Goal: Task Accomplishment & Management: Use online tool/utility

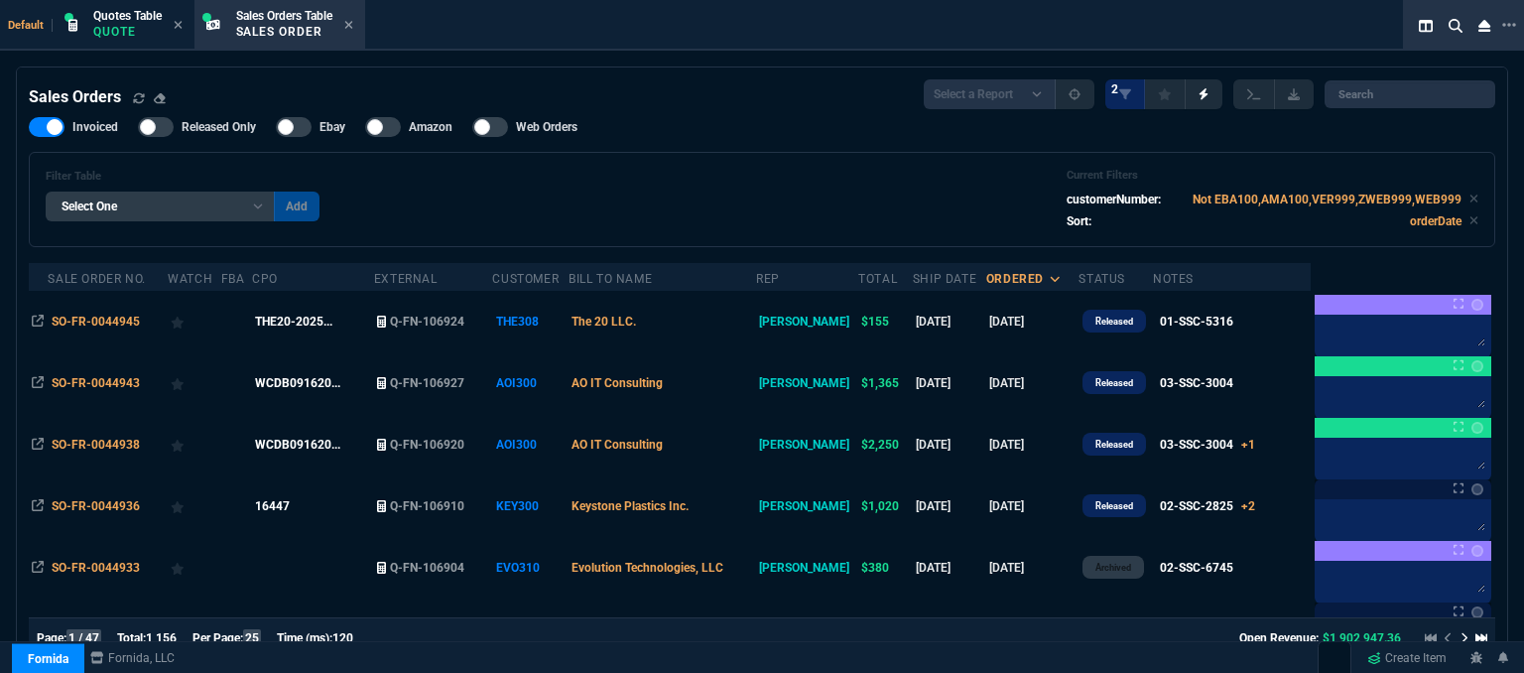
select select "12: [PERSON_NAME]"
select select
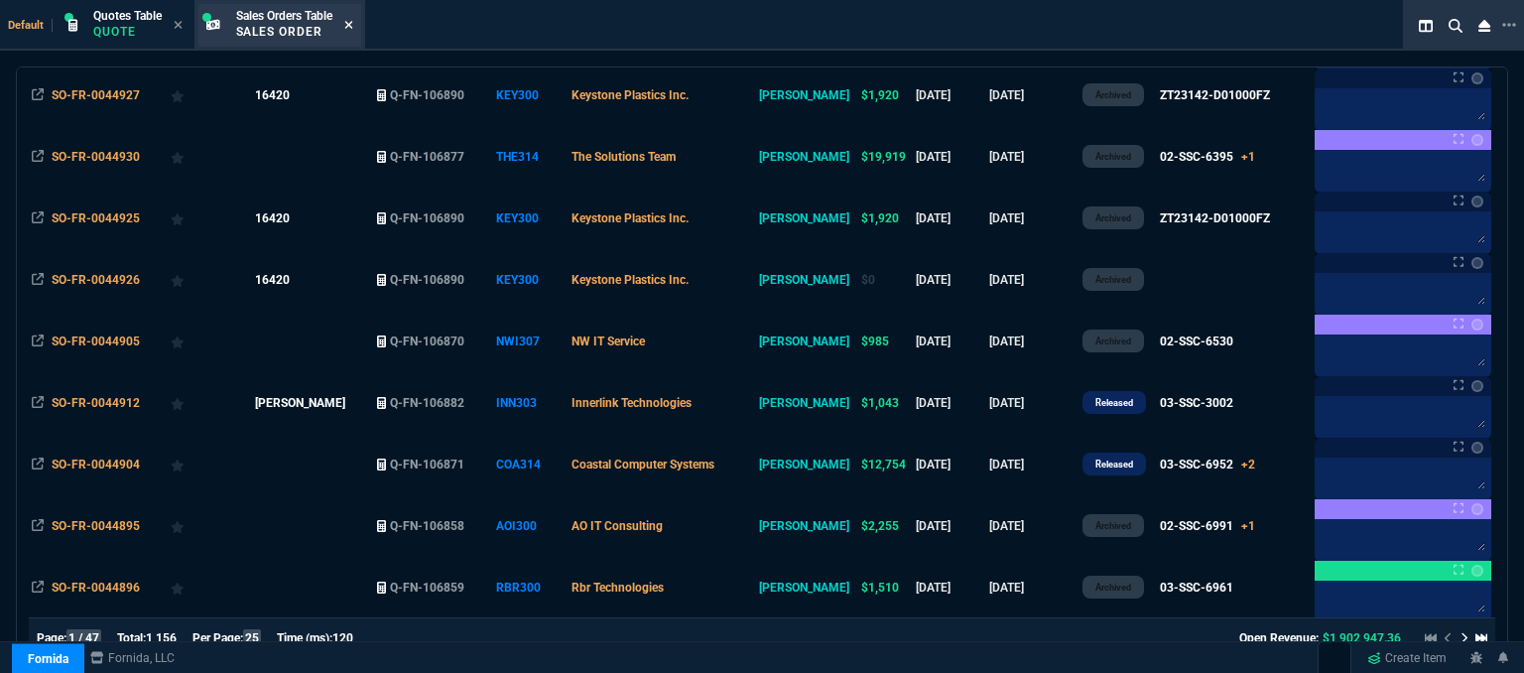
click at [351, 26] on icon at bounding box center [348, 25] width 8 height 8
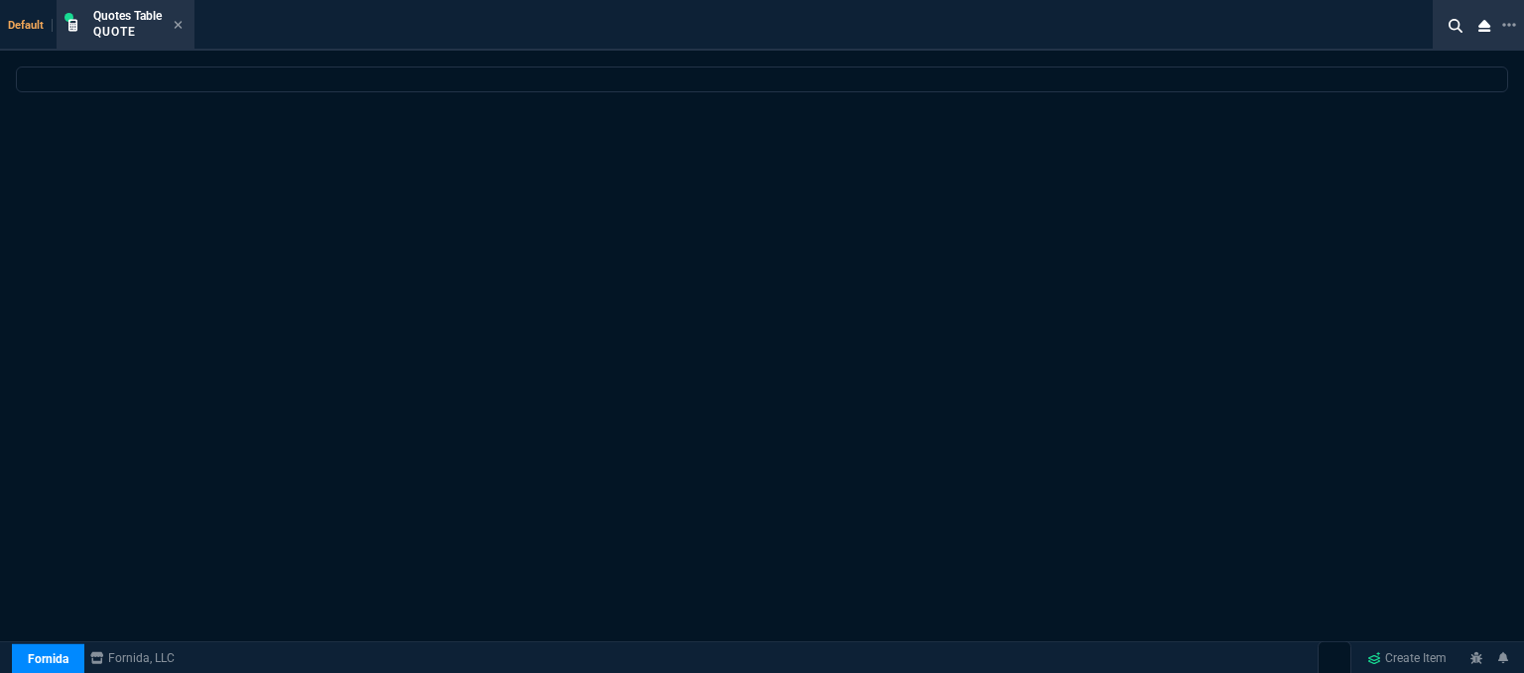
scroll to position [0, 0]
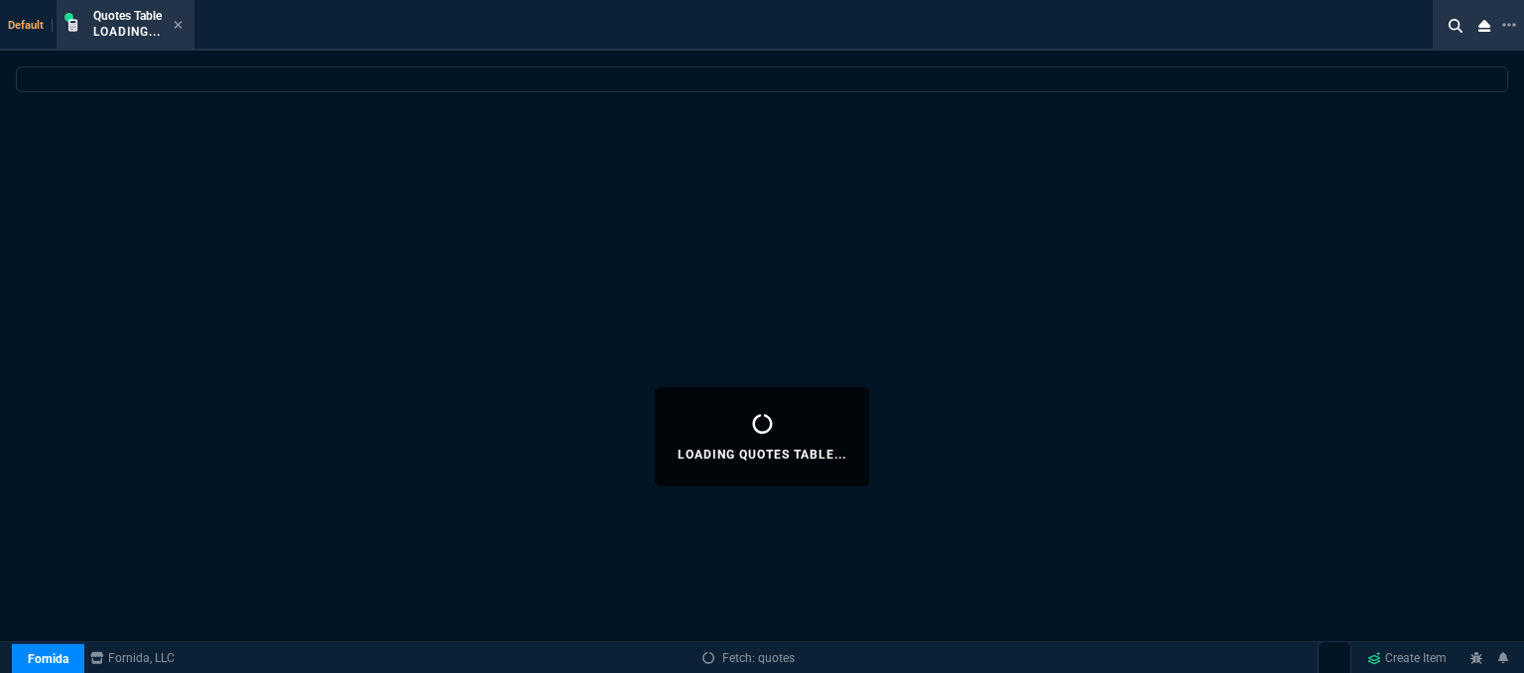
select select
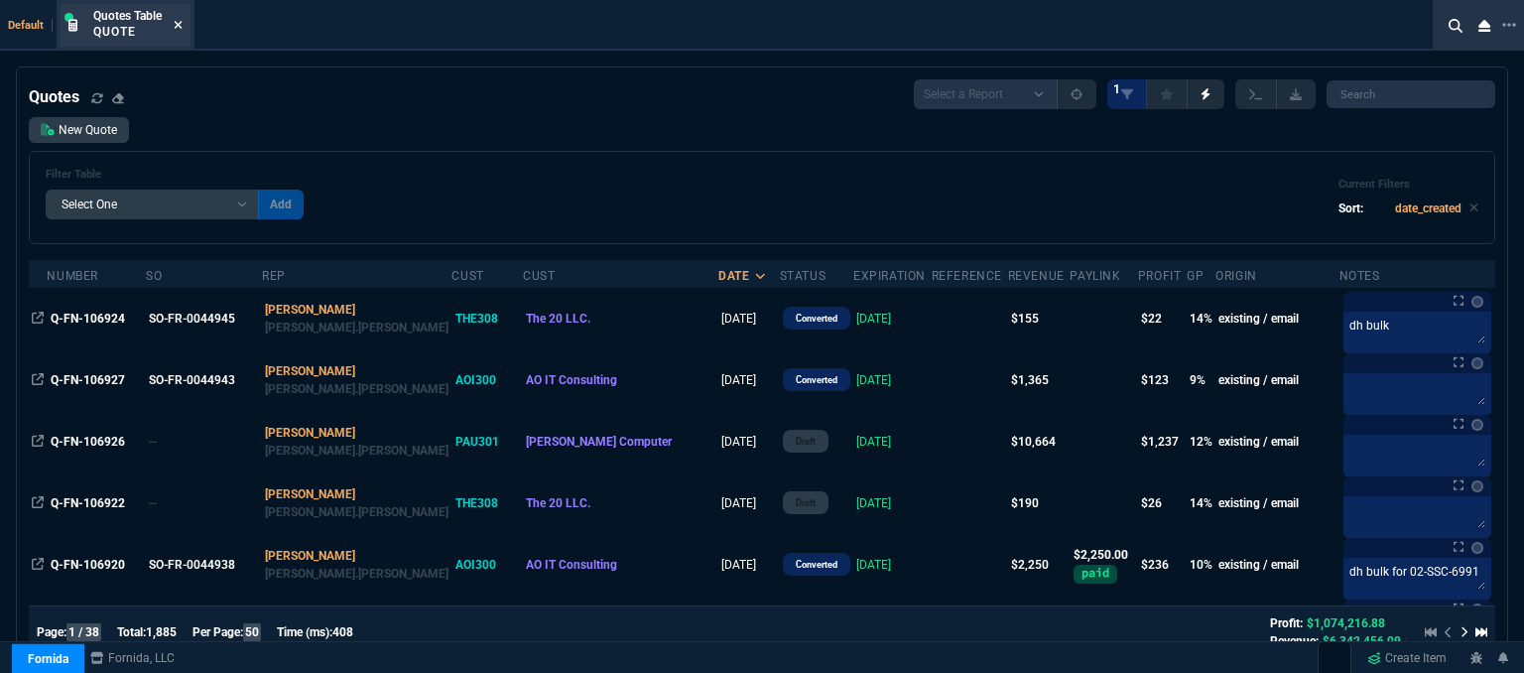
click at [183, 19] on icon at bounding box center [178, 25] width 9 height 12
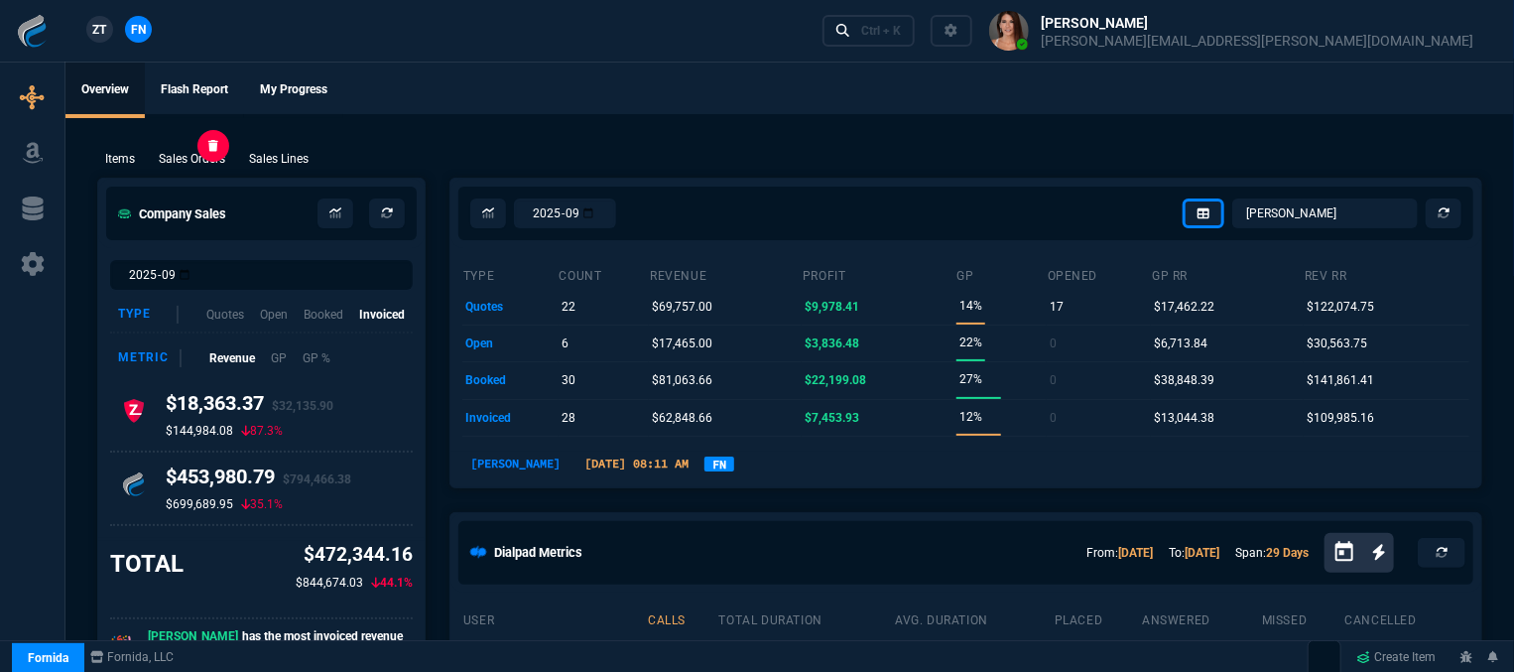
click at [208, 158] on p "Sales Orders" at bounding box center [192, 159] width 66 height 18
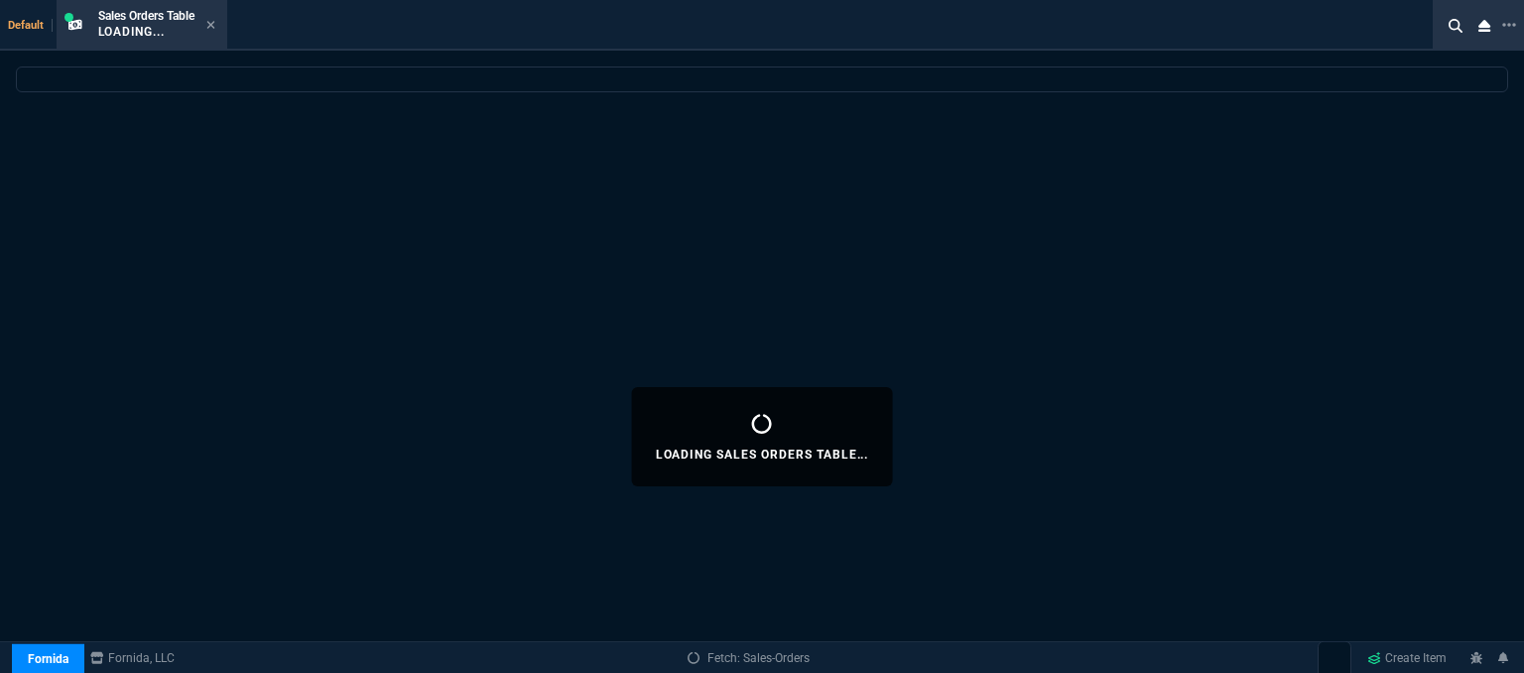
select select
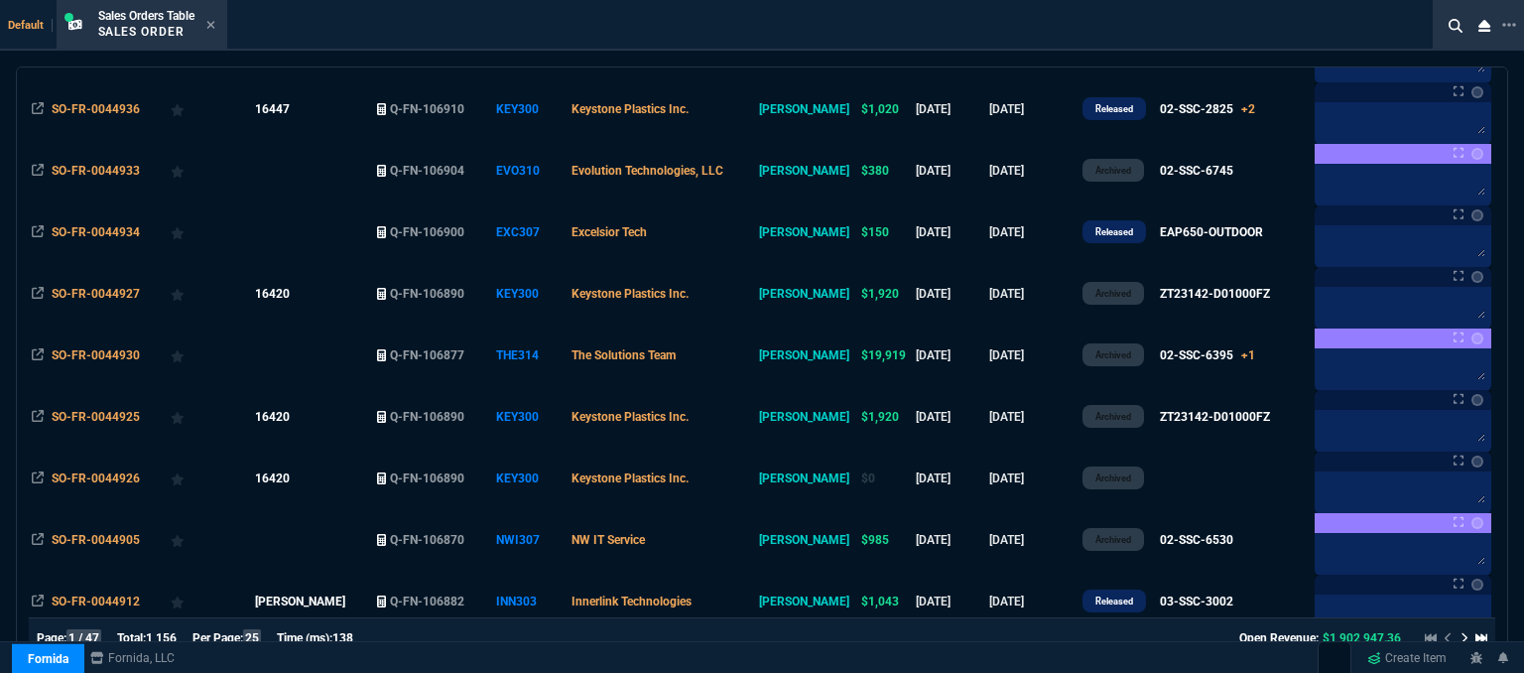
scroll to position [794, 0]
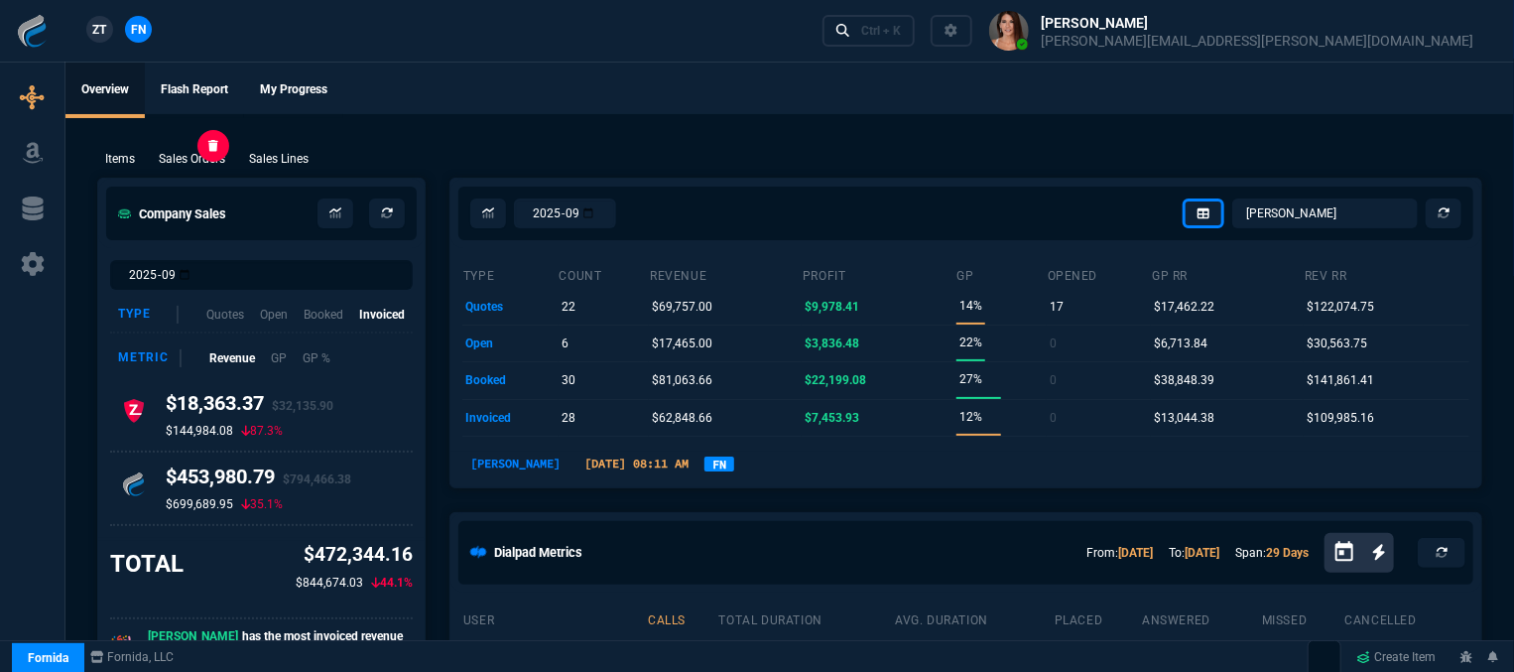
click at [206, 157] on p "Sales Orders" at bounding box center [192, 159] width 66 height 18
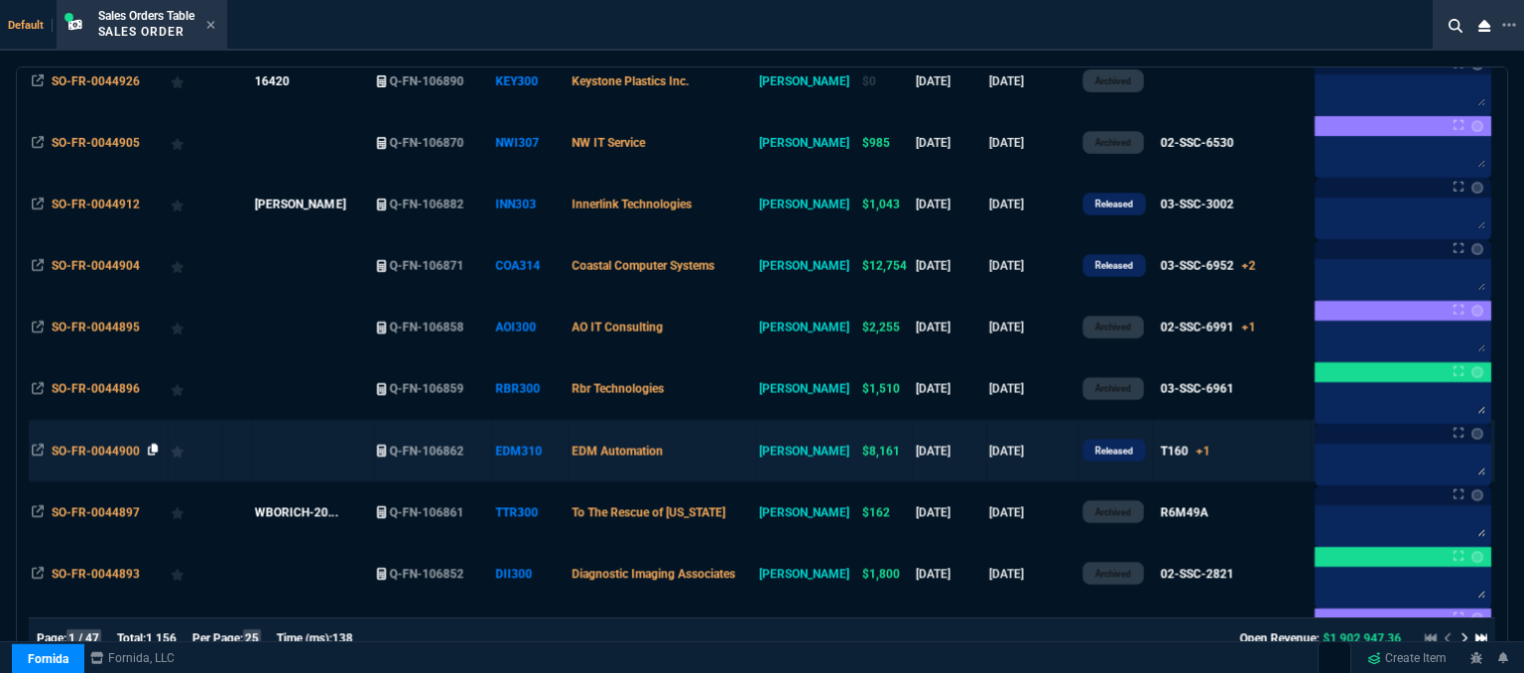
click at [155, 448] on icon at bounding box center [153, 450] width 11 height 12
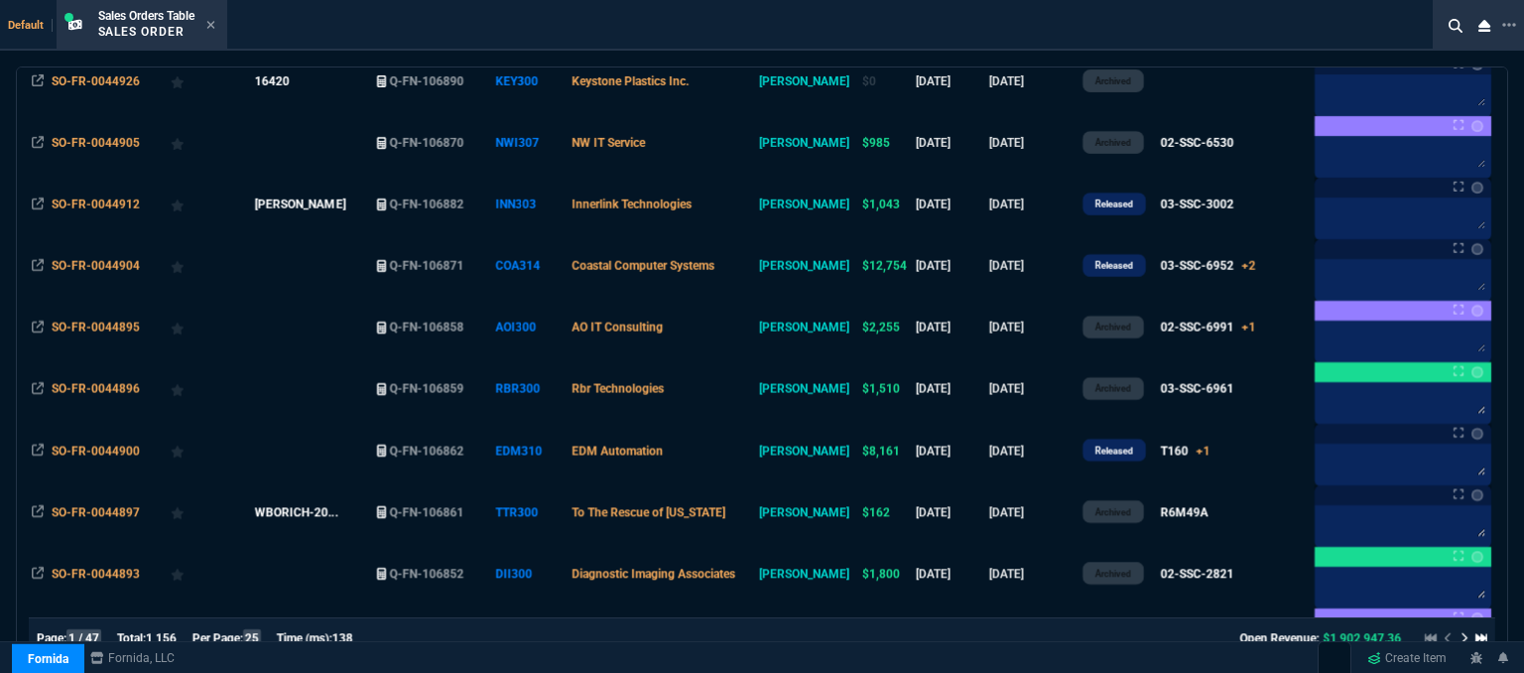
click at [754, 272] on td "Coastal Computer Systems" at bounding box center [663, 266] width 188 height 62
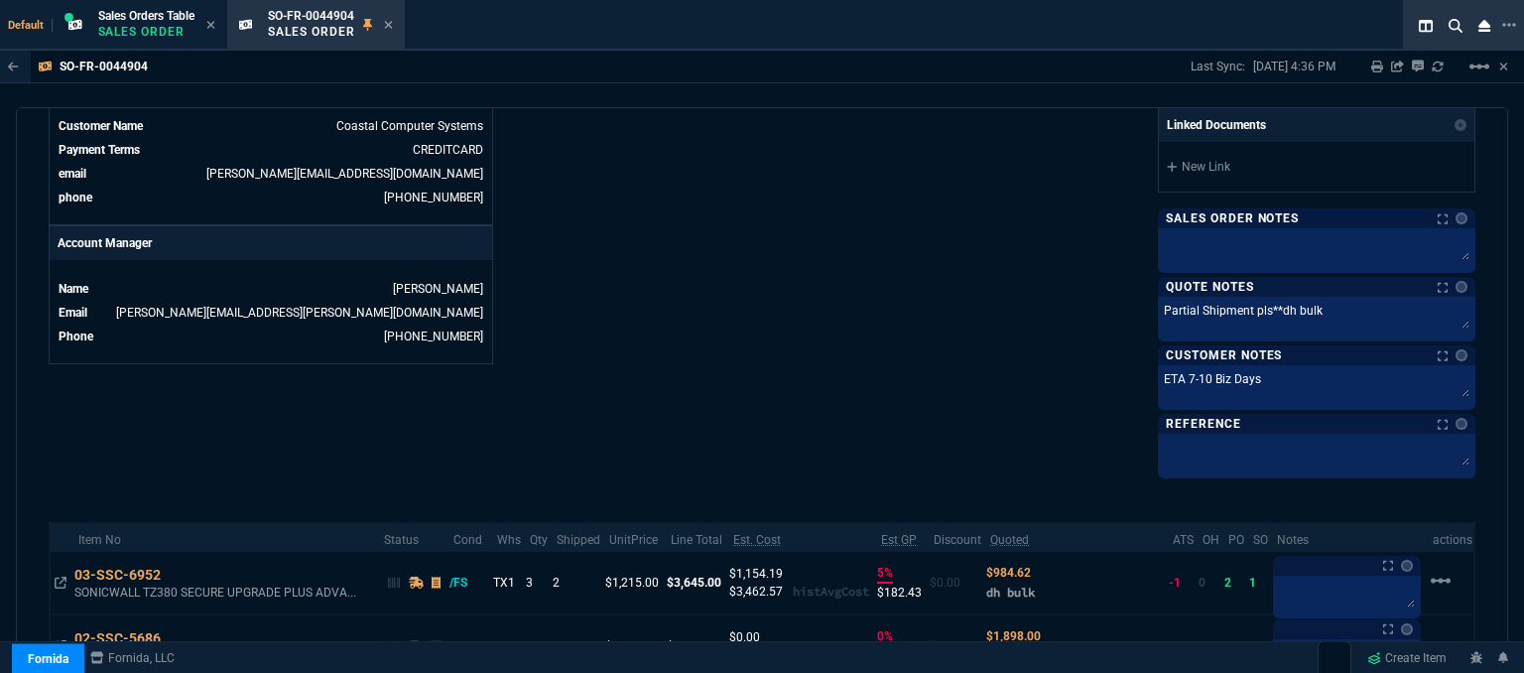
scroll to position [992, 0]
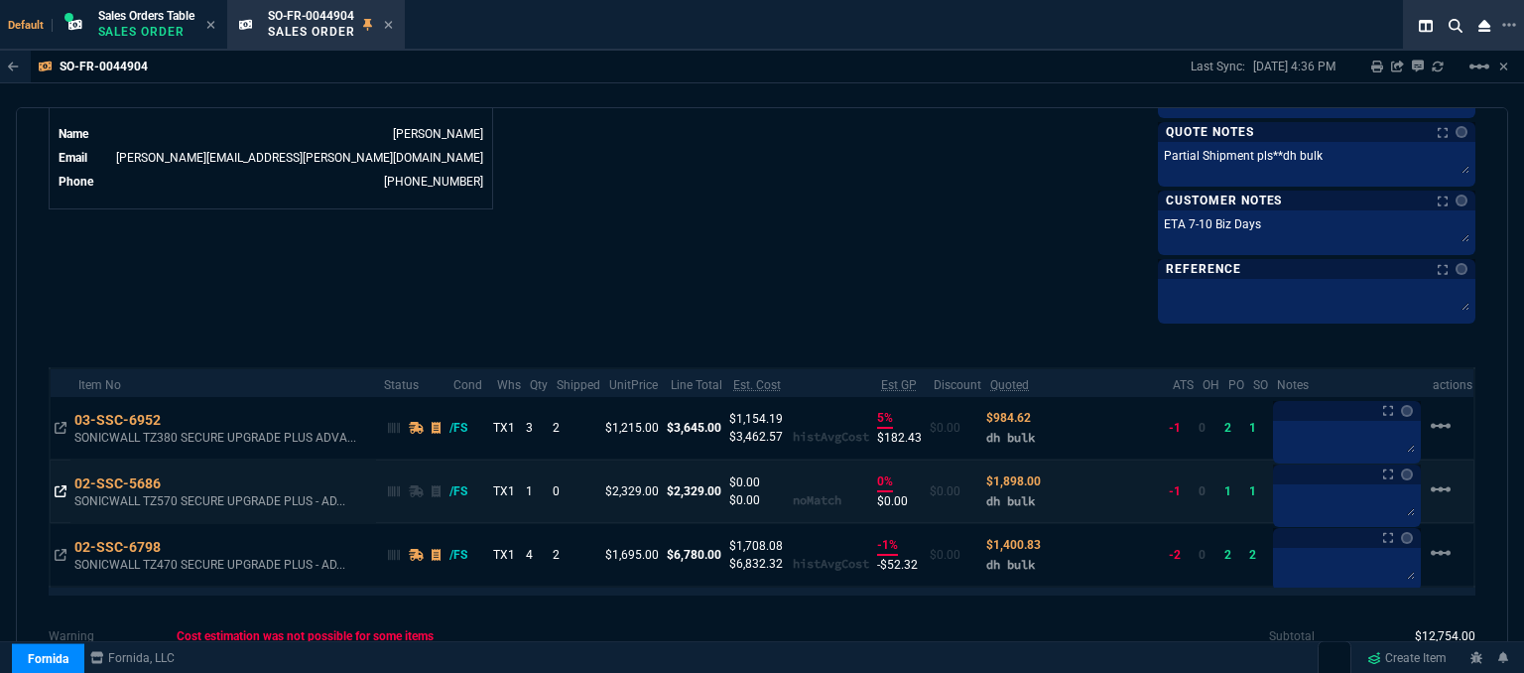
click at [60, 492] on fa-icon at bounding box center [61, 491] width 12 height 14
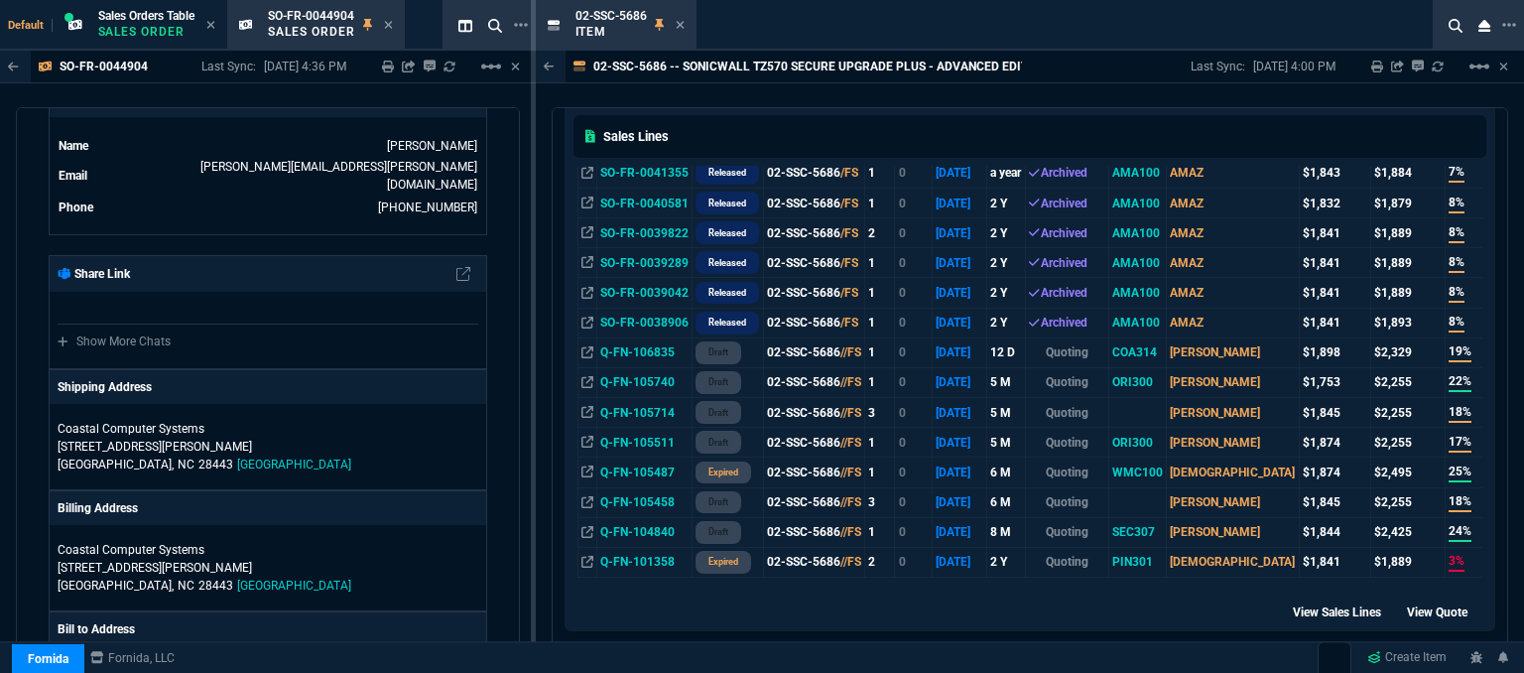
scroll to position [1044, 0]
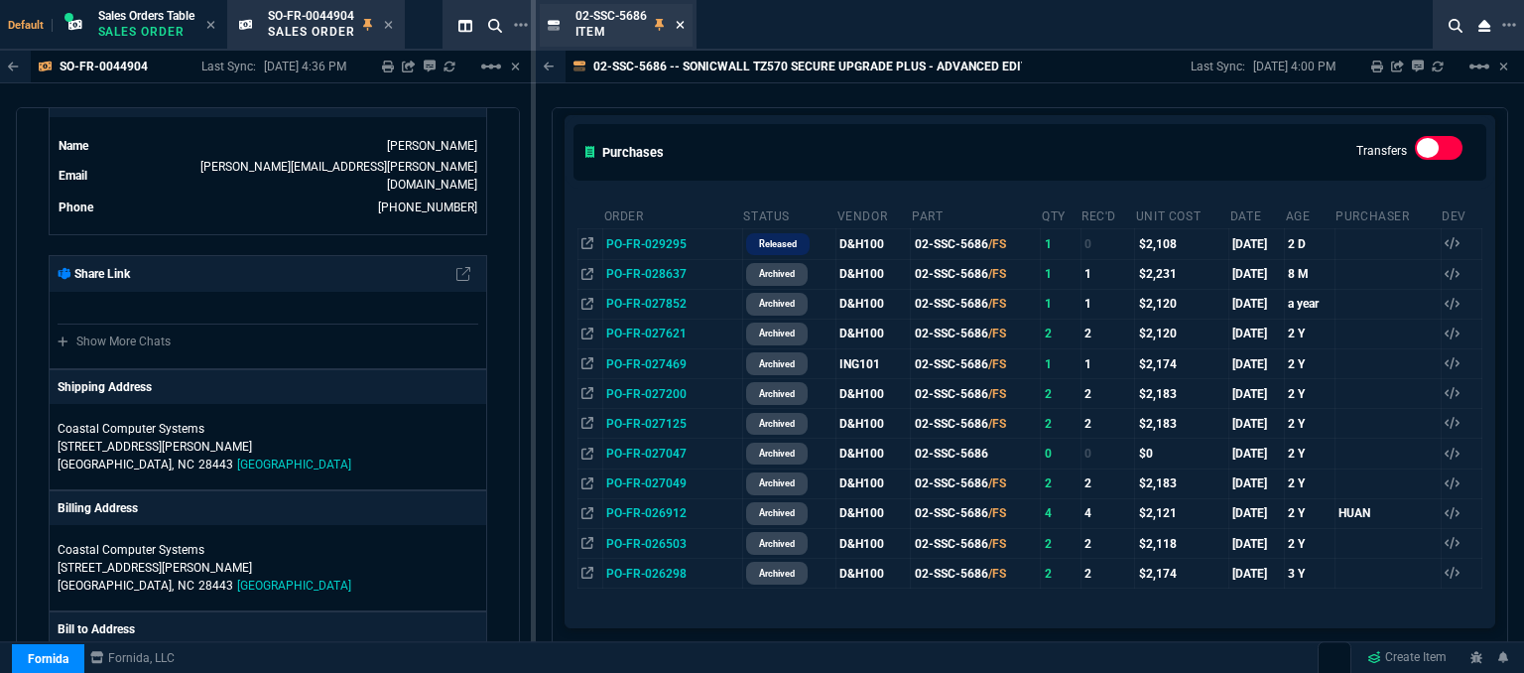
click at [681, 24] on icon at bounding box center [680, 25] width 8 height 8
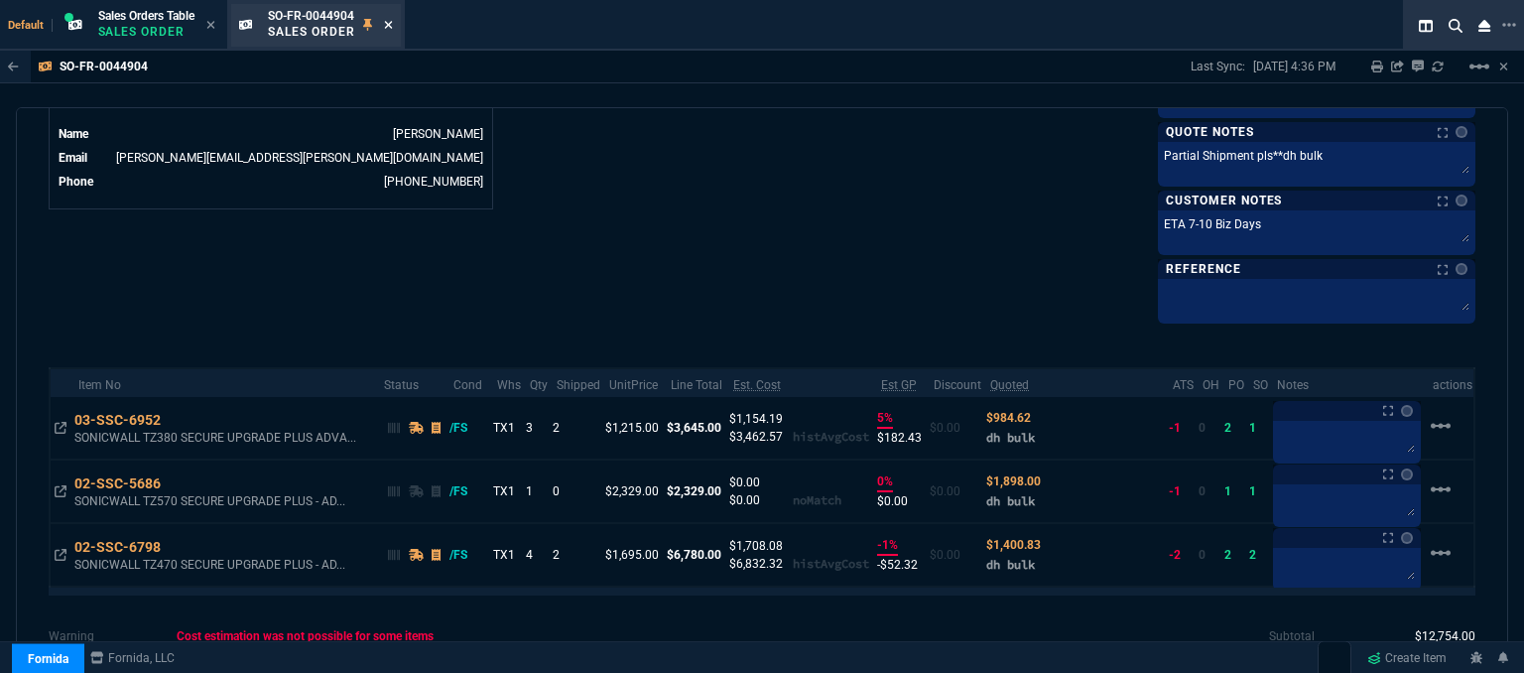
click at [389, 25] on icon at bounding box center [388, 25] width 9 height 12
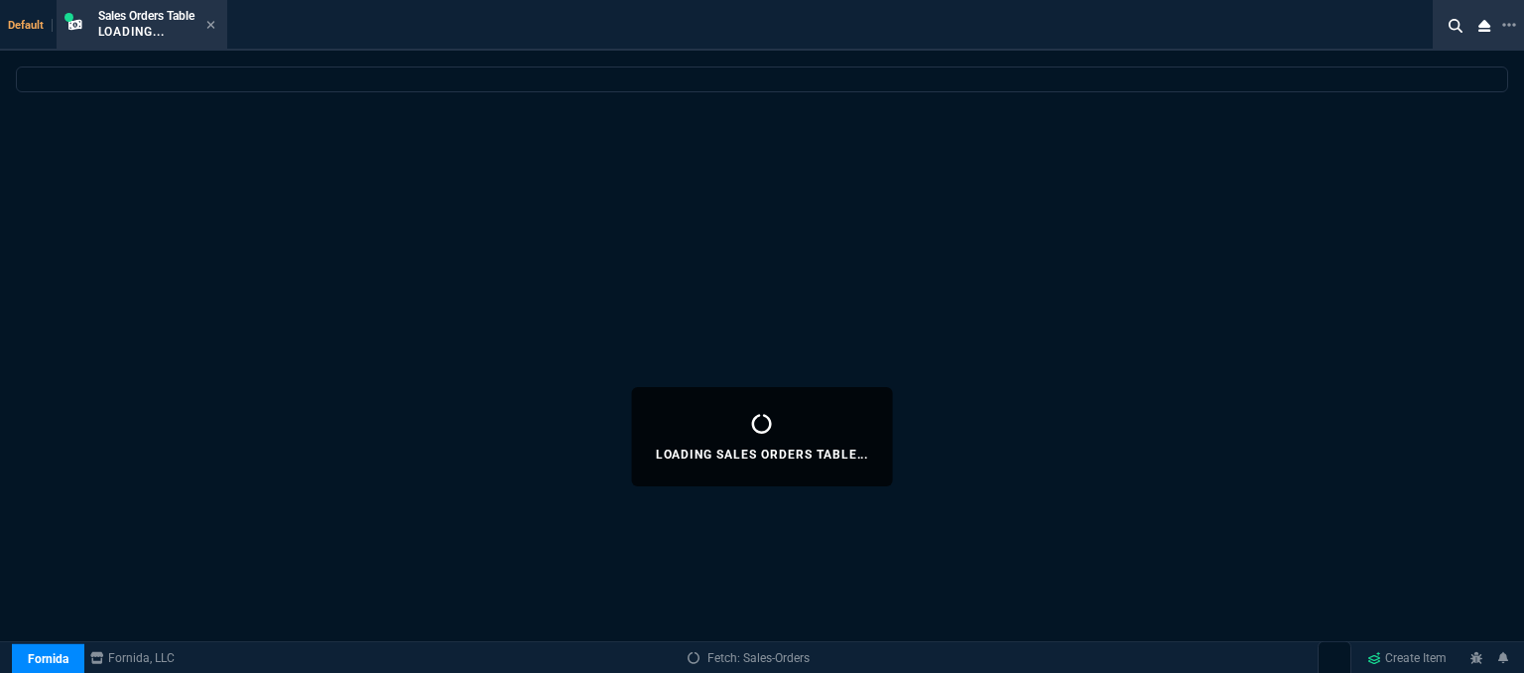
select select
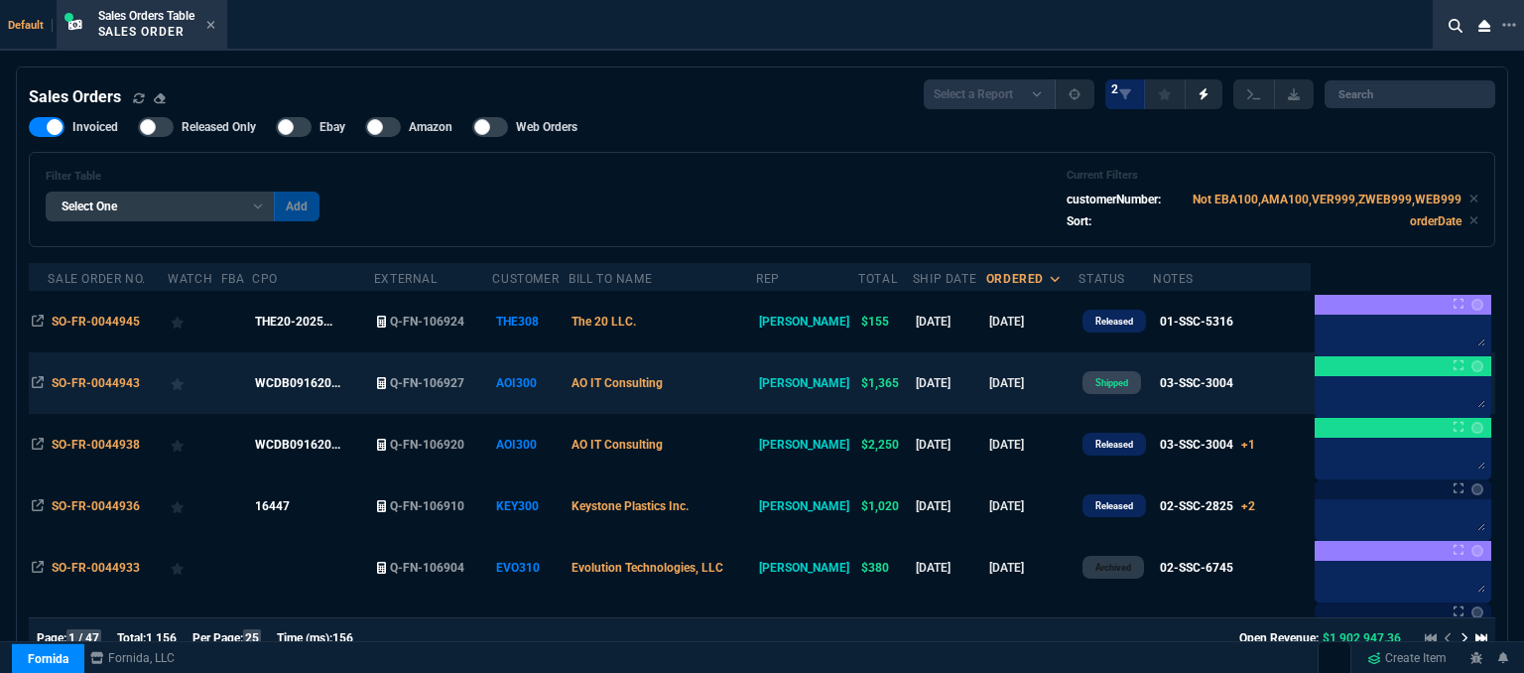
click at [742, 384] on td "AO IT Consulting" at bounding box center [663, 383] width 188 height 62
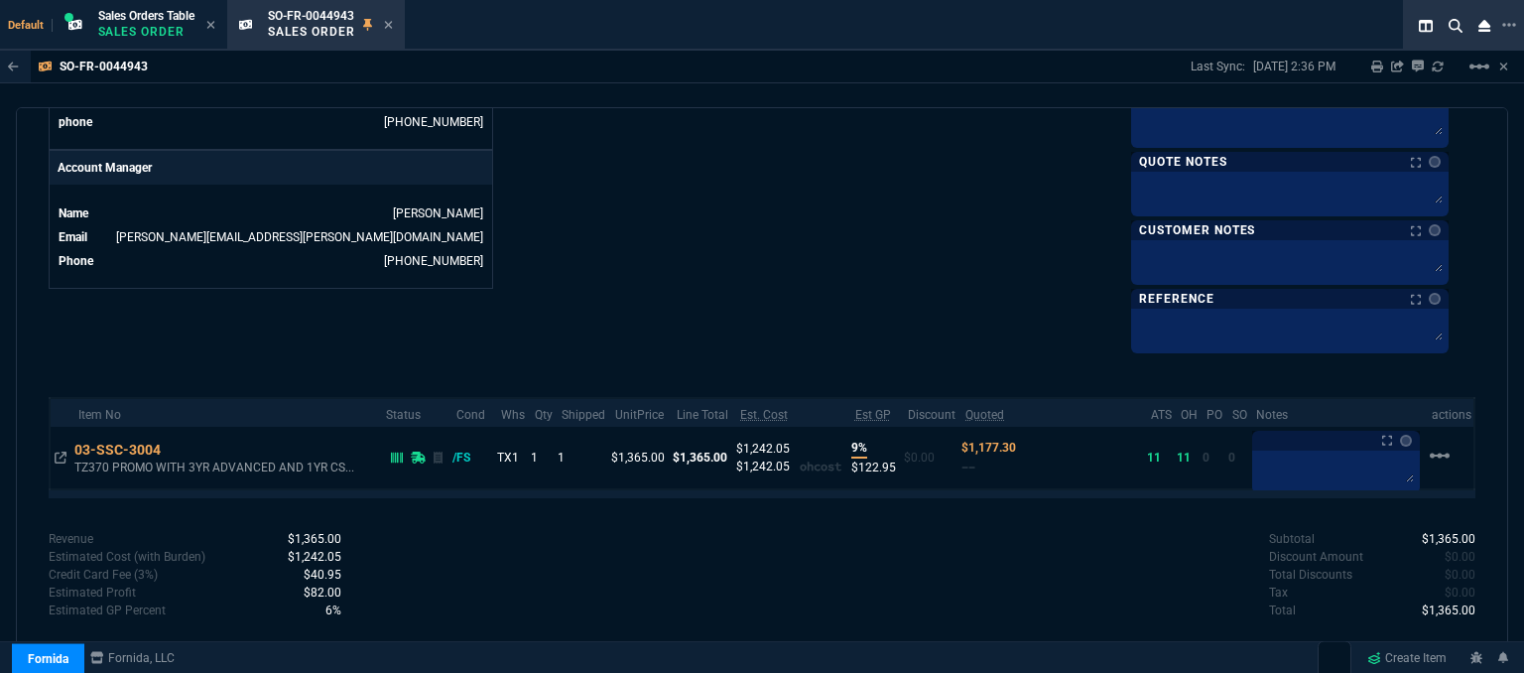
scroll to position [318, 0]
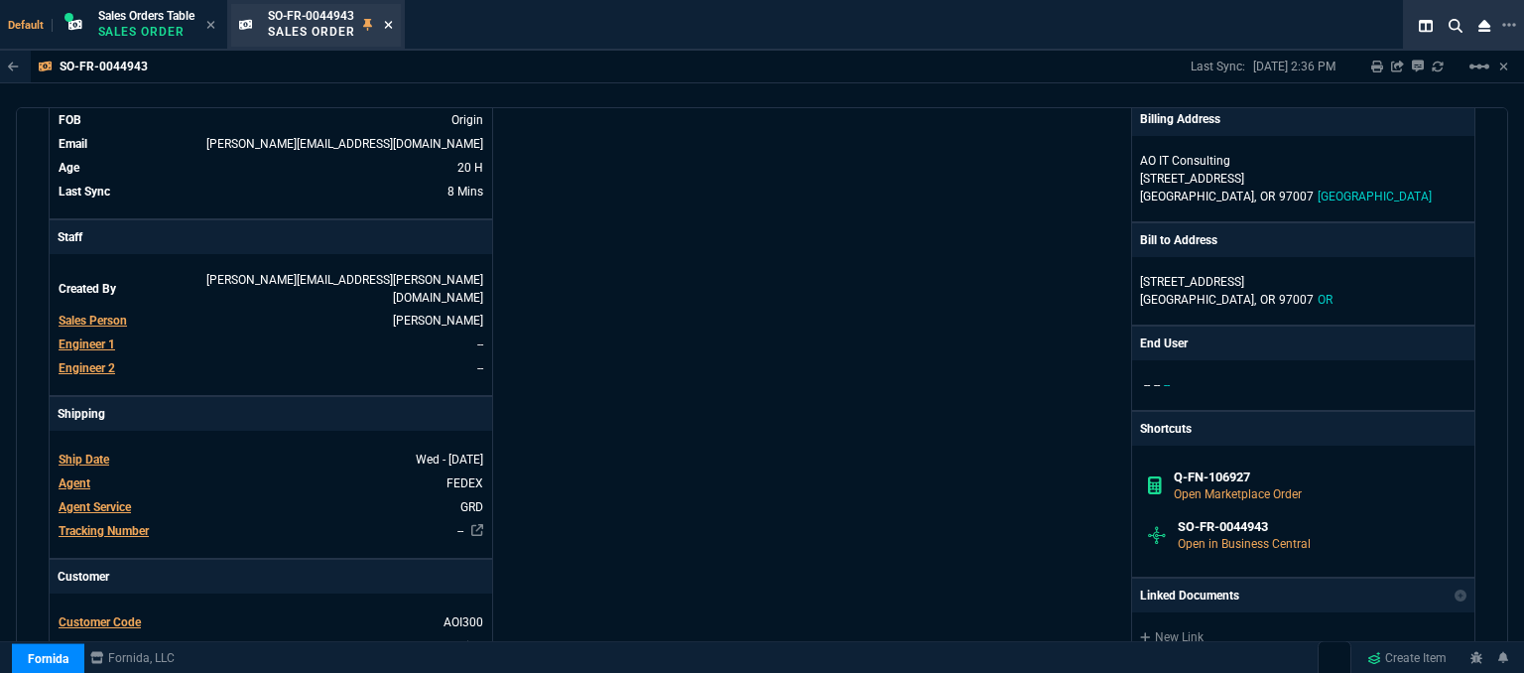
click at [393, 21] on icon at bounding box center [388, 25] width 9 height 12
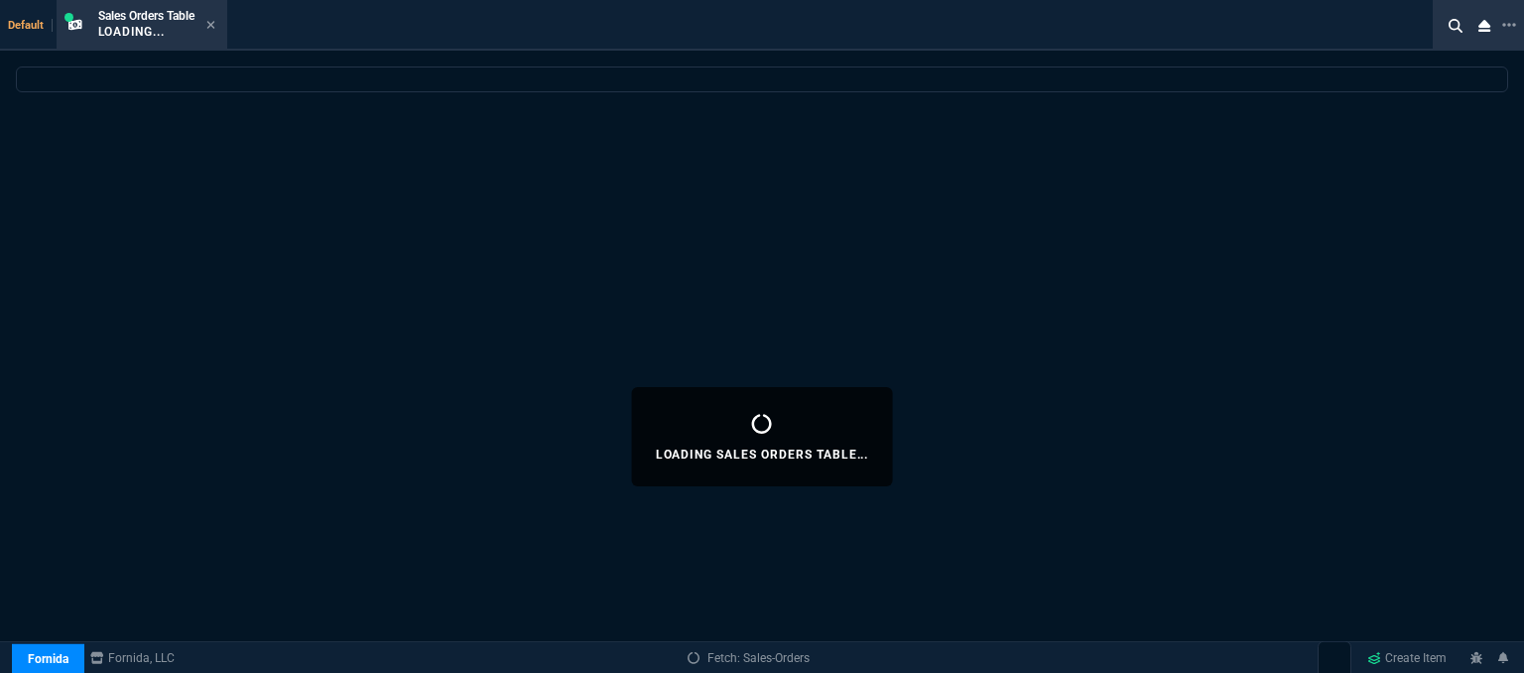
select select
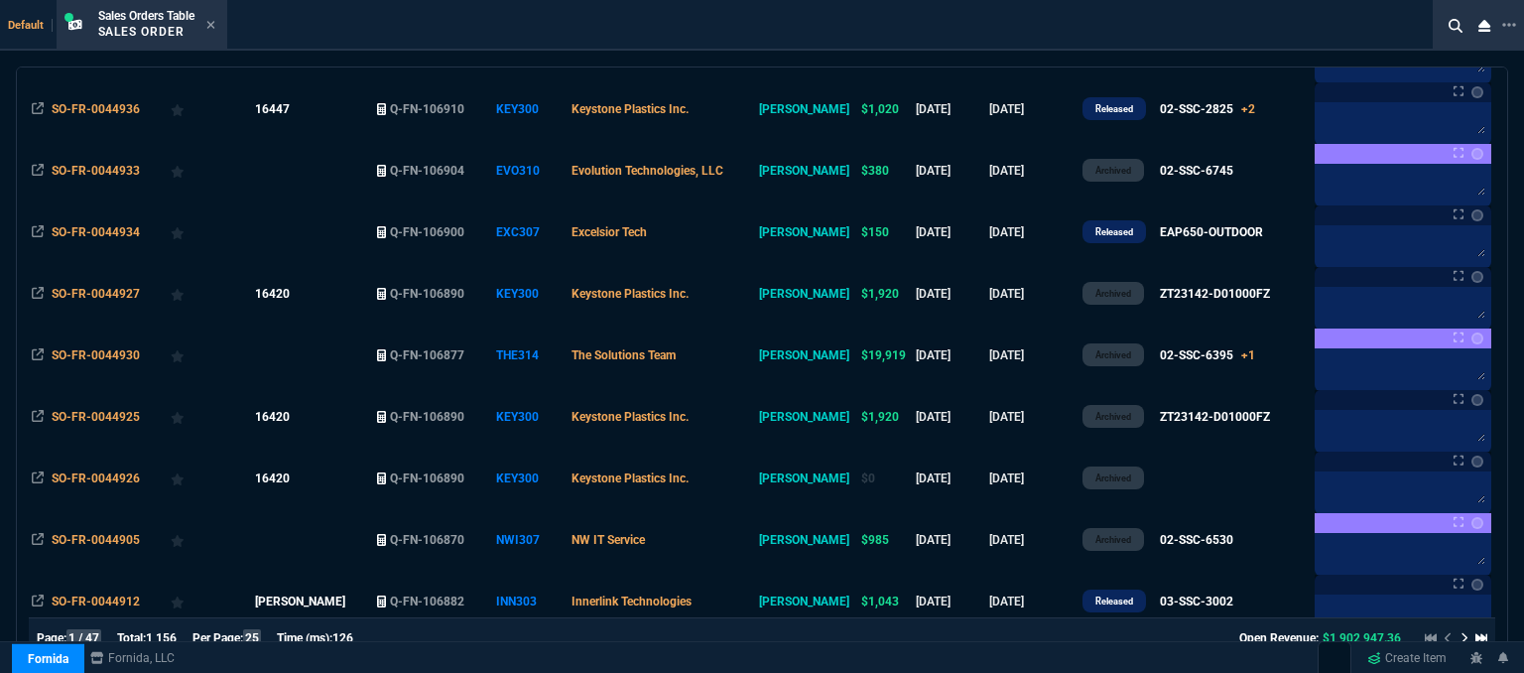
scroll to position [794, 0]
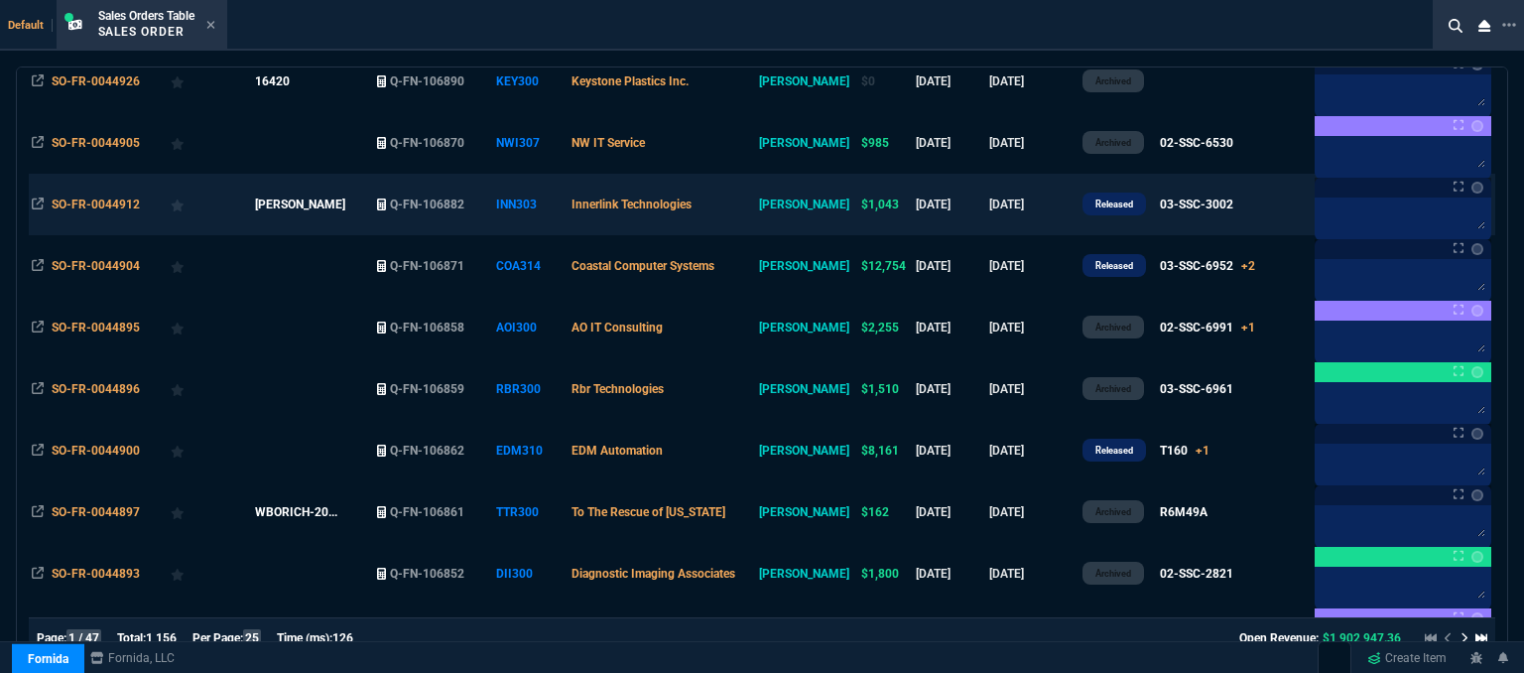
click at [744, 207] on td "Innerlink Technologies" at bounding box center [663, 205] width 188 height 62
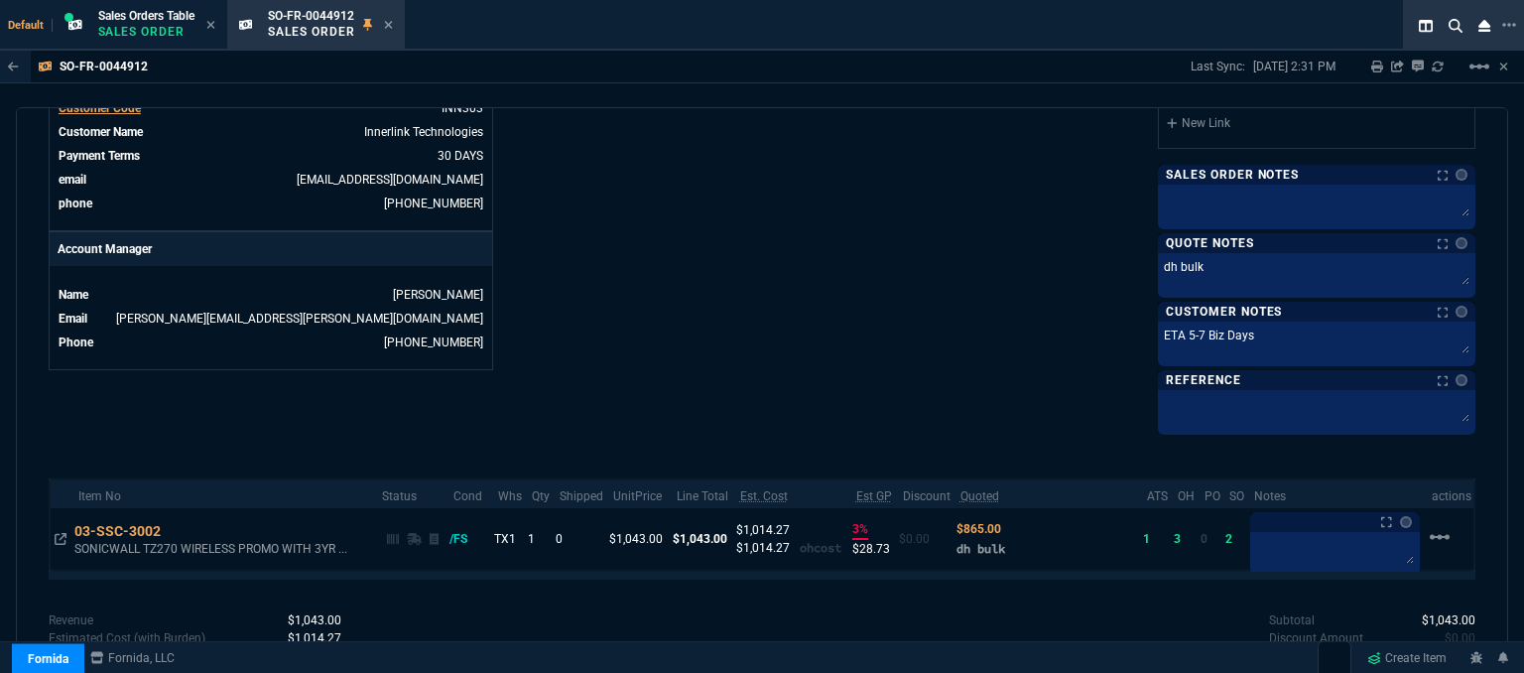
scroll to position [913, 0]
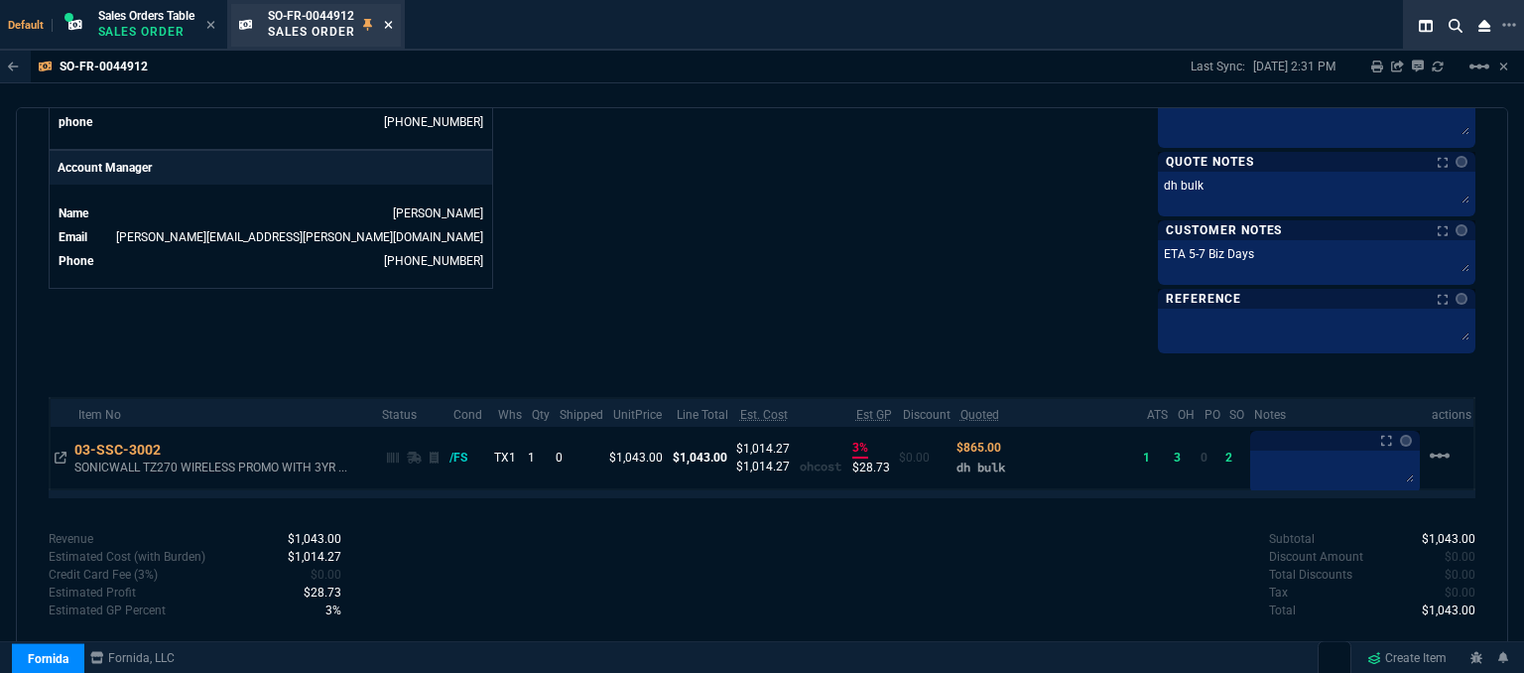
click at [390, 25] on icon at bounding box center [388, 25] width 8 height 8
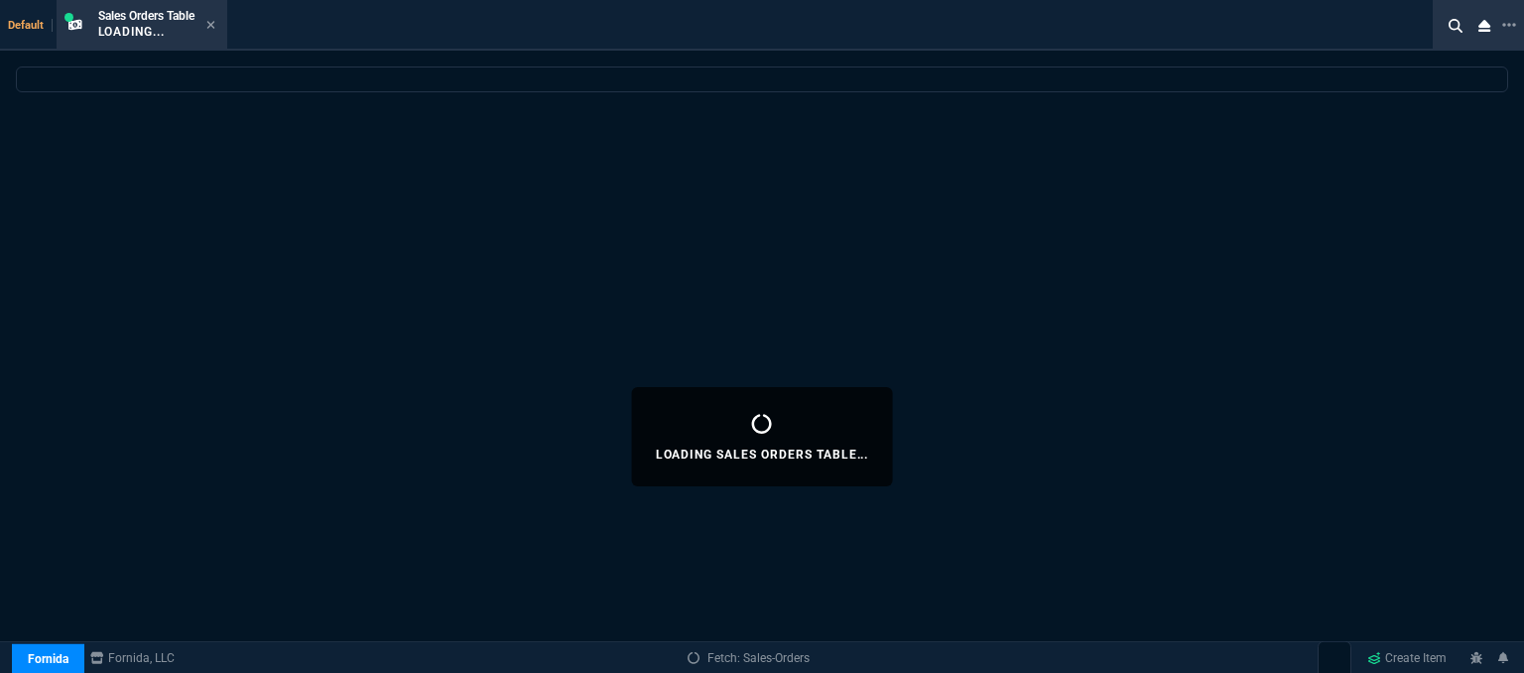
select select
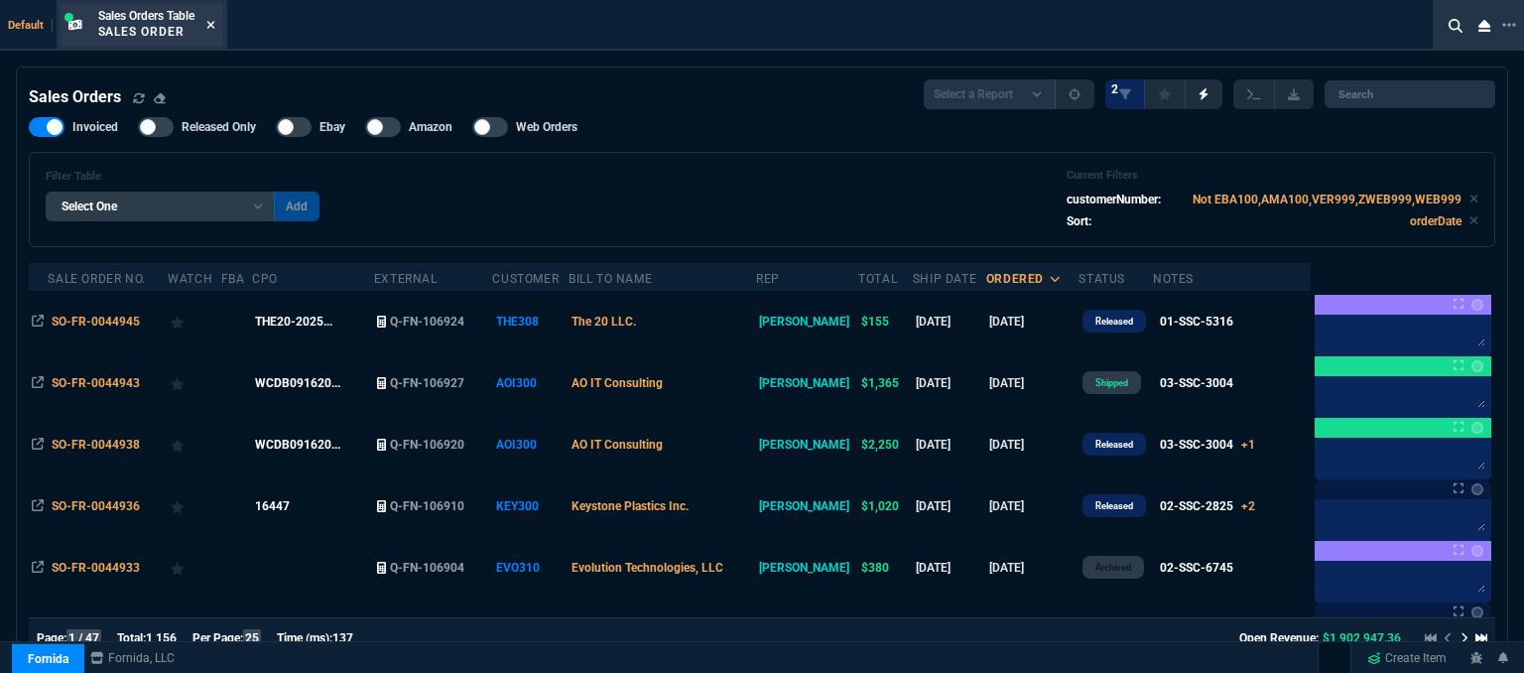
click at [213, 28] on icon at bounding box center [210, 25] width 9 height 12
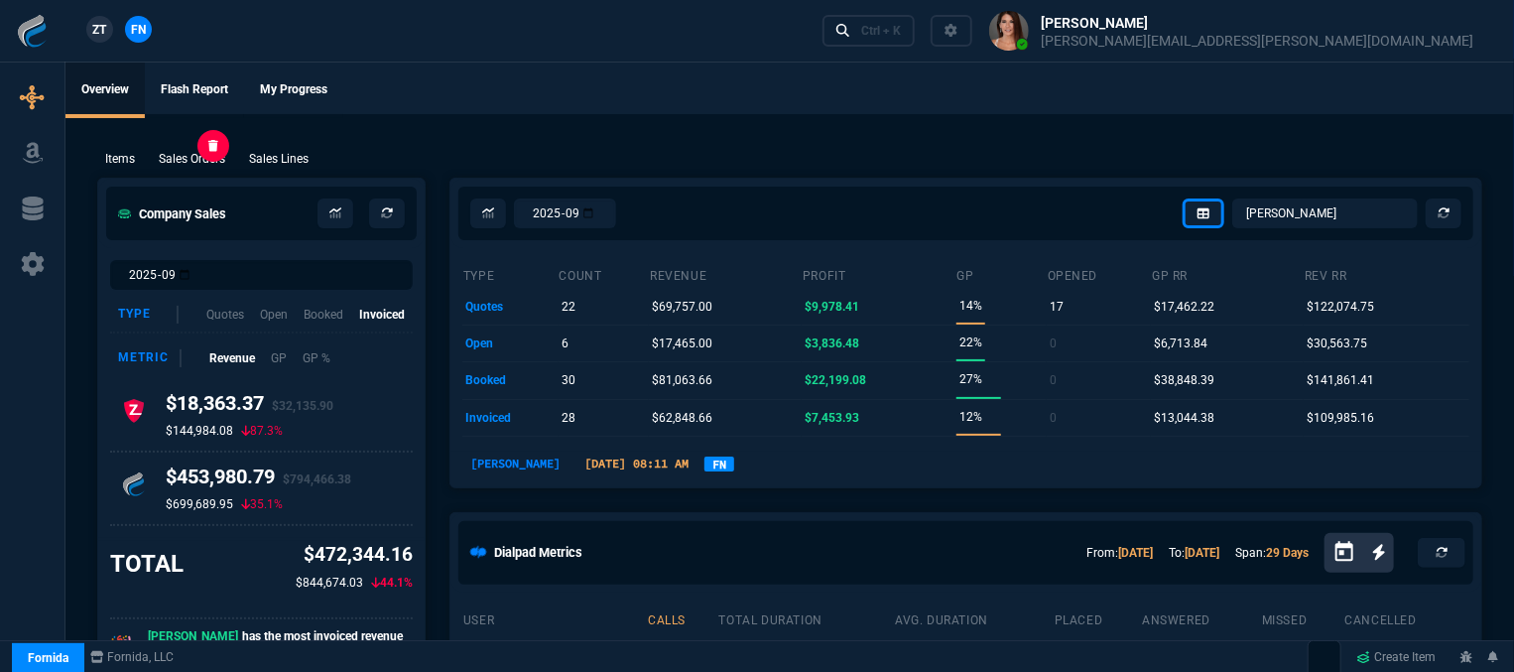
click at [179, 156] on p "Sales Orders" at bounding box center [192, 159] width 66 height 18
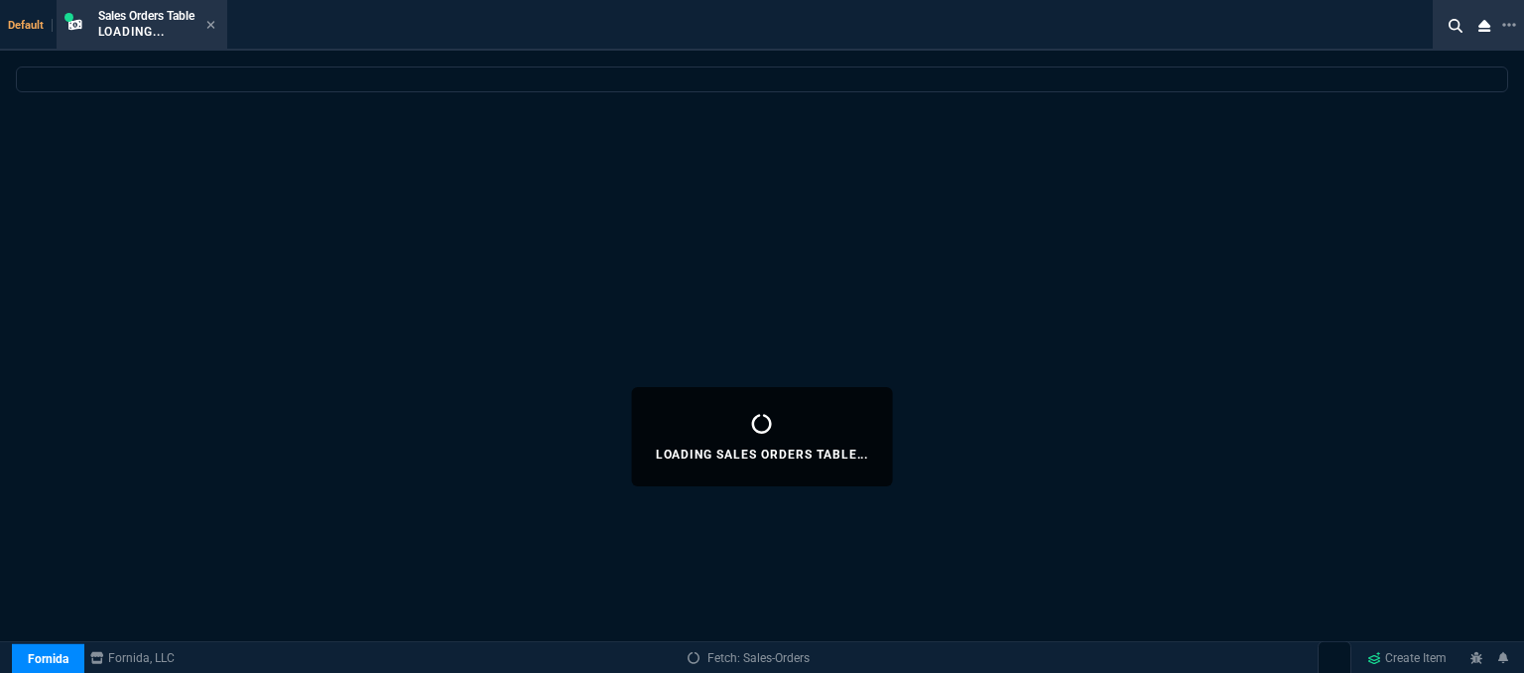
select select
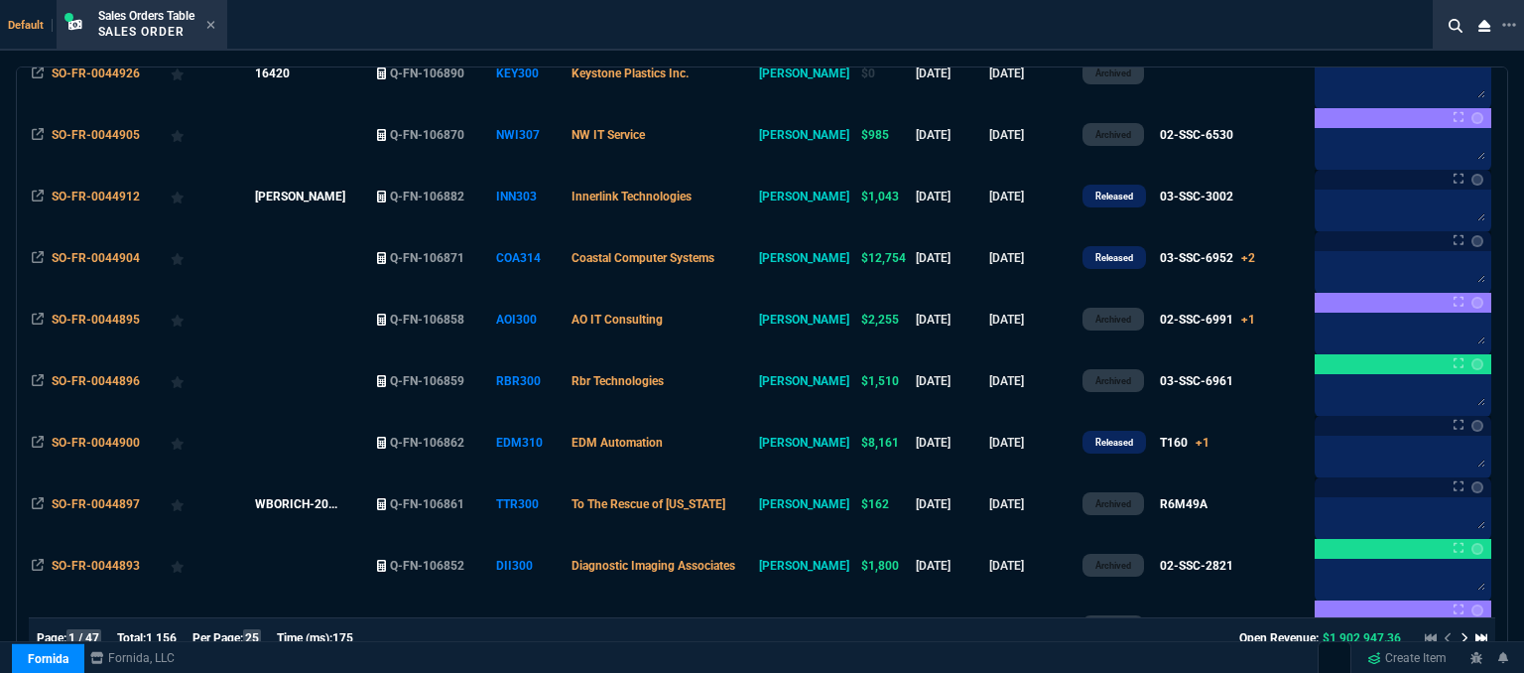
scroll to position [794, 0]
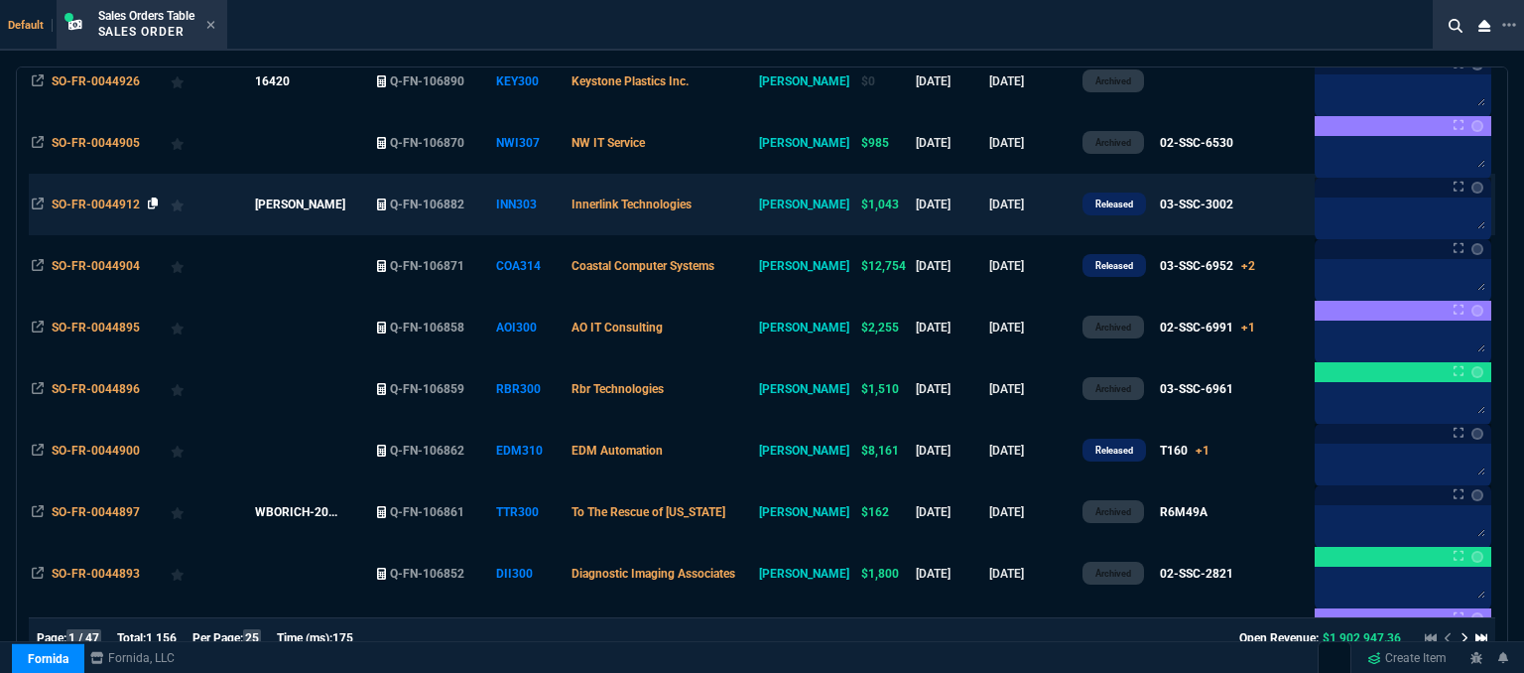
click at [151, 205] on icon at bounding box center [153, 203] width 11 height 12
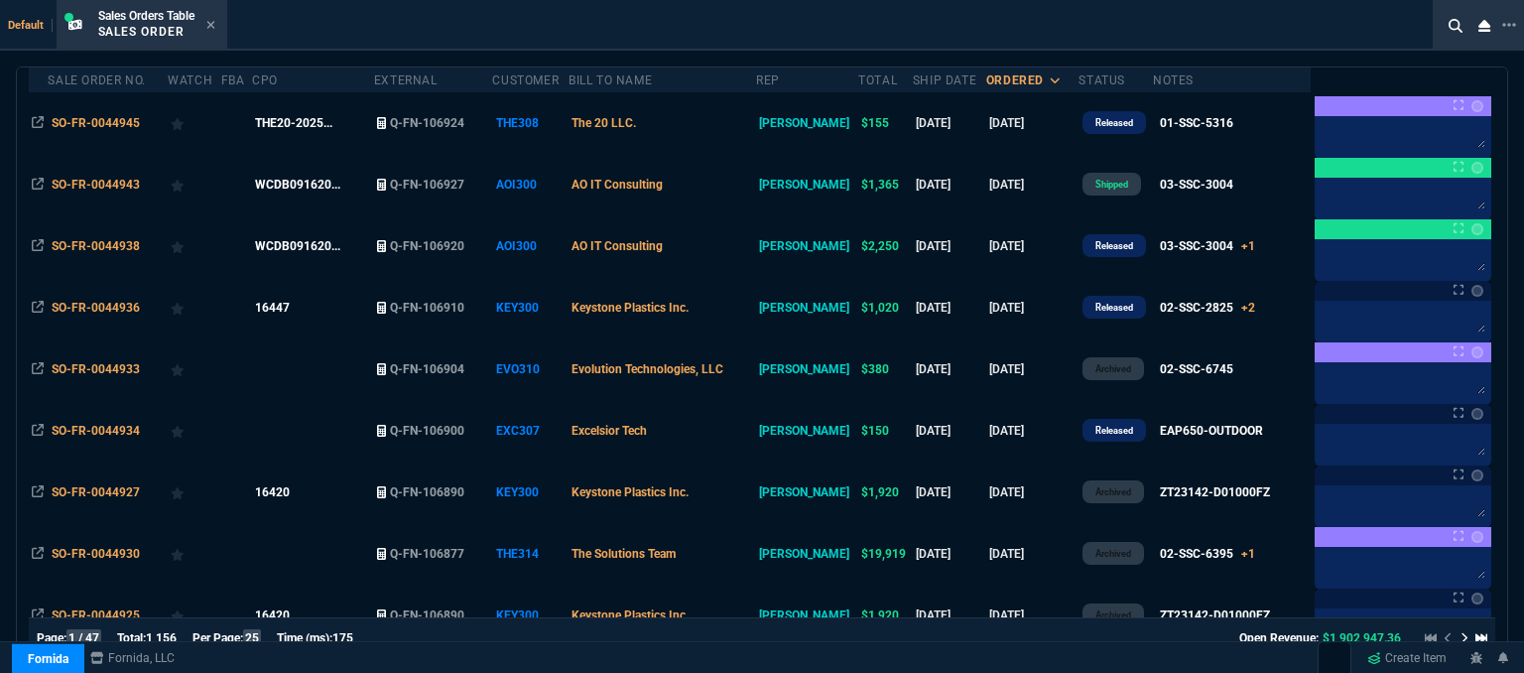
scroll to position [99, 0]
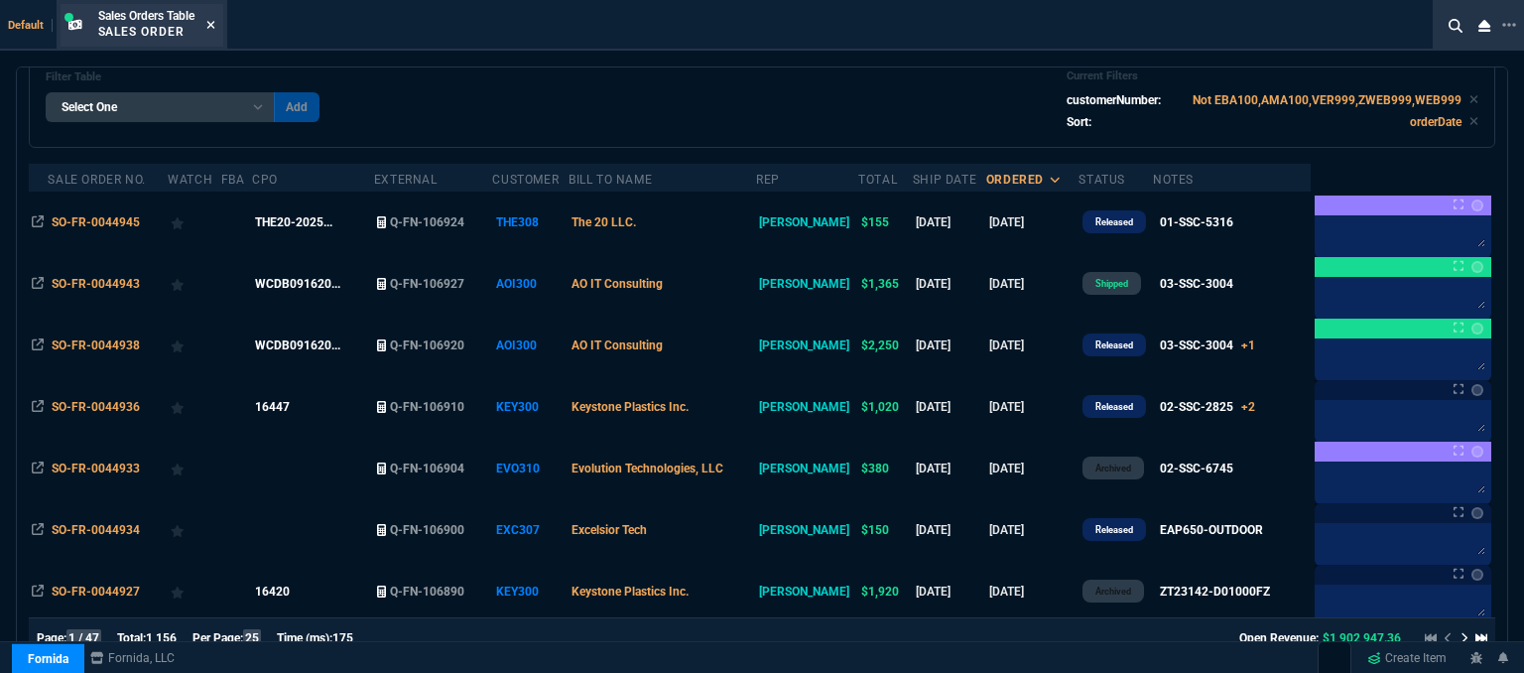
click at [214, 18] on nx-icon at bounding box center [210, 26] width 9 height 16
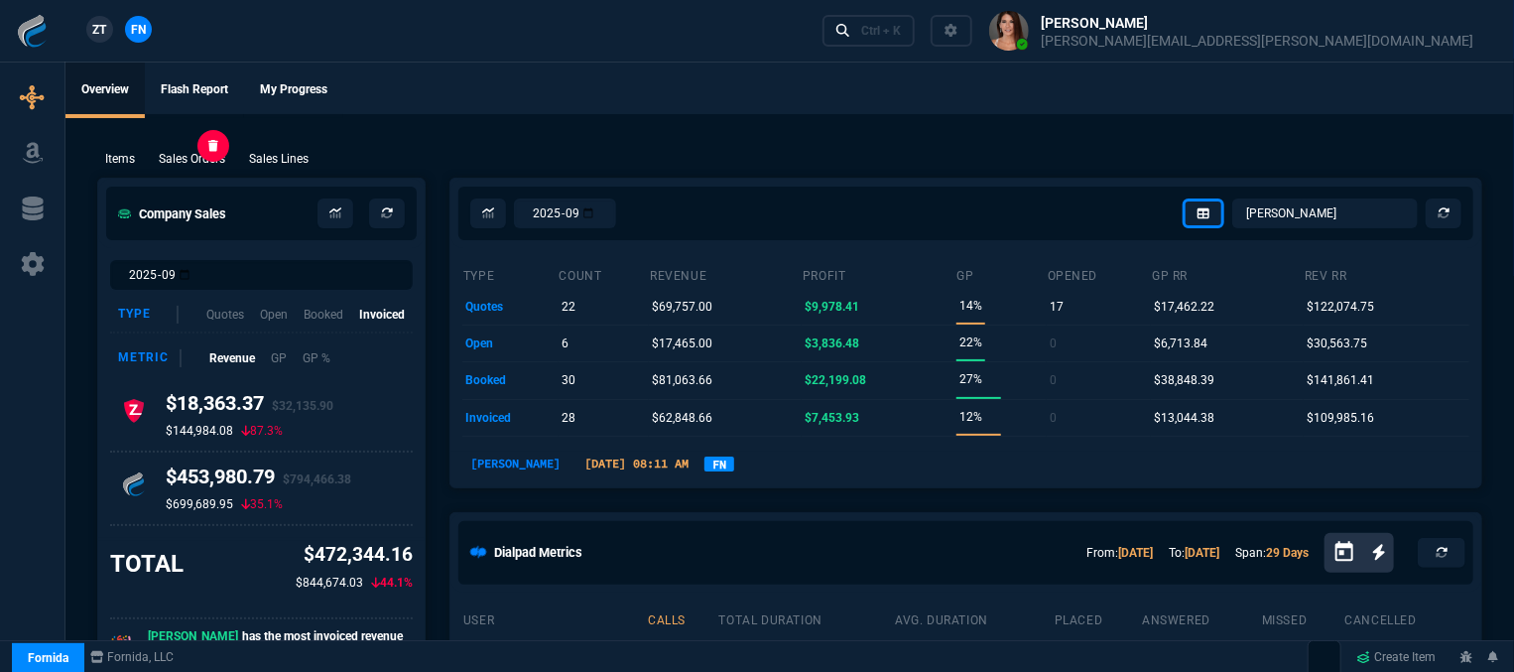
click at [194, 164] on p "Sales Orders" at bounding box center [192, 159] width 66 height 18
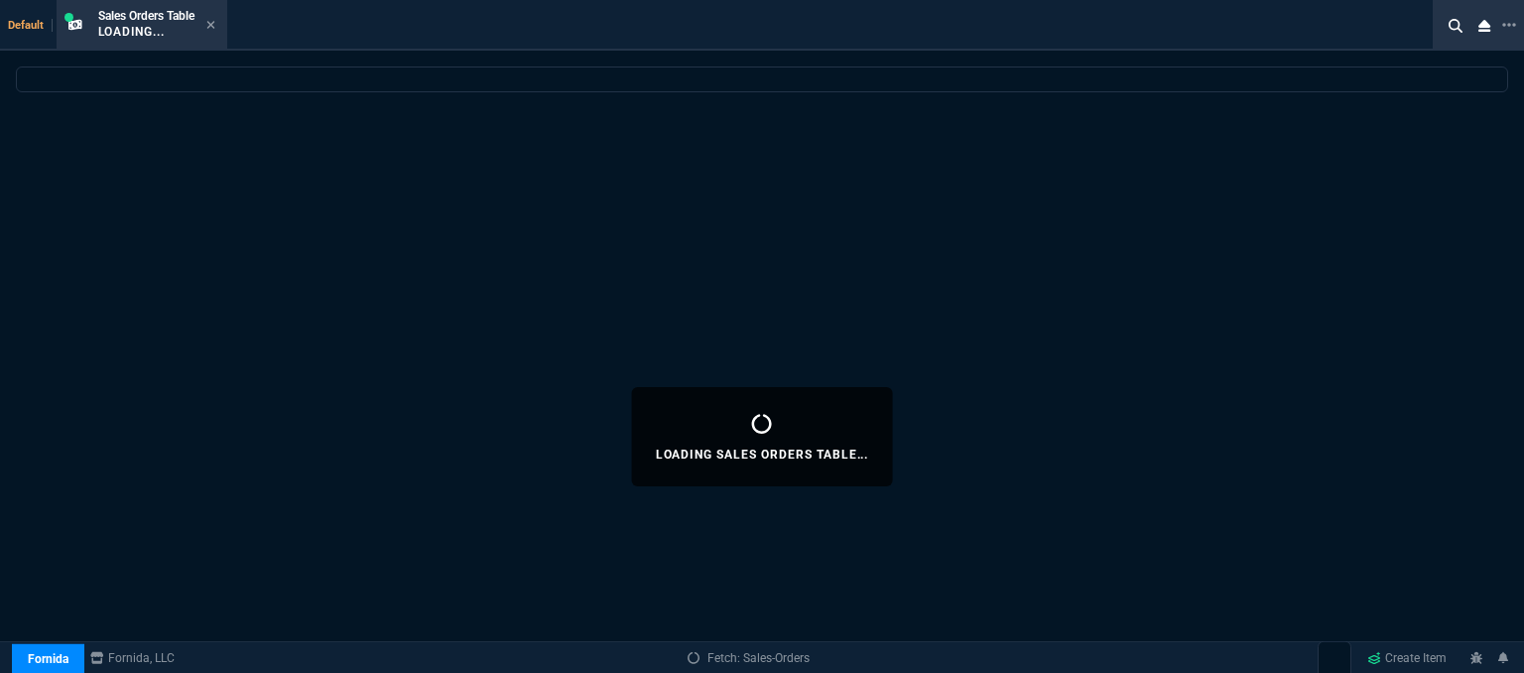
select select
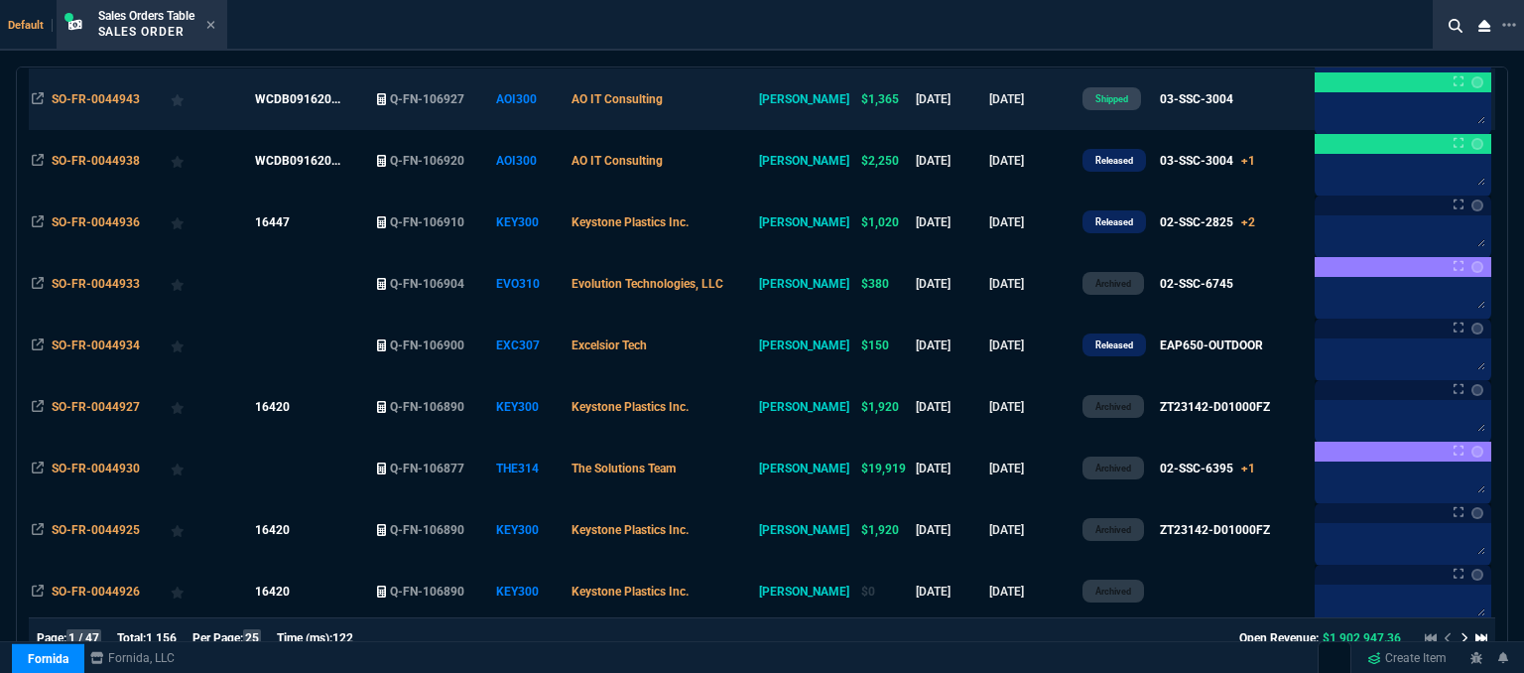
scroll to position [496, 0]
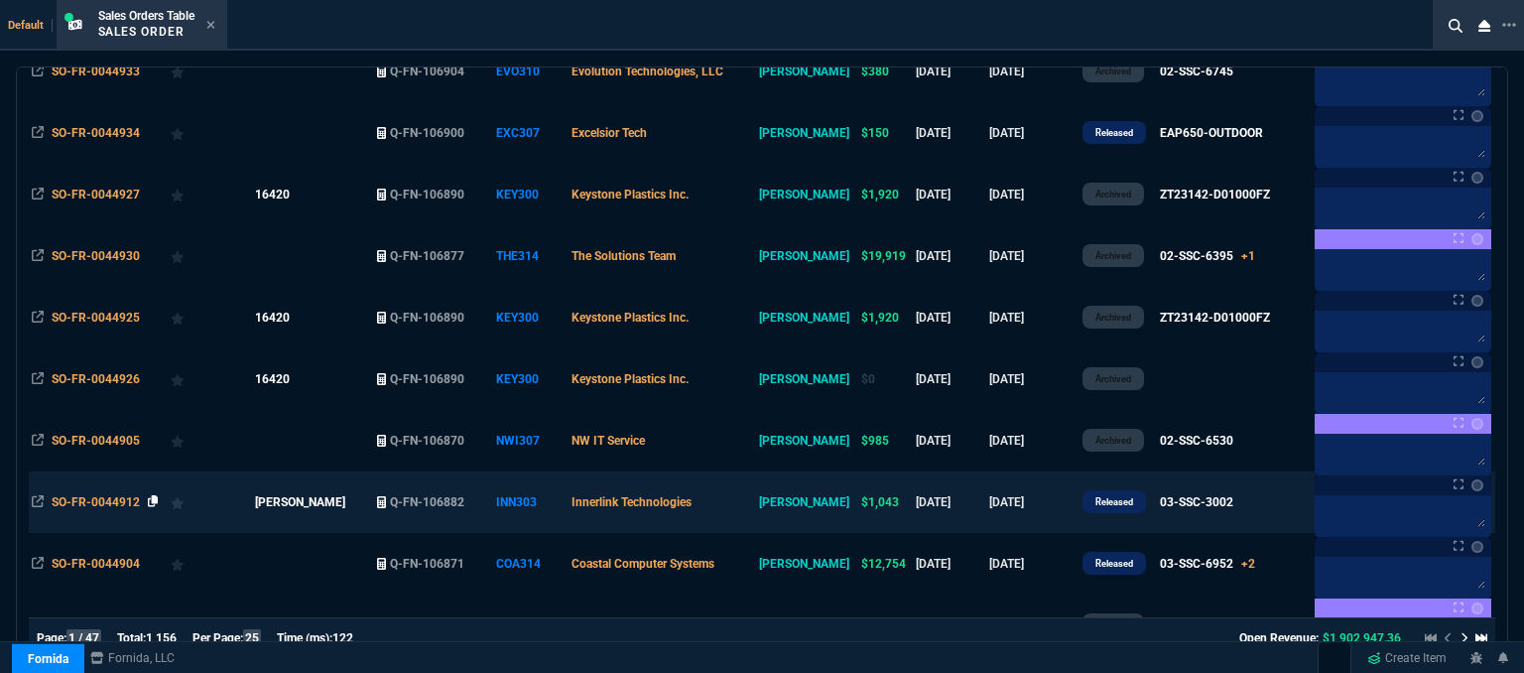
click at [148, 501] on icon at bounding box center [153, 501] width 11 height 12
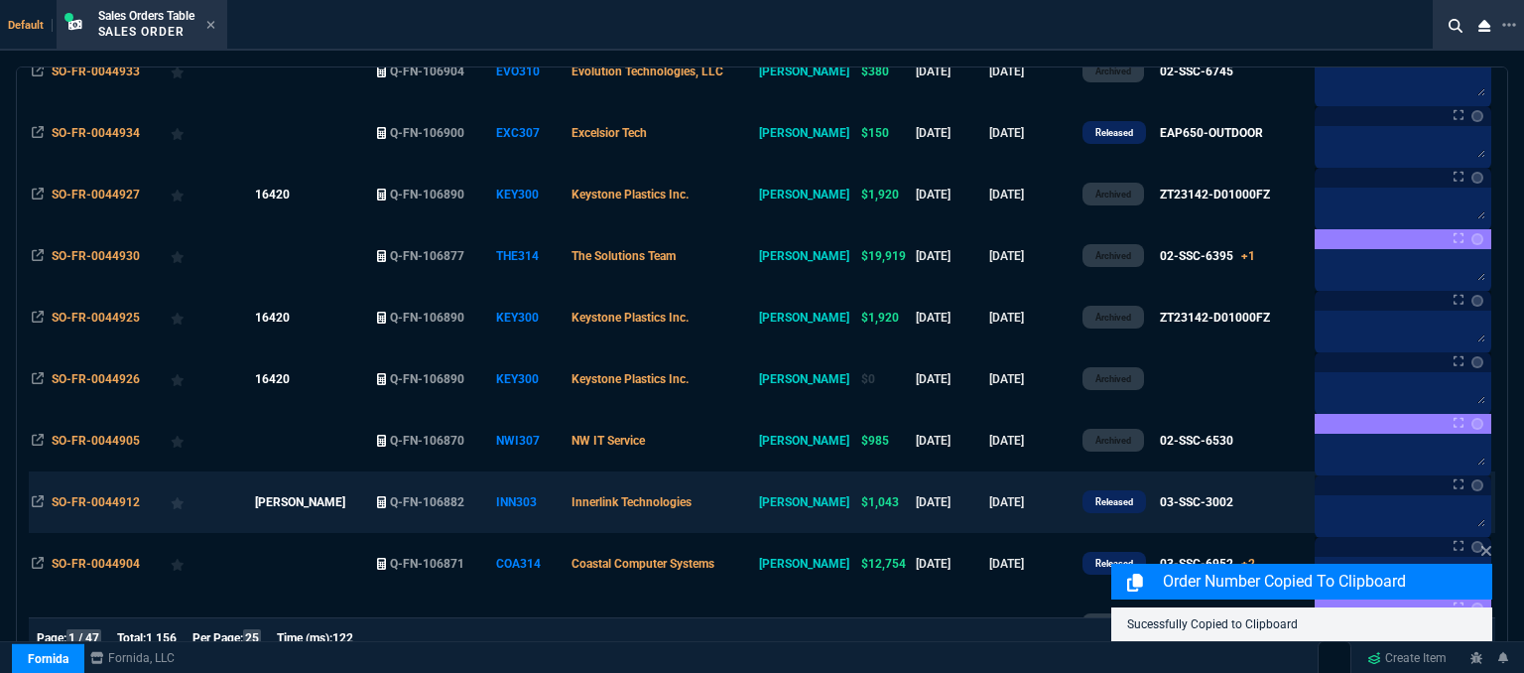
click at [749, 514] on td "Innerlink Technologies" at bounding box center [663, 502] width 188 height 62
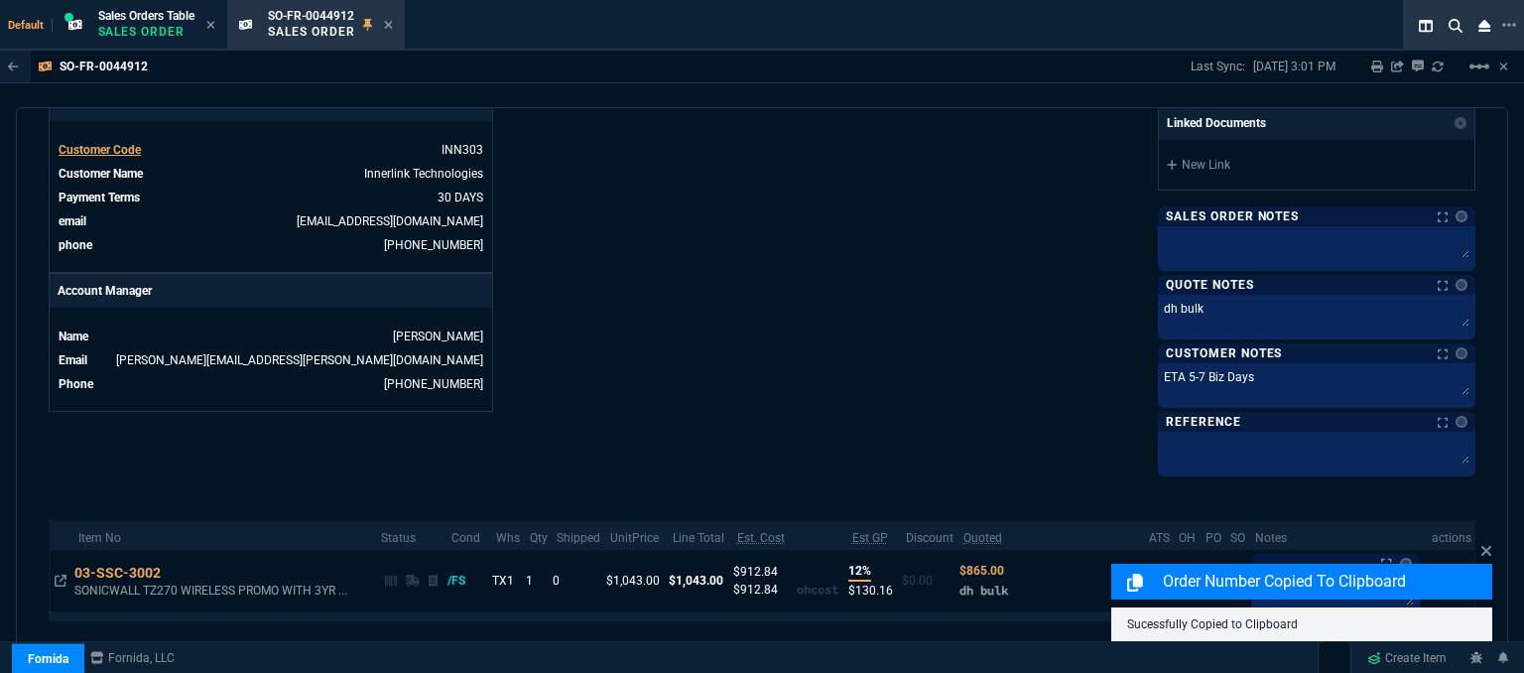
scroll to position [913, 0]
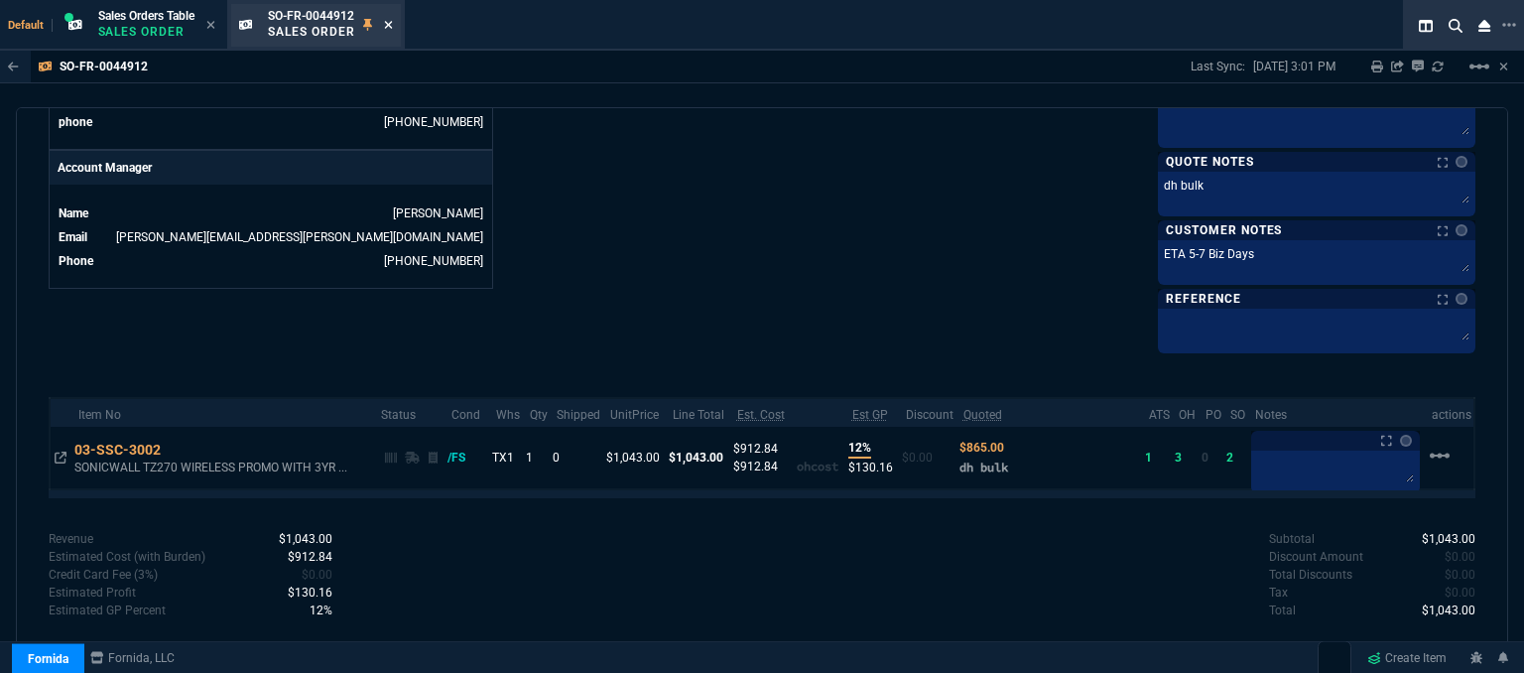
click at [388, 21] on icon at bounding box center [388, 25] width 8 height 8
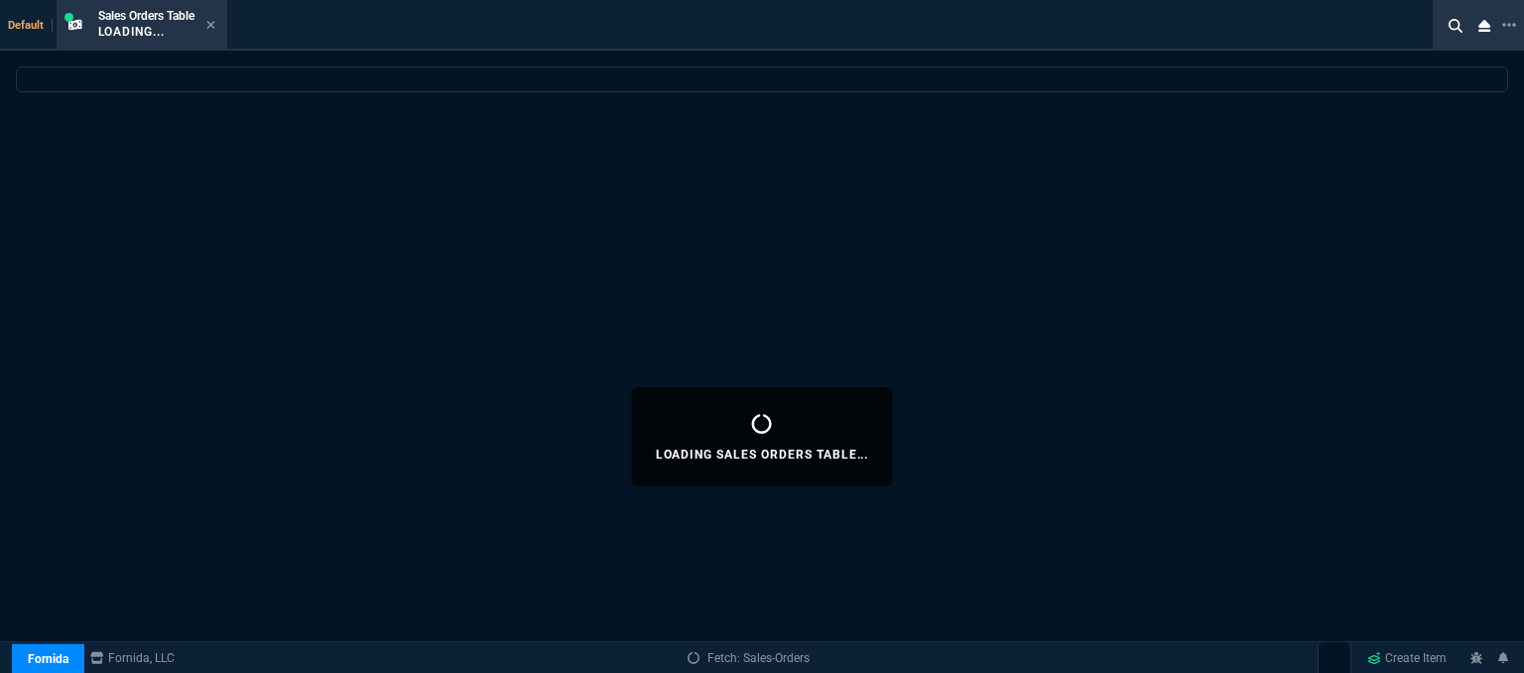
select select
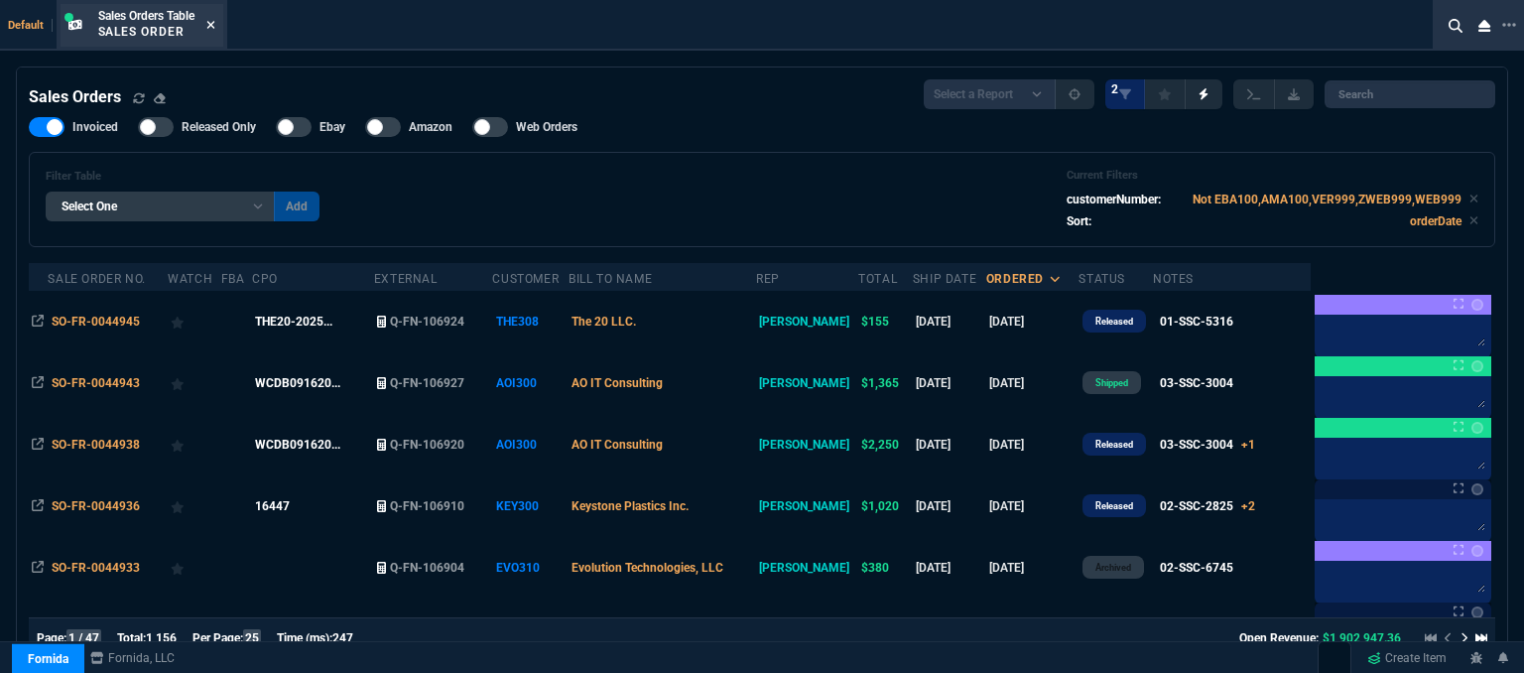
click at [214, 26] on icon at bounding box center [210, 25] width 8 height 8
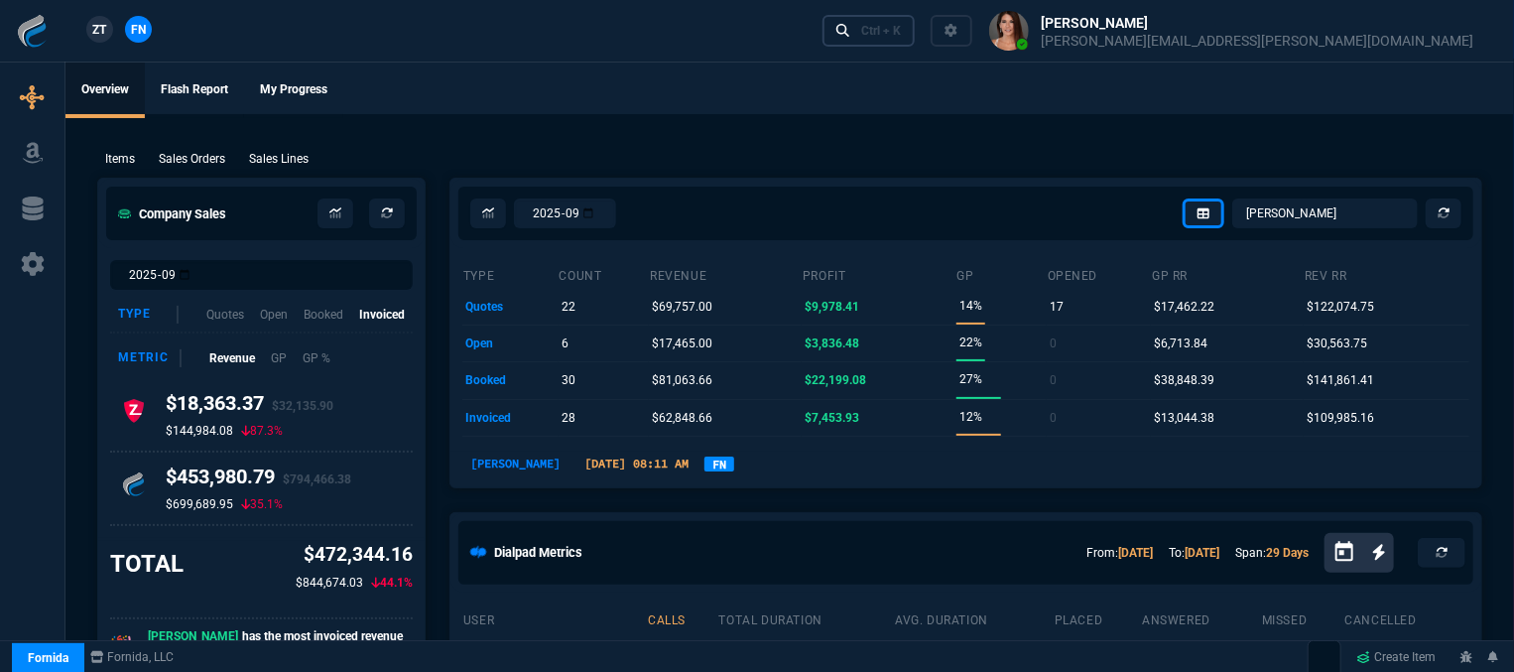
click at [901, 33] on div "Ctrl + K" at bounding box center [881, 31] width 40 height 16
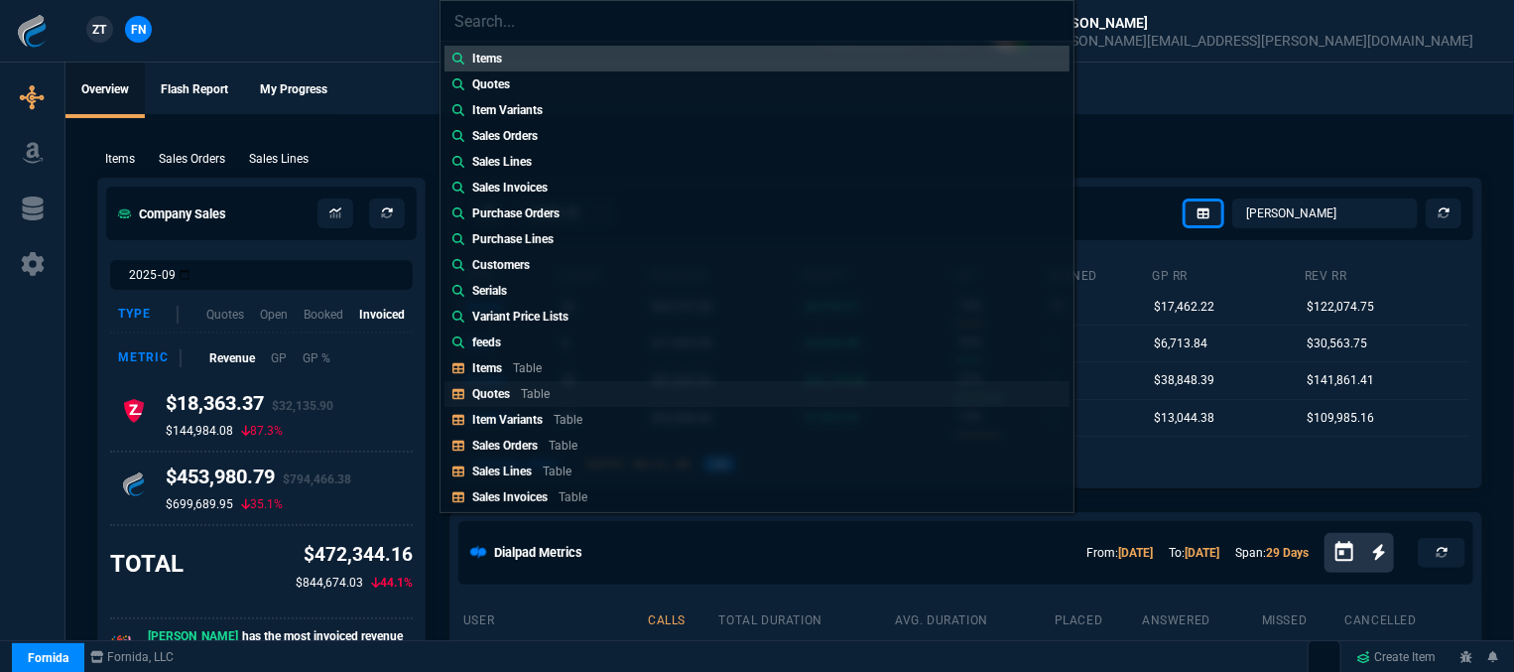
click at [498, 401] on div "Quotes Table" at bounding box center [514, 394] width 85 height 18
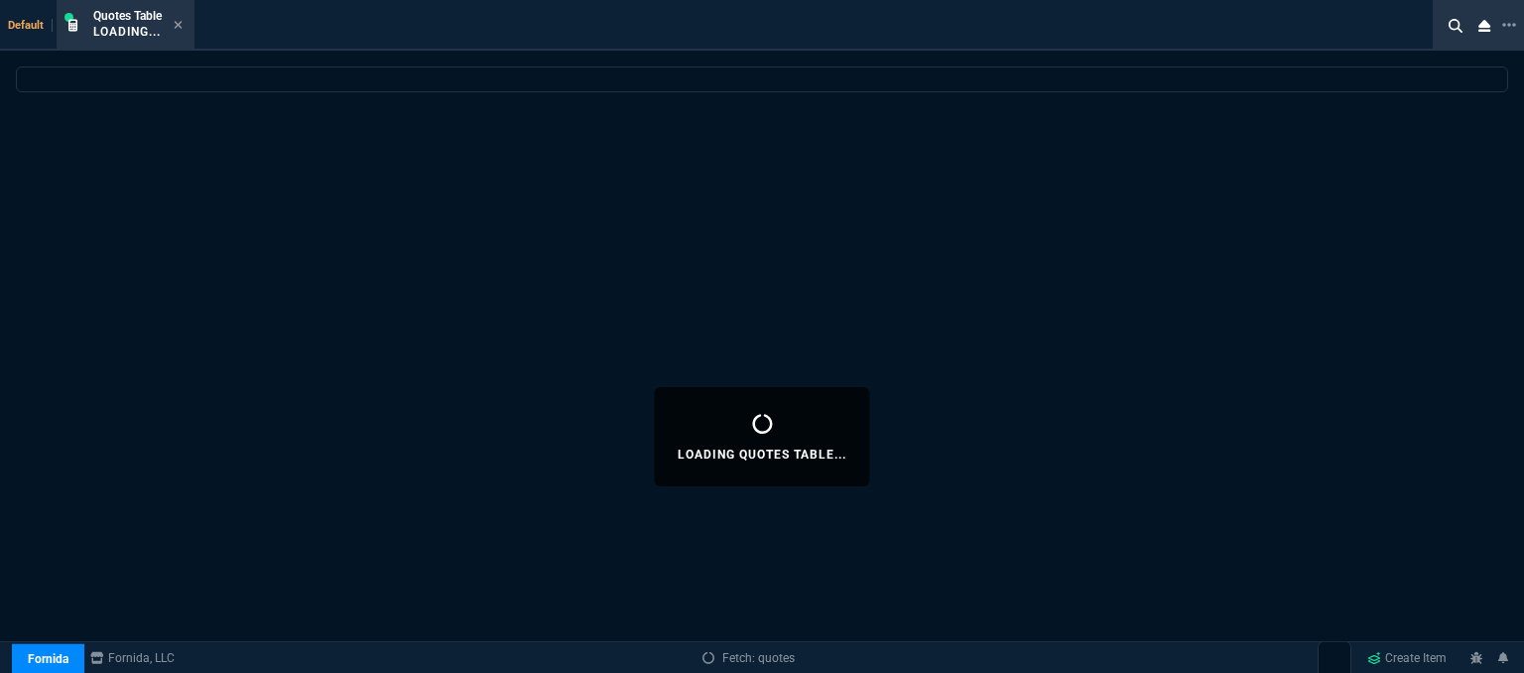
select select
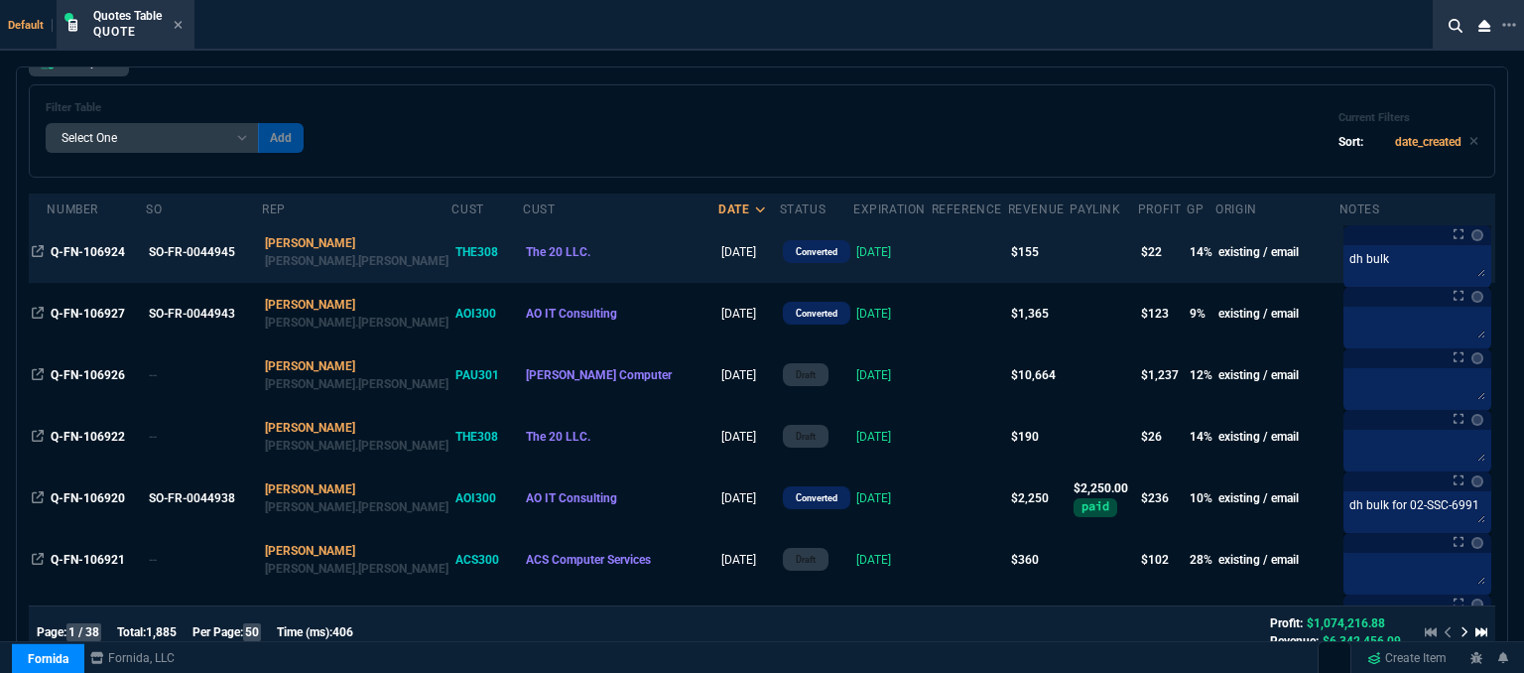
scroll to position [0, 0]
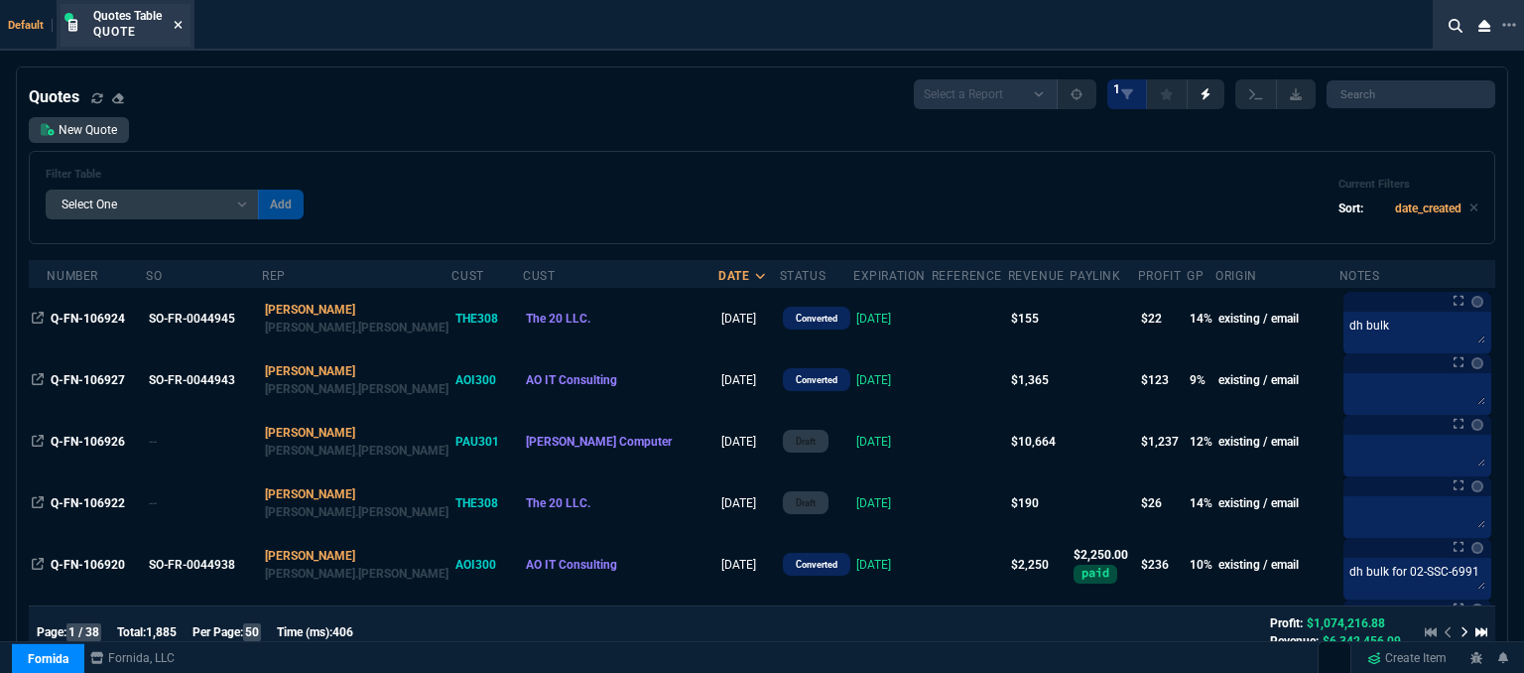
click at [180, 23] on icon at bounding box center [178, 25] width 9 height 12
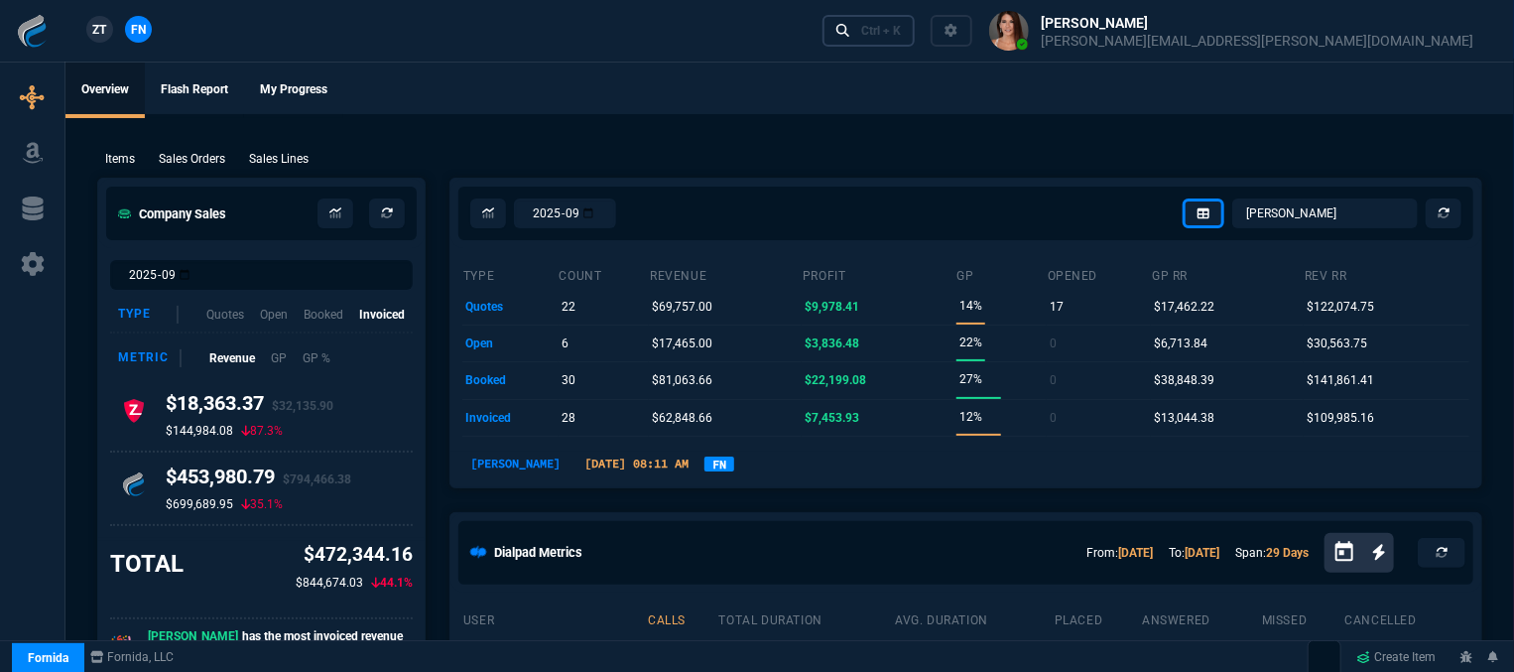
click at [901, 37] on div "Ctrl + K" at bounding box center [881, 31] width 40 height 16
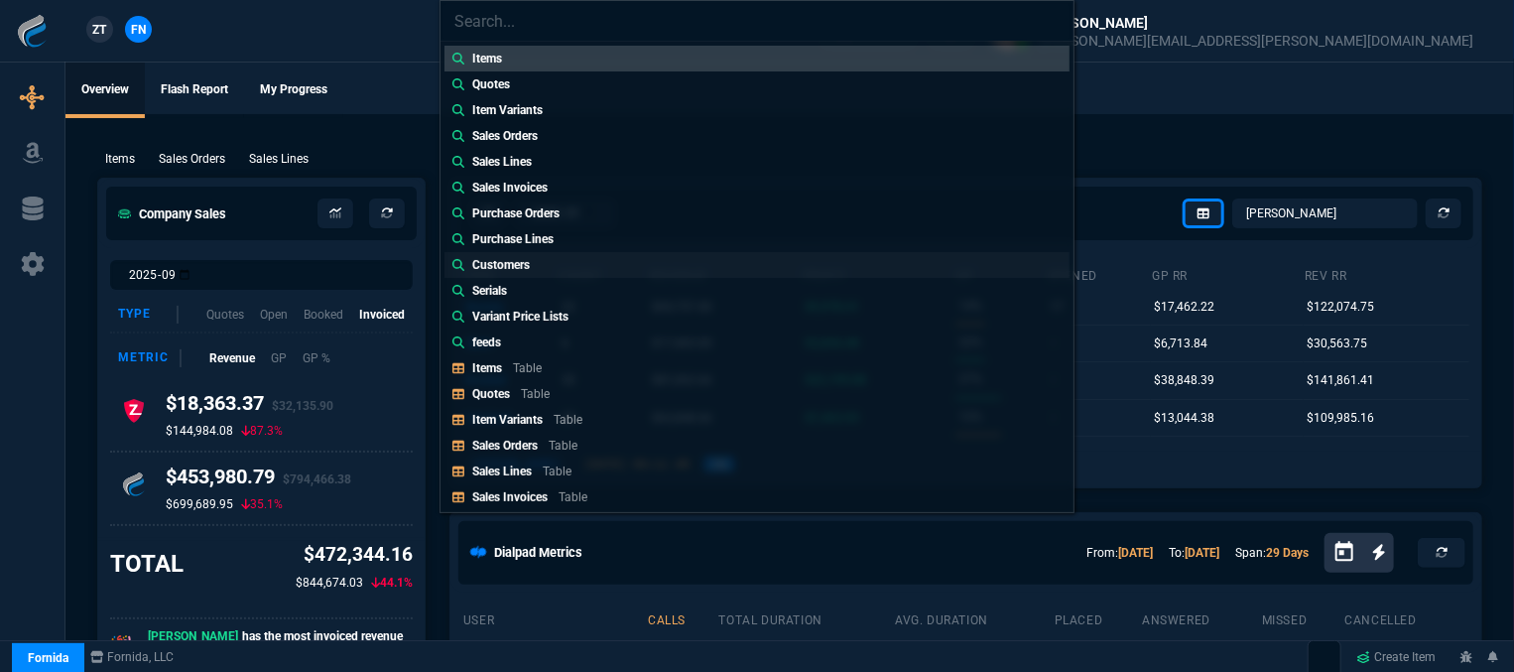
click at [594, 255] on link "Customers" at bounding box center [757, 265] width 625 height 26
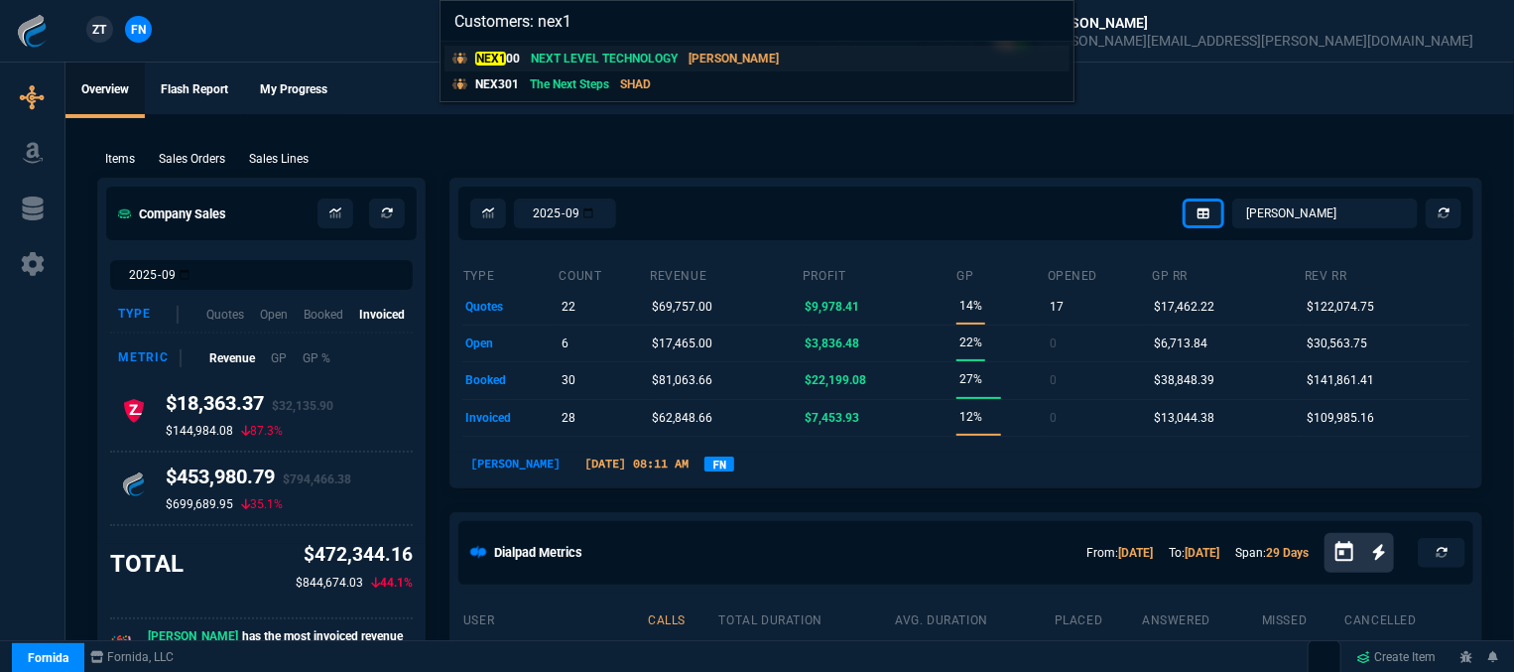
type input "Customers: nex1"
click at [782, 55] on link "NEX1 00 NEXT LEVEL TECHNOLOGY [PERSON_NAME]" at bounding box center [757, 59] width 625 height 26
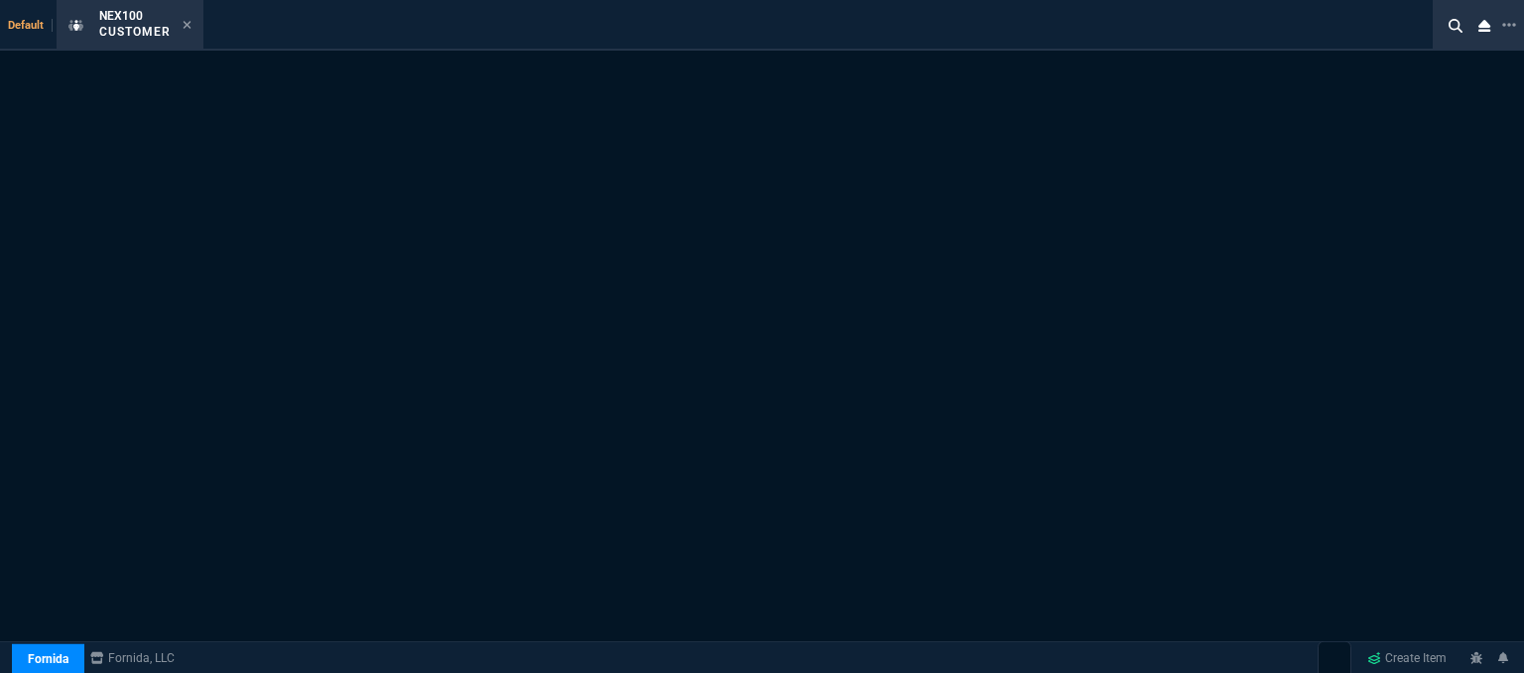
select select "1: quotes"
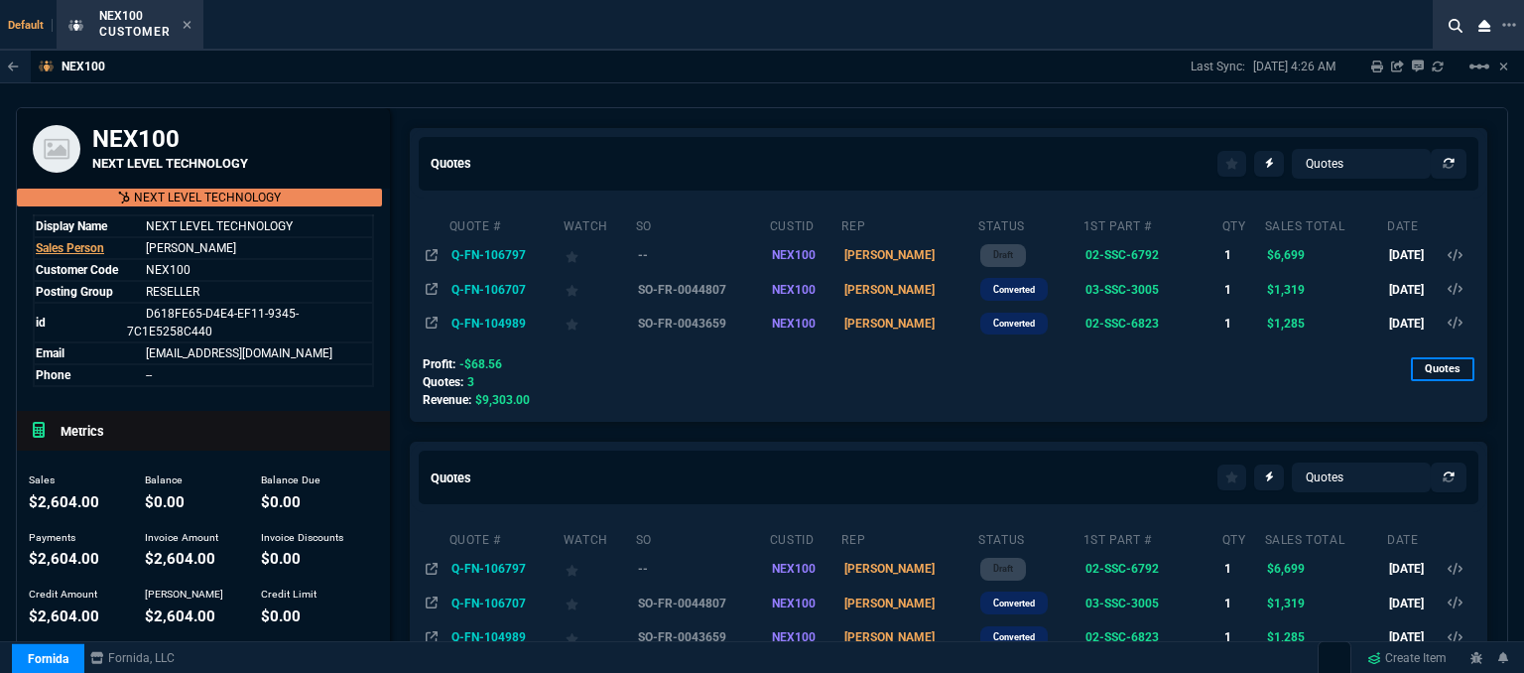
click at [457, 253] on td "Q-FN-106797" at bounding box center [506, 255] width 114 height 34
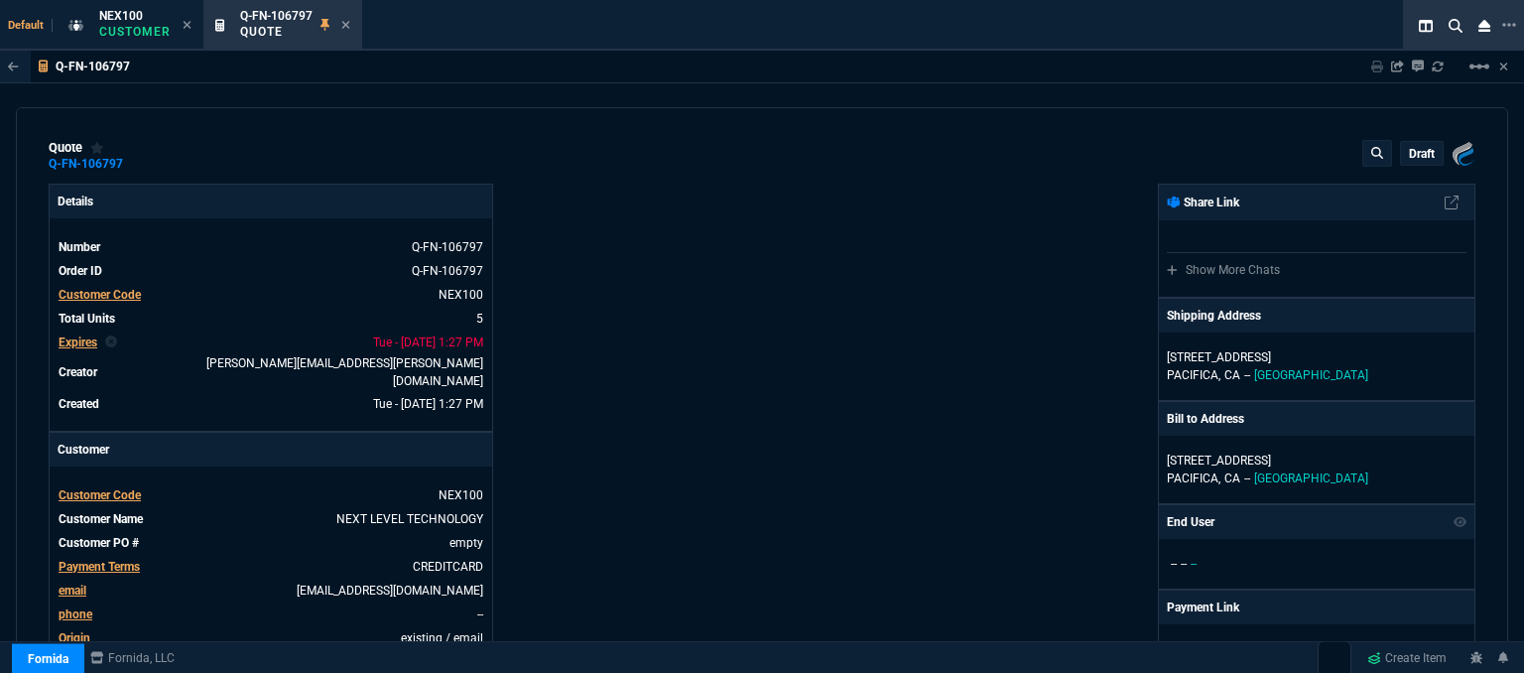
type input "19"
type input "267"
type input "1965"
type input "18"
type input "269"
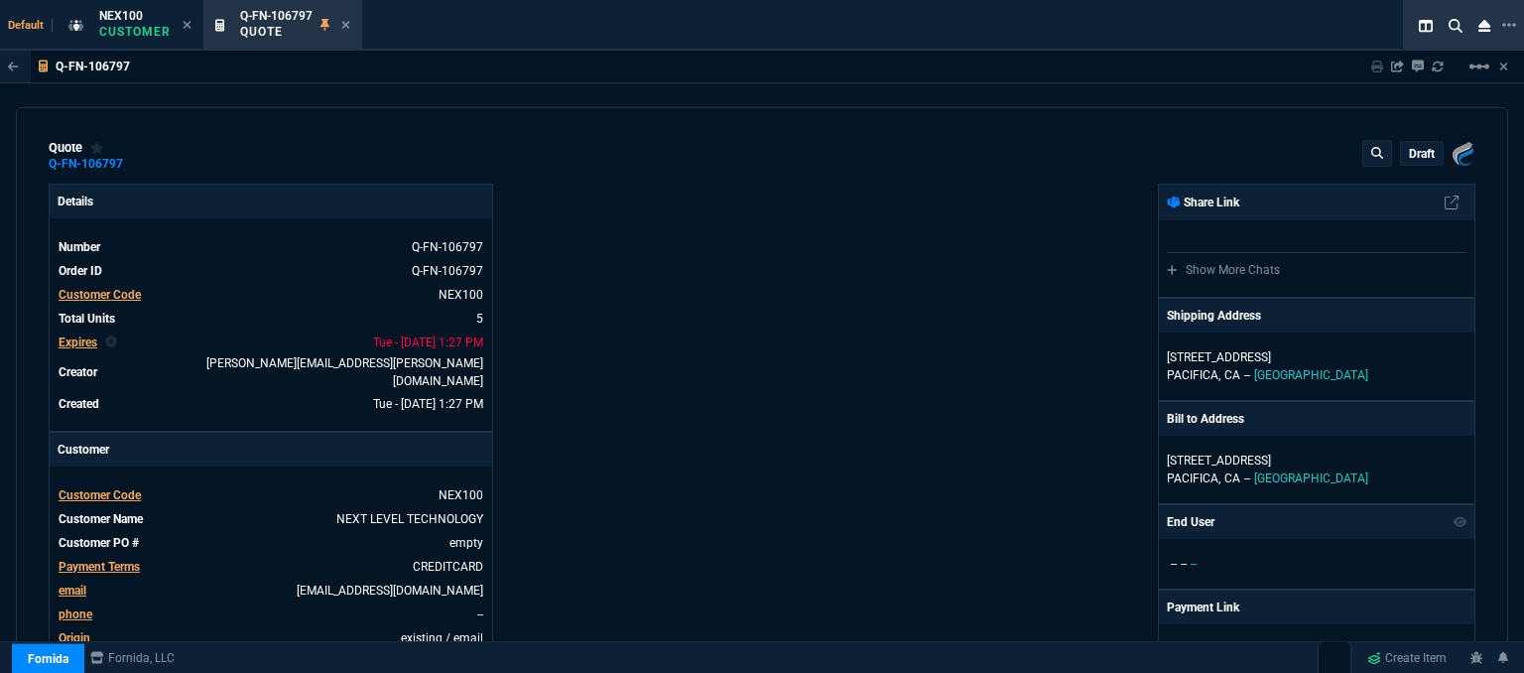
type input "2047"
type input "22"
type input "382"
type input "2383.03"
type input "23"
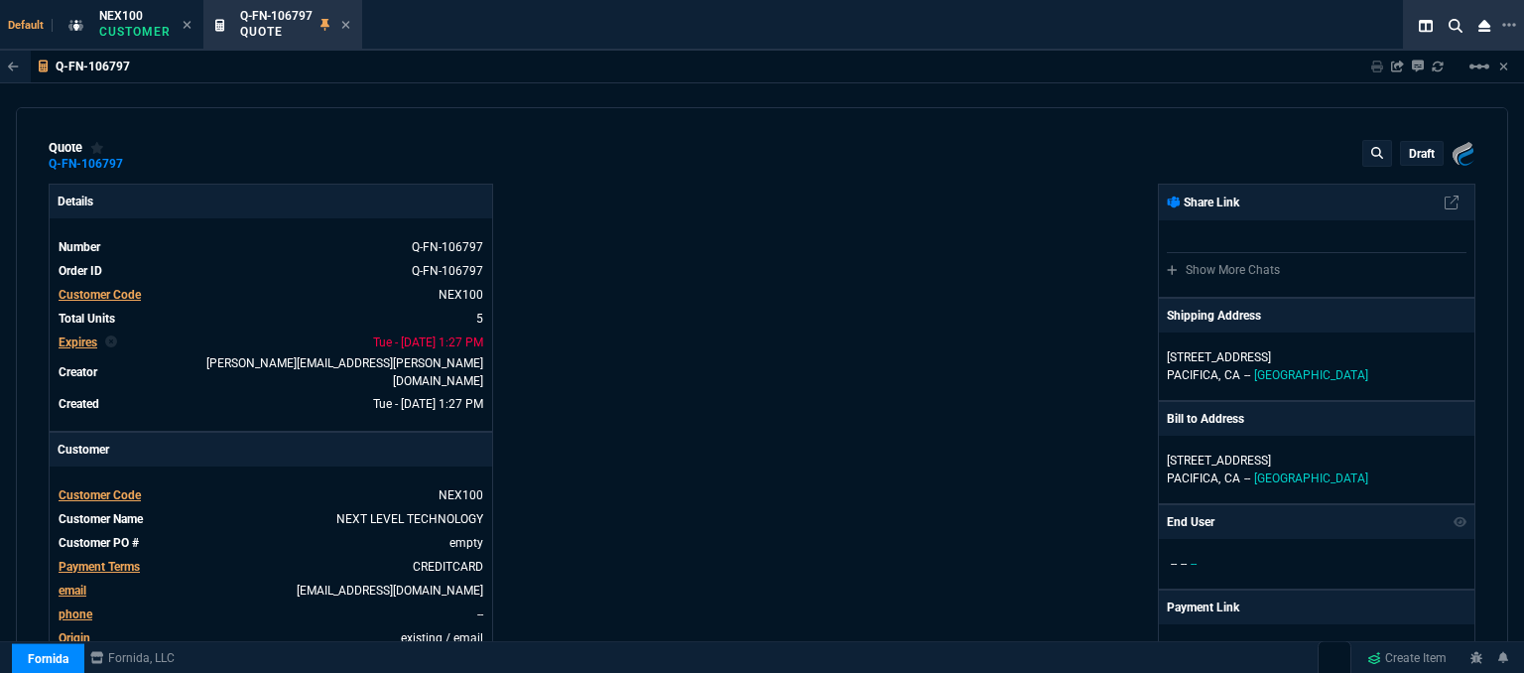
type input "486"
type input "2844.07"
type input "20"
type input "412"
type input "2844.07"
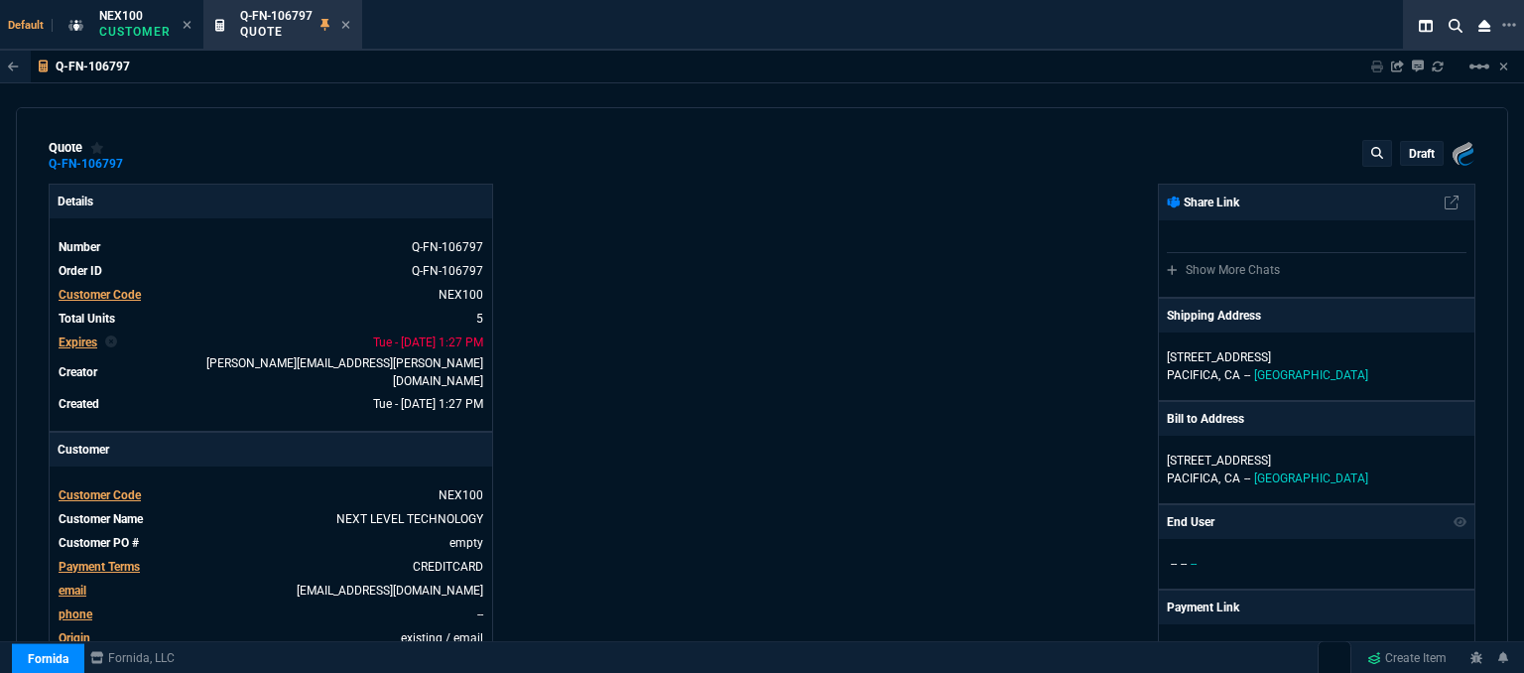
type input "28"
type input "27"
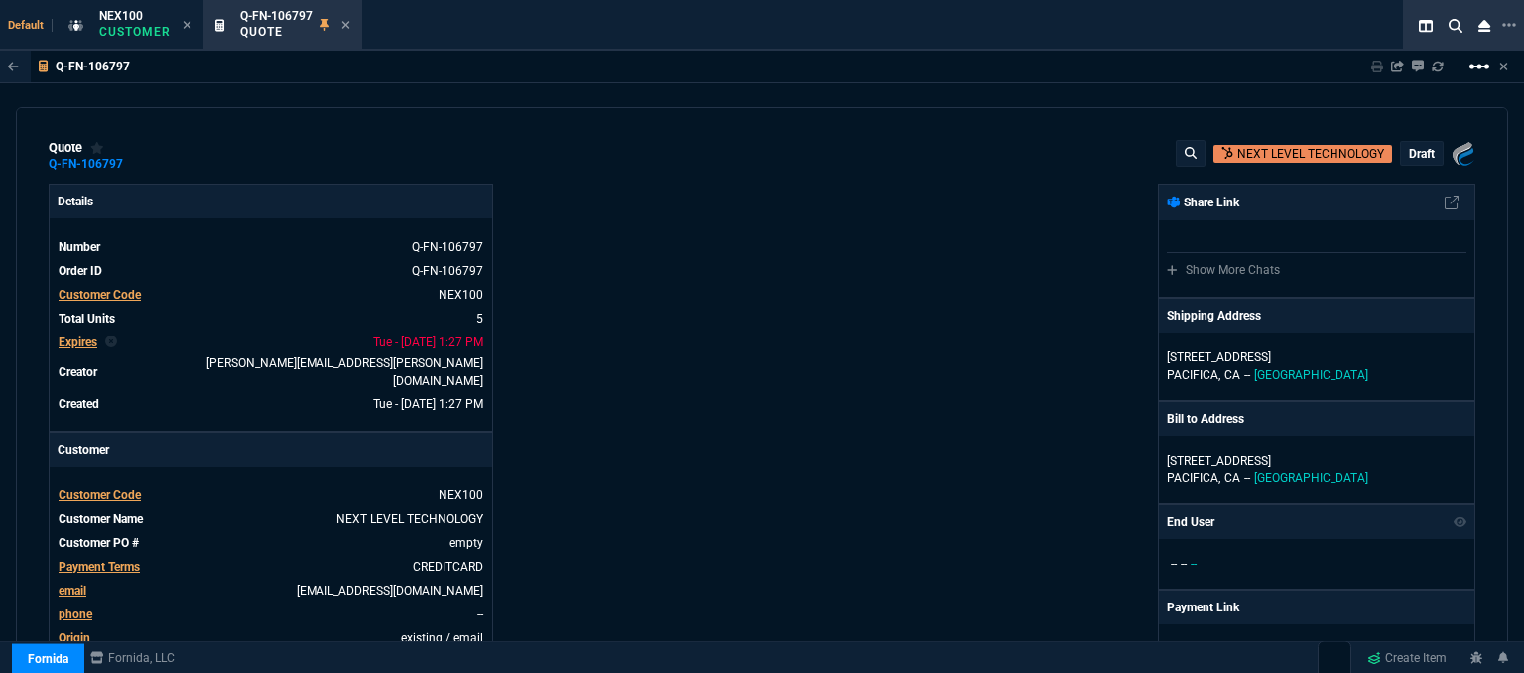
click at [1475, 66] on mat-icon "linear_scale" at bounding box center [1480, 67] width 24 height 24
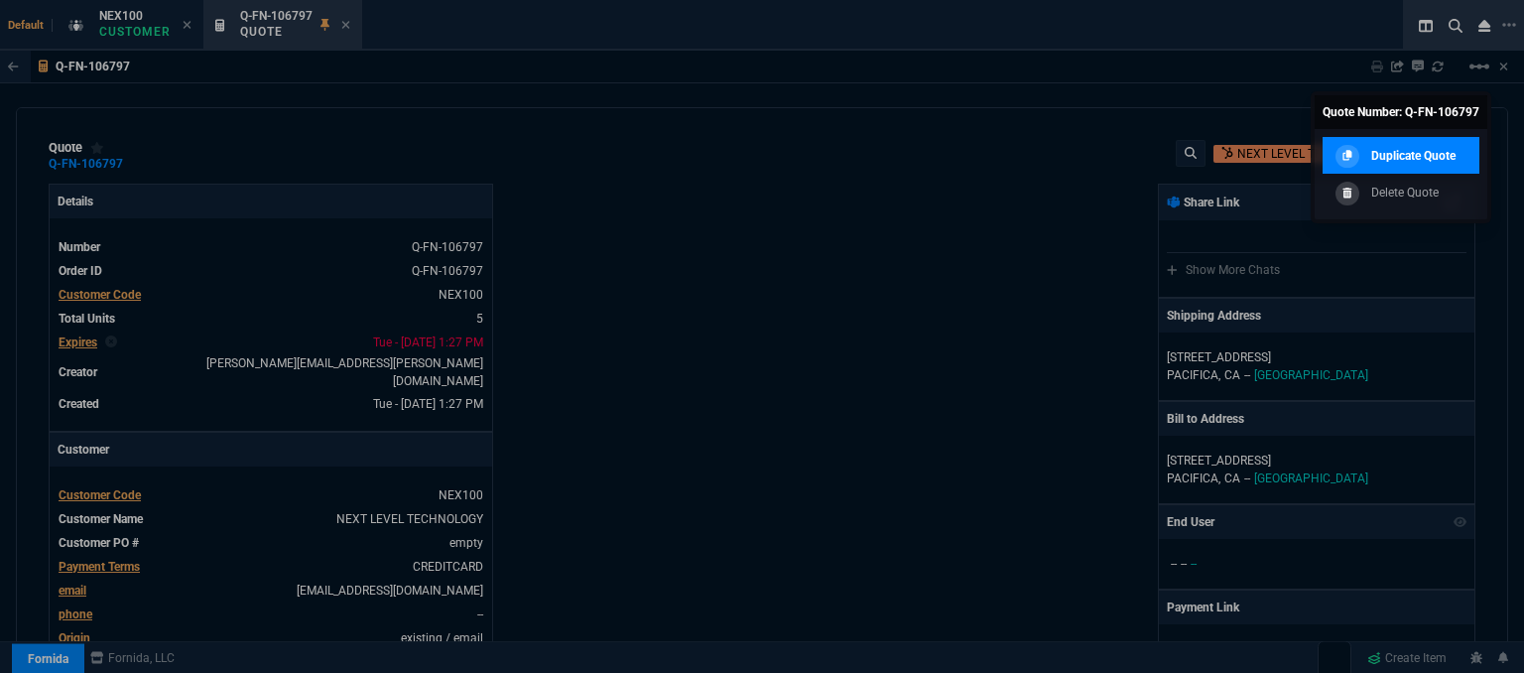
click at [1410, 164] on div "Duplicate Quote" at bounding box center [1393, 156] width 125 height 22
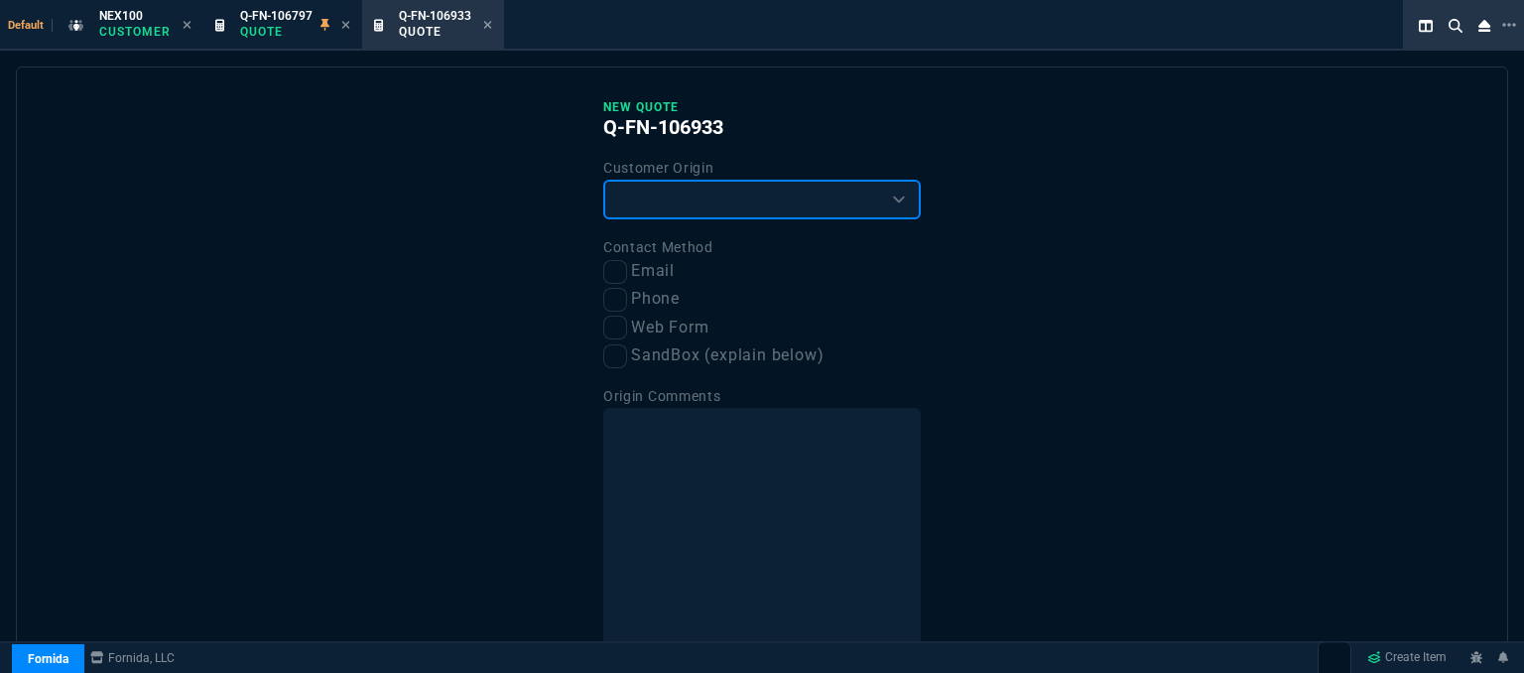
click at [716, 198] on select "Existing Customer Amazon Lead (first order) Website Lead (first order) Called (…" at bounding box center [762, 200] width 318 height 40
select select "existing"
click at [603, 180] on select "Existing Customer Amazon Lead (first order) Website Lead (first order) Called (…" at bounding box center [762, 200] width 318 height 40
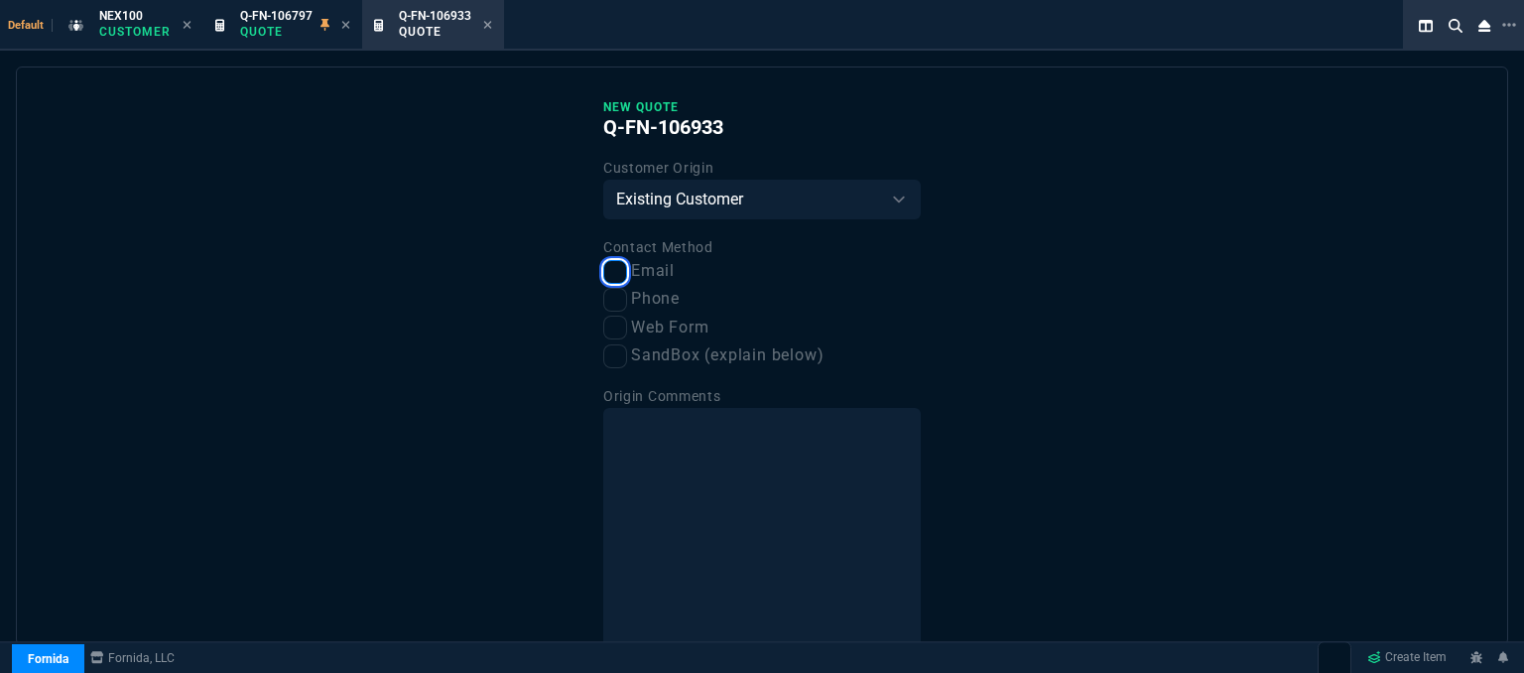
click at [608, 283] on input "Email" at bounding box center [615, 272] width 24 height 24
checkbox input "true"
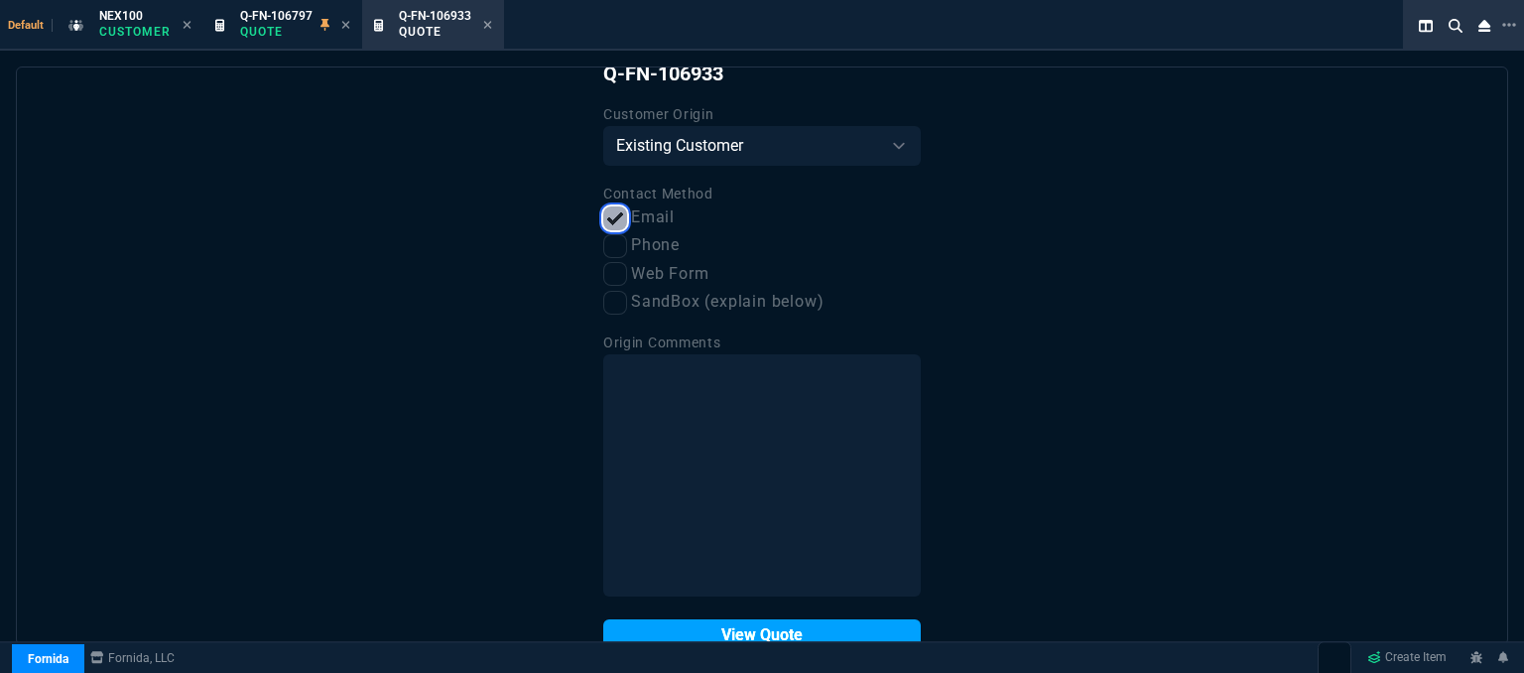
scroll to position [100, 0]
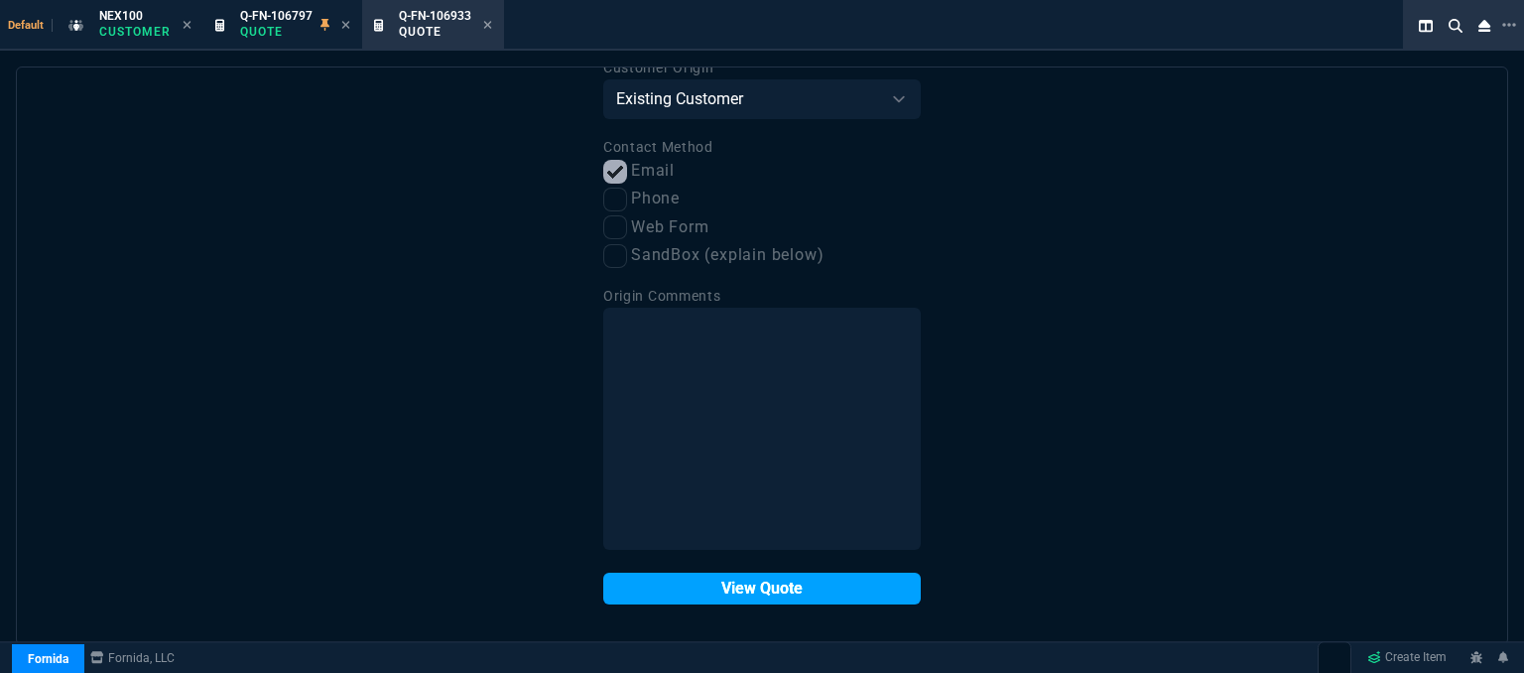
click at [760, 592] on button "View Quote" at bounding box center [762, 589] width 318 height 32
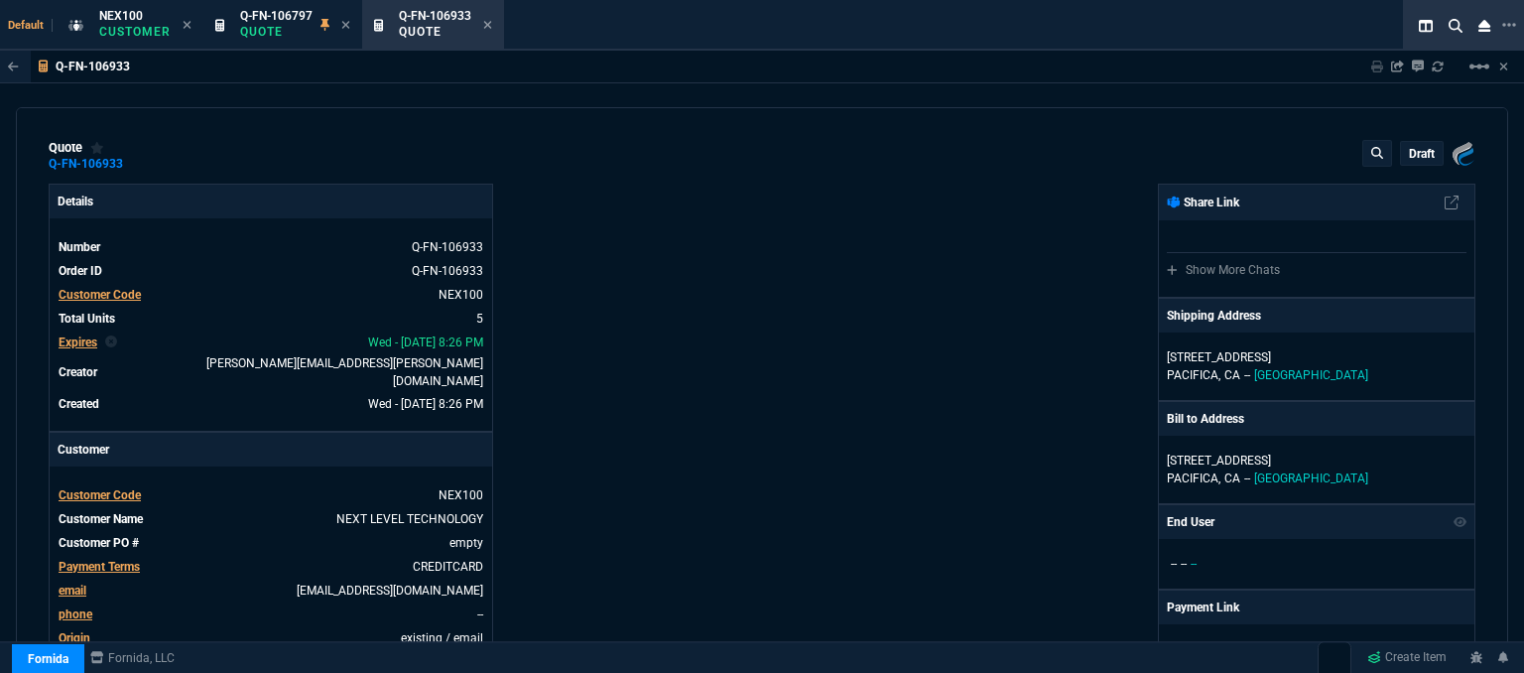
type input "19"
type input "267"
type input "18"
type input "269"
type input "22"
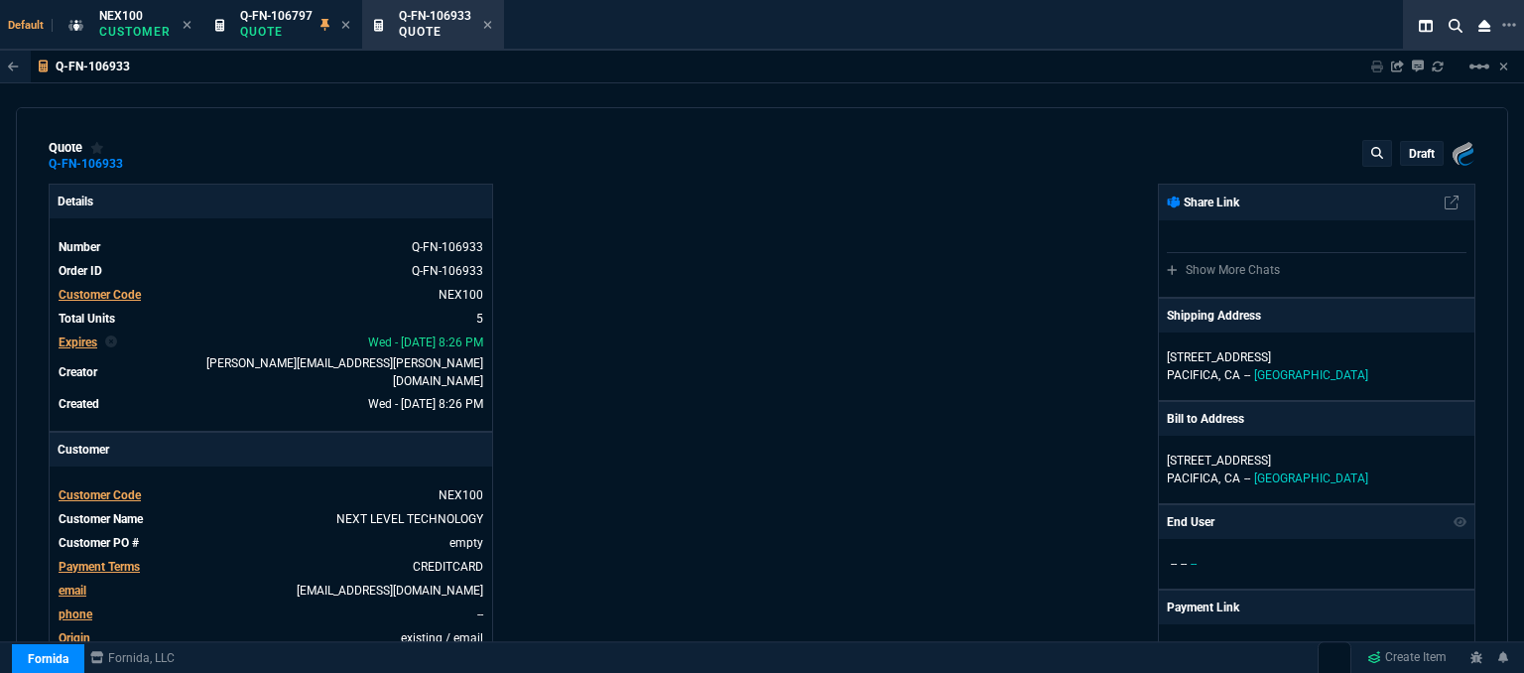
type input "382"
type input "23"
type input "486"
type input "20"
type input "412"
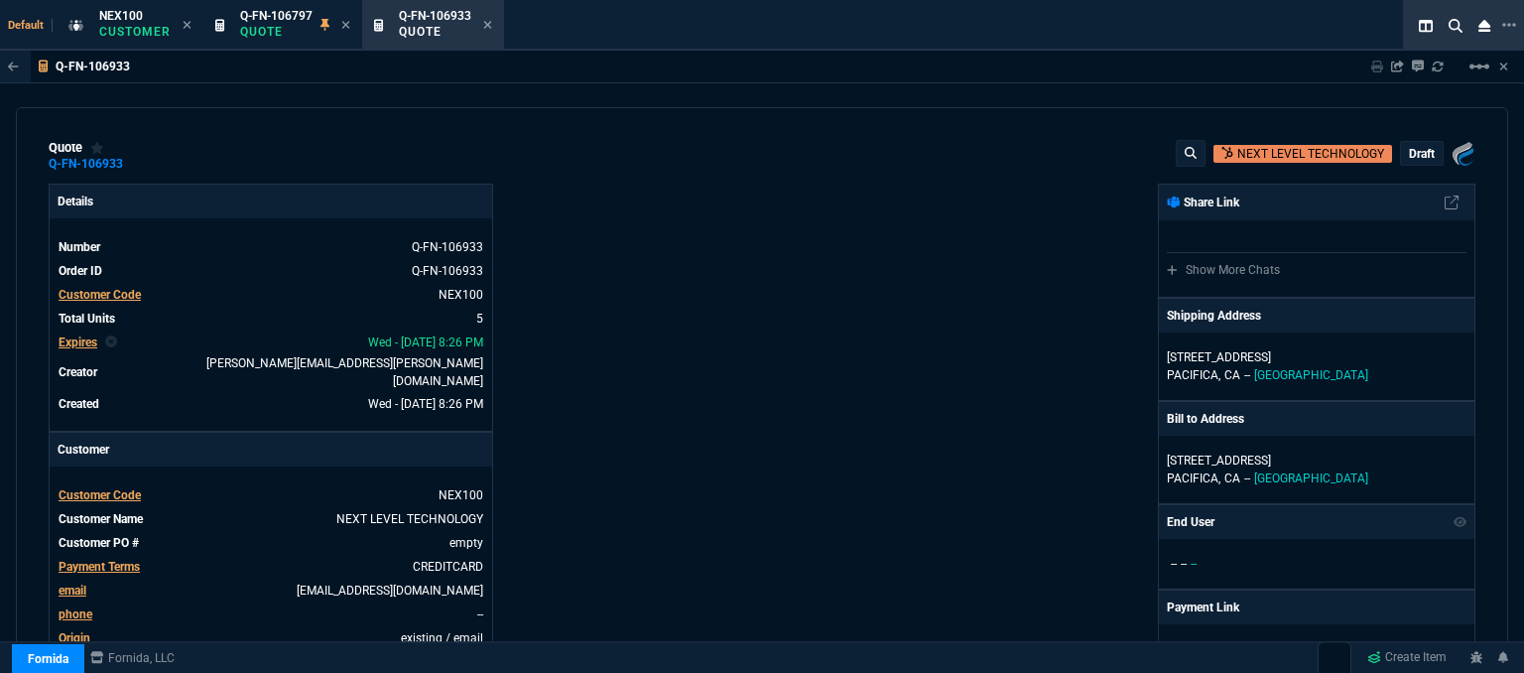
type input "28"
type input "27"
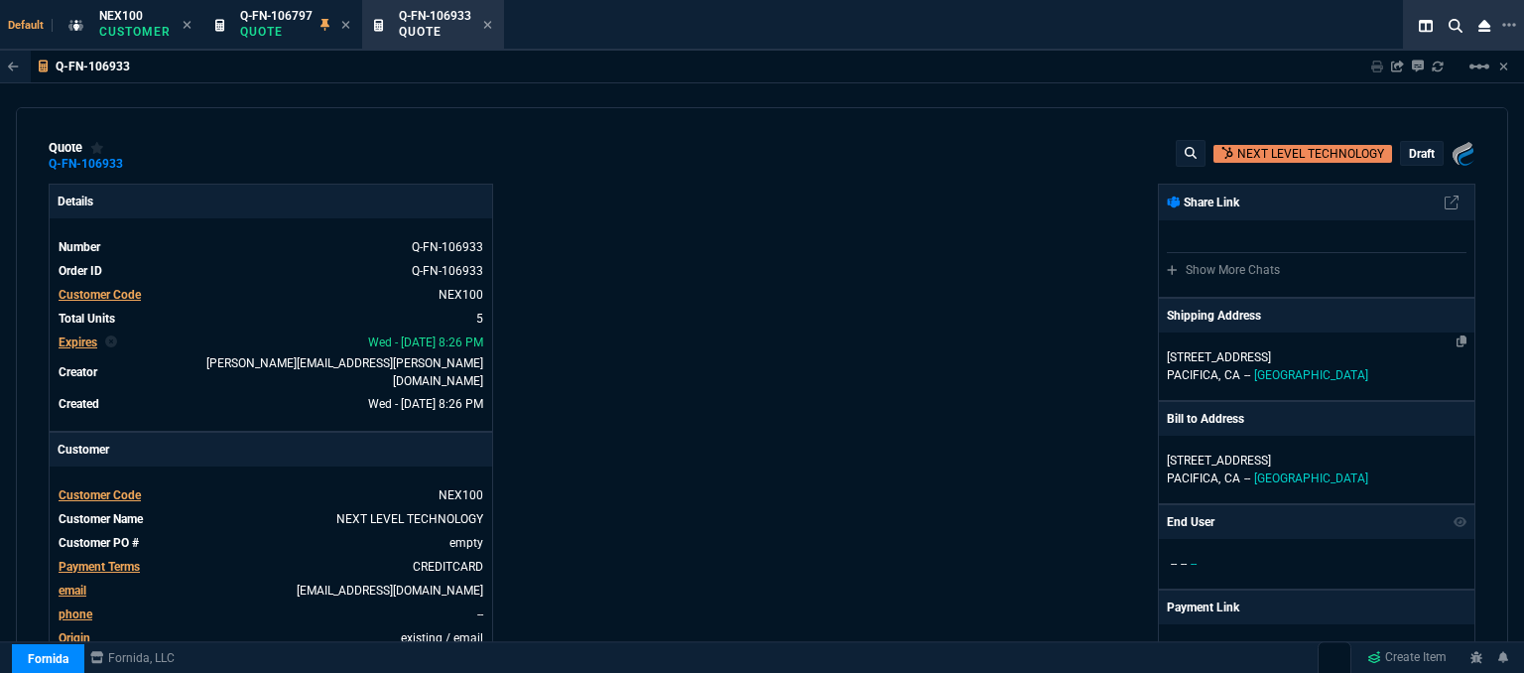
drag, startPoint x: 1449, startPoint y: 334, endPoint x: 1437, endPoint y: 334, distance: 11.9
click at [1457, 335] on icon at bounding box center [1462, 341] width 11 height 12
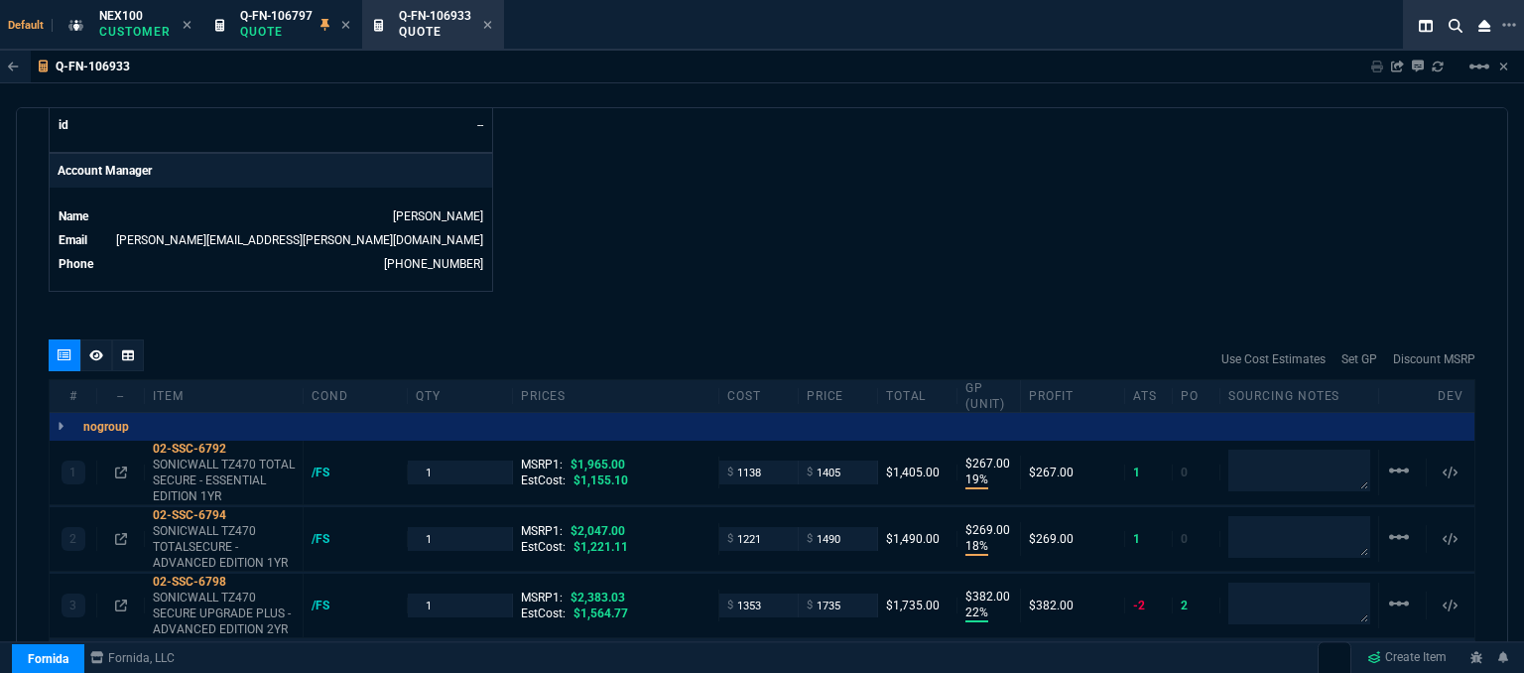
scroll to position [1092, 0]
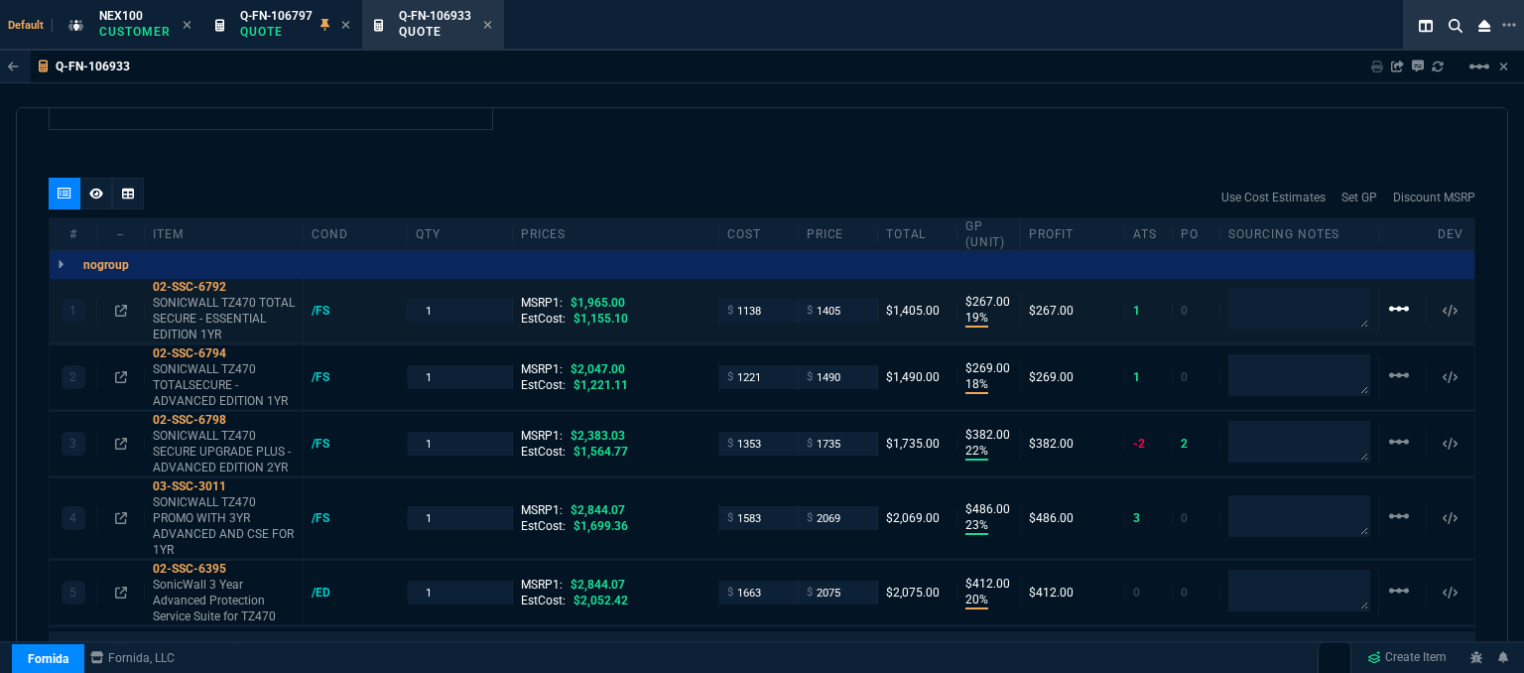
click at [1387, 297] on mat-icon "linear_scale" at bounding box center [1399, 309] width 24 height 24
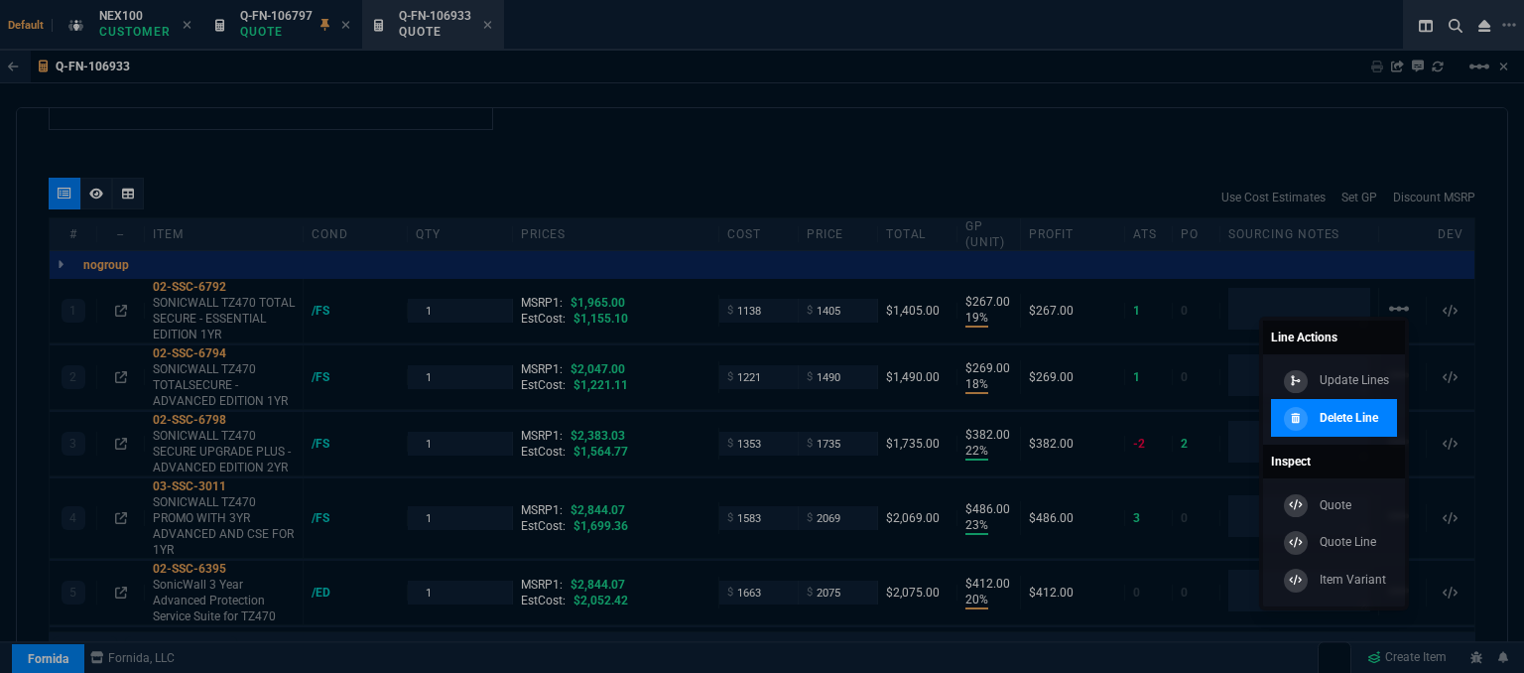
click at [1360, 417] on p "Delete Line" at bounding box center [1349, 418] width 59 height 18
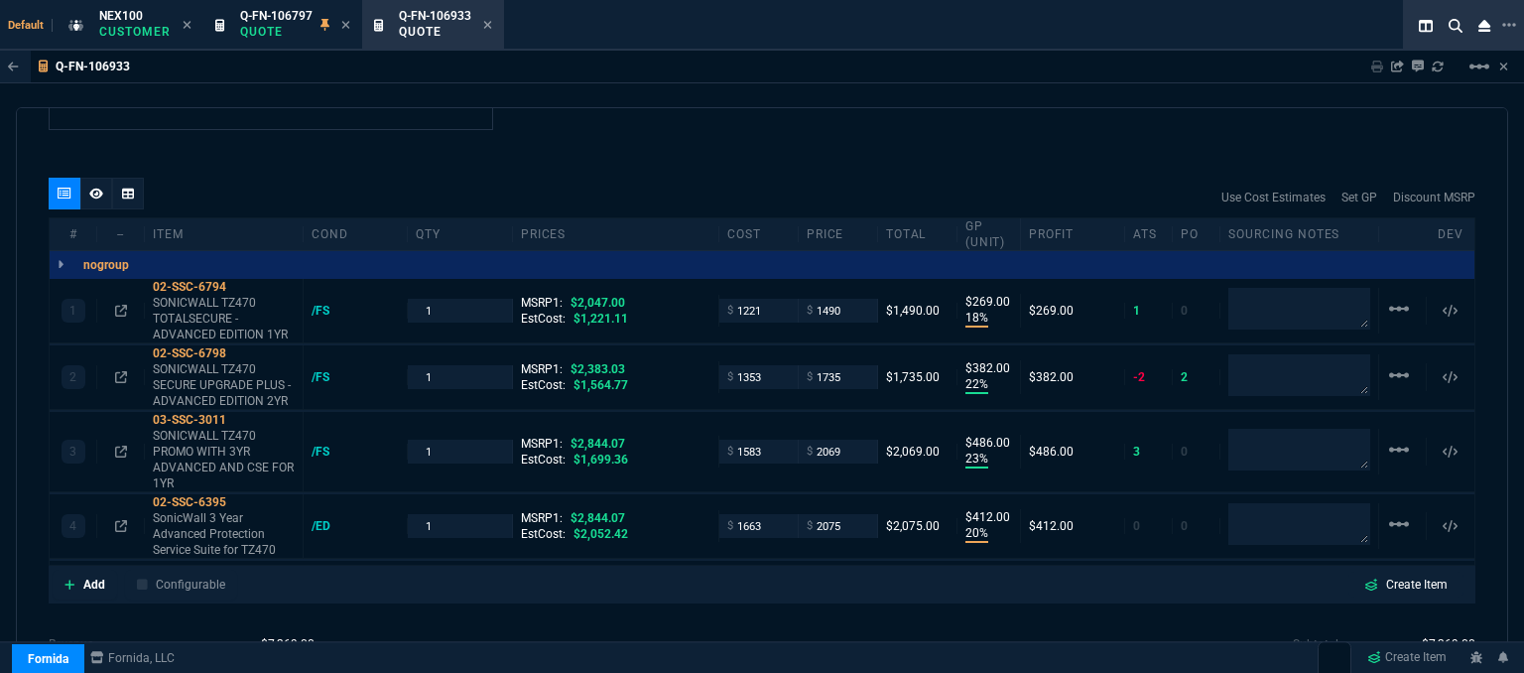
click at [1388, 286] on nx-fornida-erp-document "Q-FN-106933 Sharing Q-FN-106933 Link Dev Link Share on Teams linear_scale quote…" at bounding box center [762, 412] width 1524 height 723
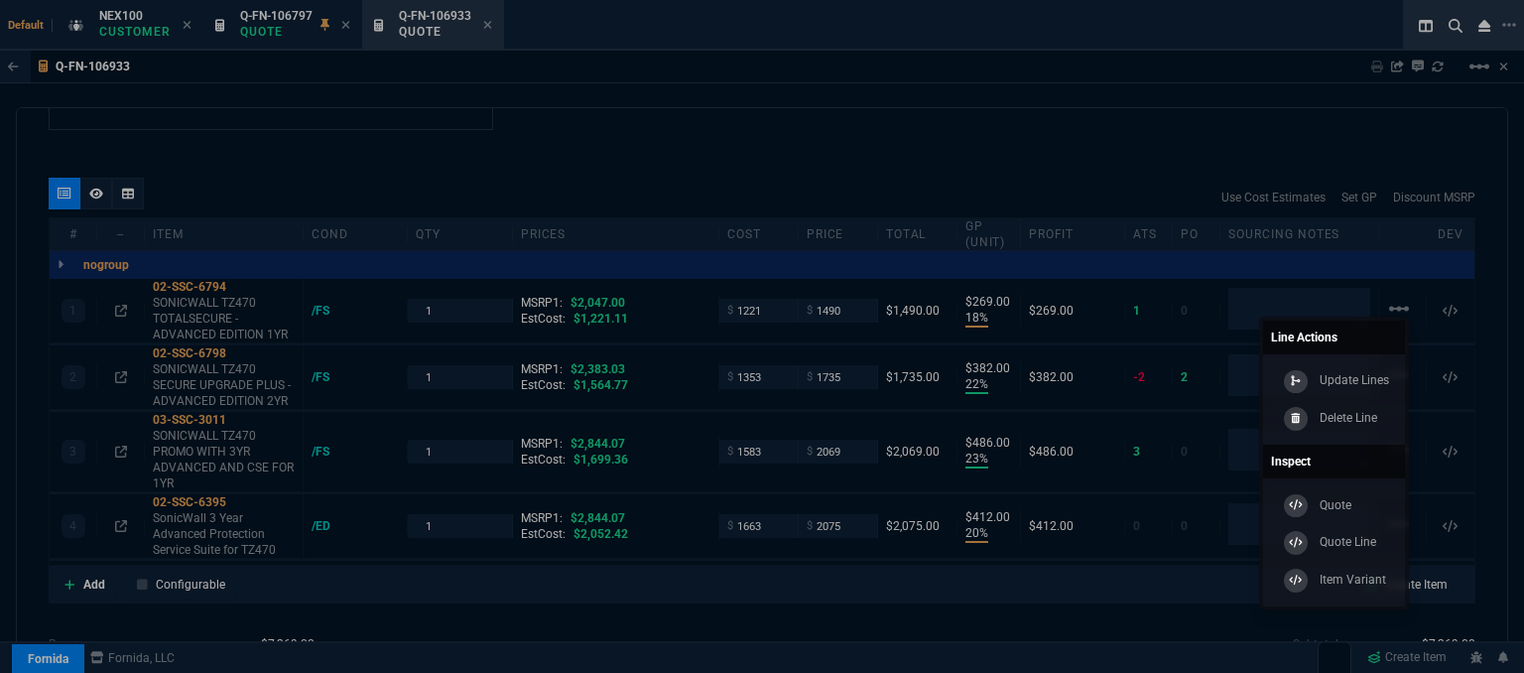
type input "18"
type input "269"
type input "22"
type input "382"
type input "23"
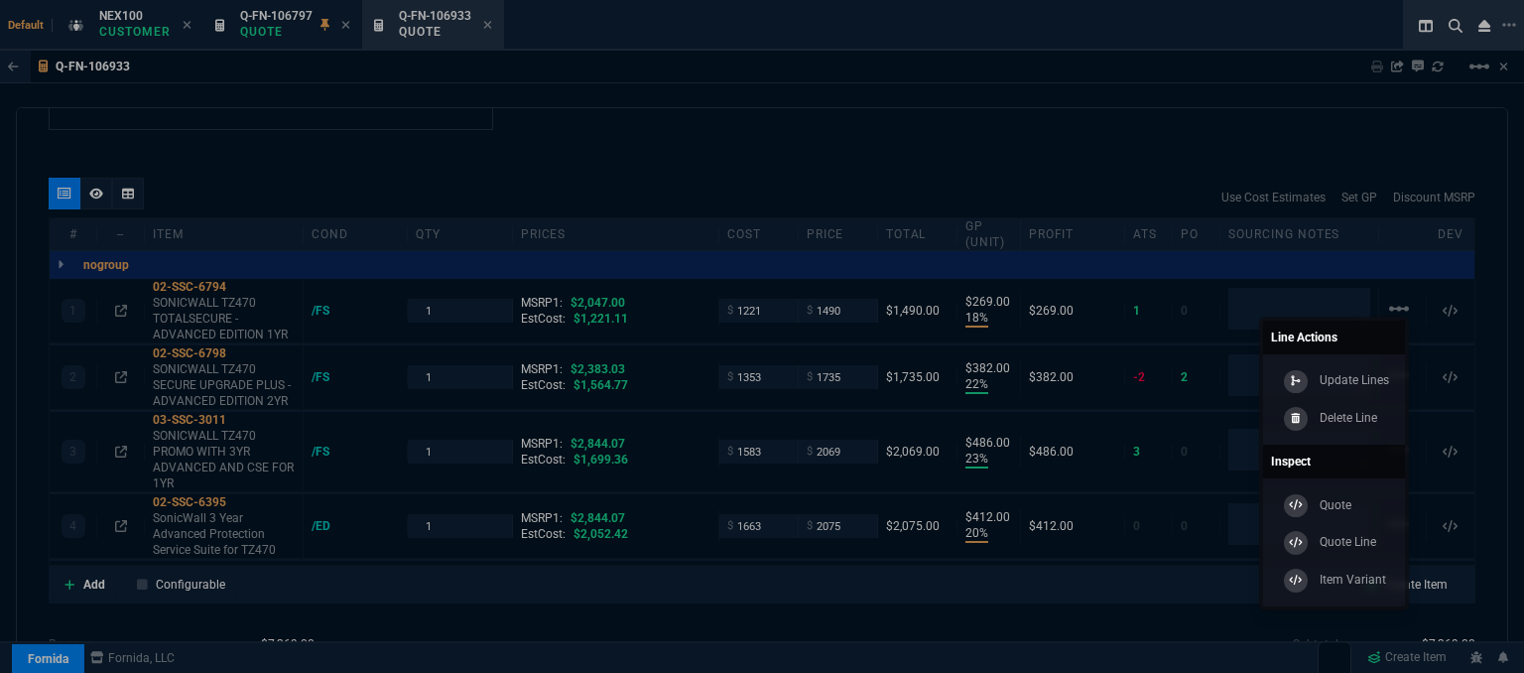
type input "486"
type input "20"
type input "412"
type input "27"
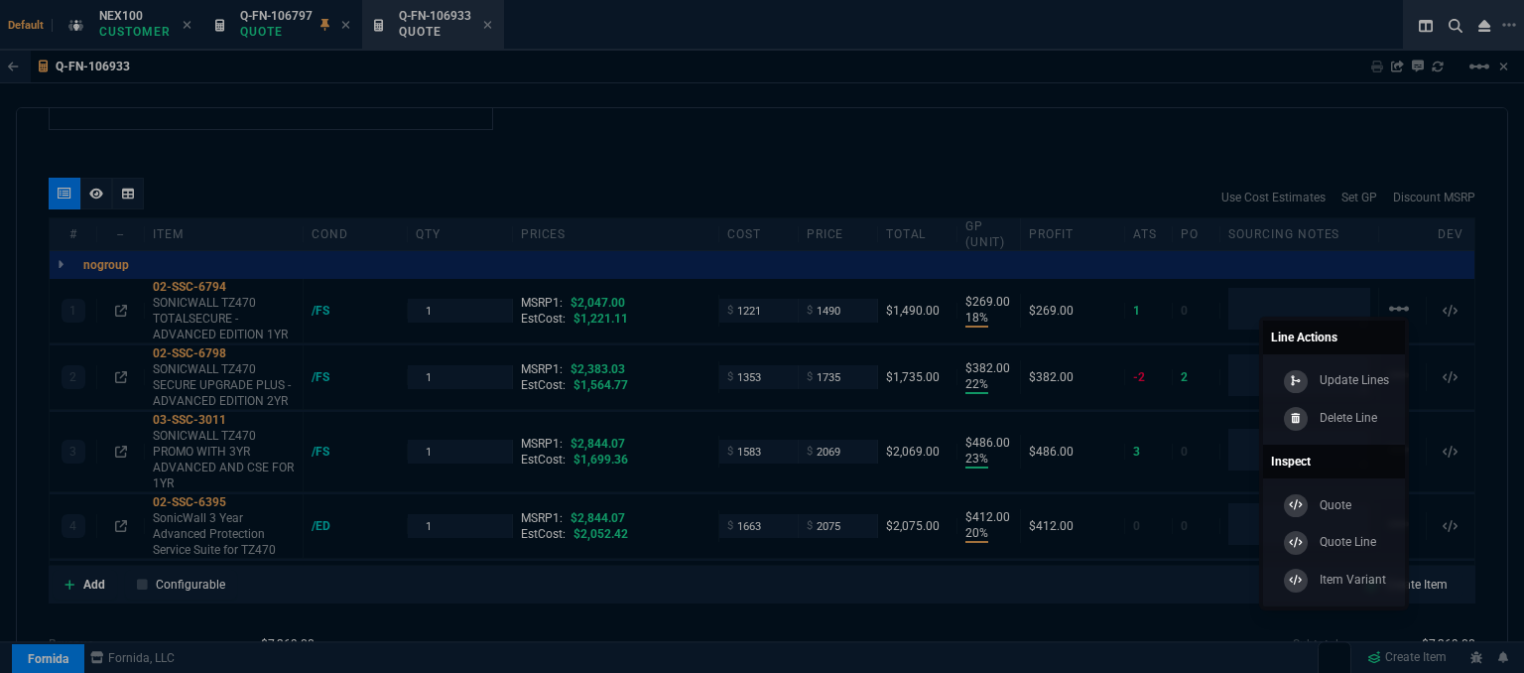
type input "27"
click at [1147, 165] on div at bounding box center [762, 336] width 1524 height 673
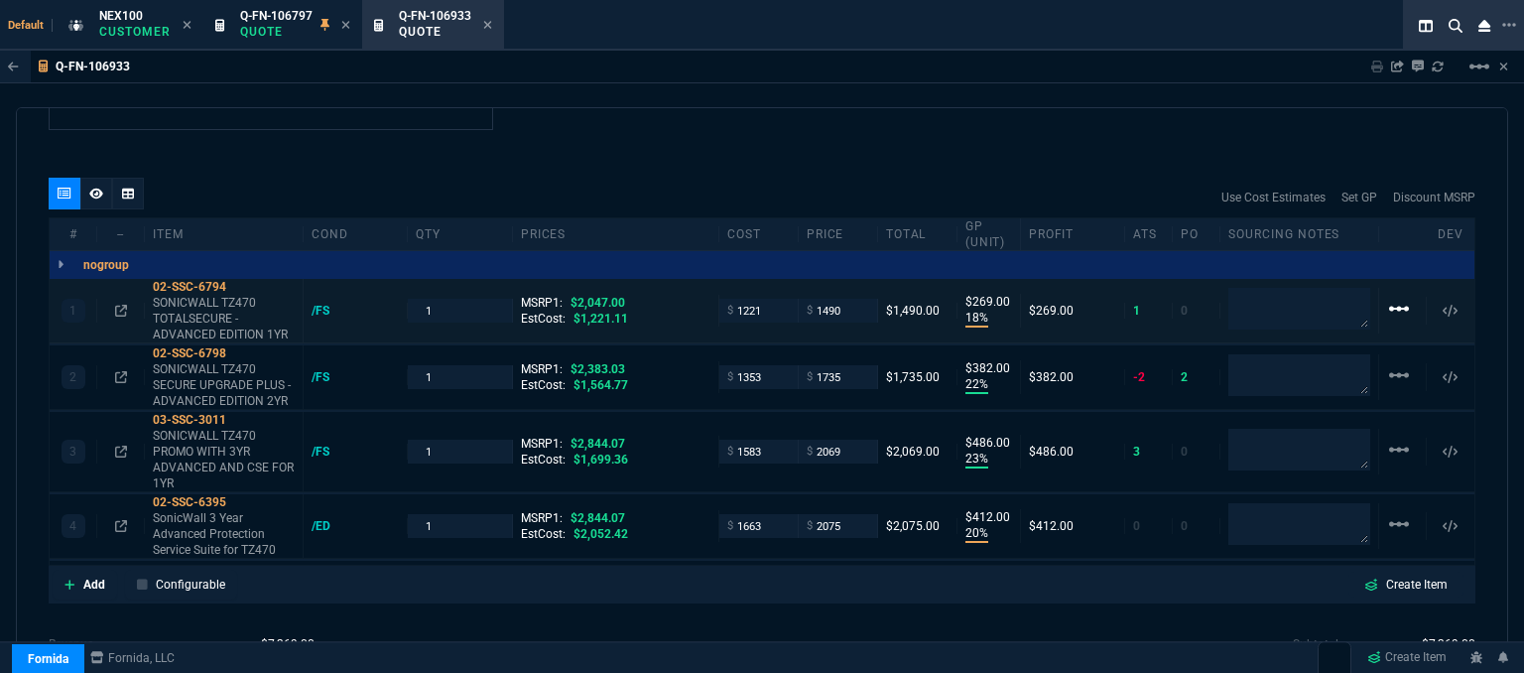
click at [1387, 297] on mat-icon "linear_scale" at bounding box center [1399, 309] width 24 height 24
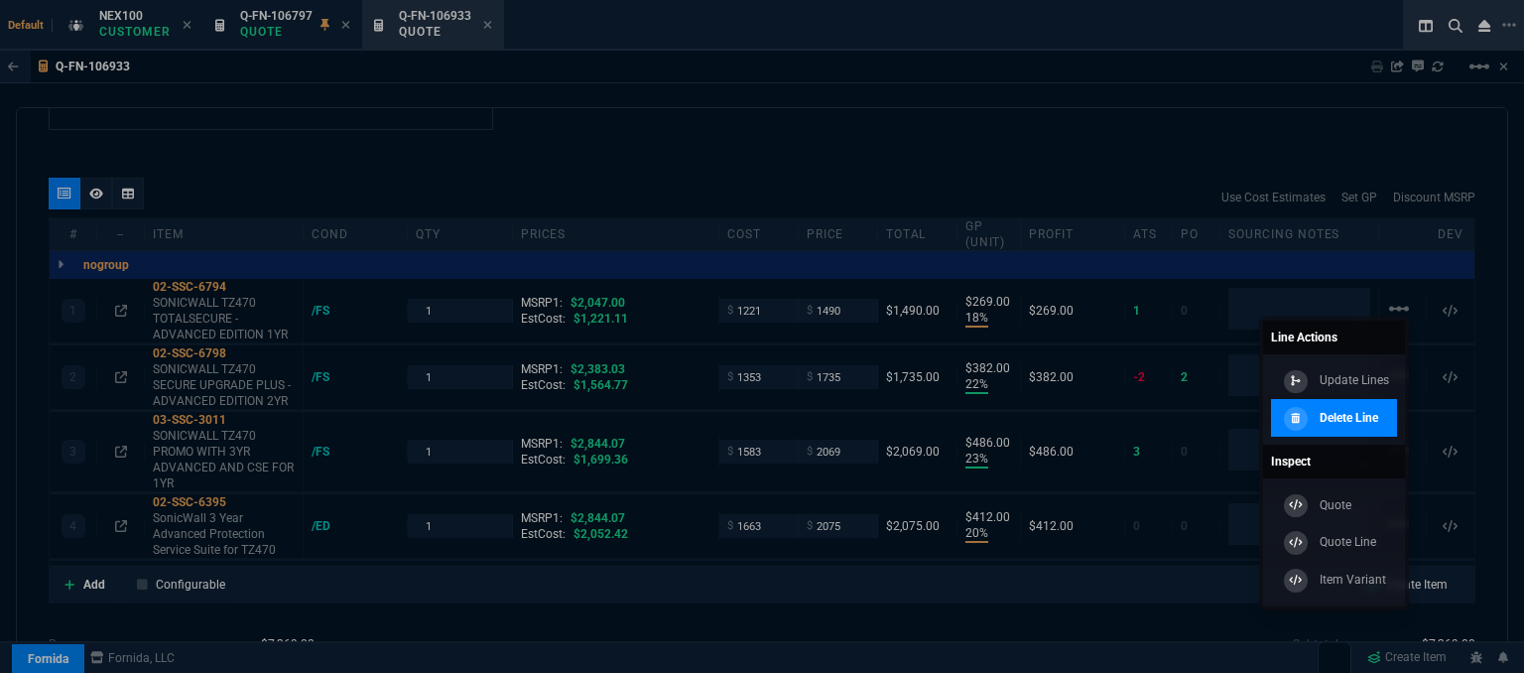
click at [1340, 423] on p "Delete Line" at bounding box center [1349, 418] width 59 height 18
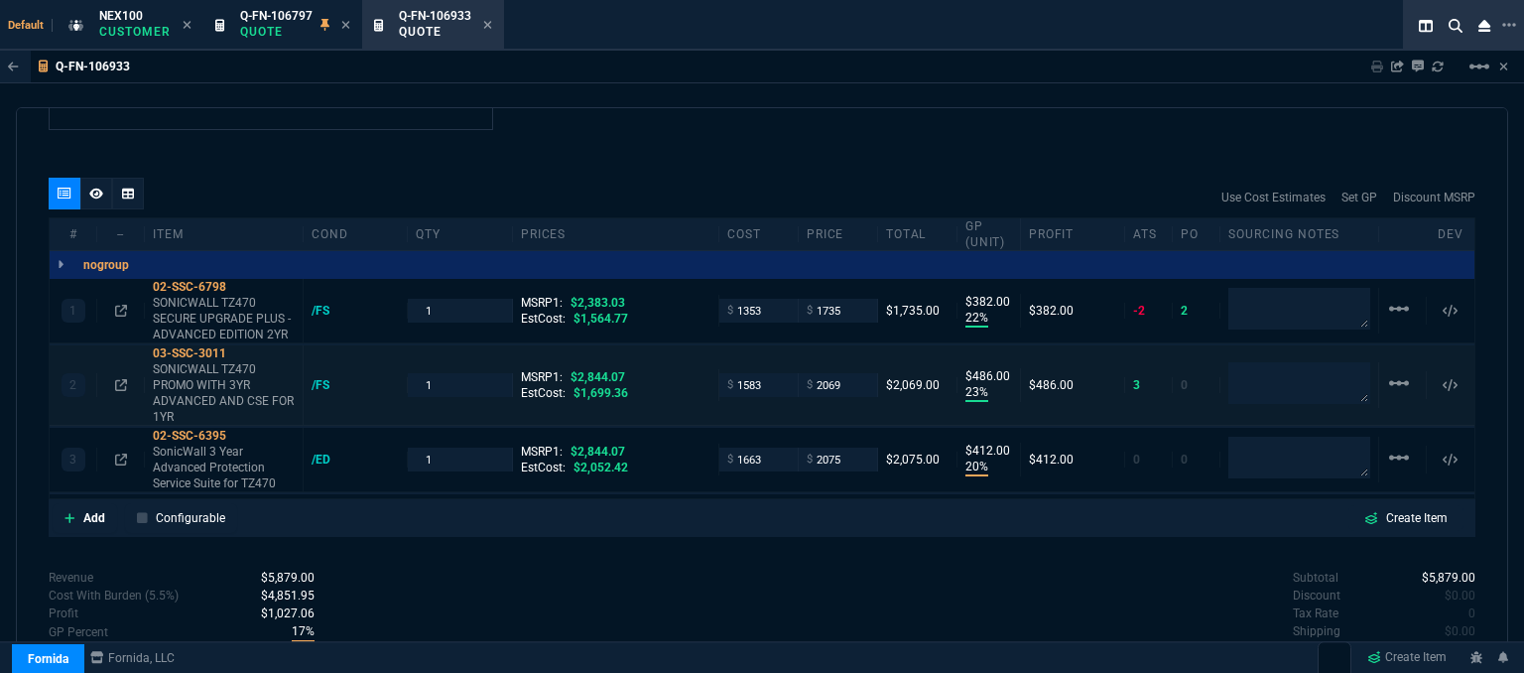
type input "22"
type input "382"
type input "23"
type input "486"
type input "20"
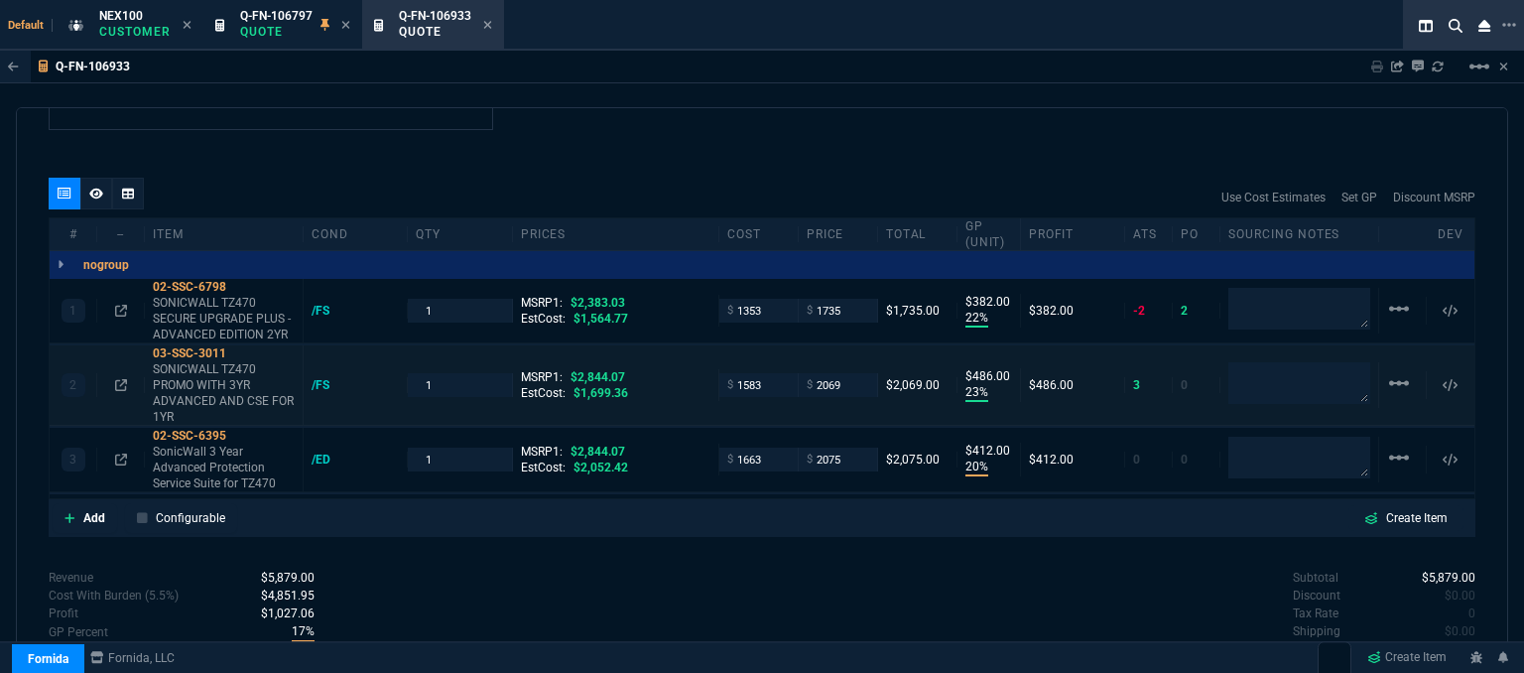
type input "412"
type input "27"
click at [1388, 297] on mat-icon "linear_scale" at bounding box center [1399, 309] width 24 height 24
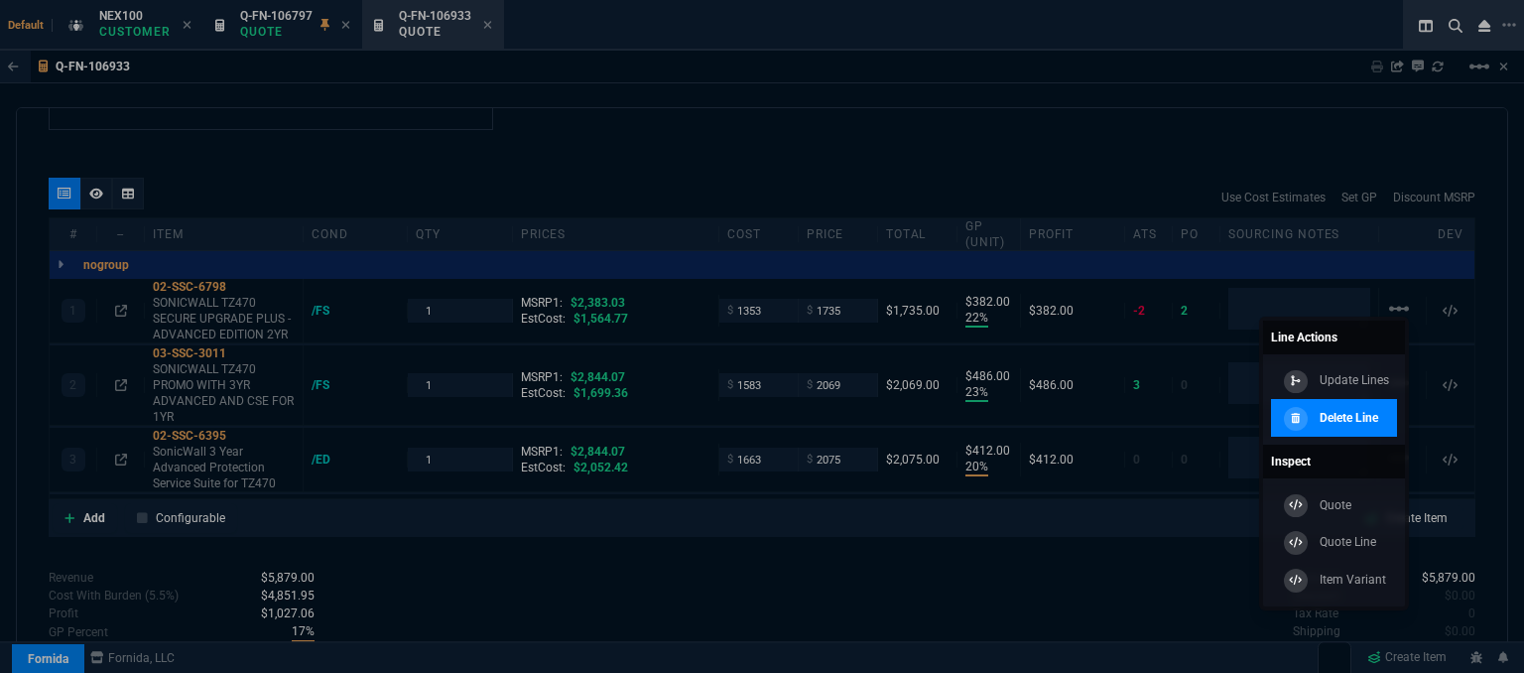
click at [1372, 418] on p "Delete Line" at bounding box center [1349, 418] width 59 height 18
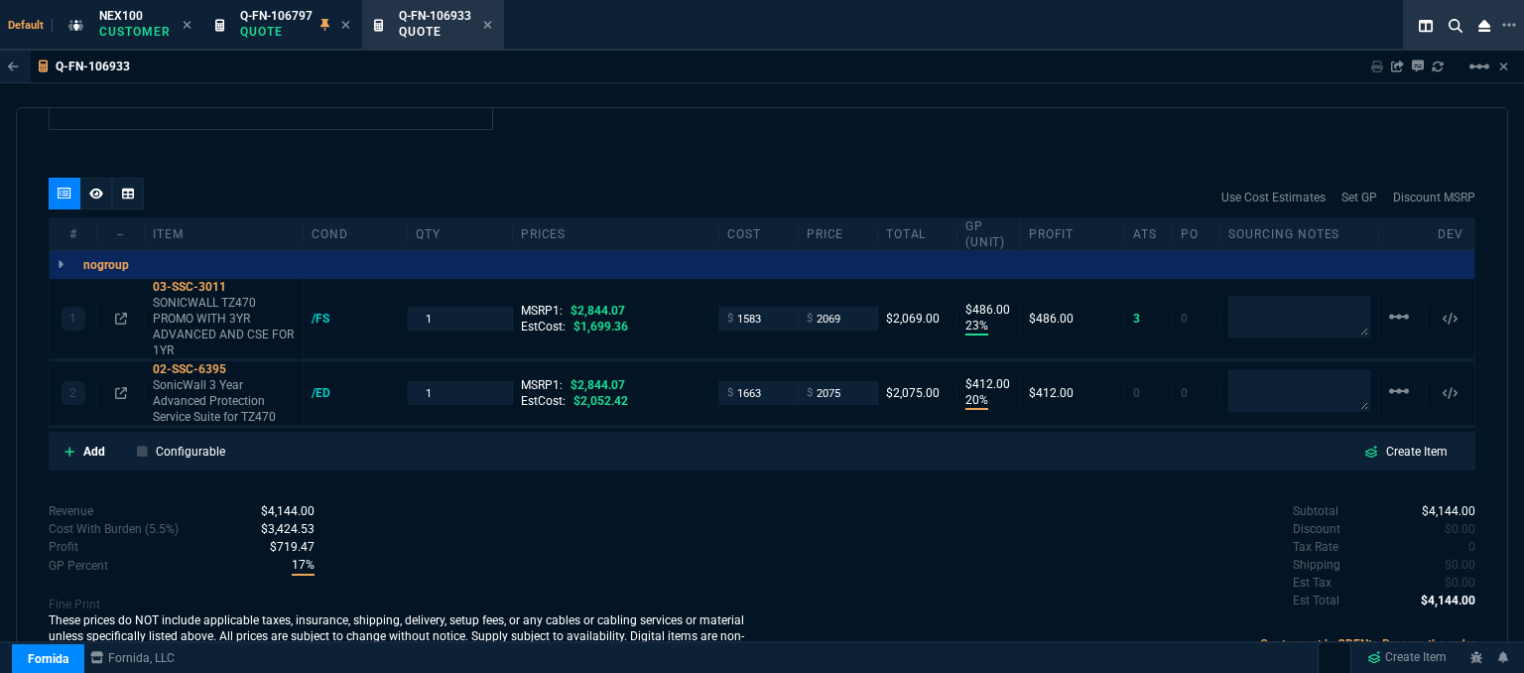
type input "23"
type input "486"
type input "20"
type input "412"
type input "27"
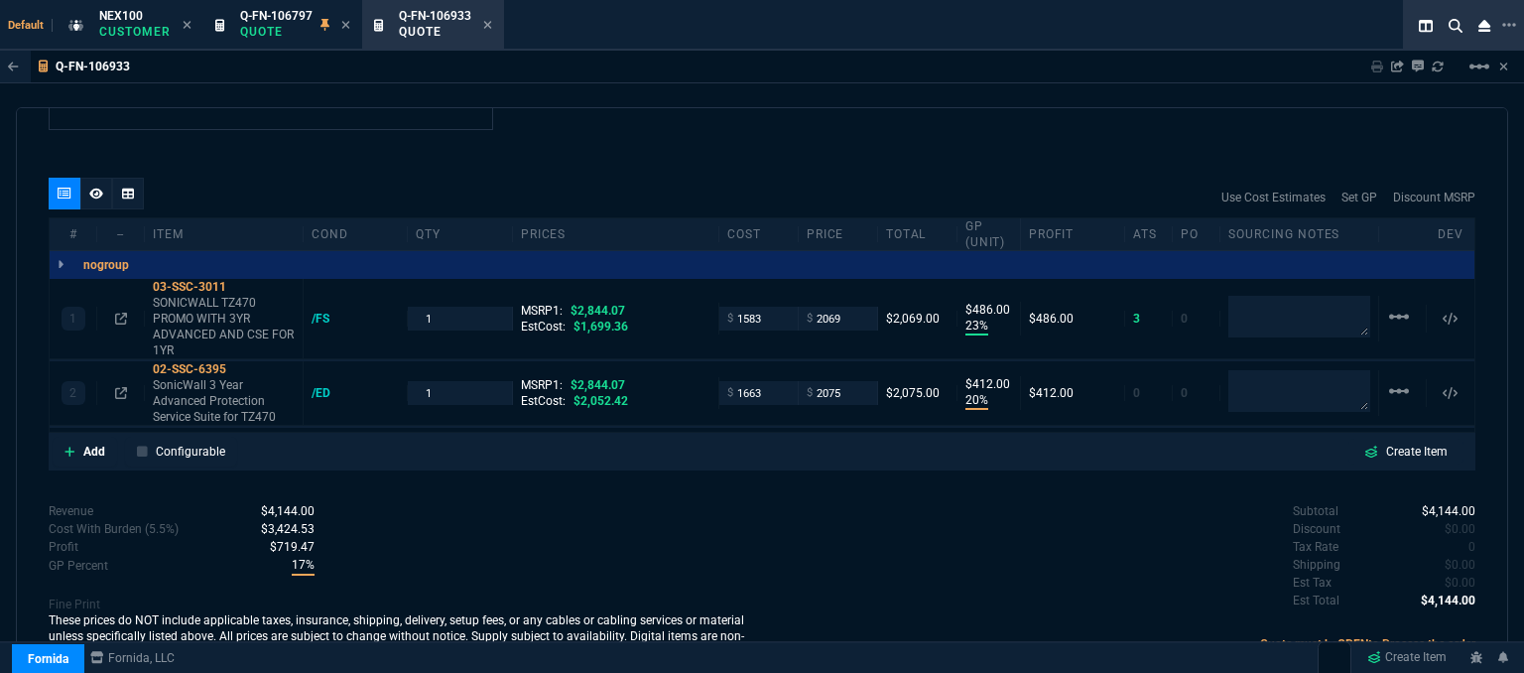
type input "27"
click at [1389, 379] on mat-icon "linear_scale" at bounding box center [1399, 391] width 24 height 24
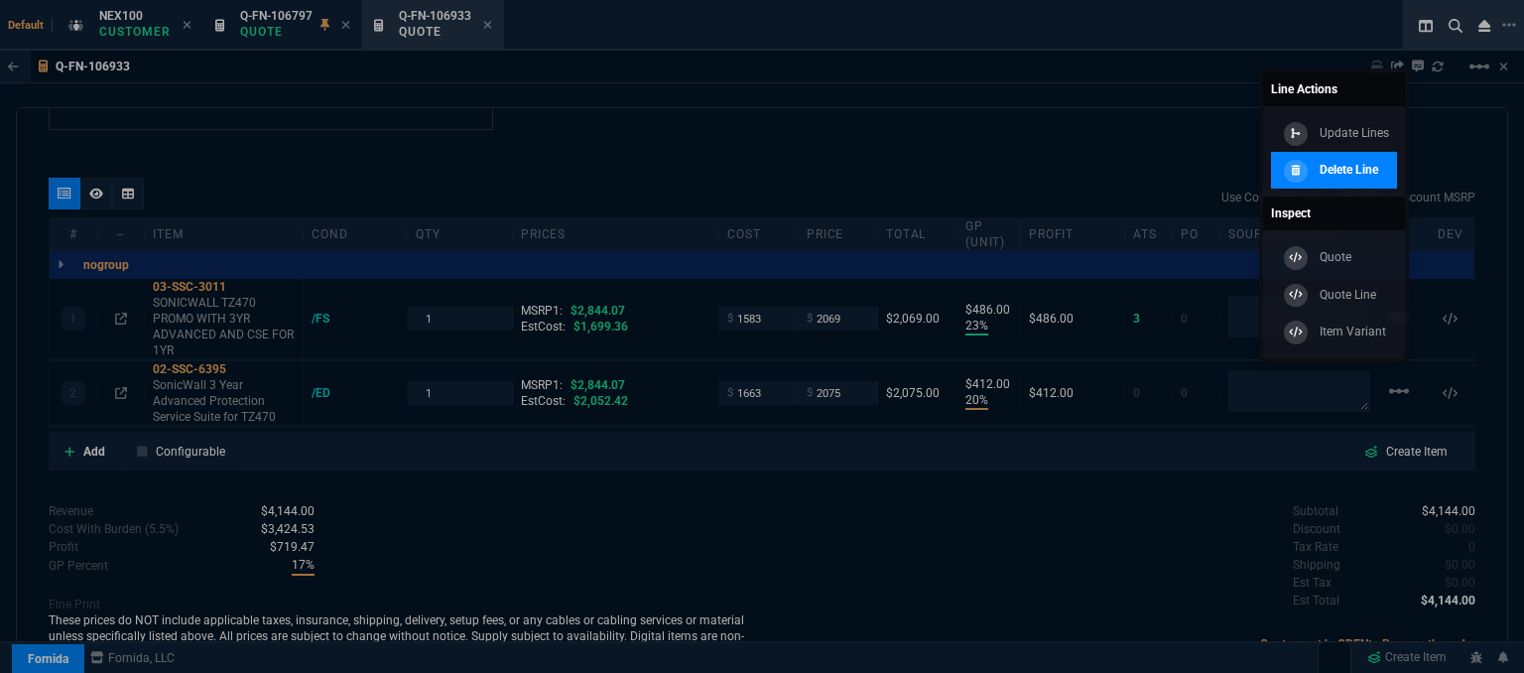
click at [1351, 178] on p "Delete Line" at bounding box center [1349, 170] width 59 height 18
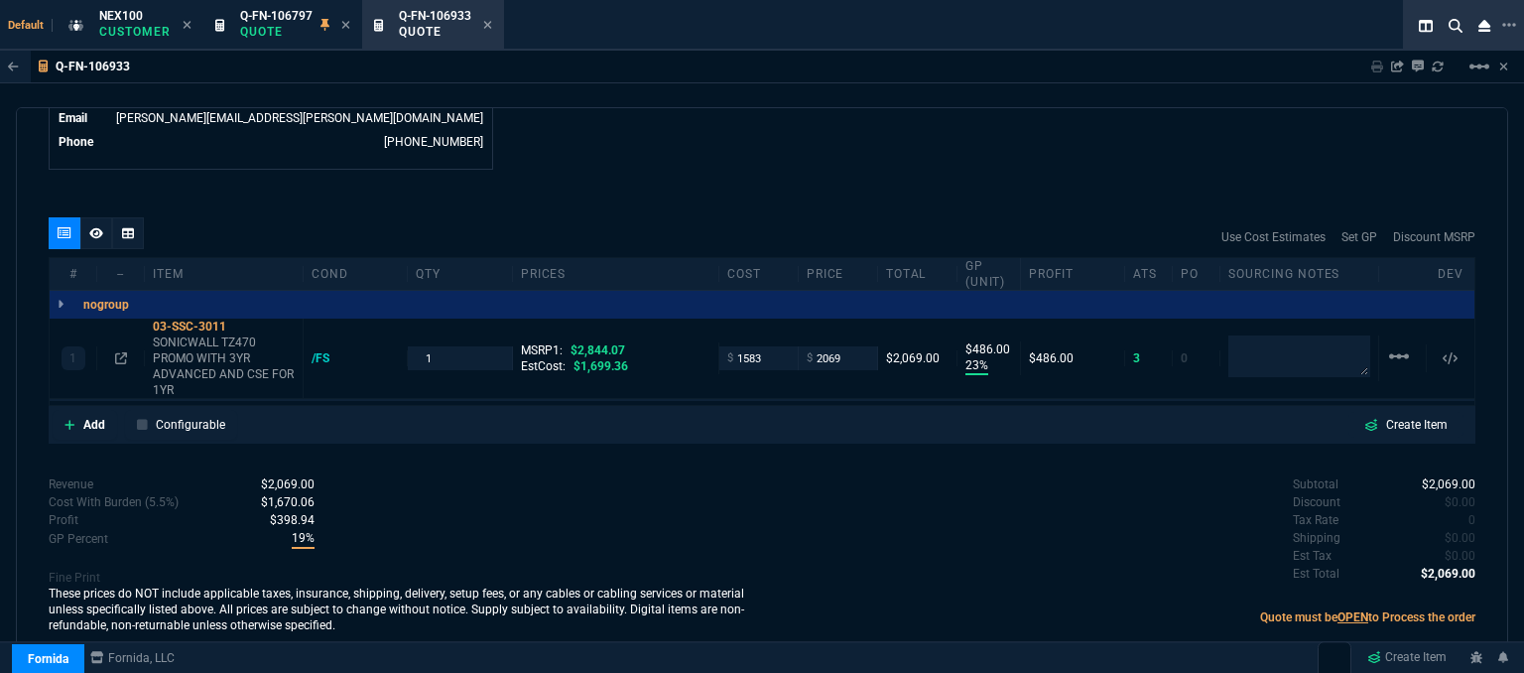
type input "23"
type input "486"
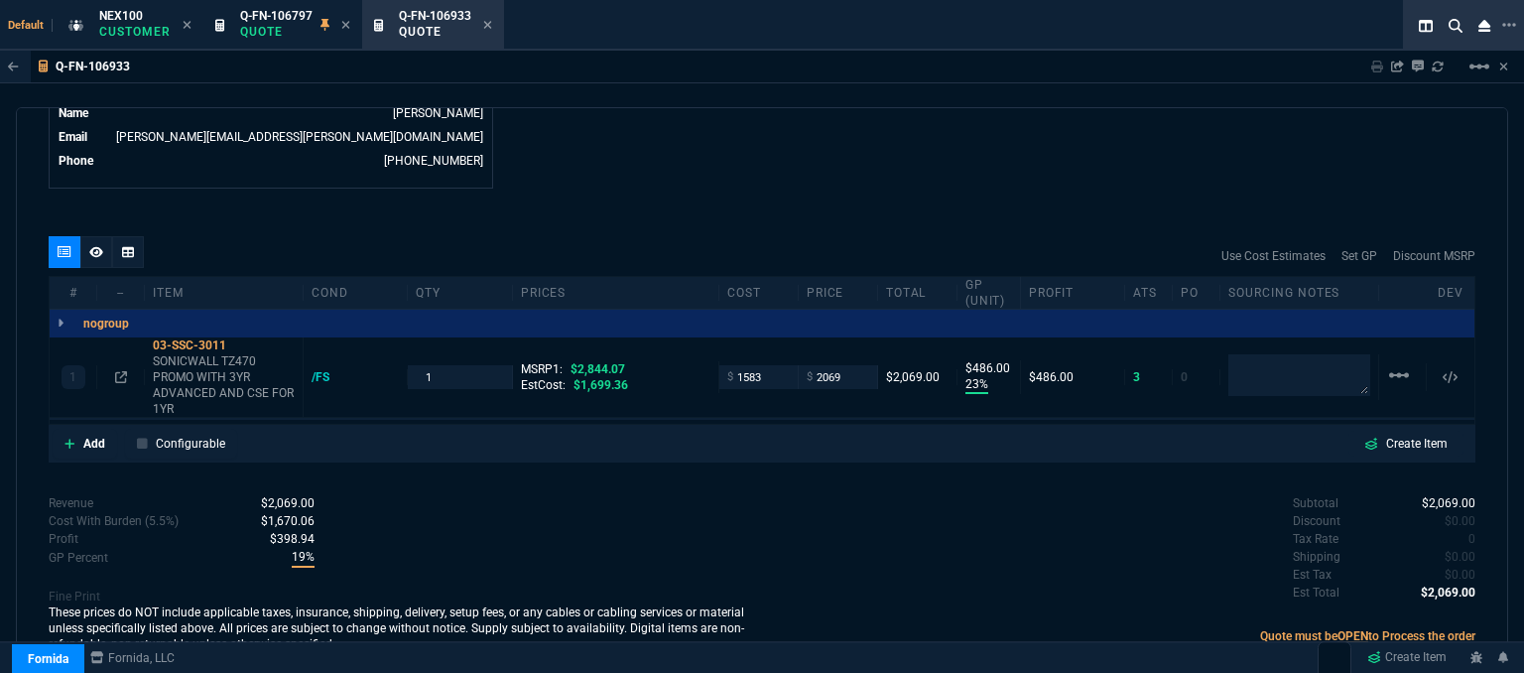
type input "27"
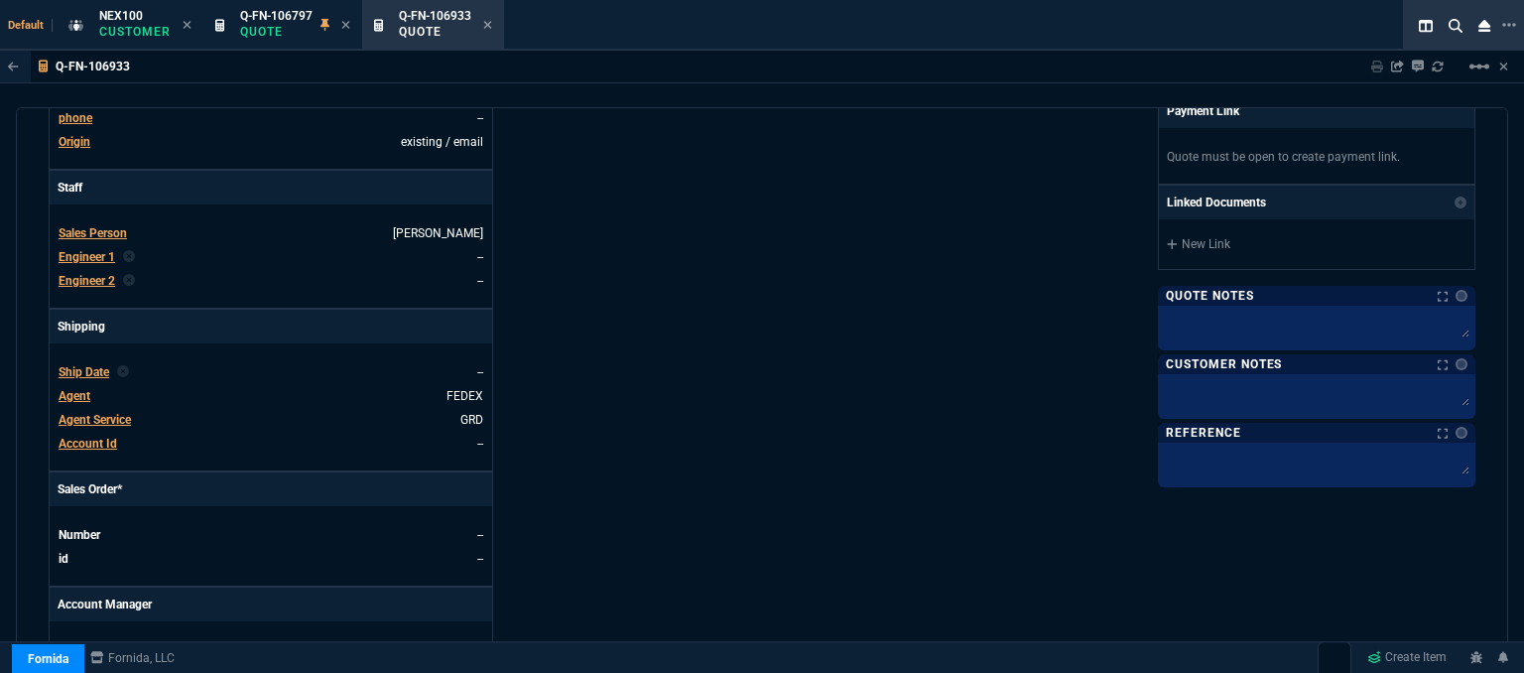
scroll to position [0, 0]
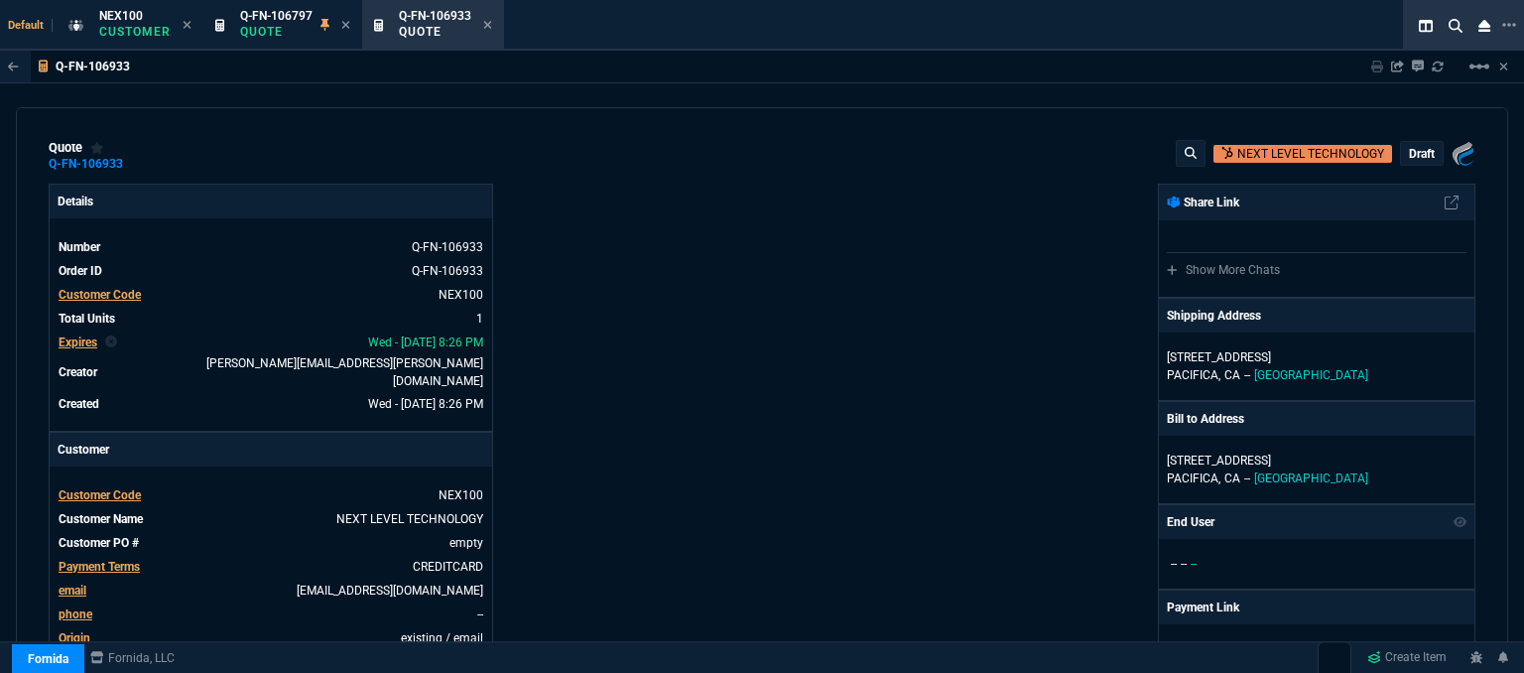
click at [1415, 155] on p "draft" at bounding box center [1422, 154] width 26 height 16
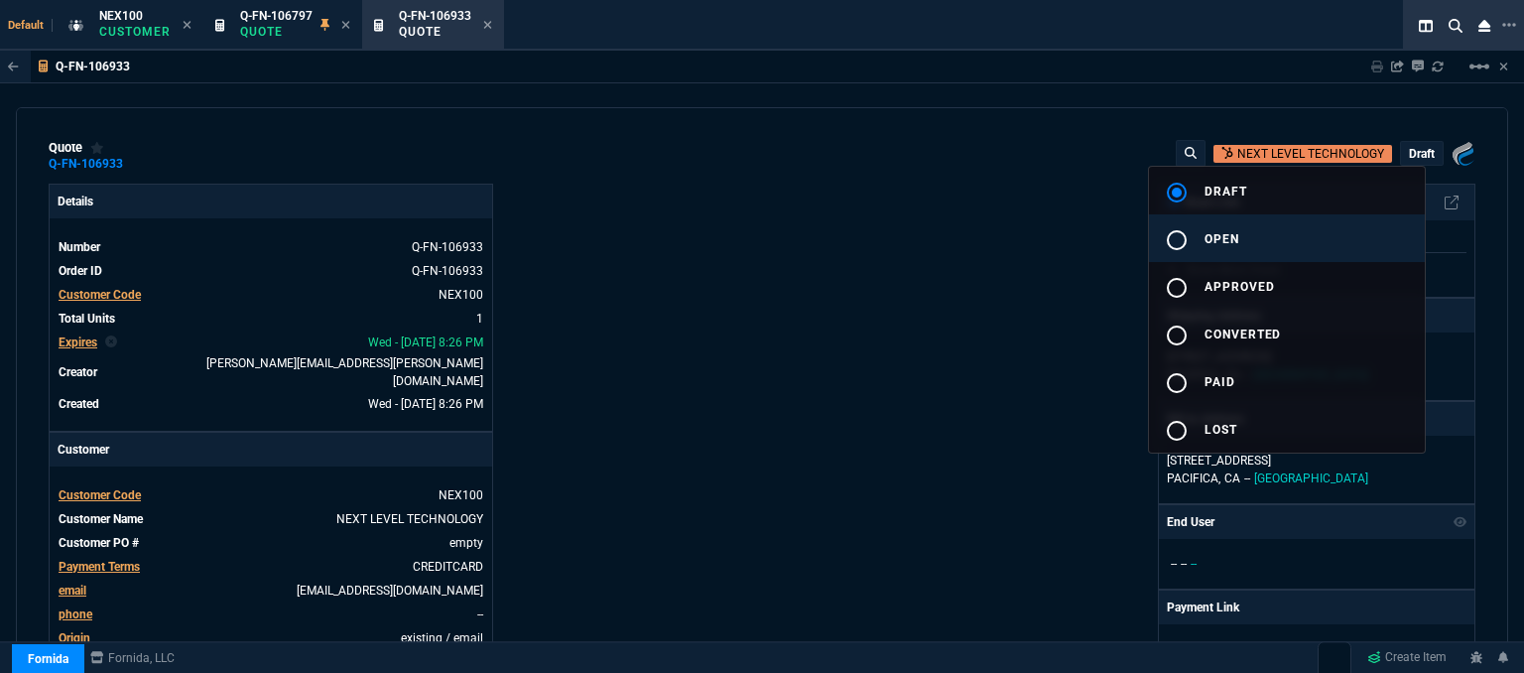
click at [1301, 237] on button "radio_button_unchecked open" at bounding box center [1287, 238] width 276 height 48
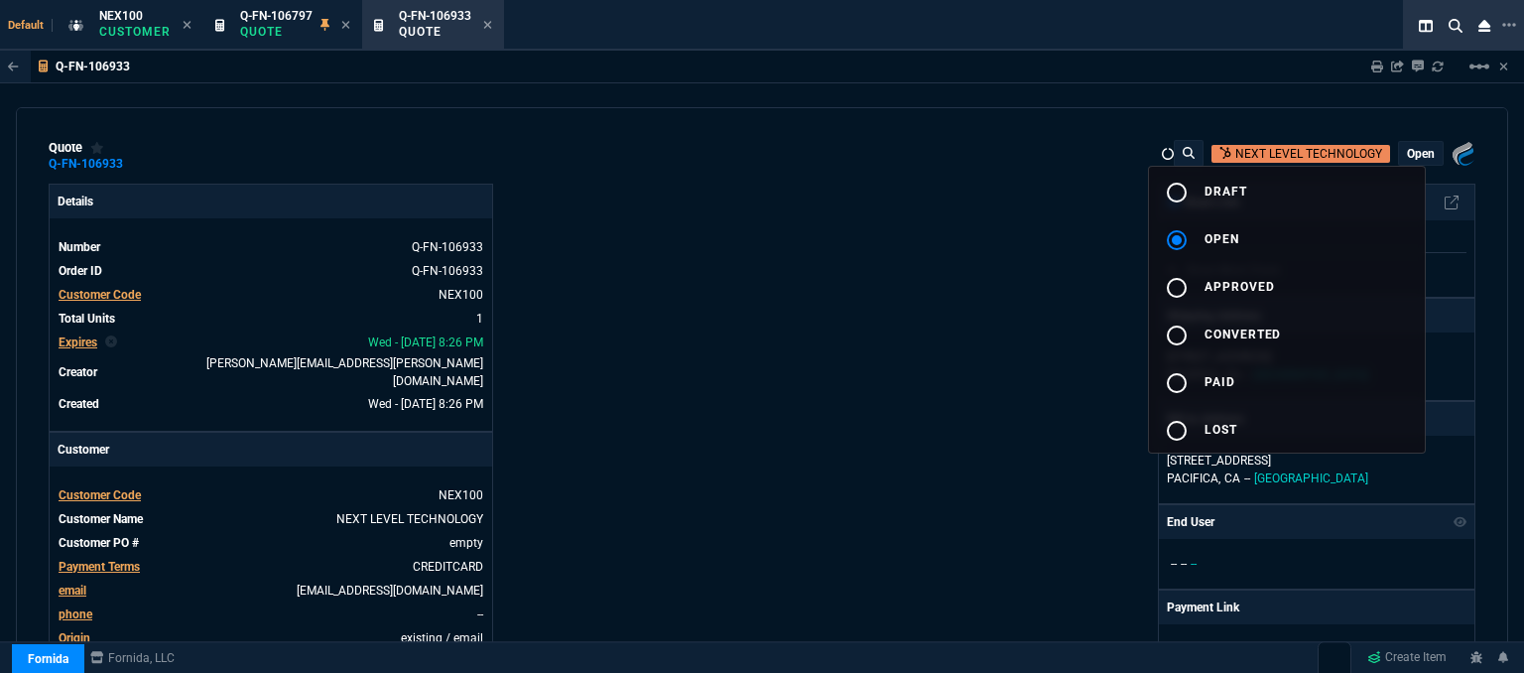
click at [939, 237] on div at bounding box center [762, 336] width 1524 height 673
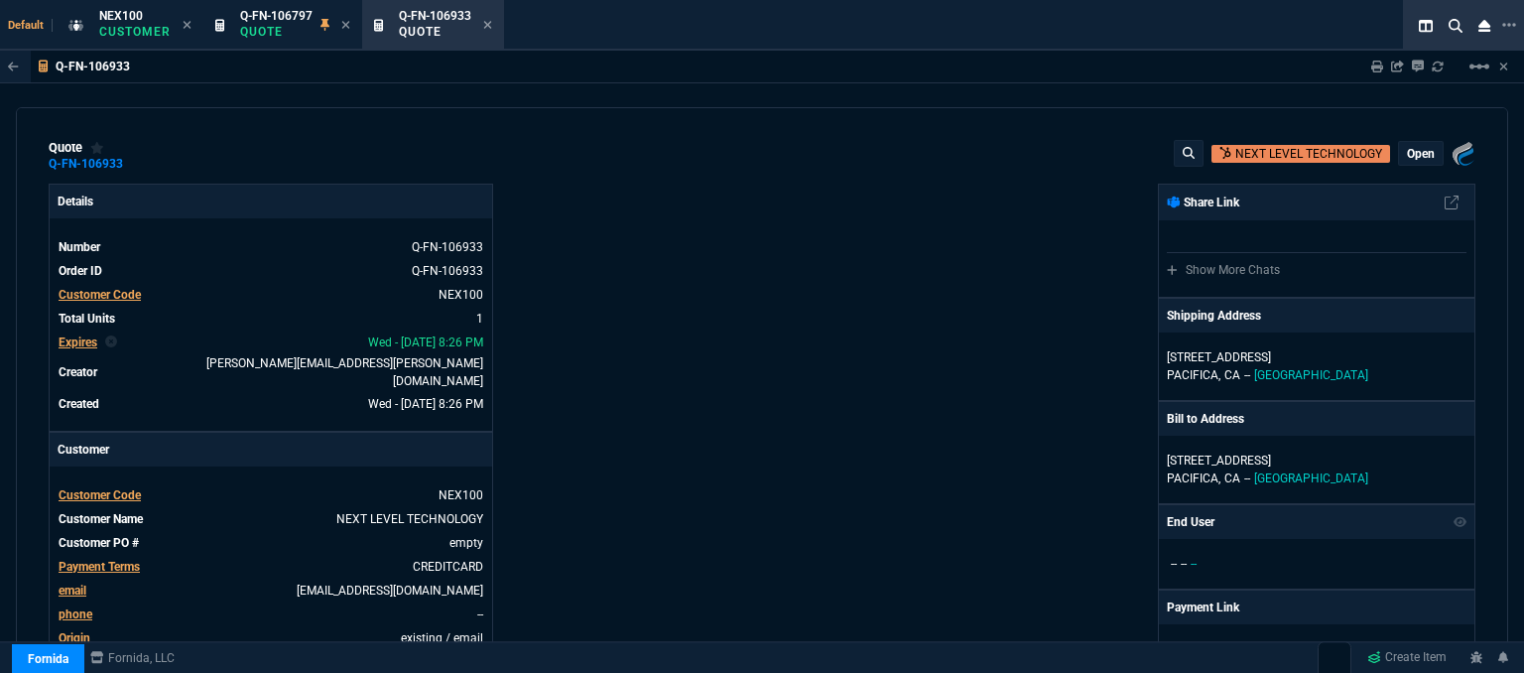
type input "23"
type input "486"
type input "2844.07"
type input "27"
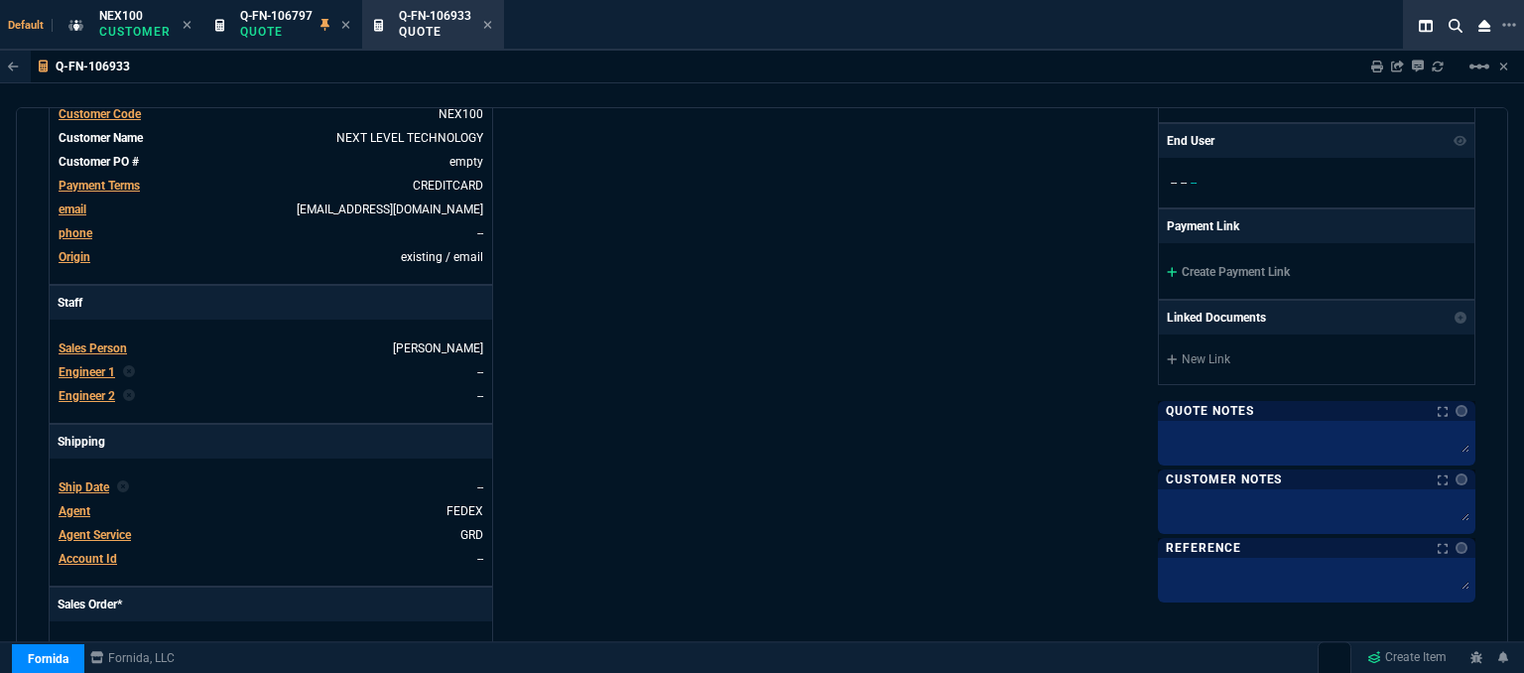
scroll to position [489, 0]
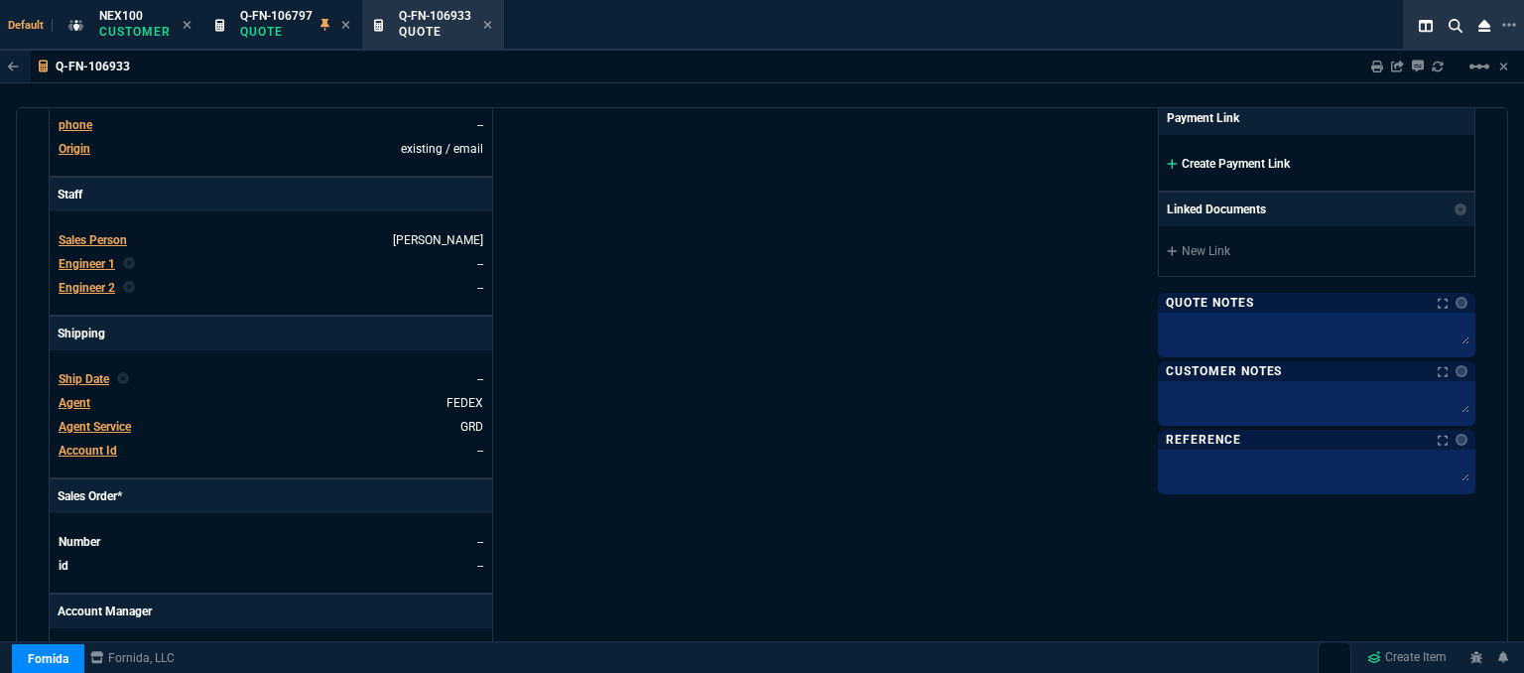
click at [1167, 160] on icon at bounding box center [1172, 164] width 11 height 12
click at [1167, 163] on icon at bounding box center [1172, 164] width 11 height 12
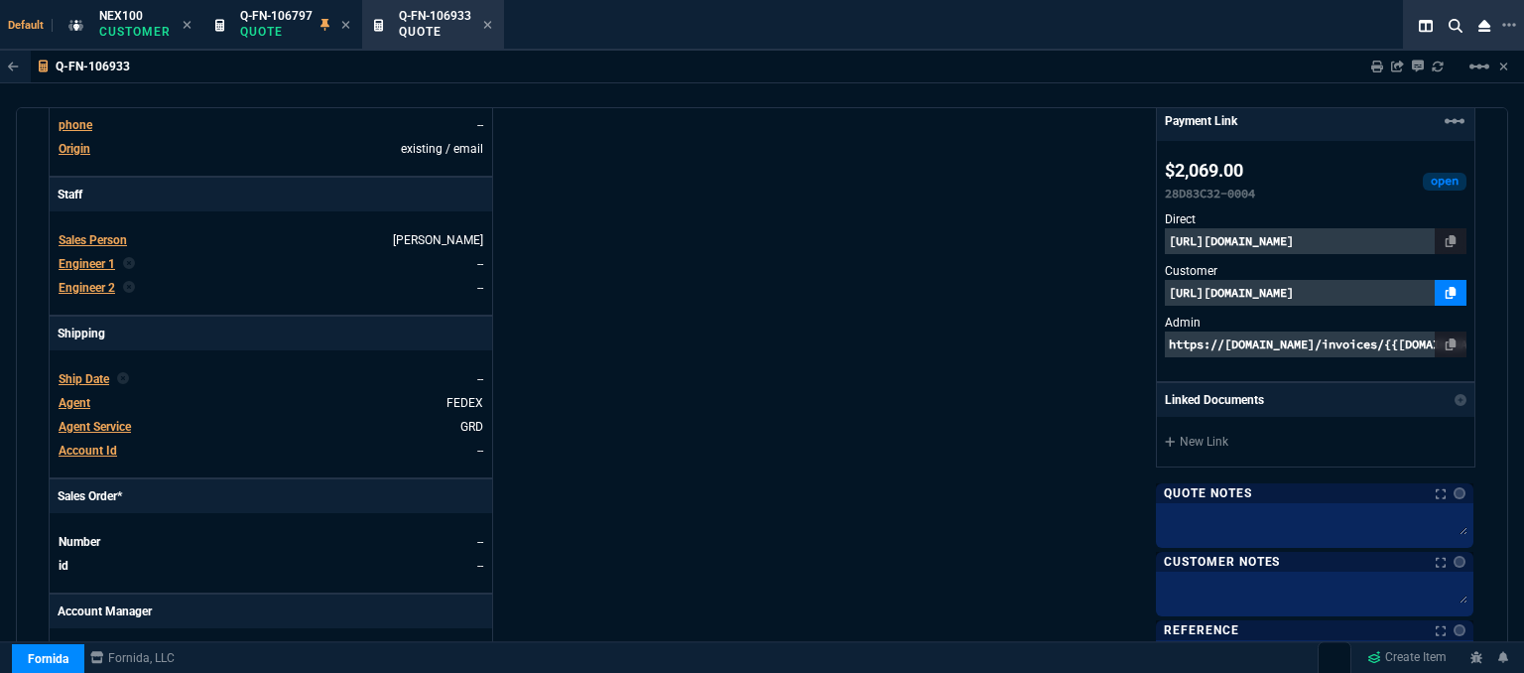
click at [1446, 291] on icon at bounding box center [1451, 293] width 11 height 12
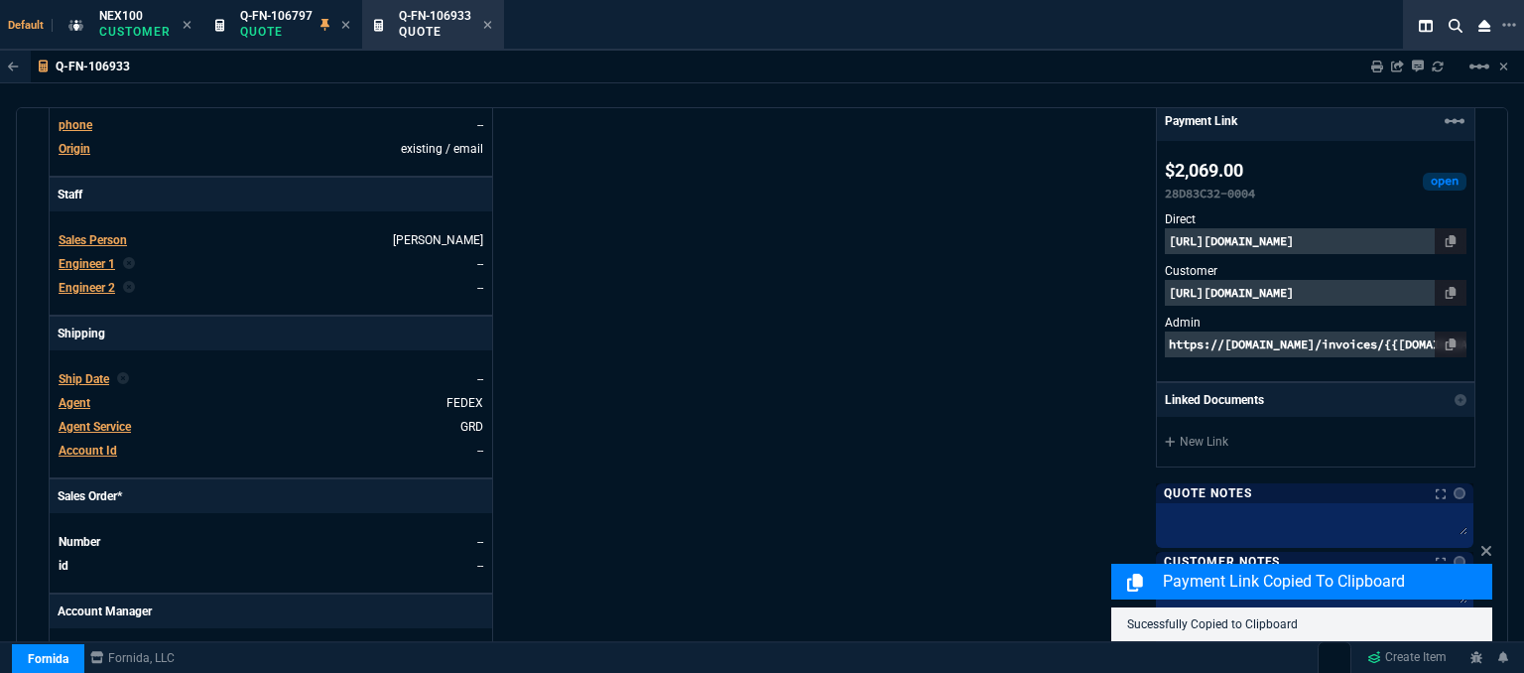
scroll to position [1028, 0]
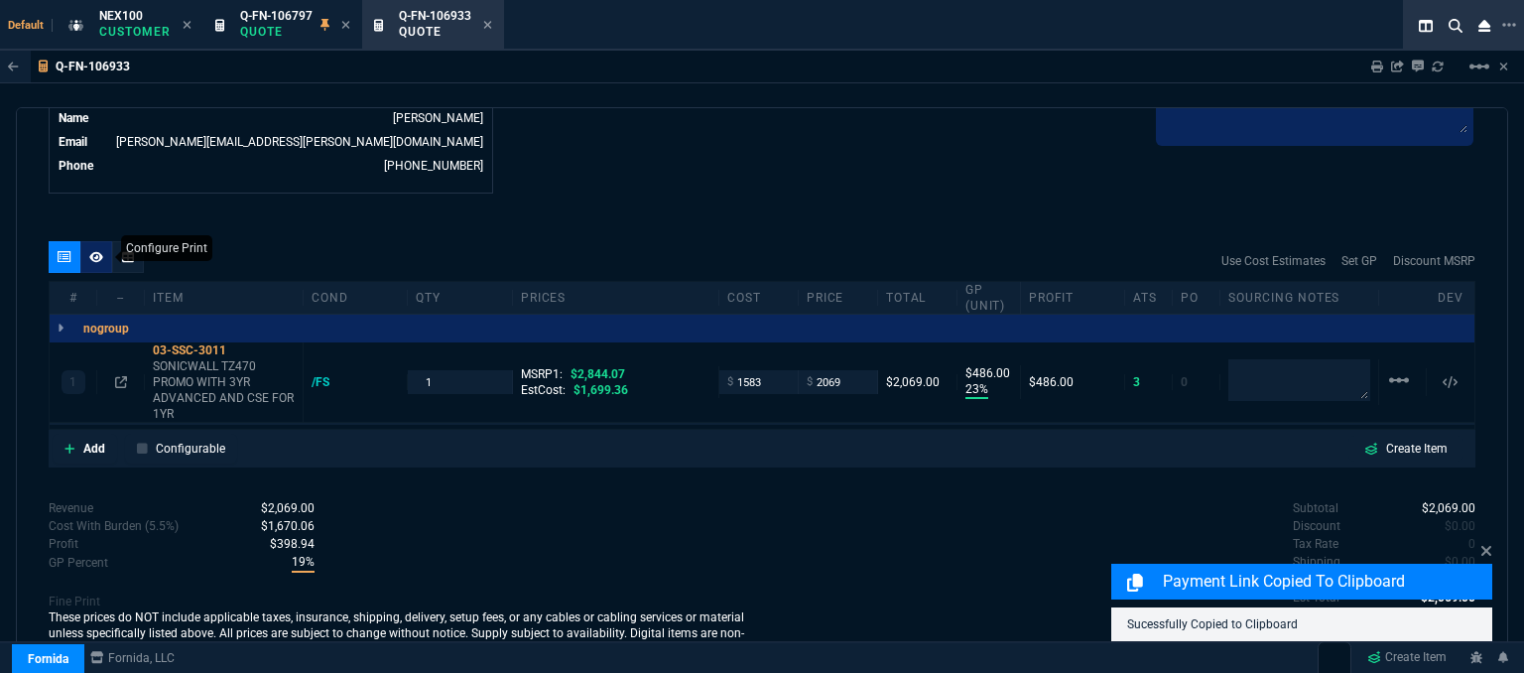
click at [85, 245] on div at bounding box center [96, 257] width 32 height 32
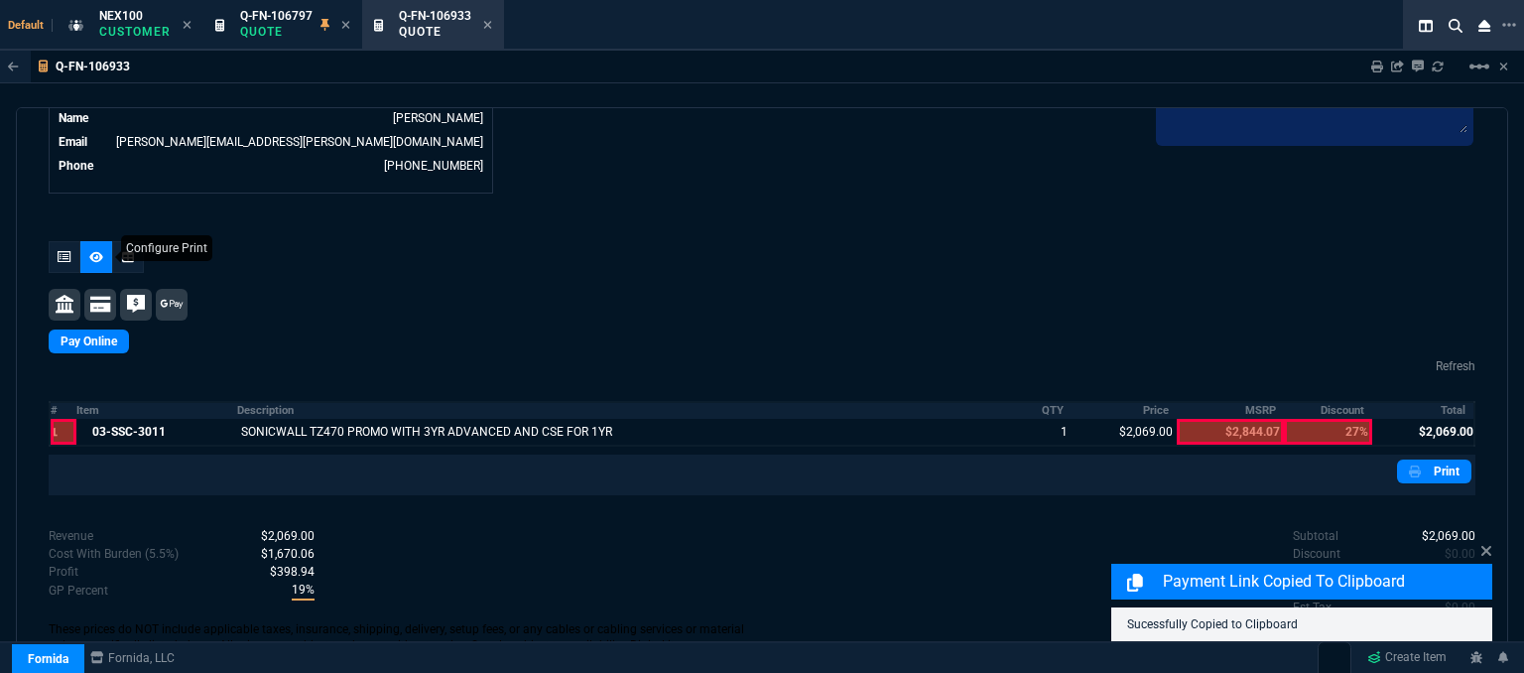
scroll to position [1008, 0]
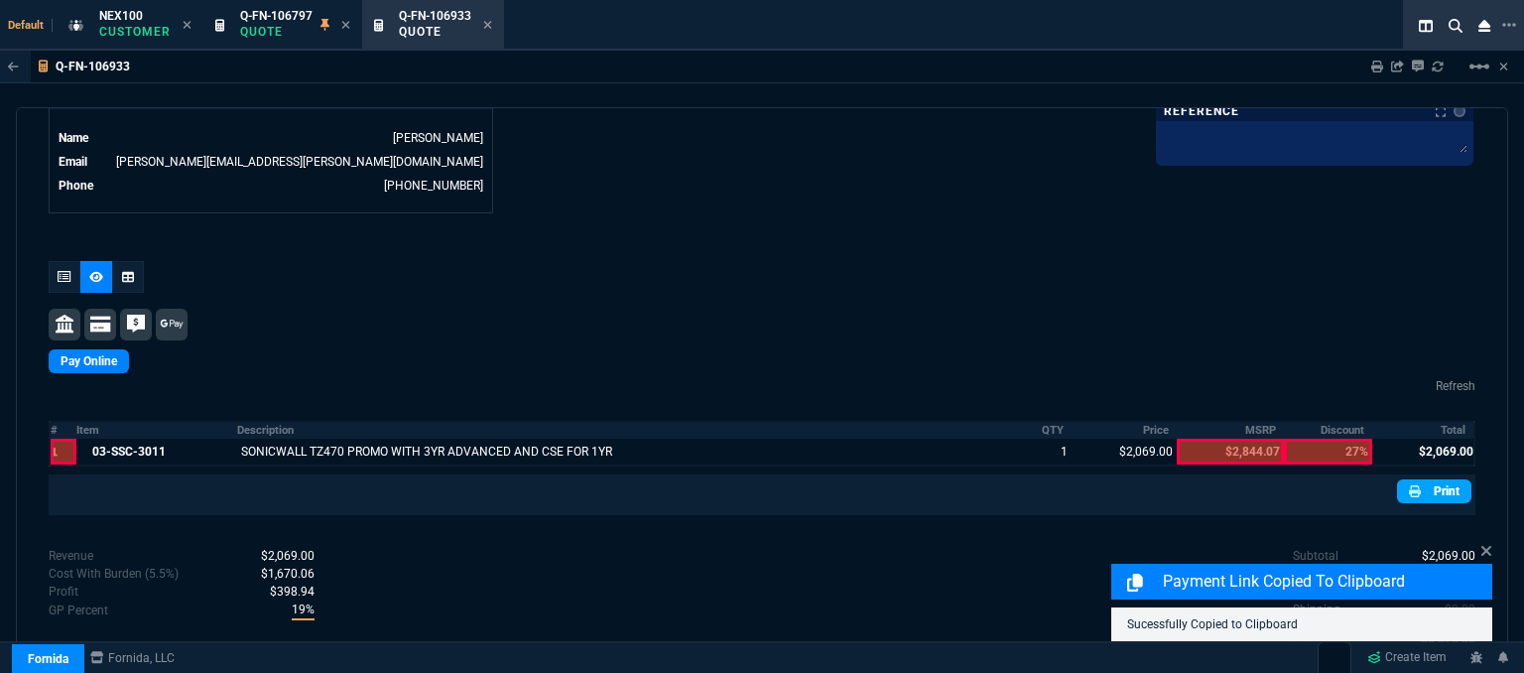
click at [1443, 479] on link "Print" at bounding box center [1434, 491] width 74 height 24
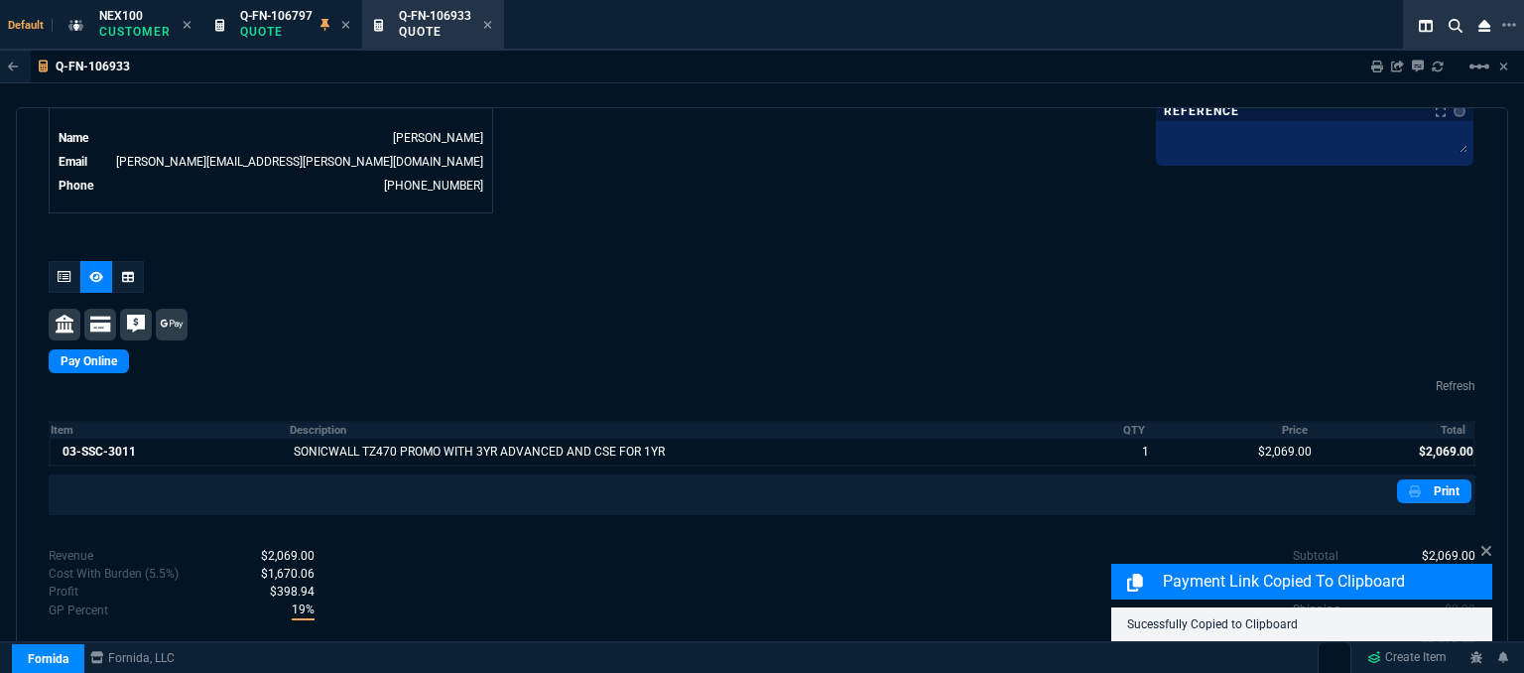
scroll to position [1042, 0]
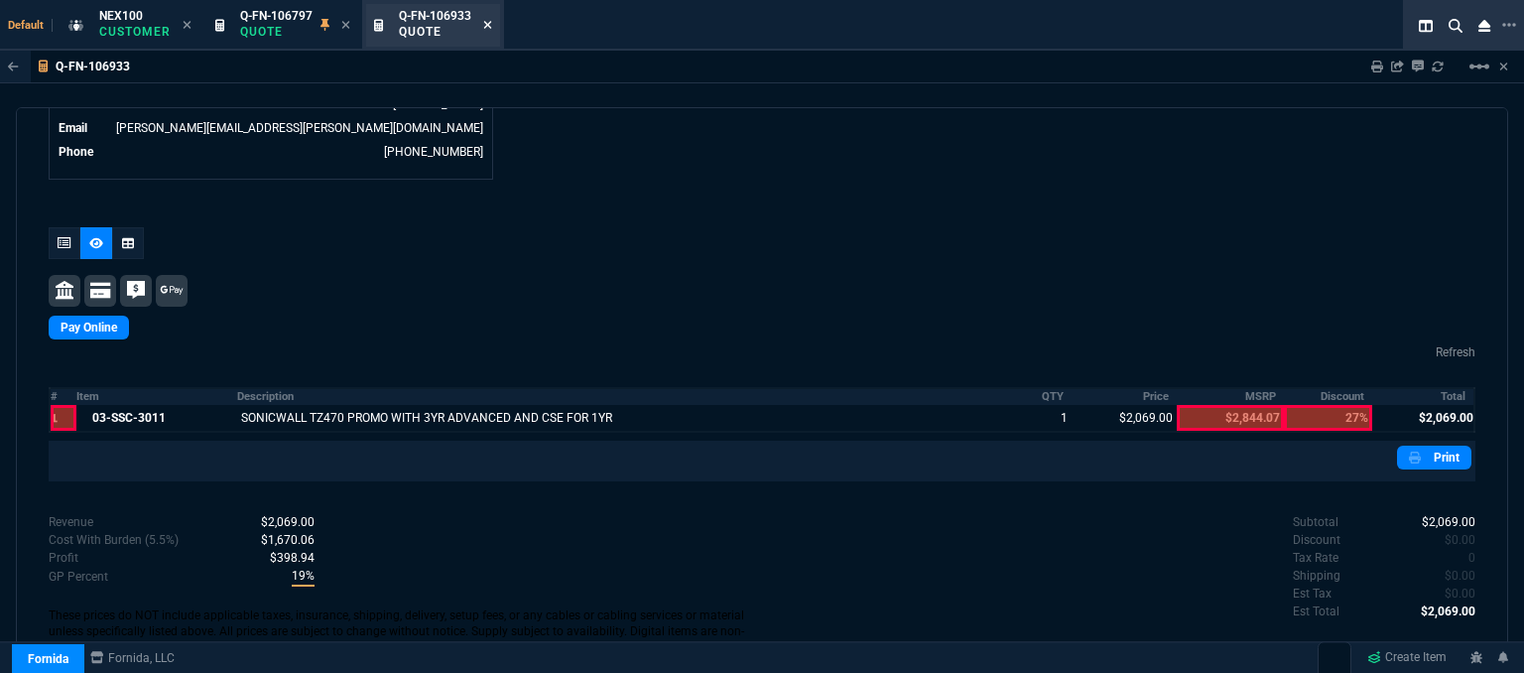
click at [488, 21] on icon at bounding box center [487, 25] width 9 height 12
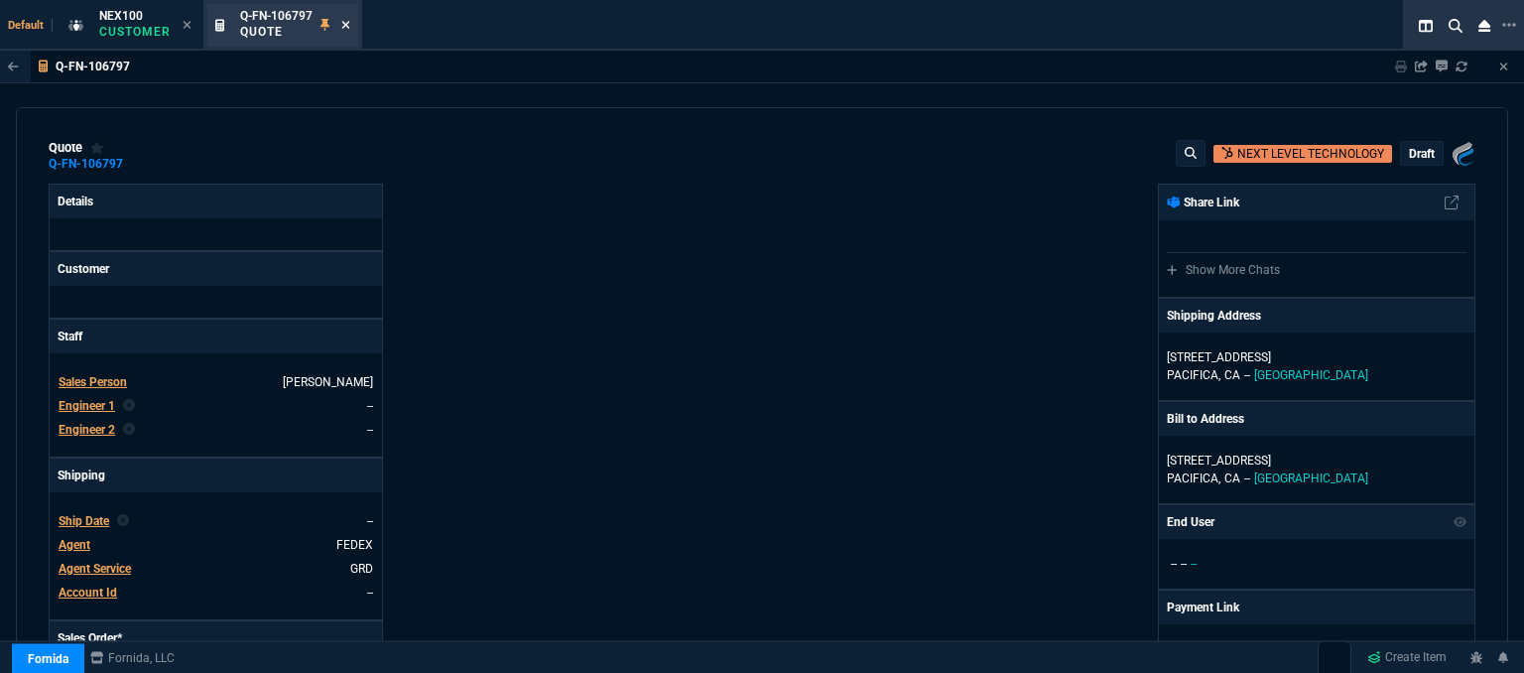
click at [342, 19] on fa-icon at bounding box center [345, 26] width 9 height 14
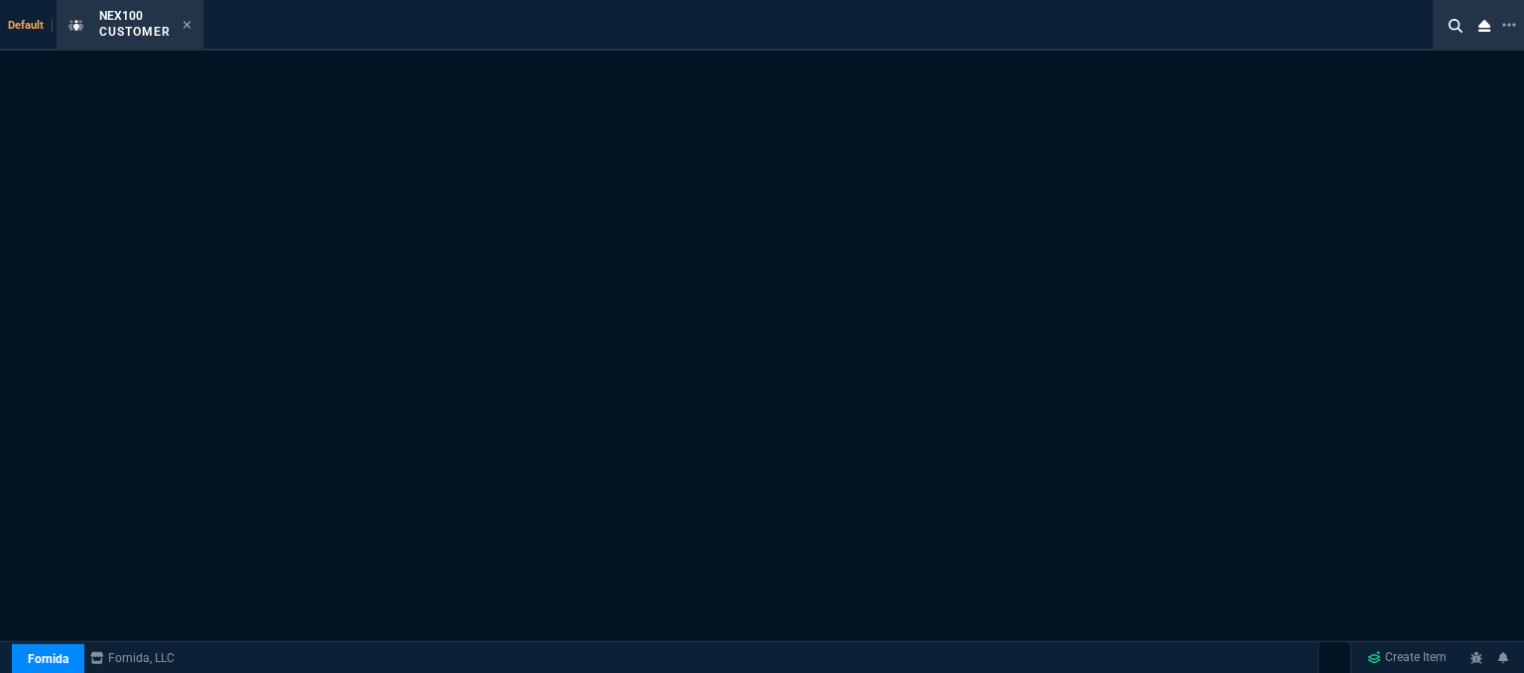
select select "1: quotes"
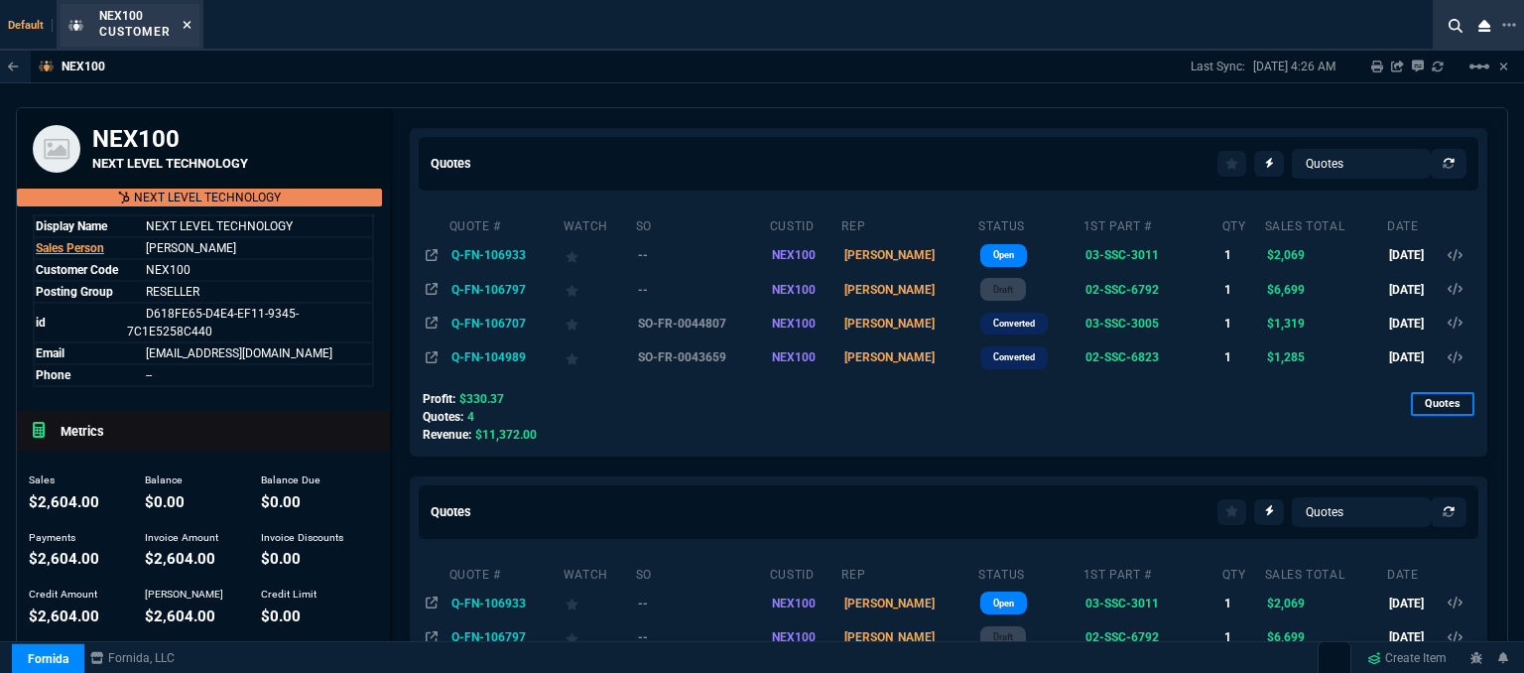
click at [183, 19] on icon at bounding box center [187, 25] width 9 height 12
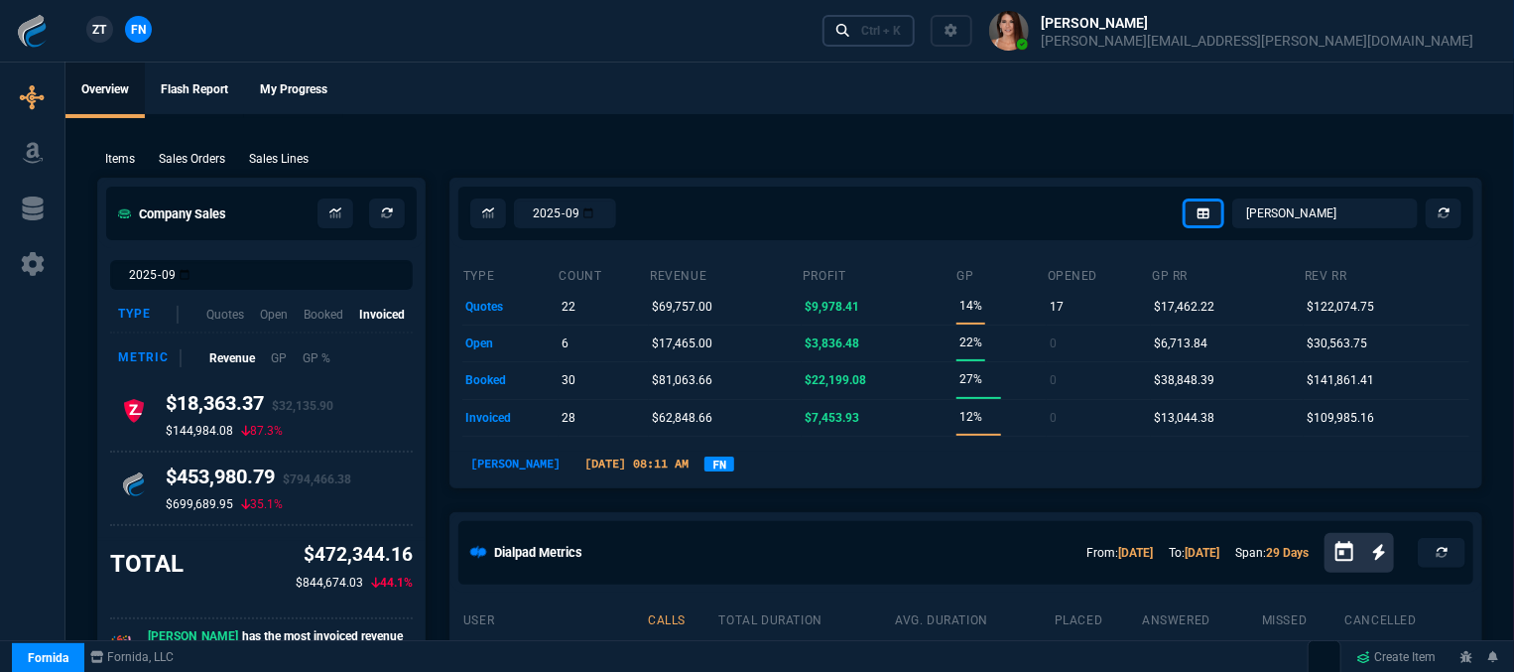
click at [901, 36] on div "Ctrl + K" at bounding box center [881, 31] width 40 height 16
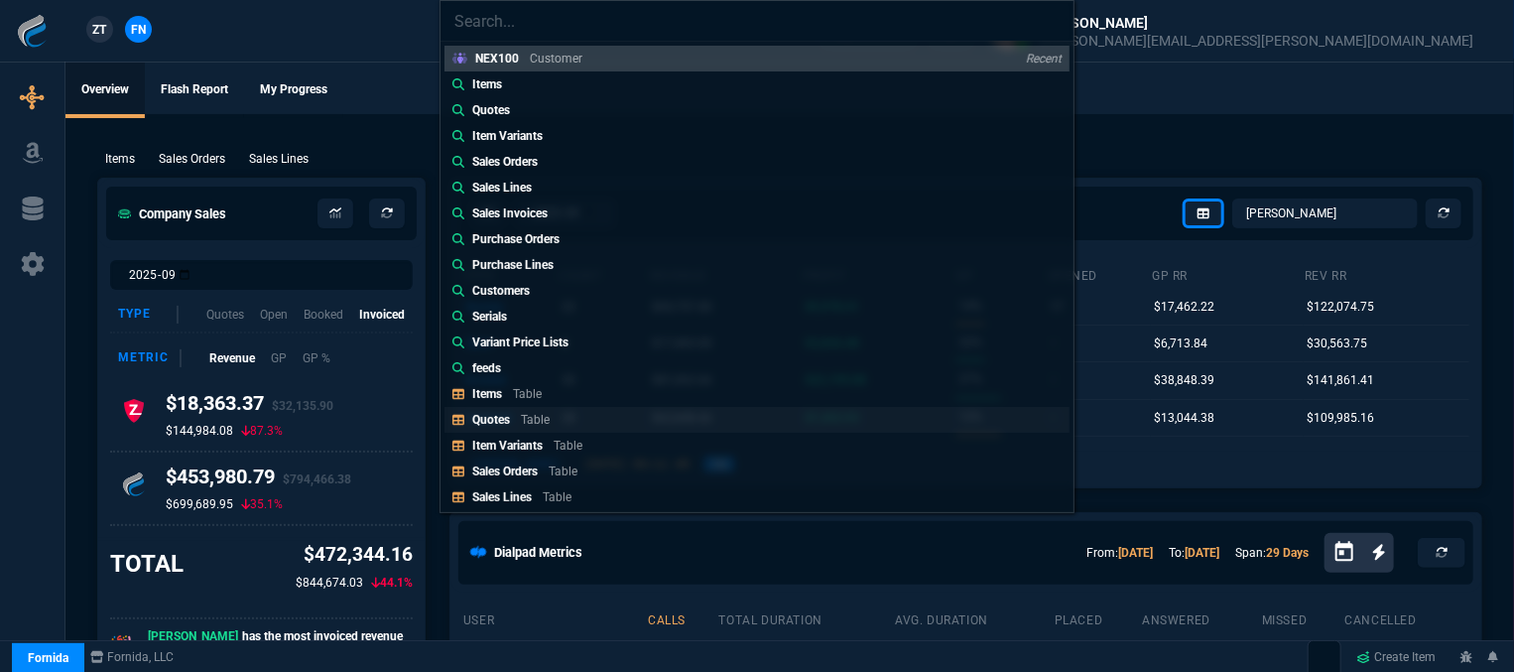
click at [601, 422] on link "Quotes Table" at bounding box center [757, 420] width 625 height 26
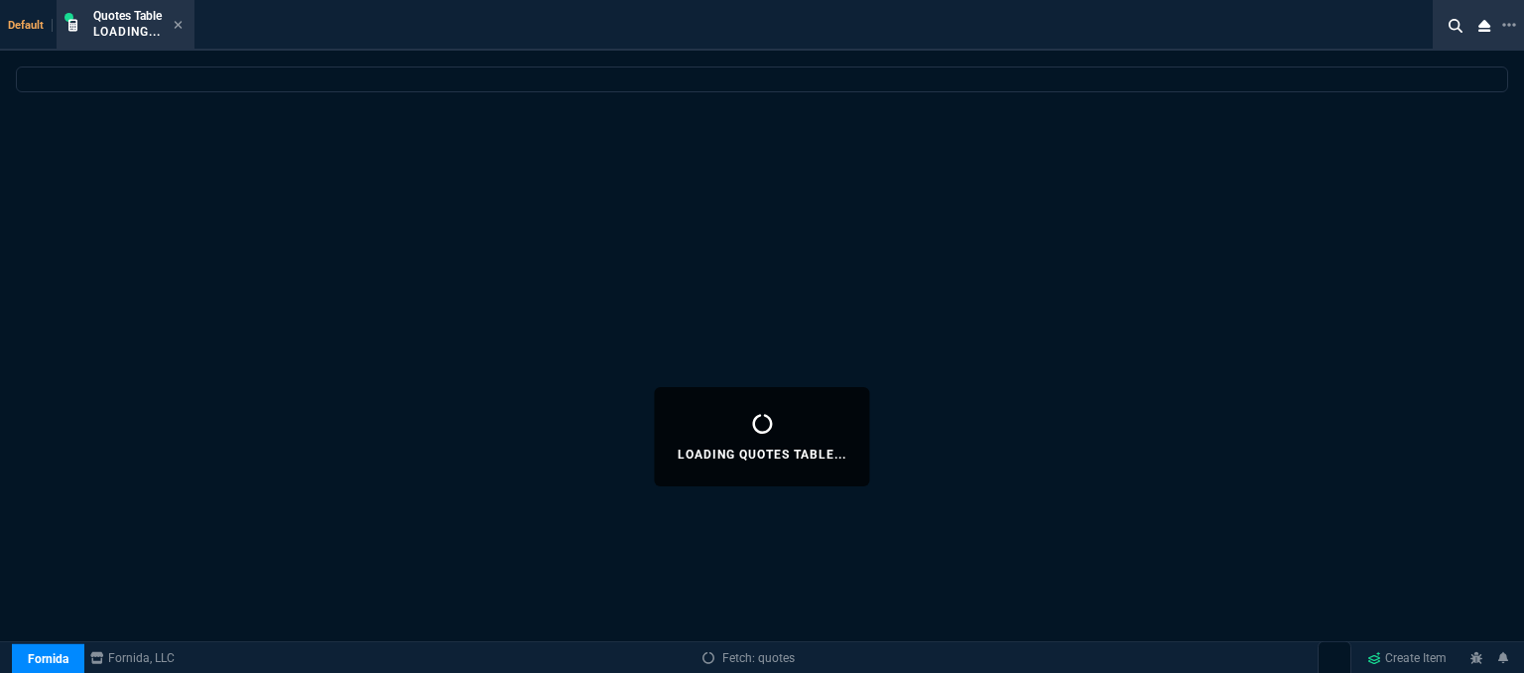
select select
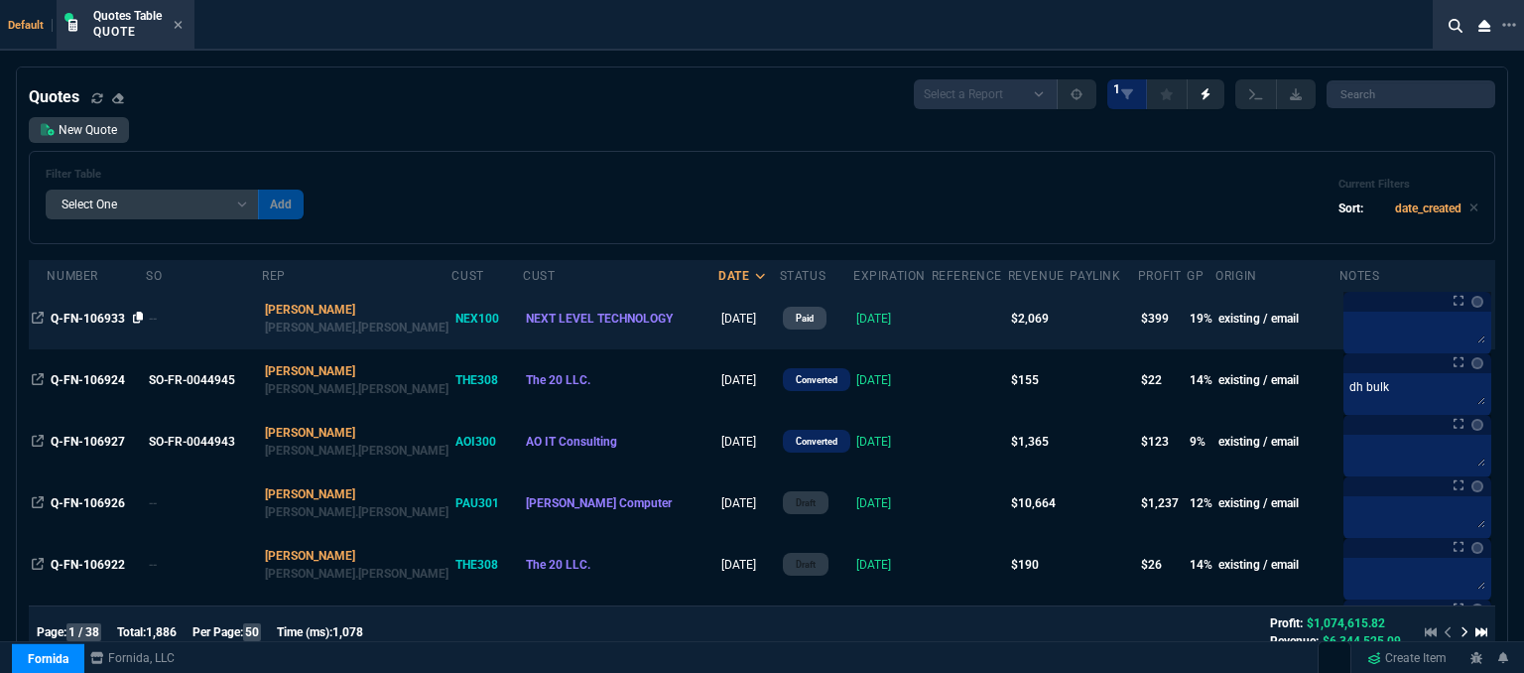
click at [135, 318] on icon at bounding box center [138, 318] width 11 height 12
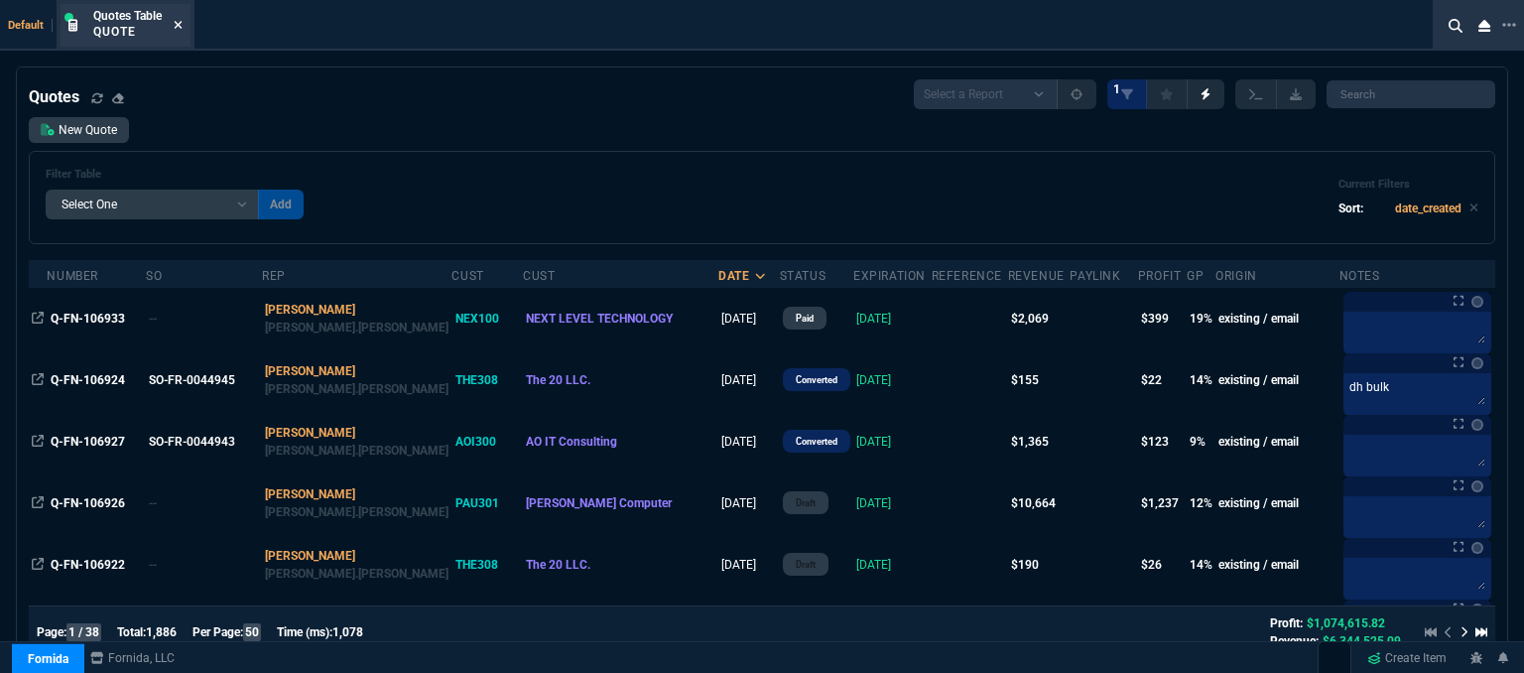
click at [179, 25] on icon at bounding box center [179, 25] width 8 height 8
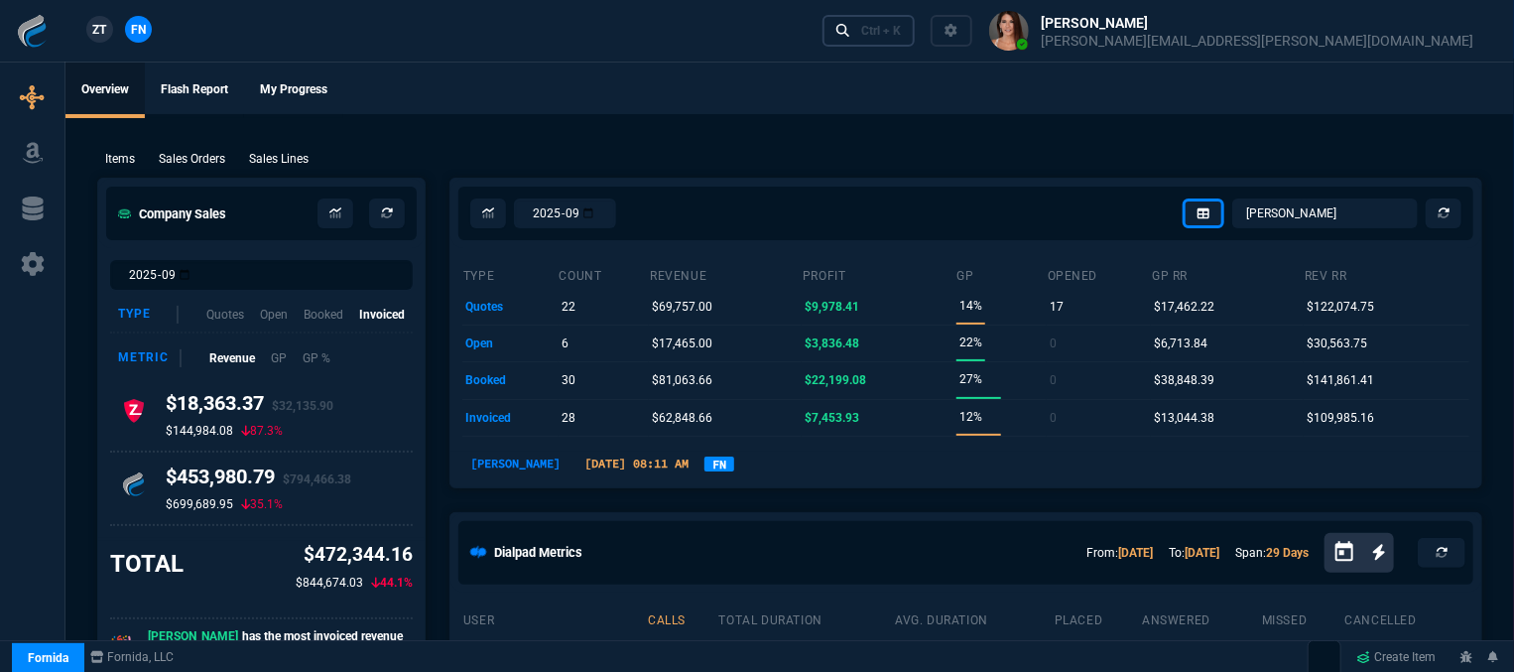
click at [901, 35] on div "Ctrl + K" at bounding box center [881, 31] width 40 height 16
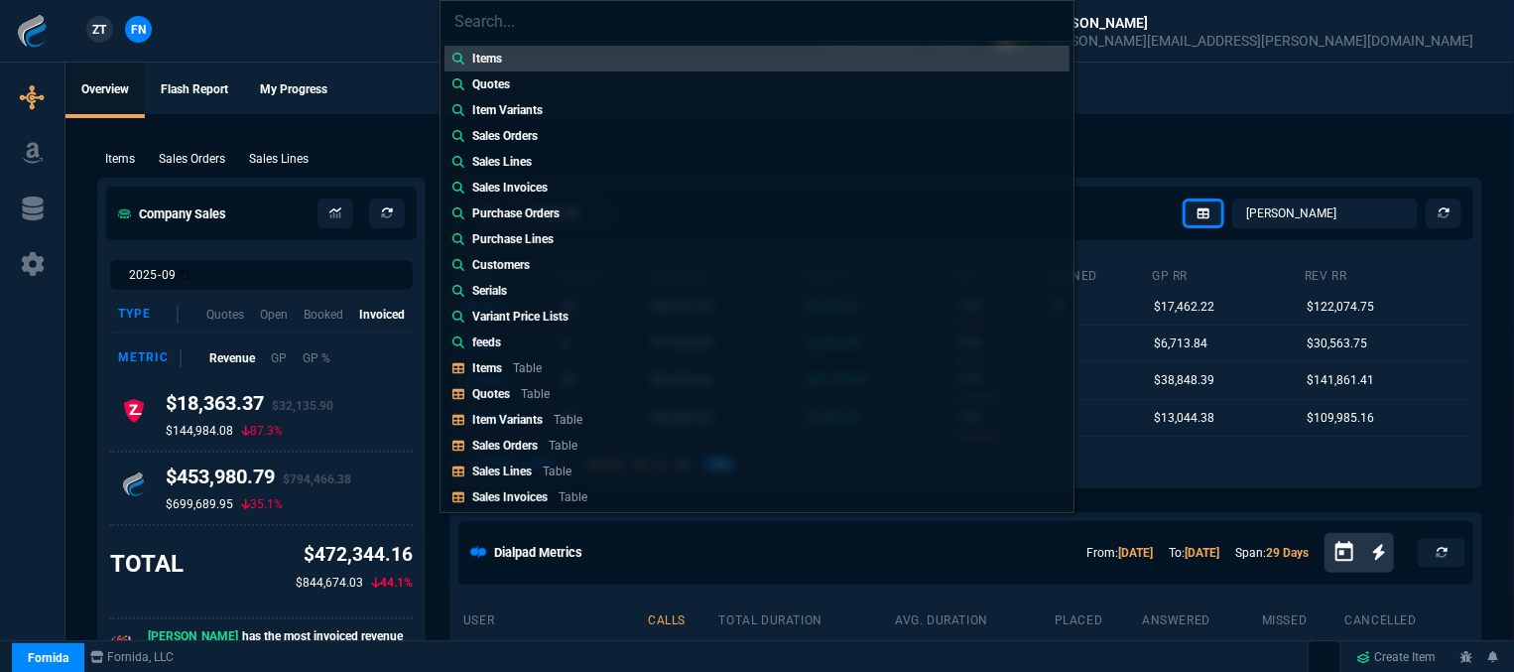
click at [353, 49] on div "Items Quotes Item Variants Sales Orders Sales Lines Sales Invoices Purchase Ord…" at bounding box center [757, 336] width 1514 height 672
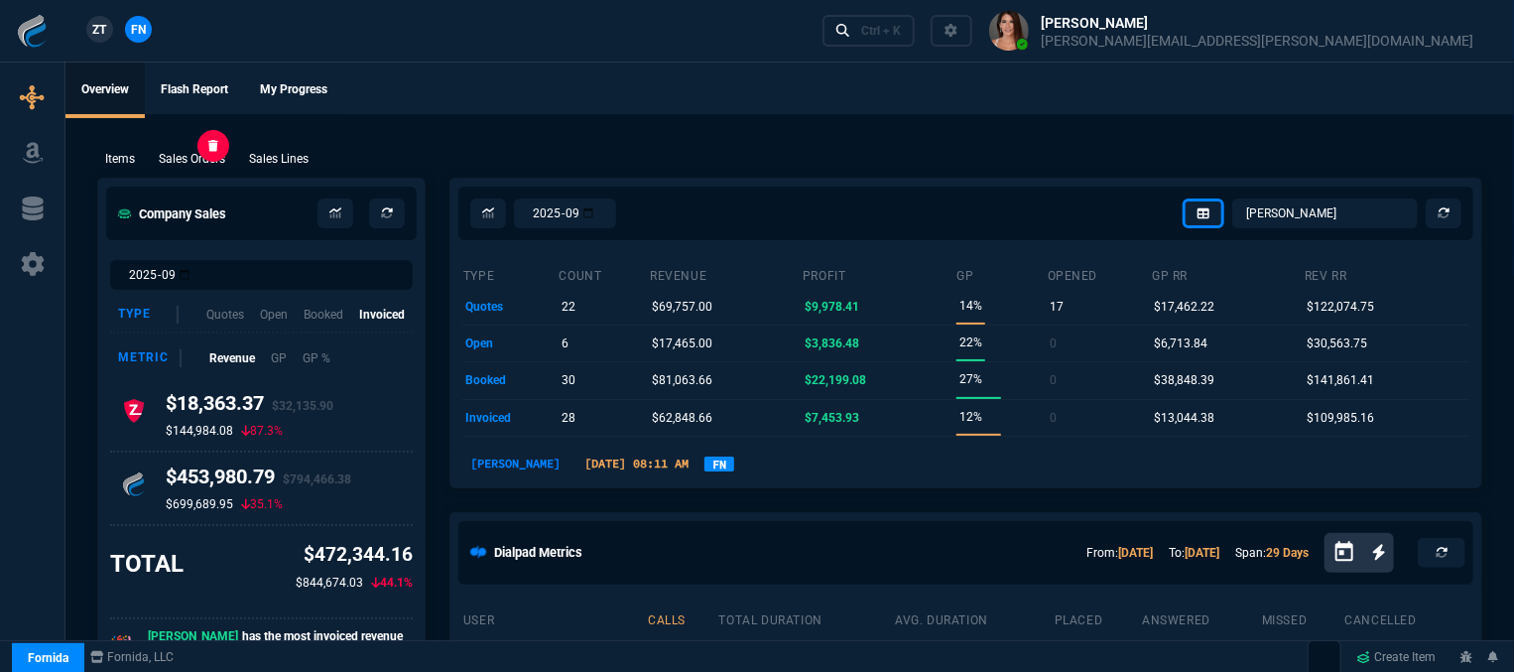
click at [191, 160] on p "Sales Orders" at bounding box center [192, 159] width 66 height 18
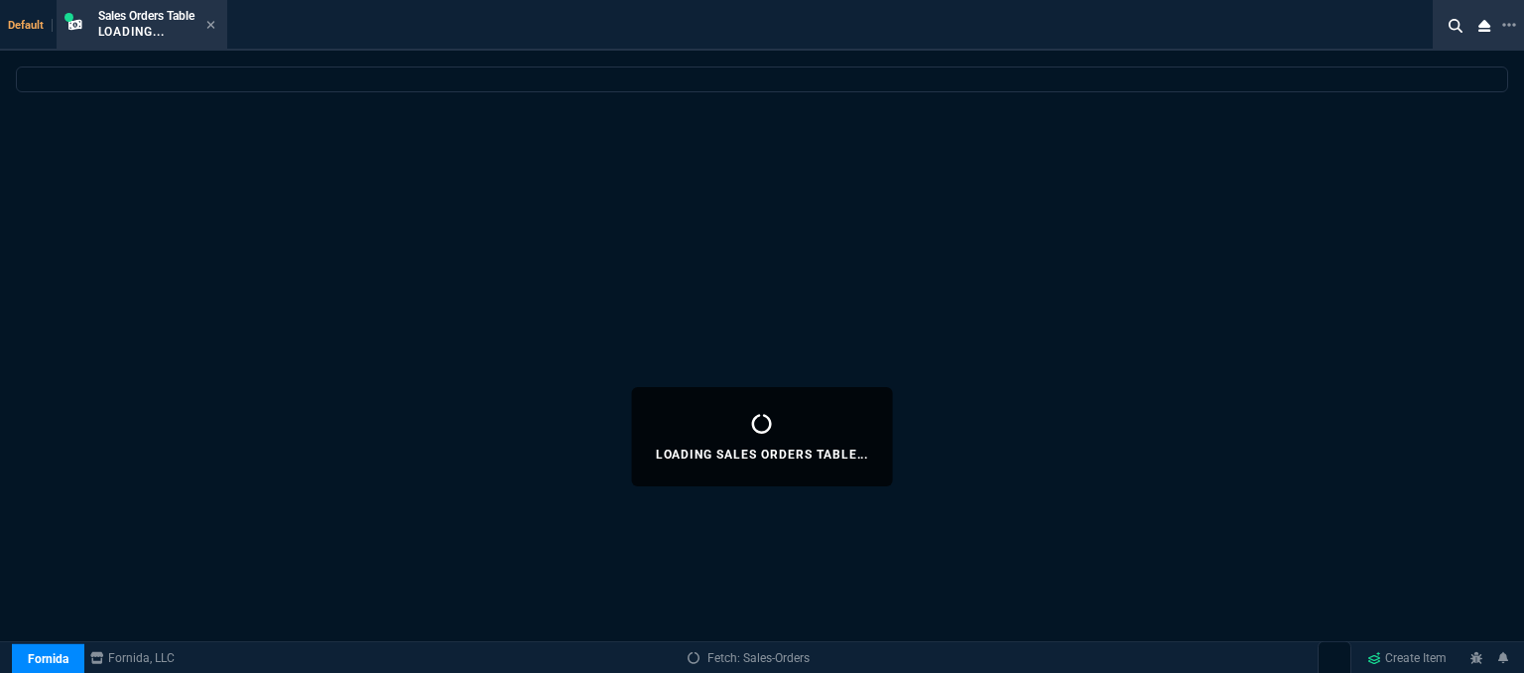
select select
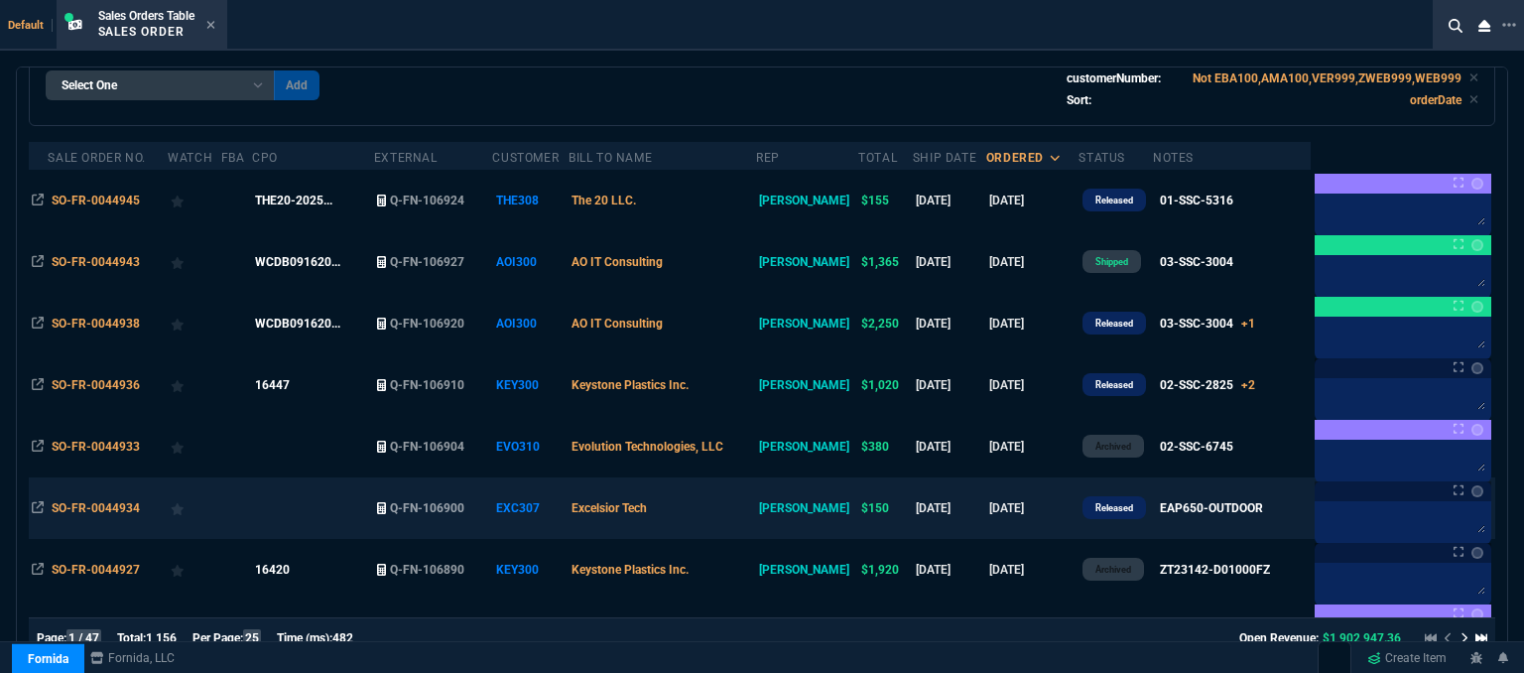
scroll to position [0, 0]
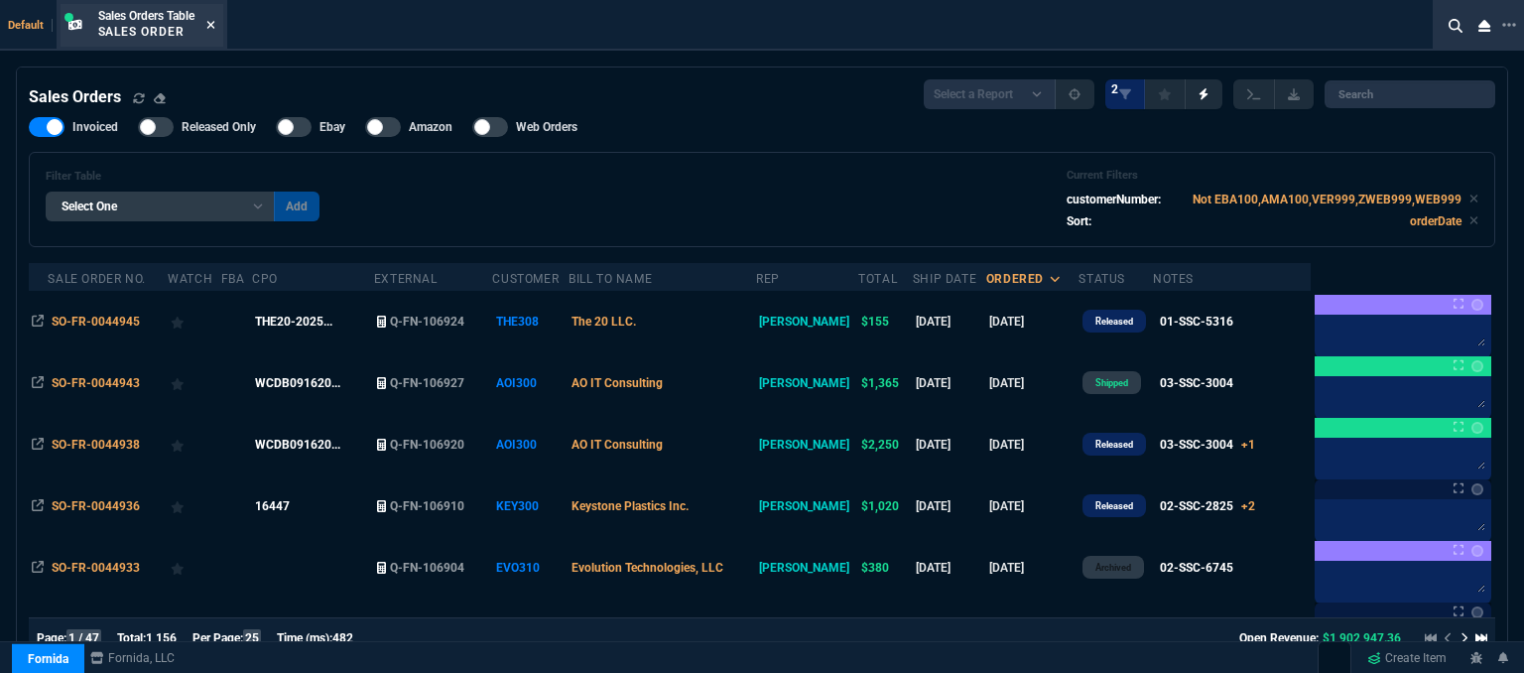
click at [214, 21] on icon at bounding box center [210, 25] width 8 height 8
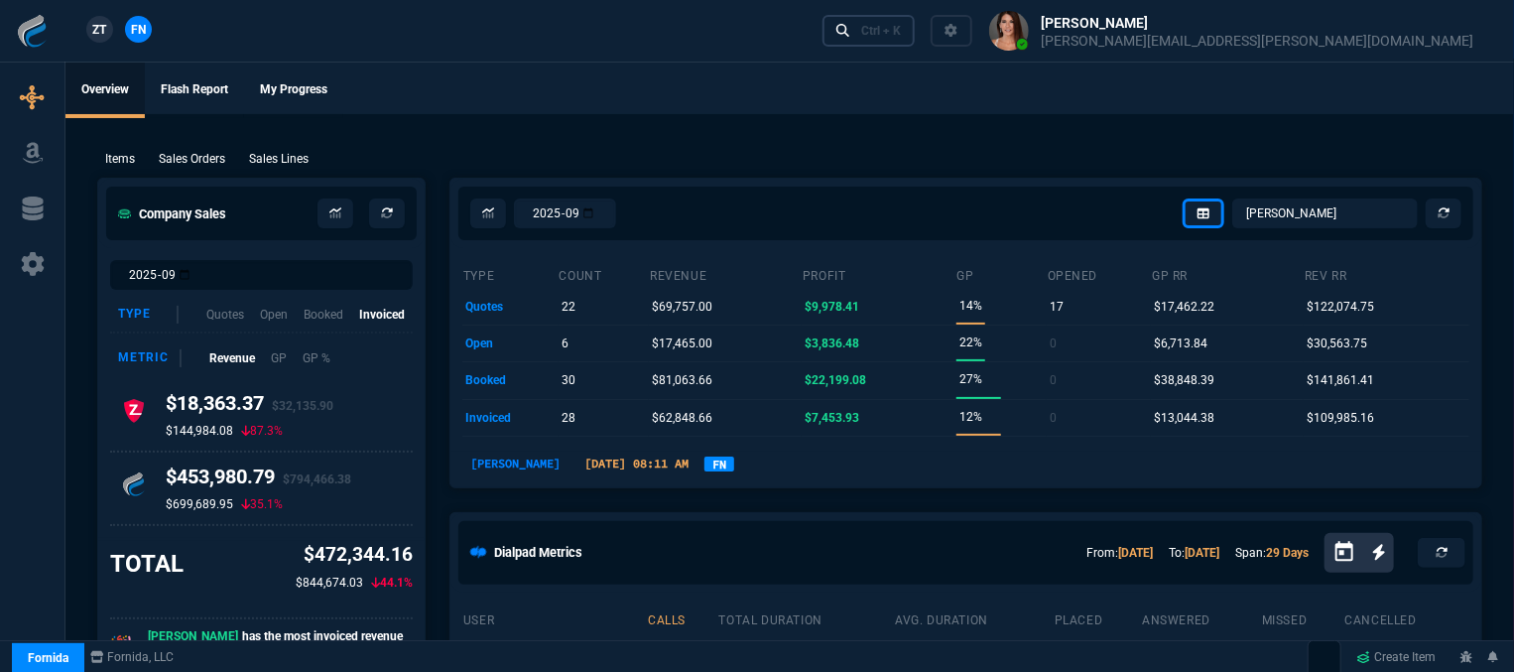
click at [901, 35] on div "Ctrl + K" at bounding box center [881, 31] width 40 height 16
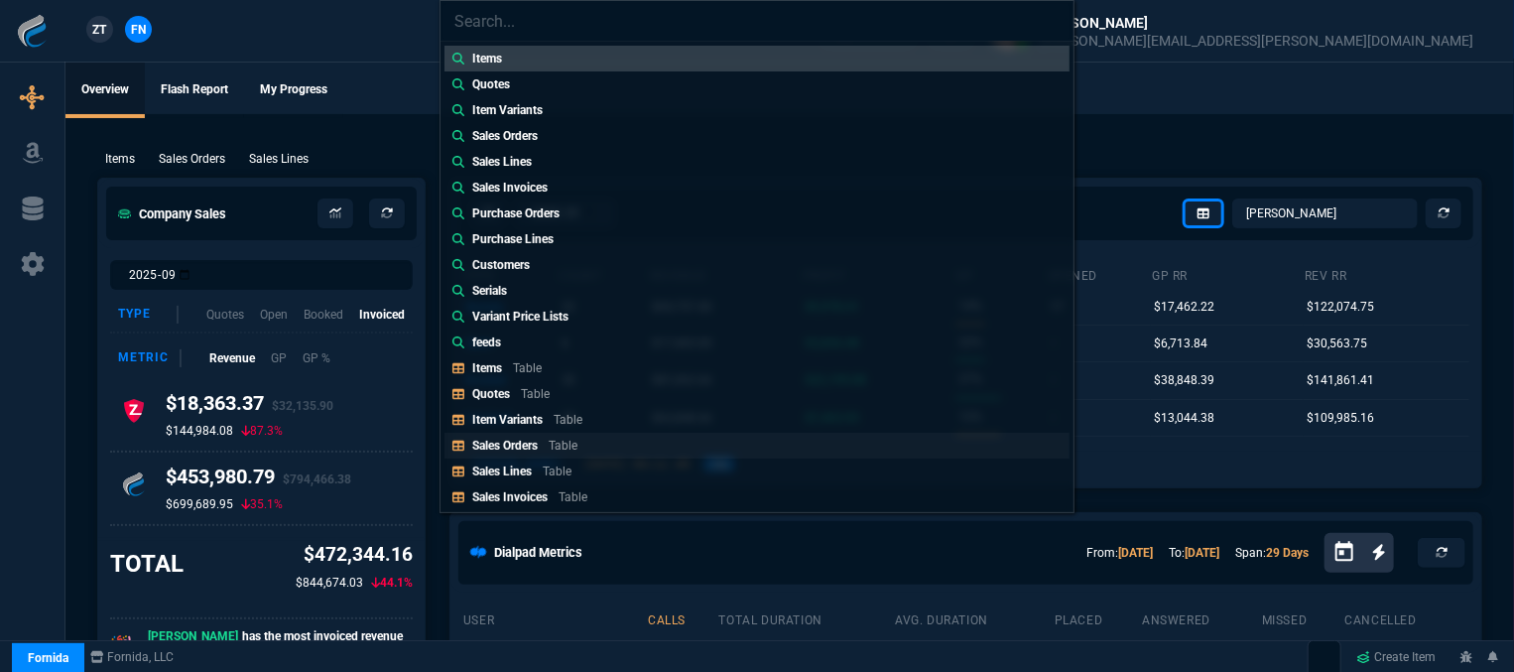
click at [552, 447] on p "Table" at bounding box center [563, 446] width 29 height 14
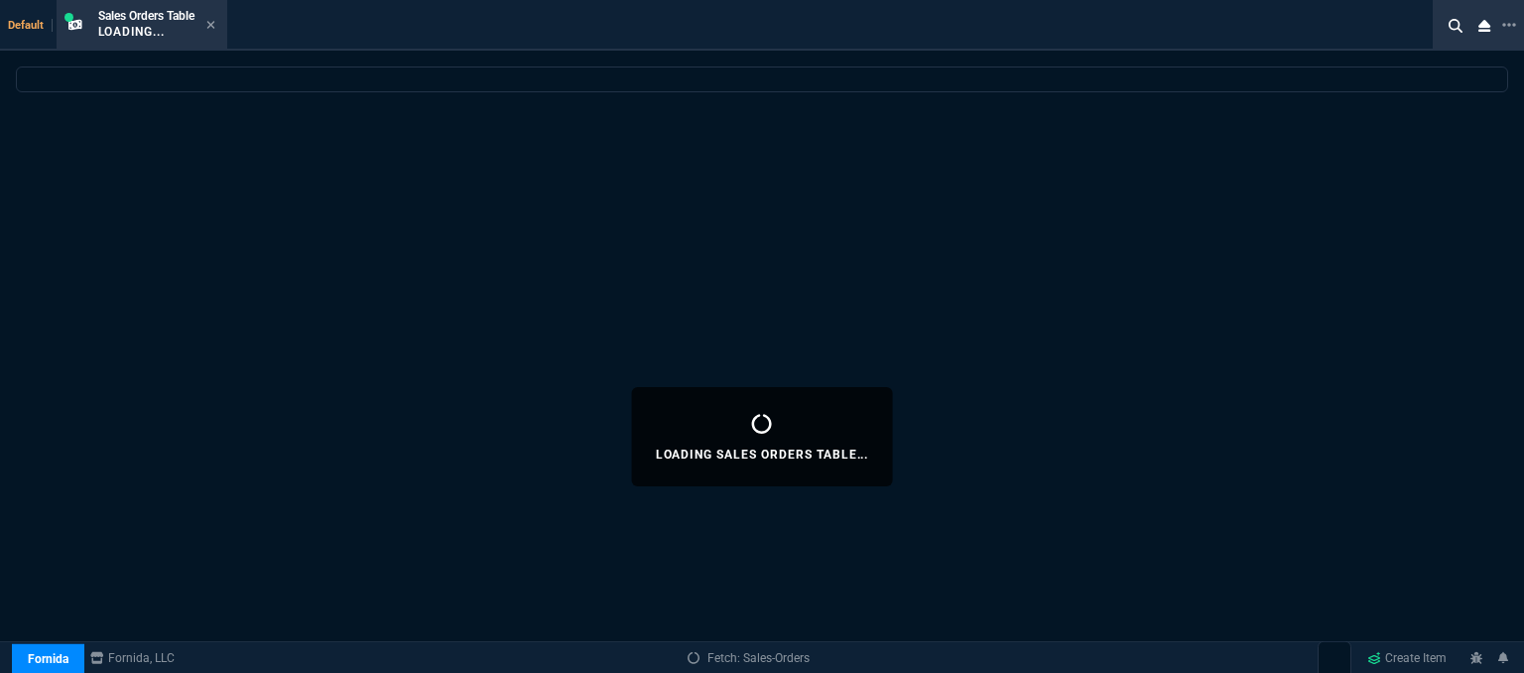
select select
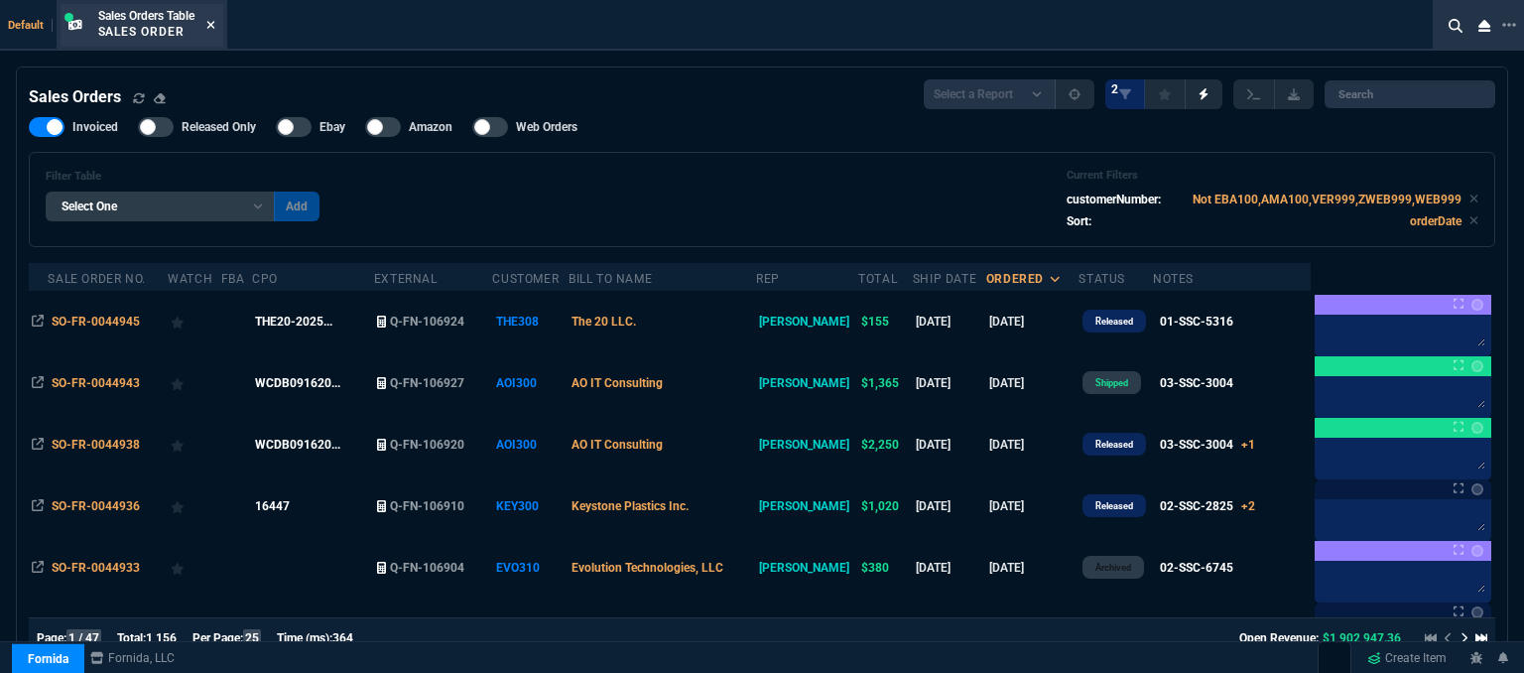
click at [215, 24] on icon at bounding box center [210, 25] width 9 height 12
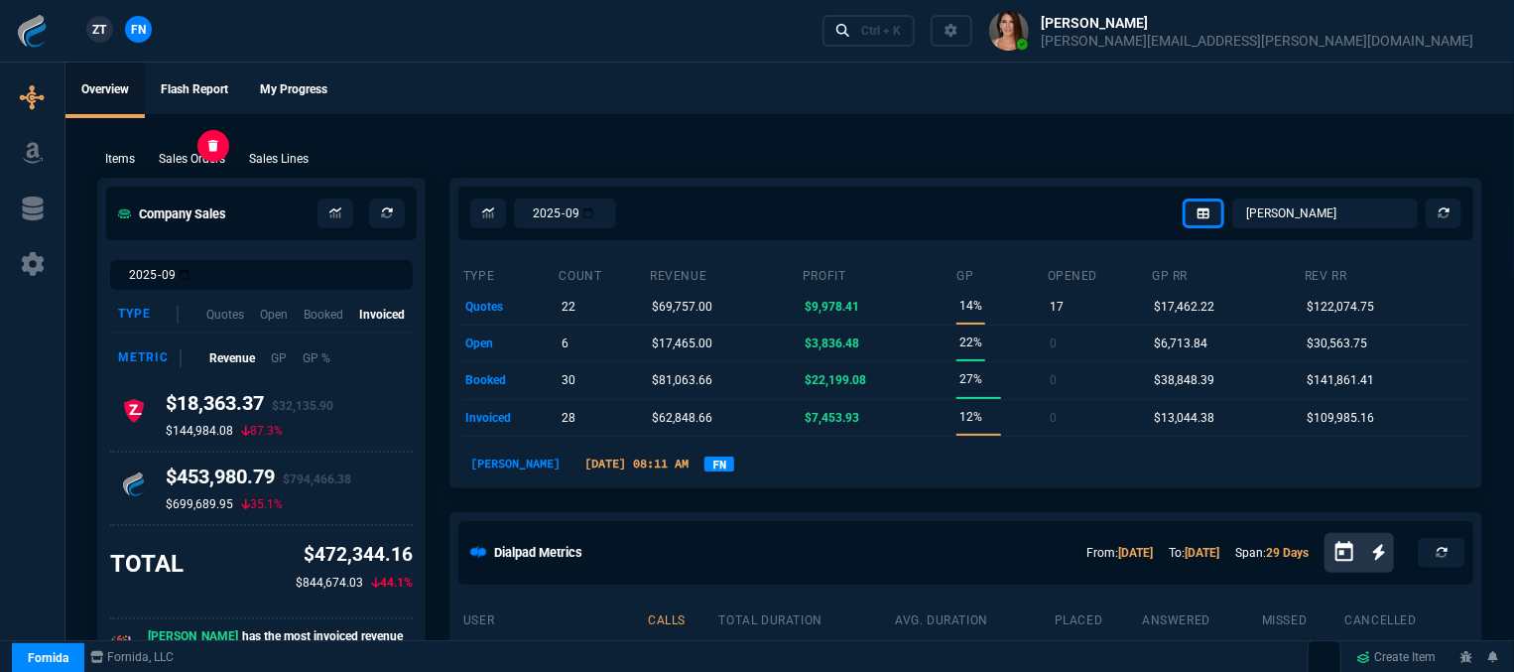
click at [198, 164] on p "Sales Orders" at bounding box center [192, 159] width 66 height 18
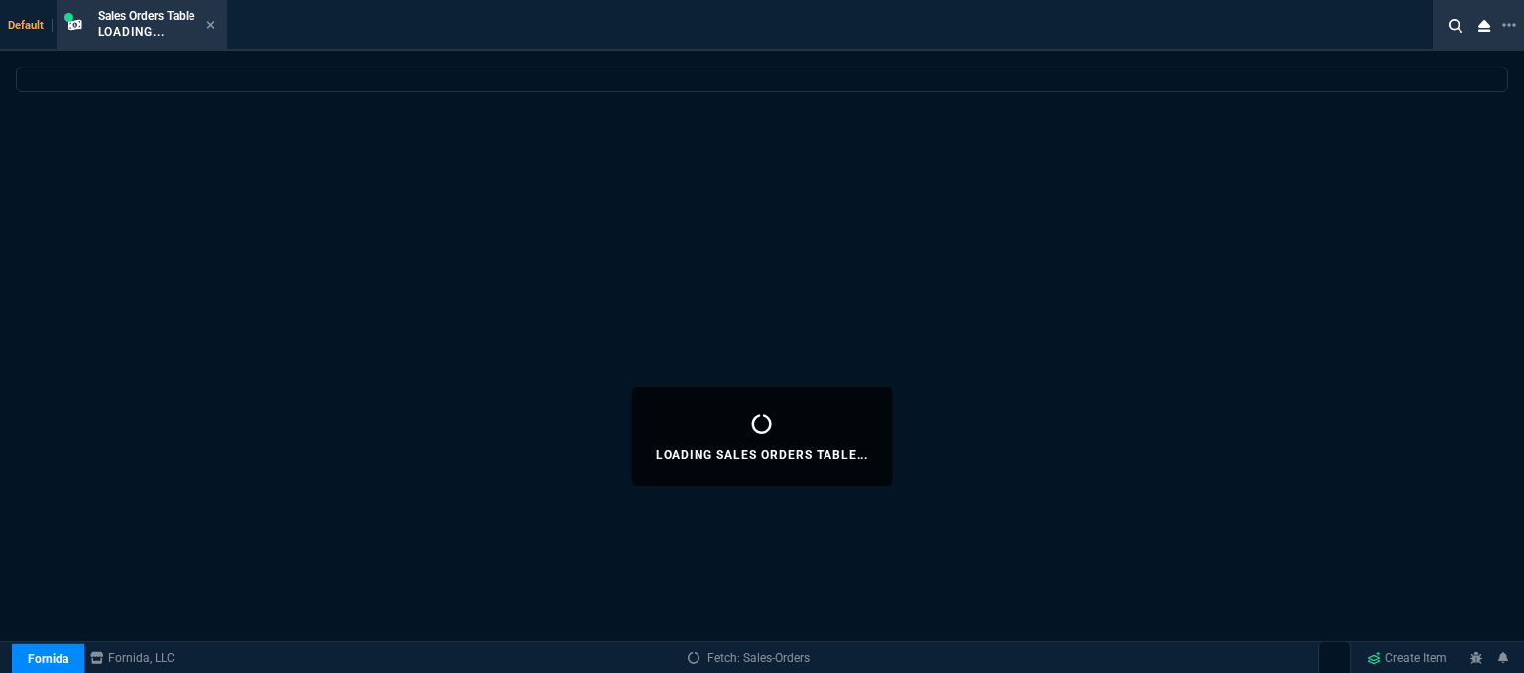
select select
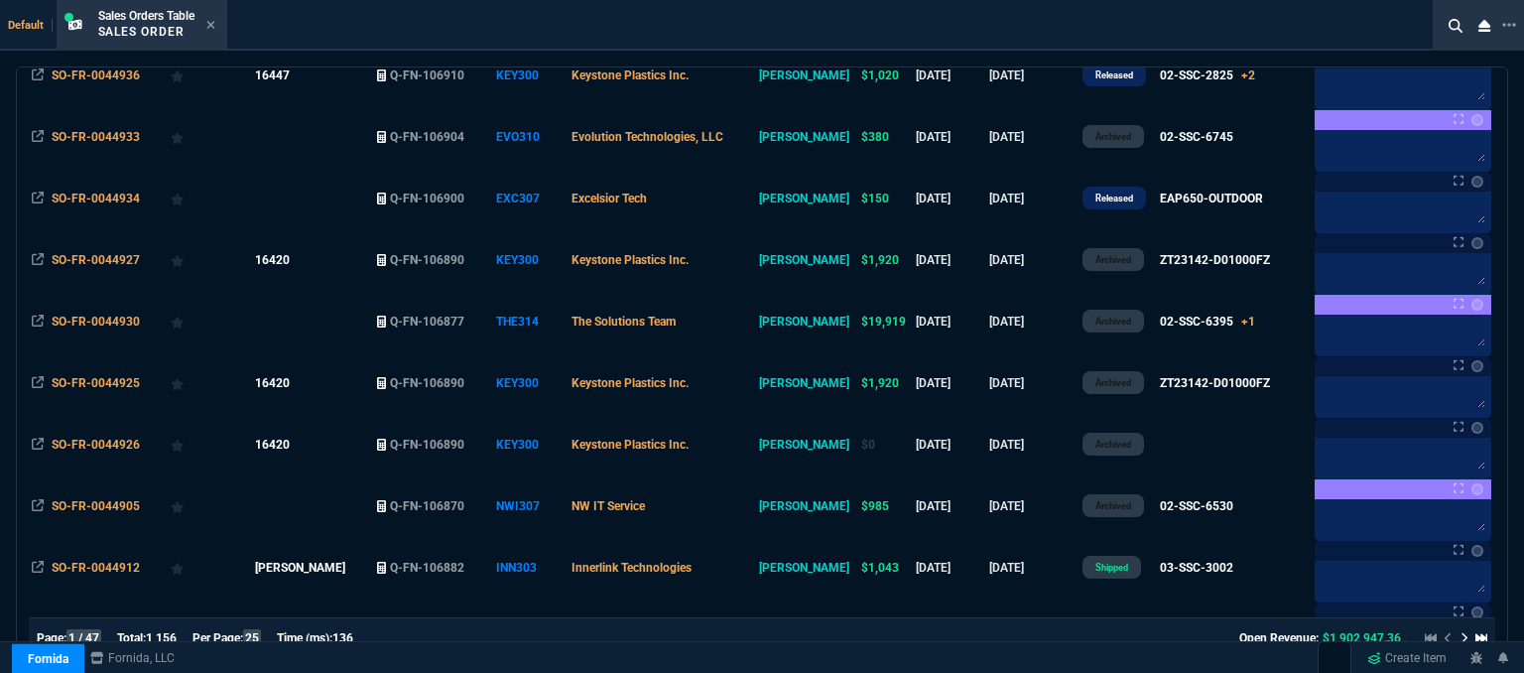
scroll to position [595, 0]
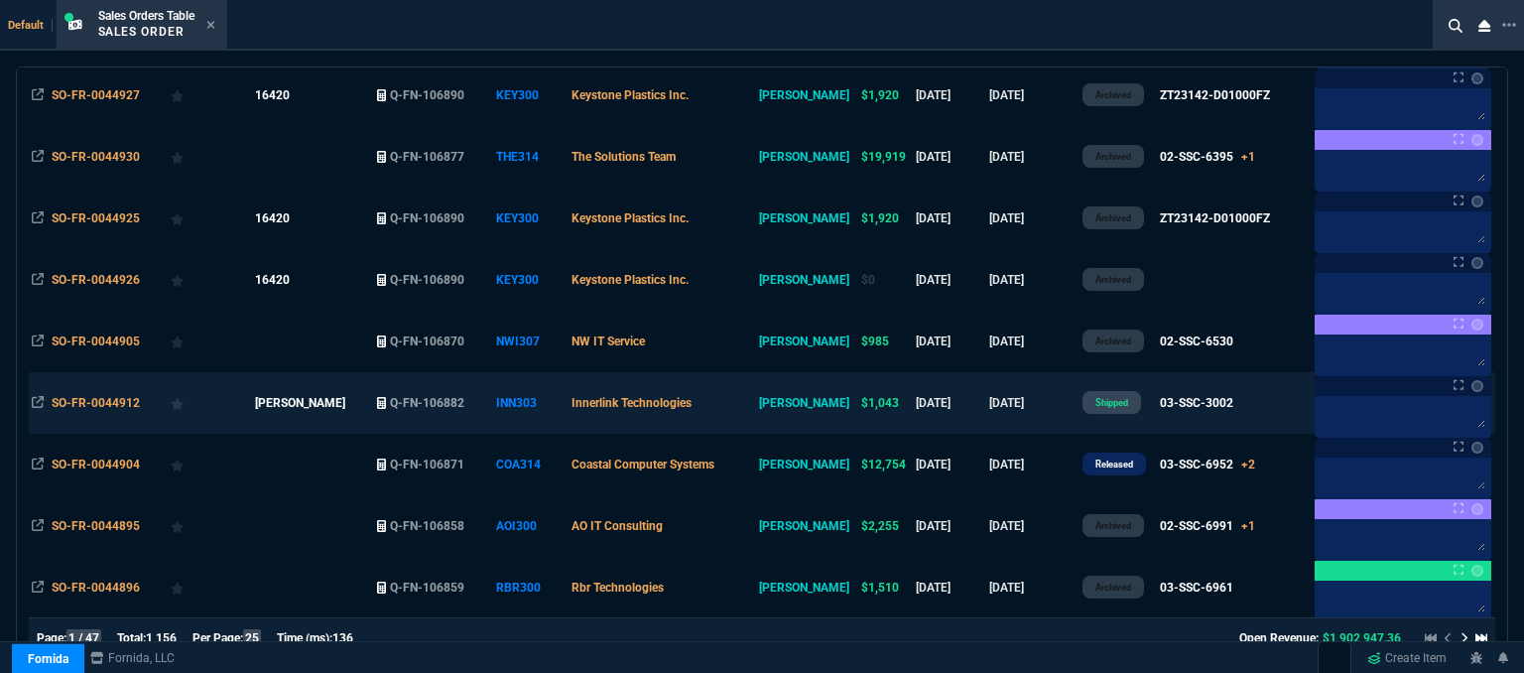
click at [756, 416] on td "Innerlink Technologies" at bounding box center [663, 403] width 188 height 62
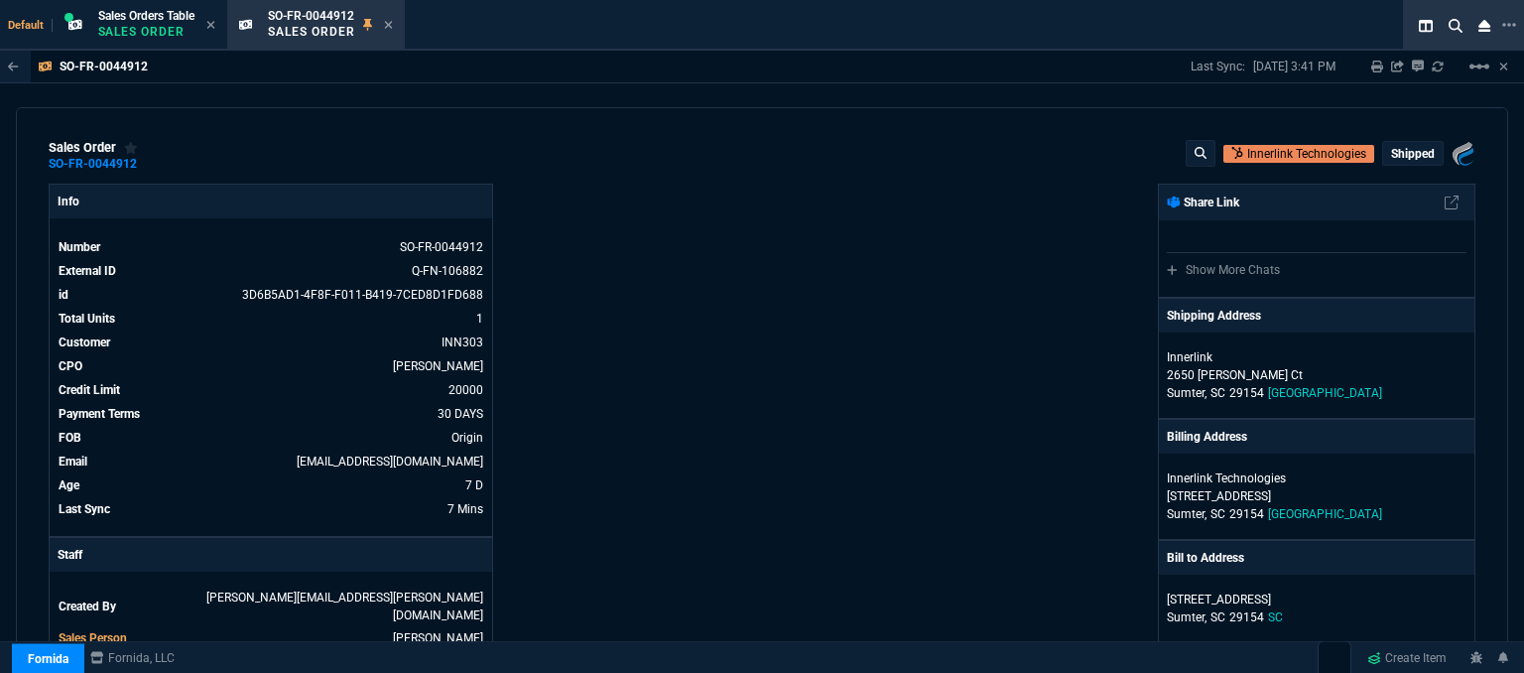
scroll to position [298, 0]
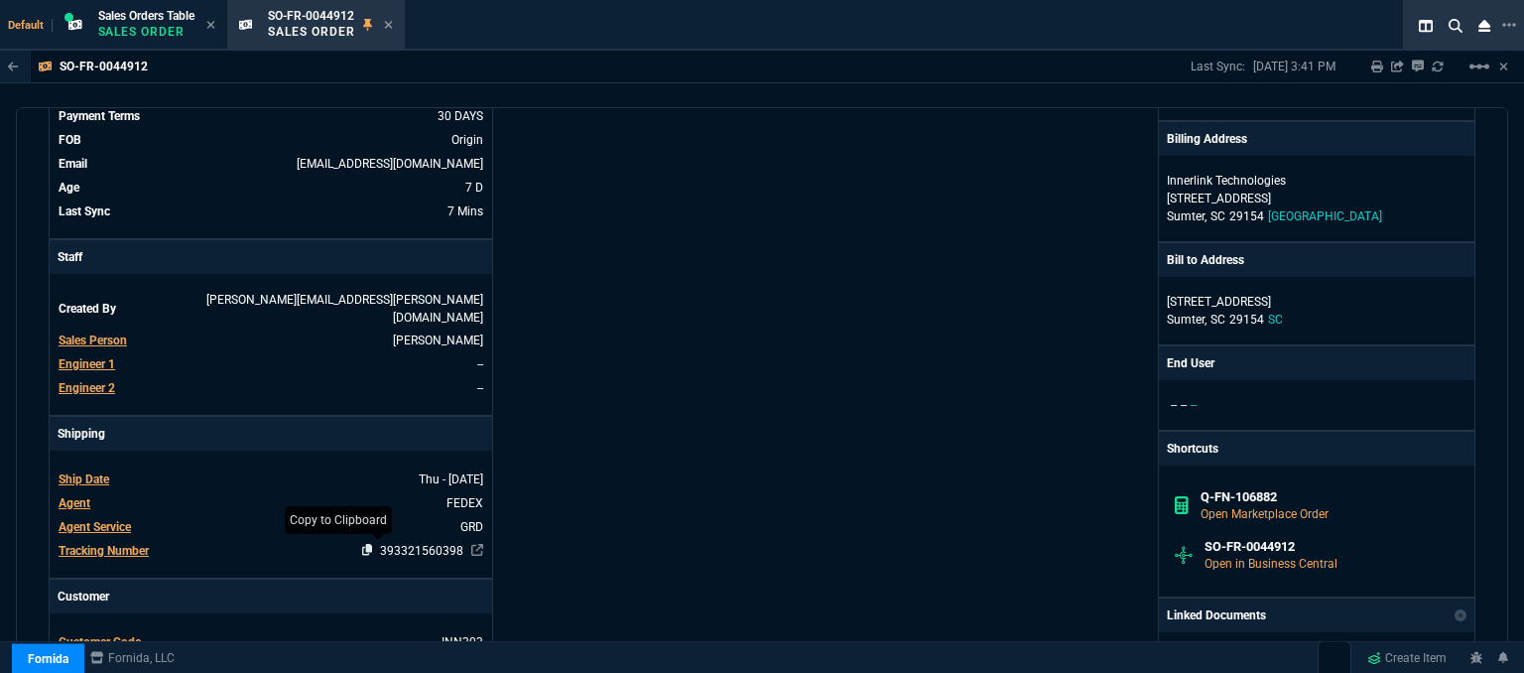
click at [362, 544] on icon at bounding box center [367, 550] width 11 height 12
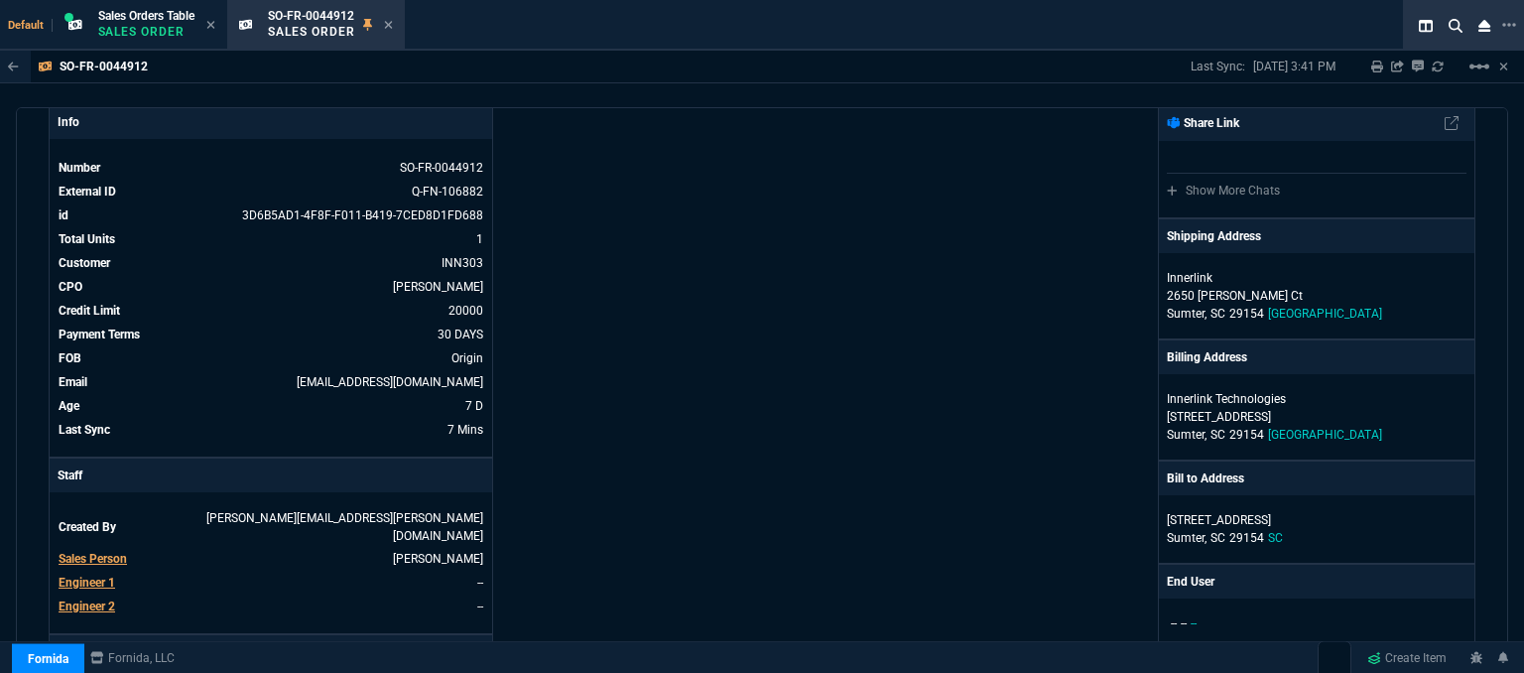
scroll to position [0, 0]
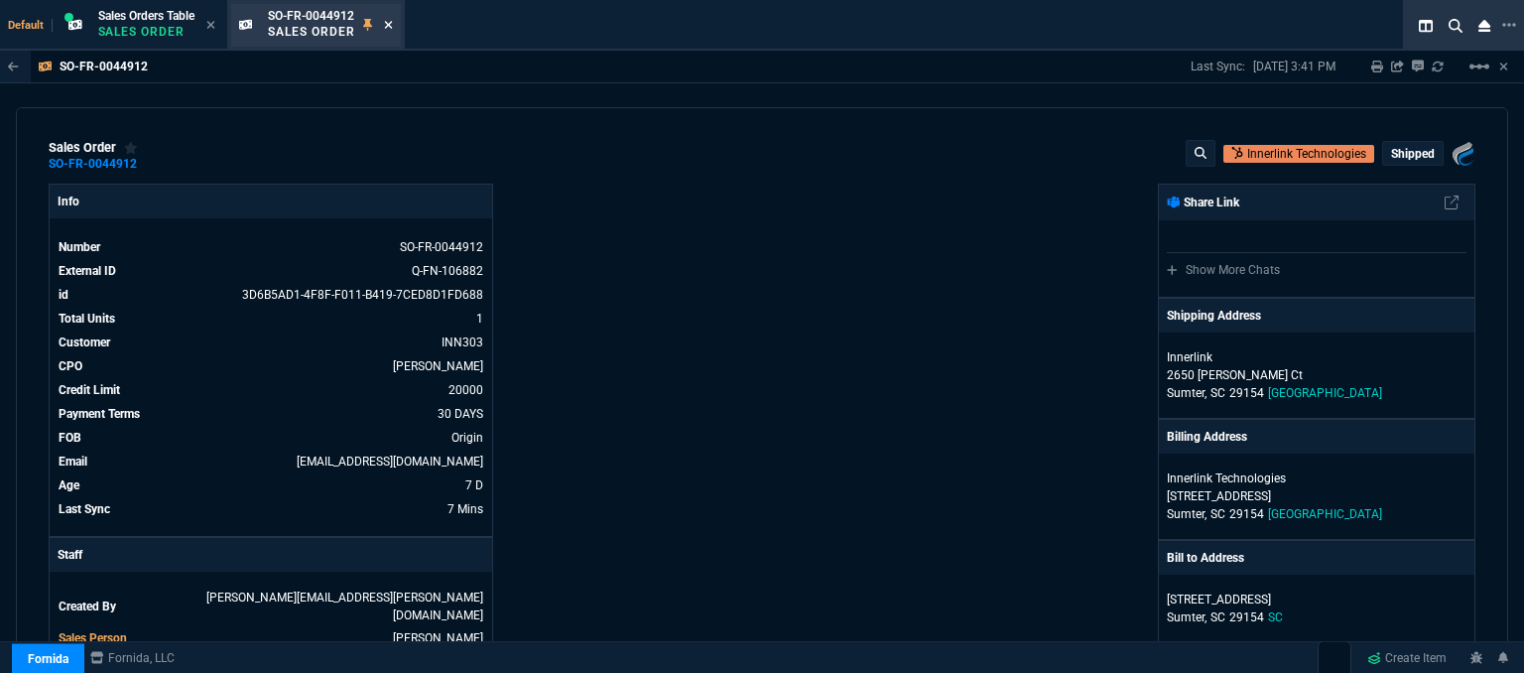
click at [391, 28] on icon at bounding box center [388, 25] width 9 height 12
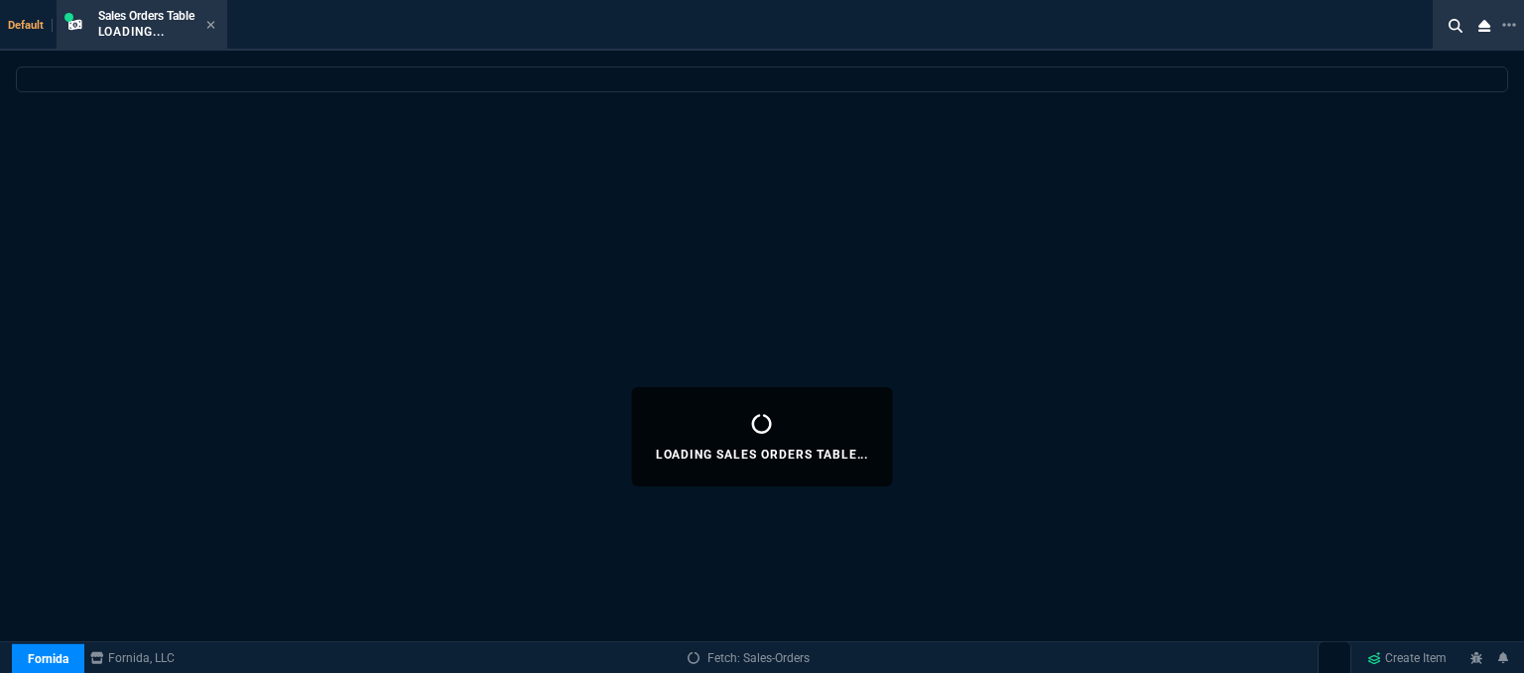
select select
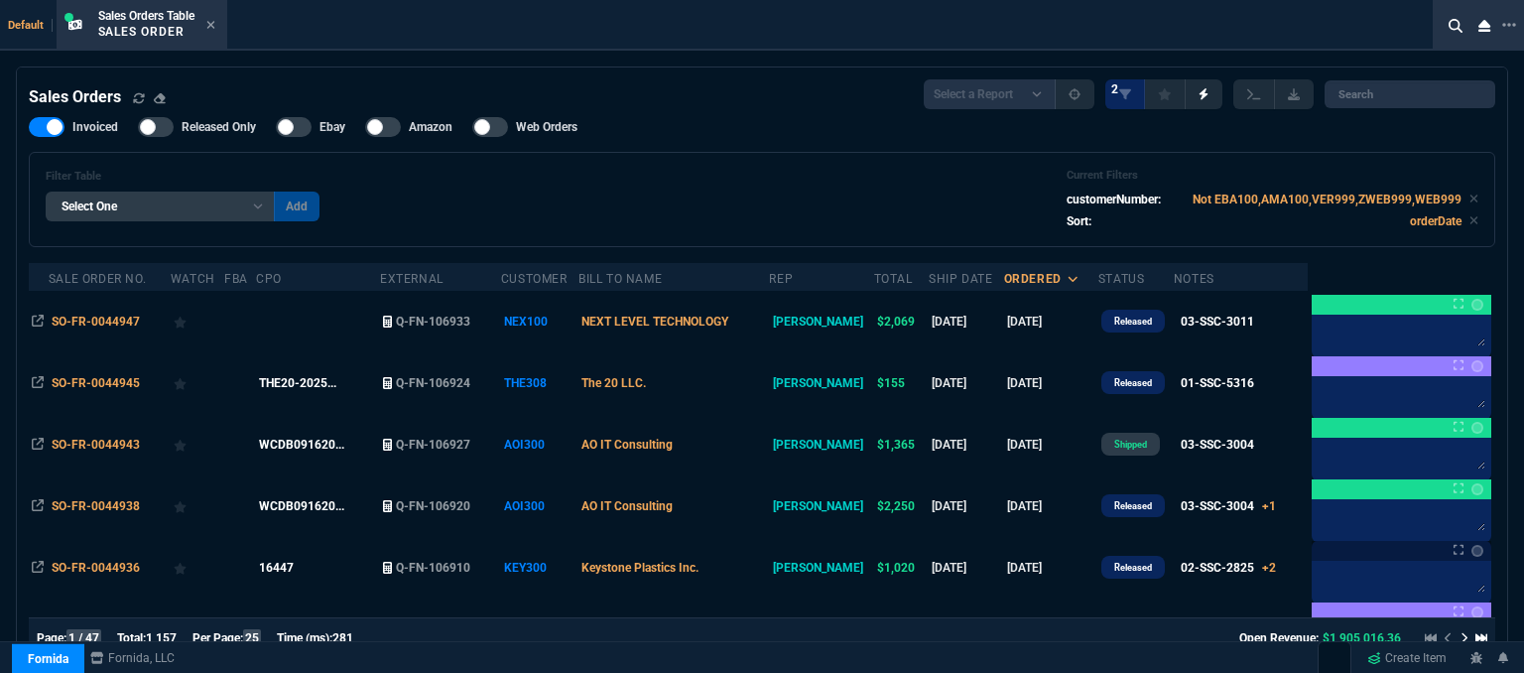
drag, startPoint x: 211, startPoint y: 21, endPoint x: 267, endPoint y: 32, distance: 56.6
click at [210, 21] on icon at bounding box center [210, 25] width 8 height 8
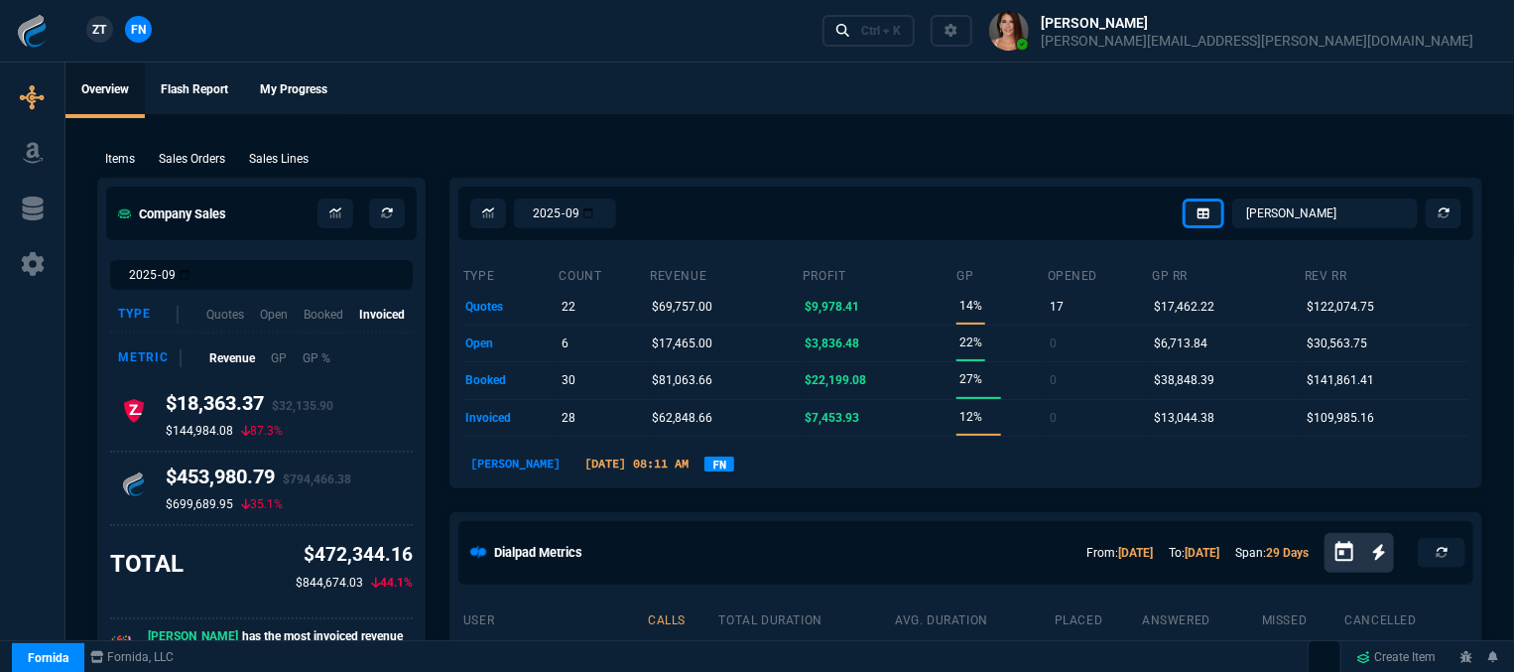
click at [846, 65] on ul "Overview Flash Report My Progress" at bounding box center [789, 89] width 1449 height 52
click at [184, 168] on p "Sales Orders" at bounding box center [192, 159] width 66 height 18
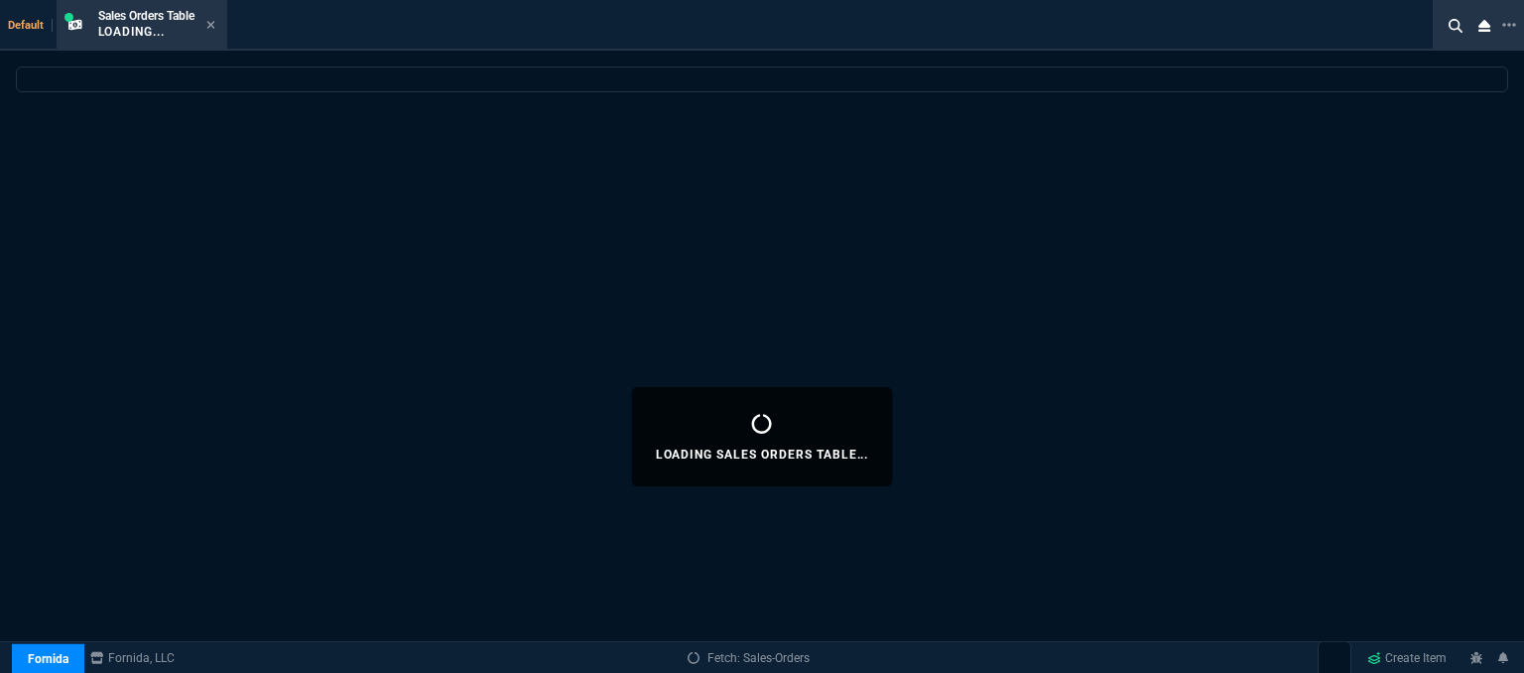
select select
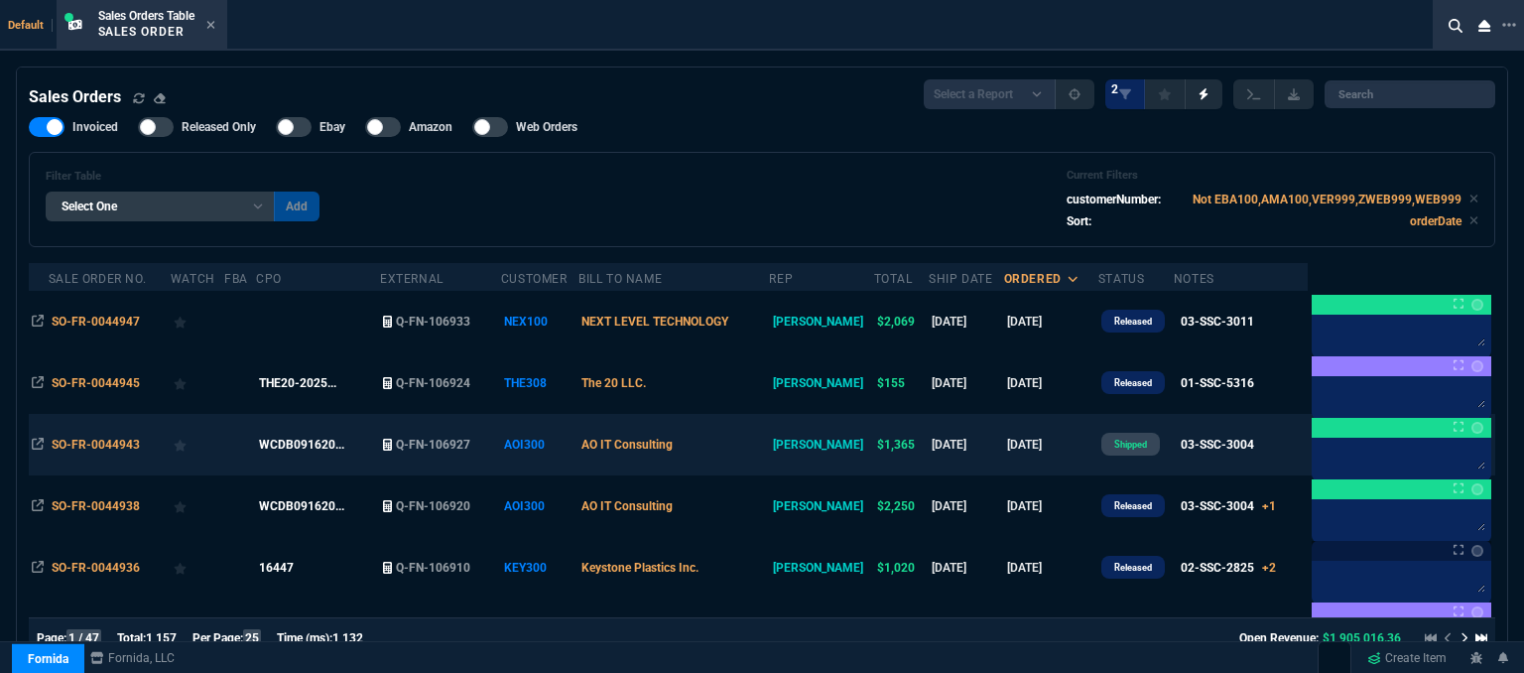
click at [729, 447] on td "AO IT Consulting" at bounding box center [674, 445] width 191 height 62
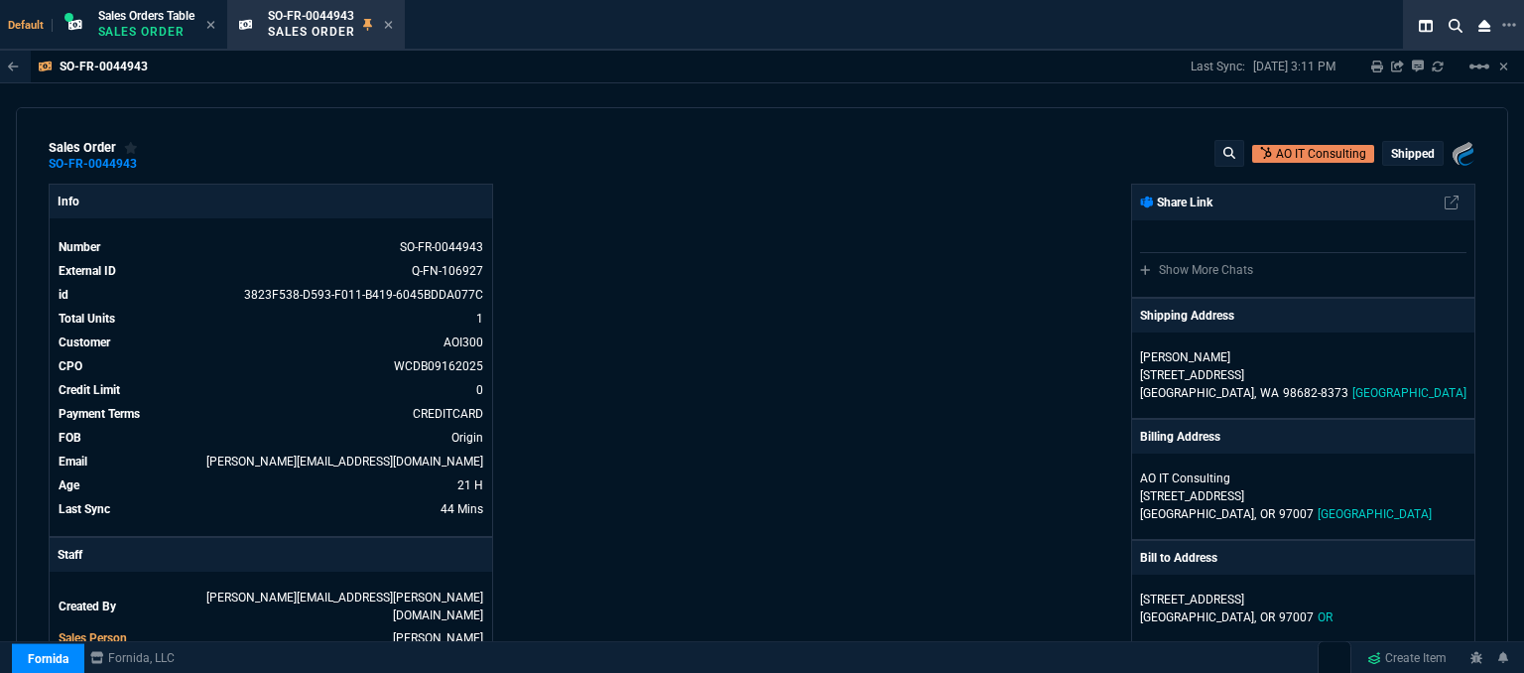
scroll to position [496, 0]
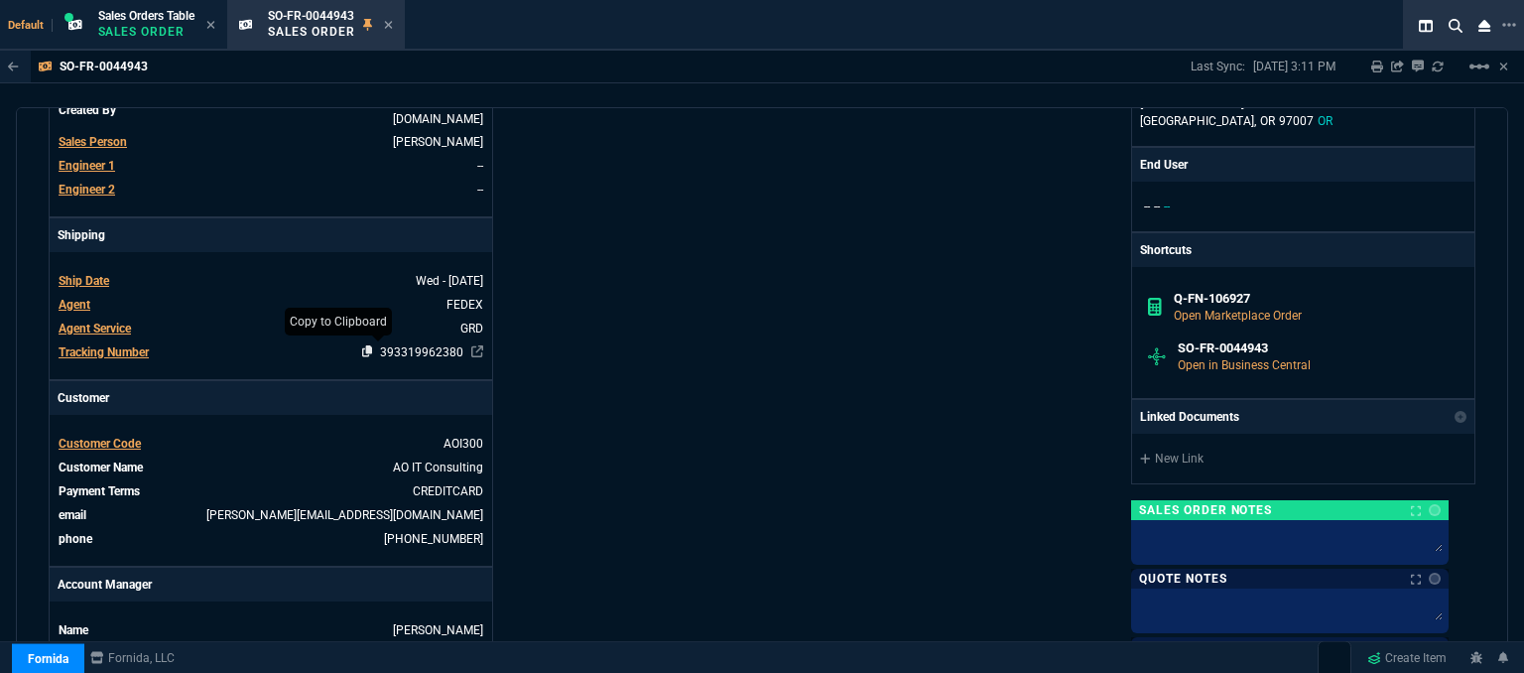
click at [362, 345] on icon at bounding box center [367, 351] width 11 height 12
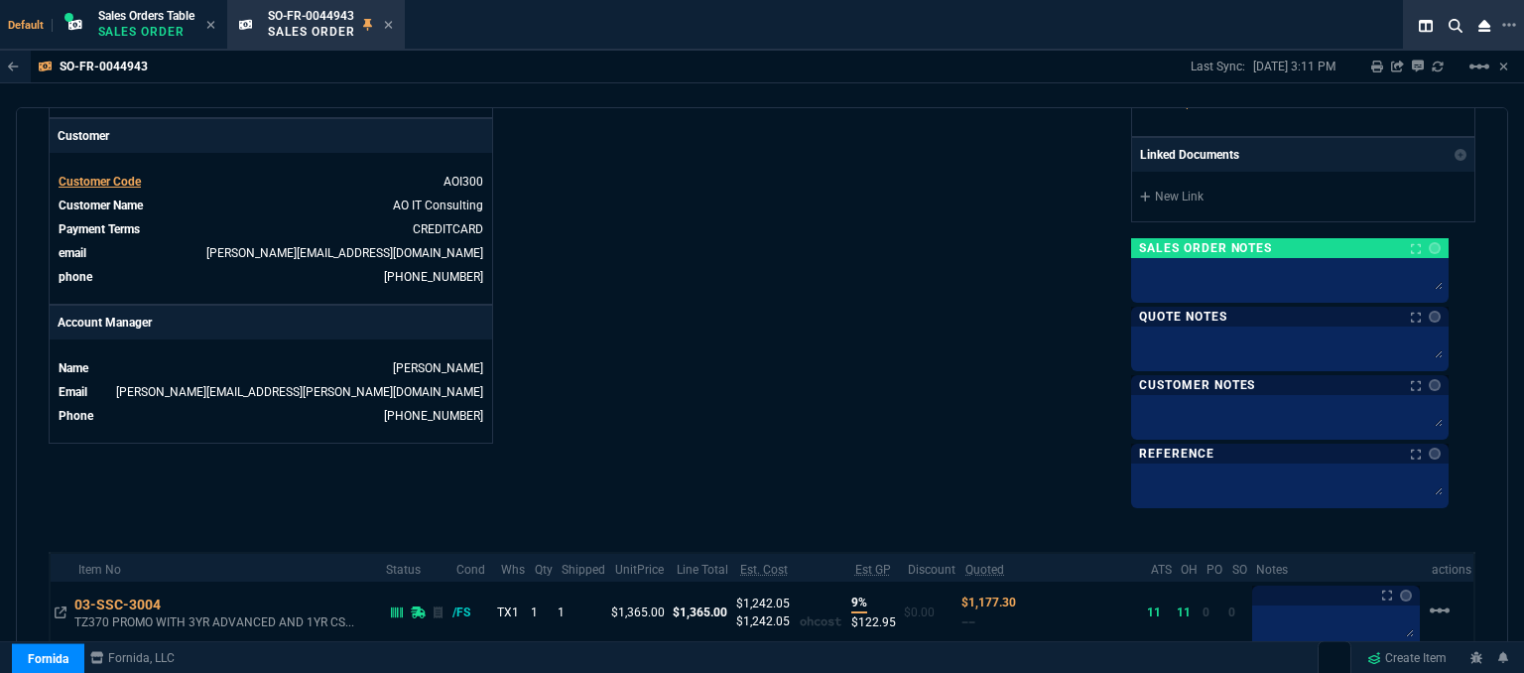
scroll to position [913, 0]
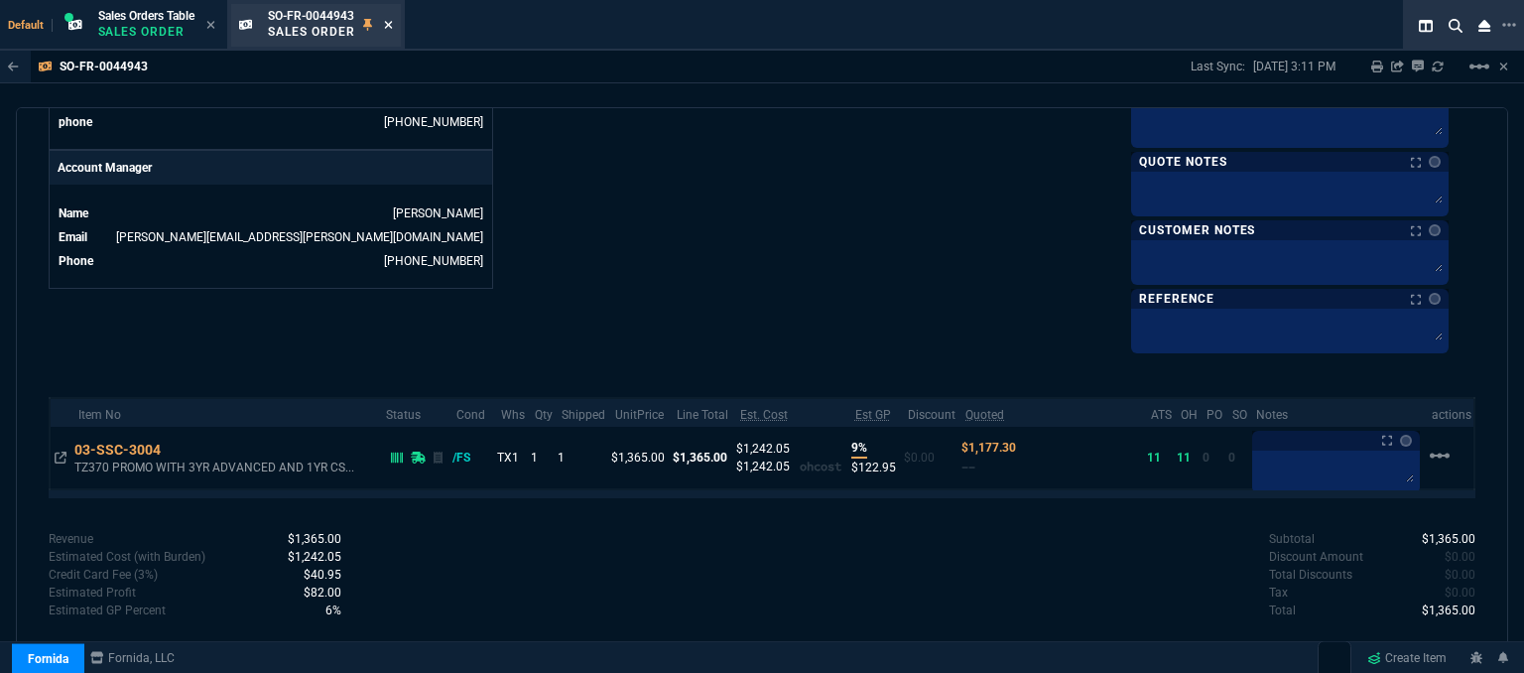
click at [391, 21] on icon at bounding box center [388, 25] width 9 height 12
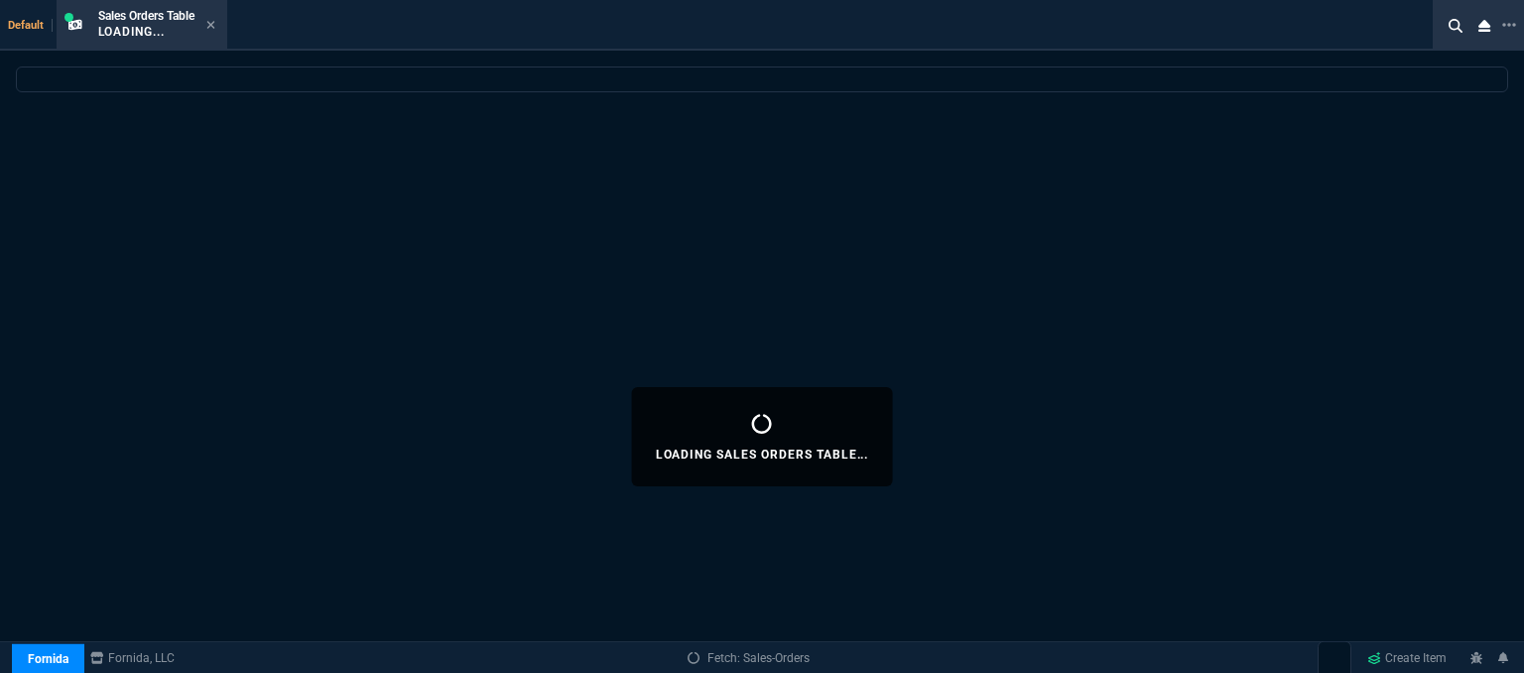
select select
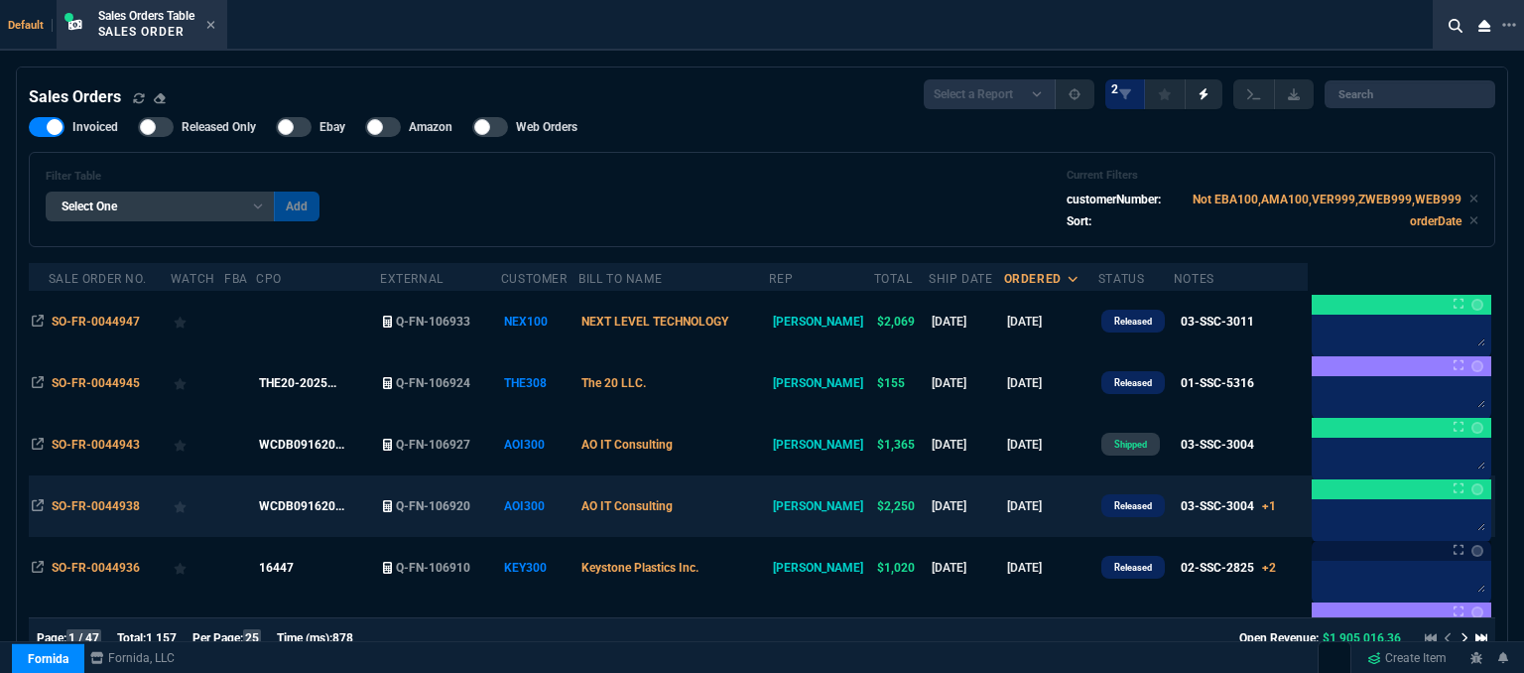
click at [723, 519] on td "AO IT Consulting" at bounding box center [674, 506] width 191 height 62
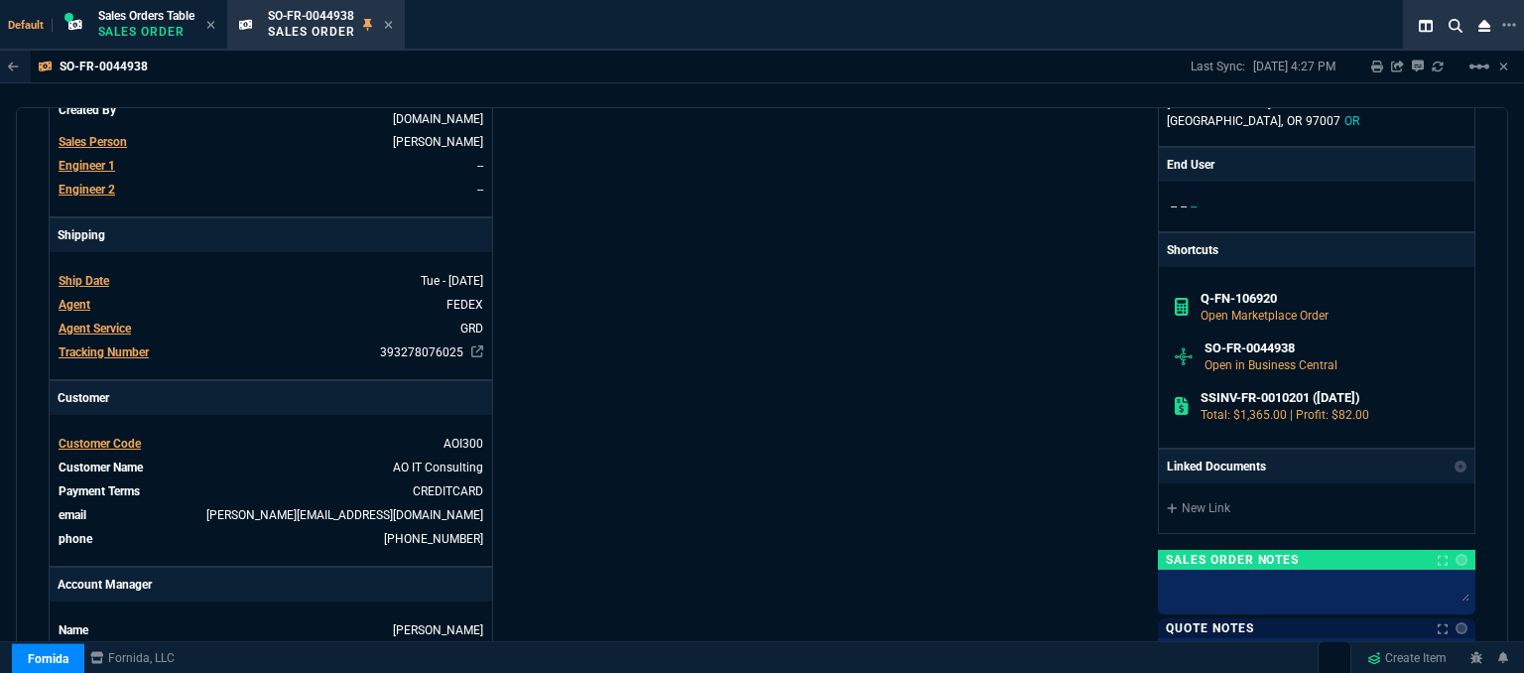
scroll to position [893, 0]
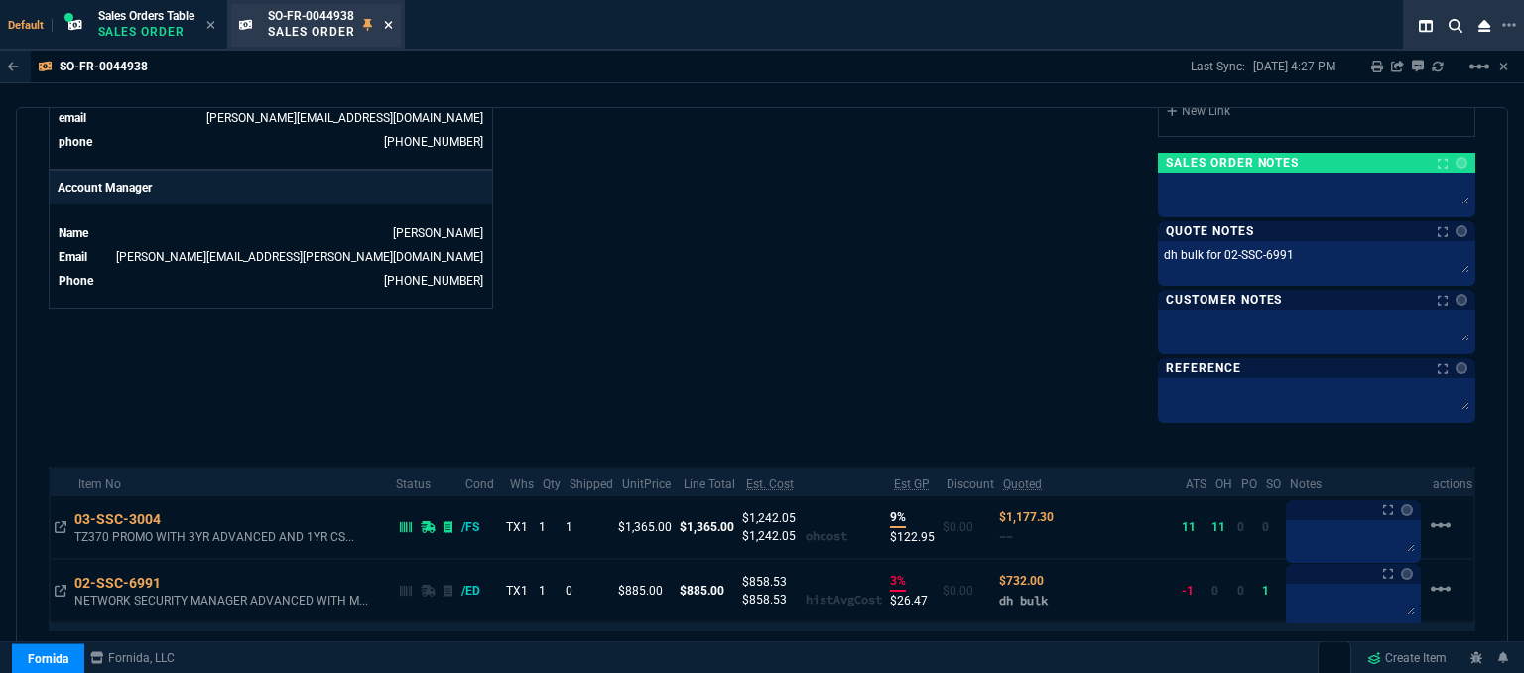
click at [392, 23] on icon at bounding box center [388, 25] width 8 height 8
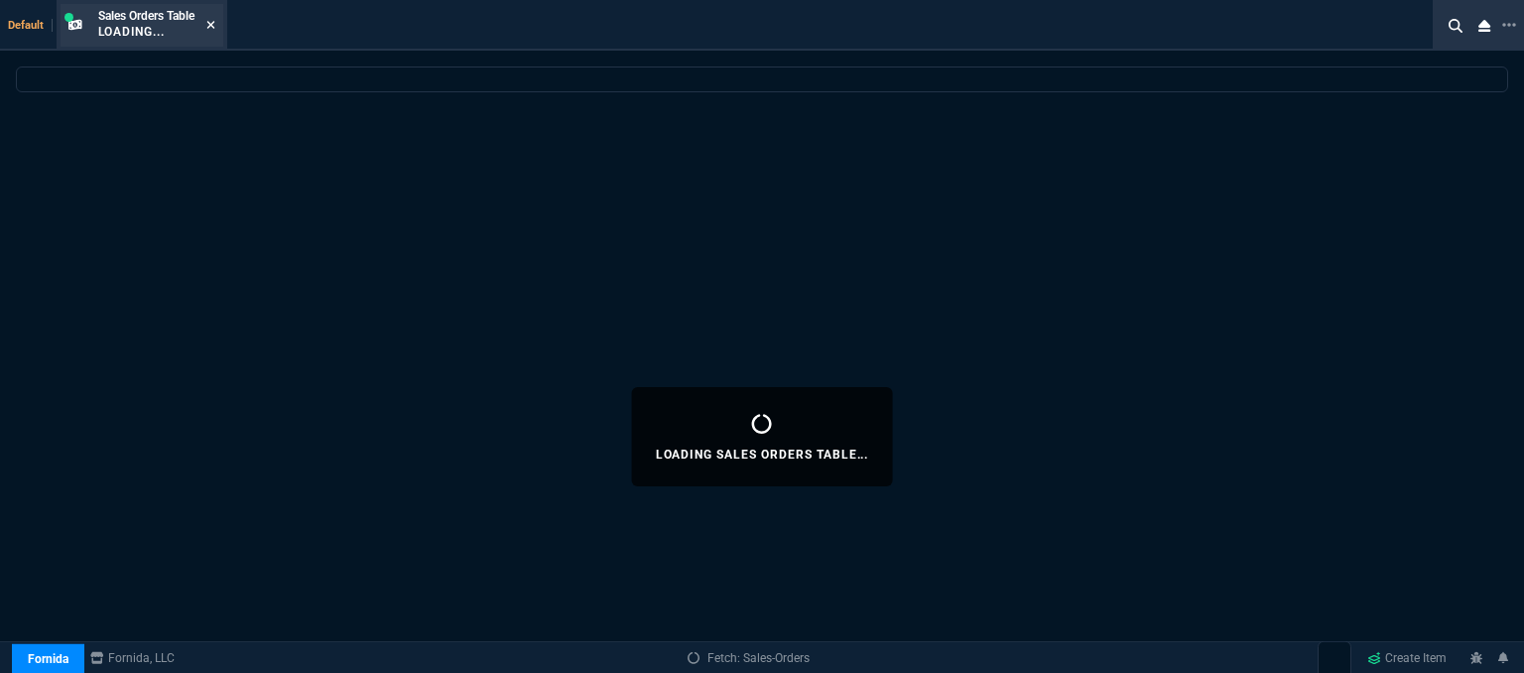
click at [215, 21] on icon at bounding box center [210, 25] width 9 height 12
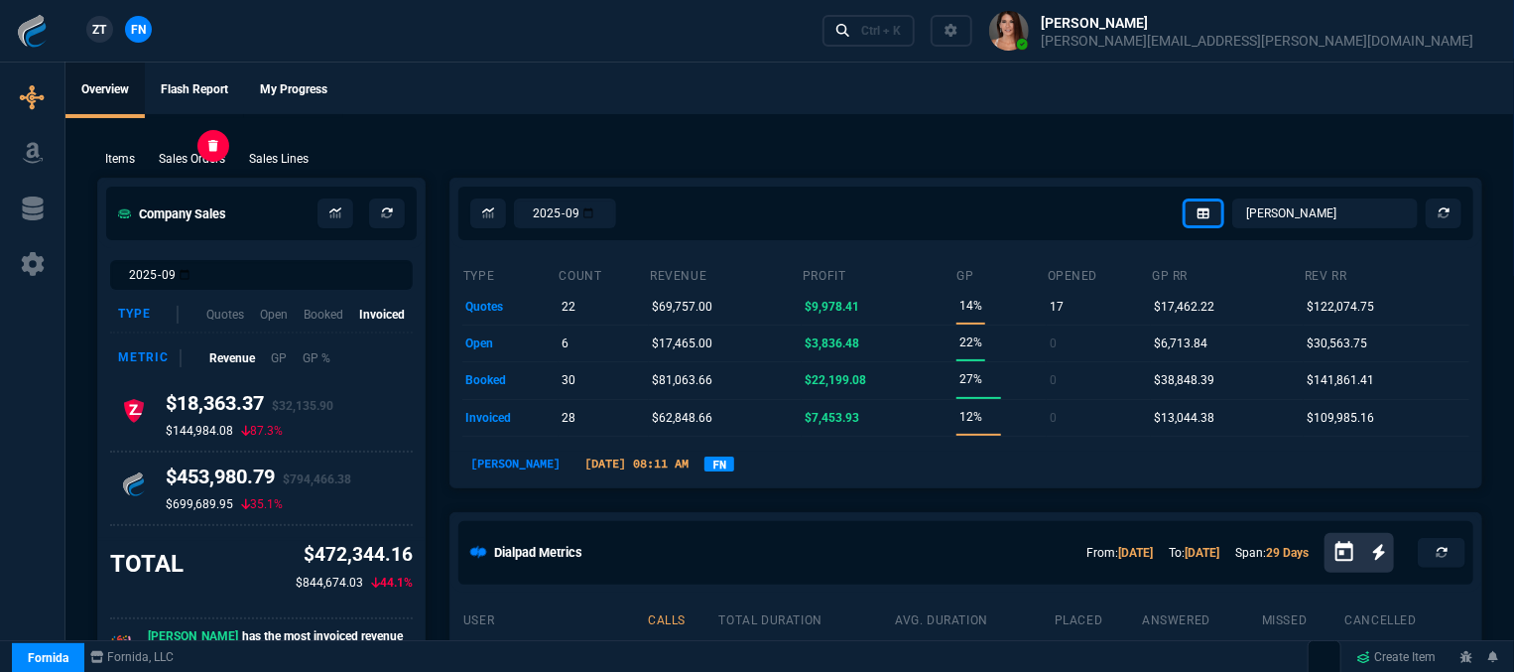
click at [211, 163] on p "Sales Orders" at bounding box center [192, 159] width 66 height 18
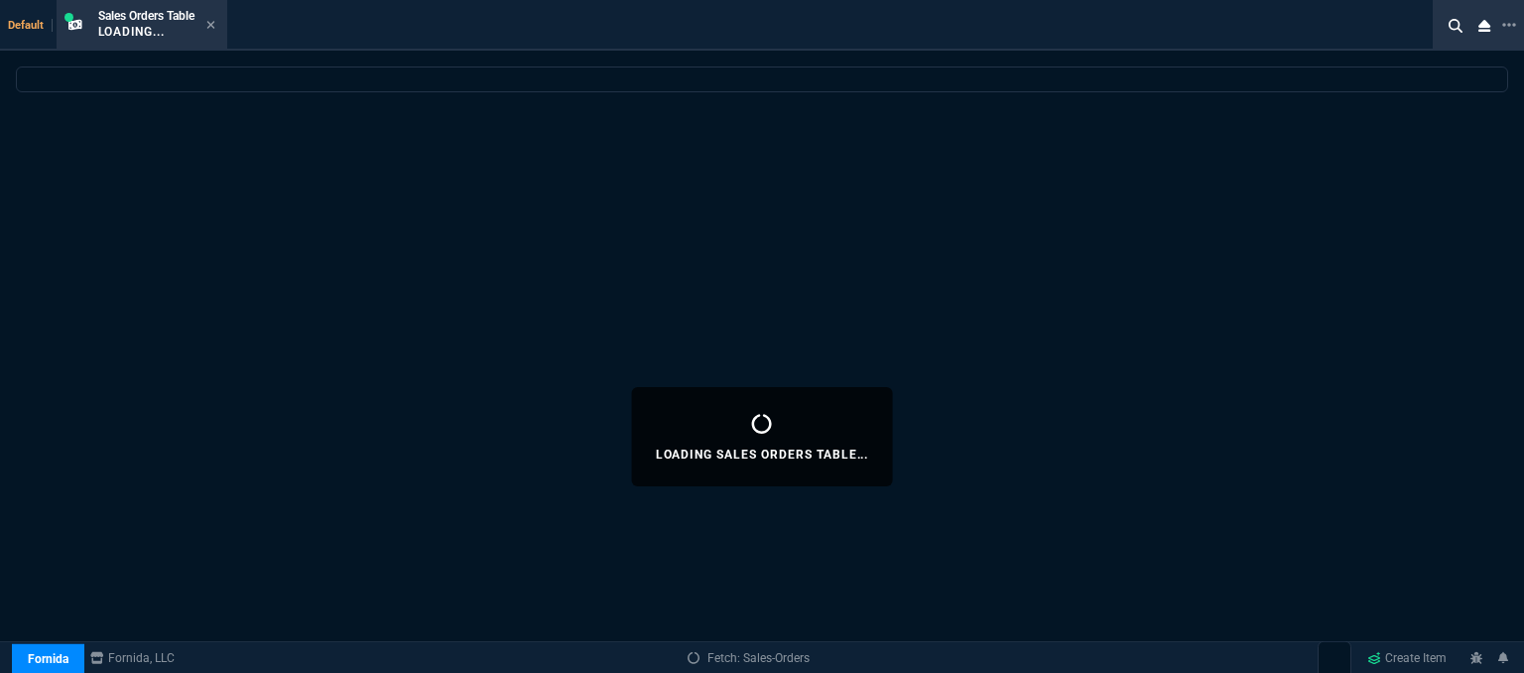
select select
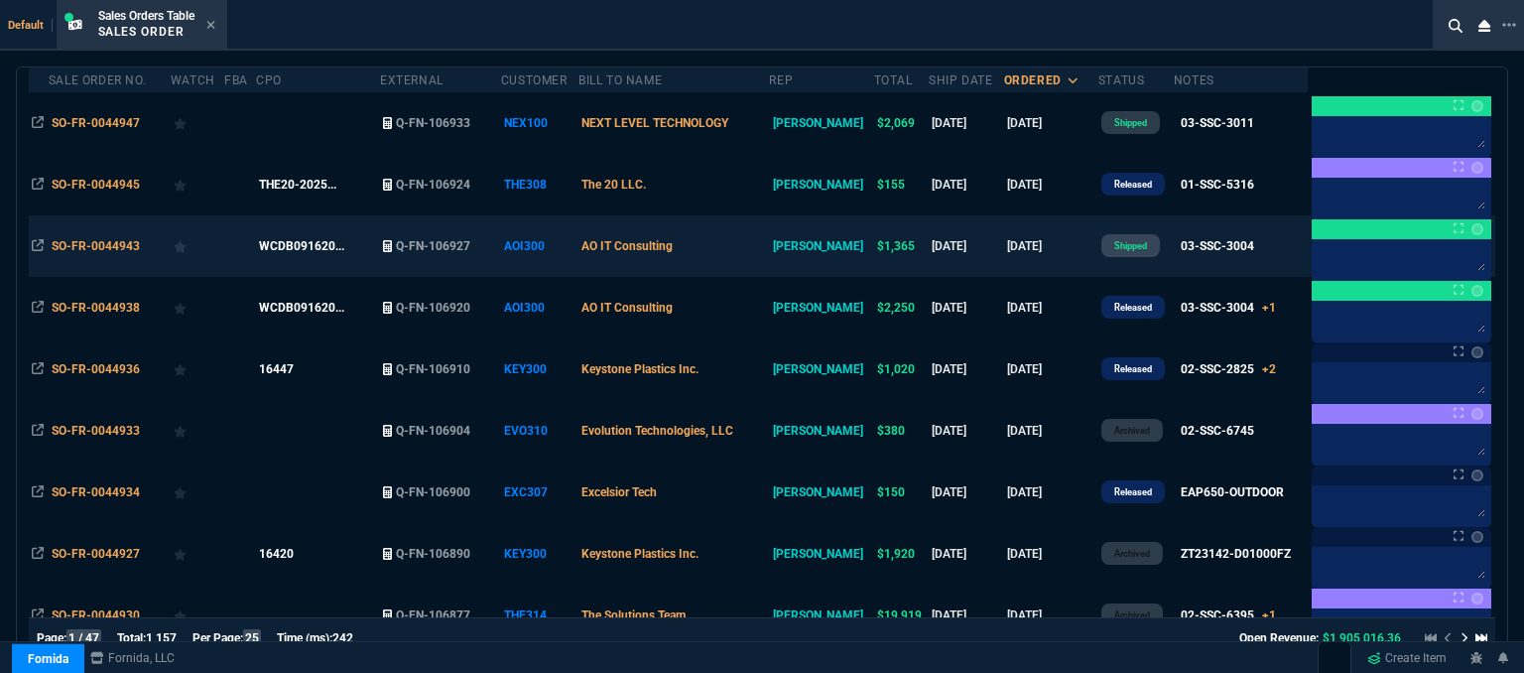
scroll to position [0, 0]
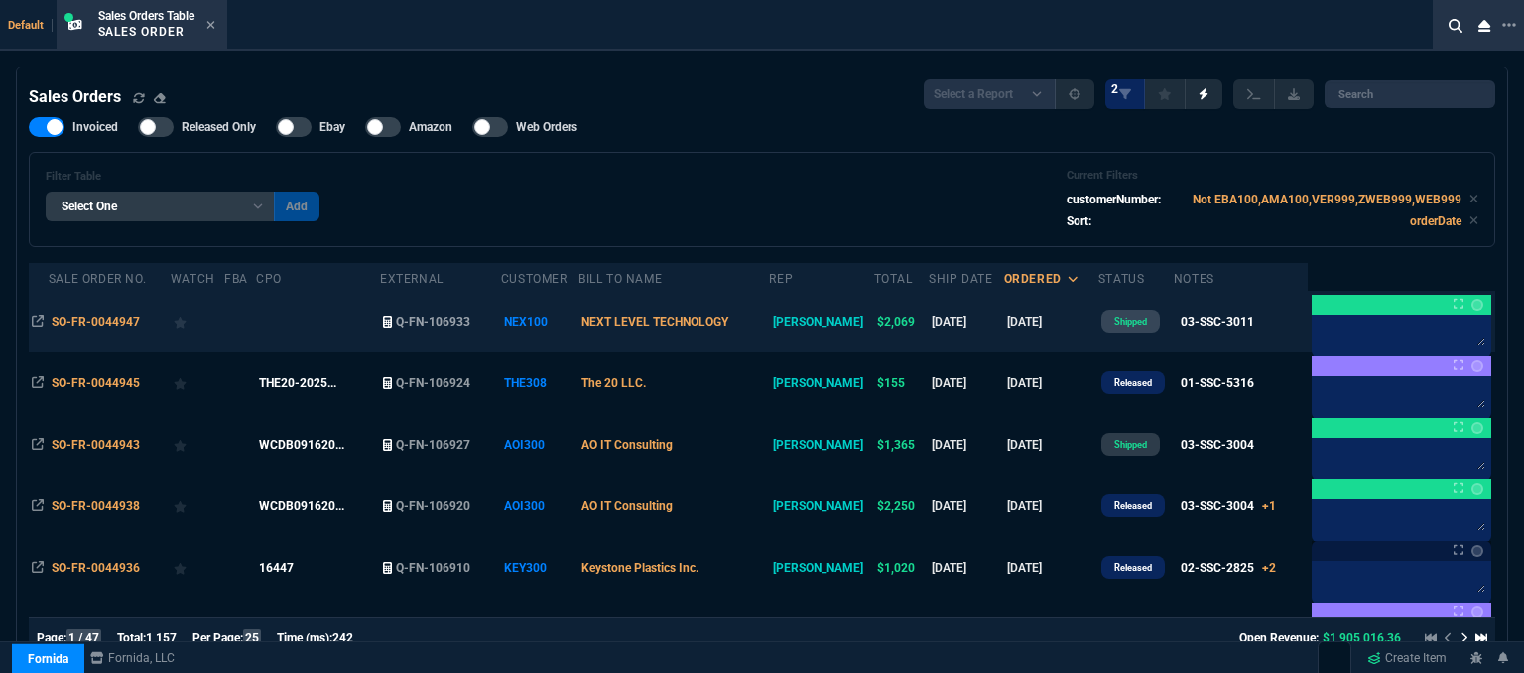
click at [766, 325] on td "NEXT LEVEL TECHNOLOGY" at bounding box center [674, 322] width 191 height 62
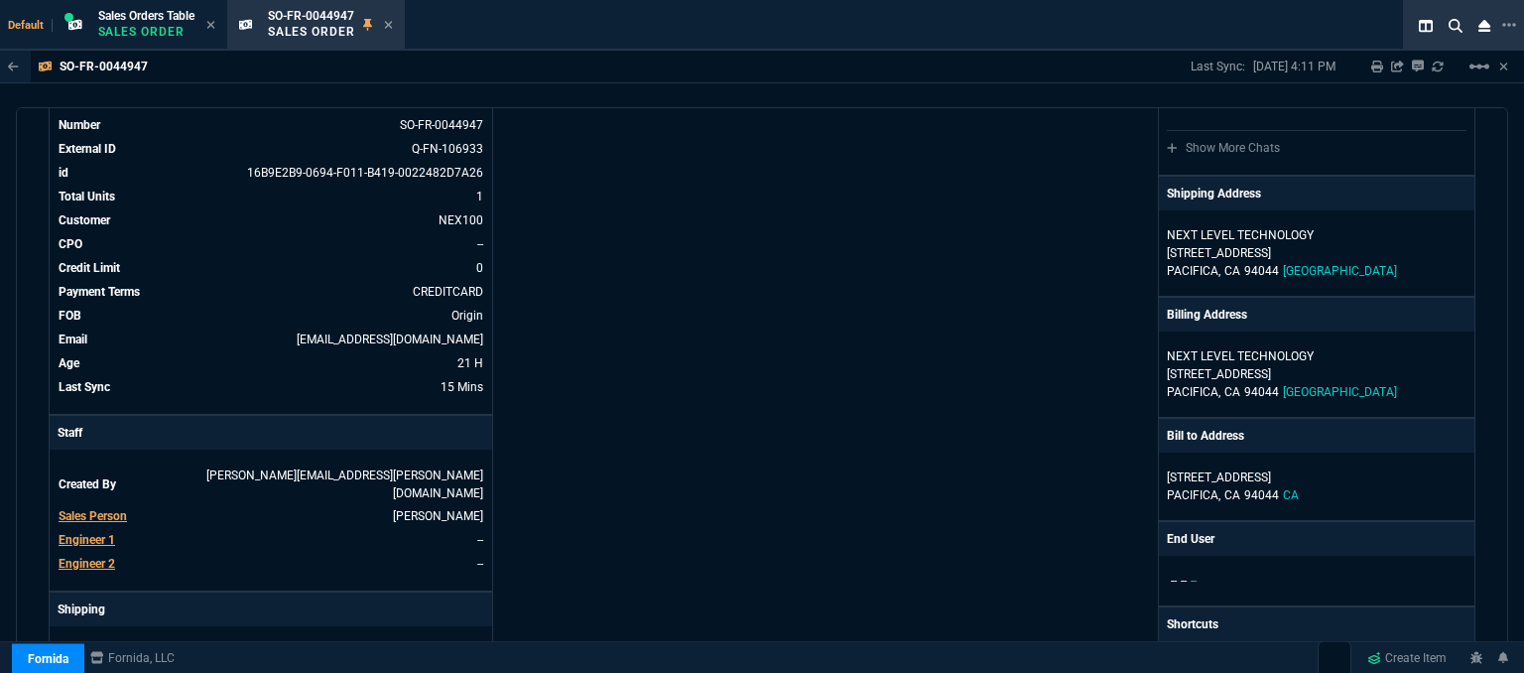
scroll to position [298, 0]
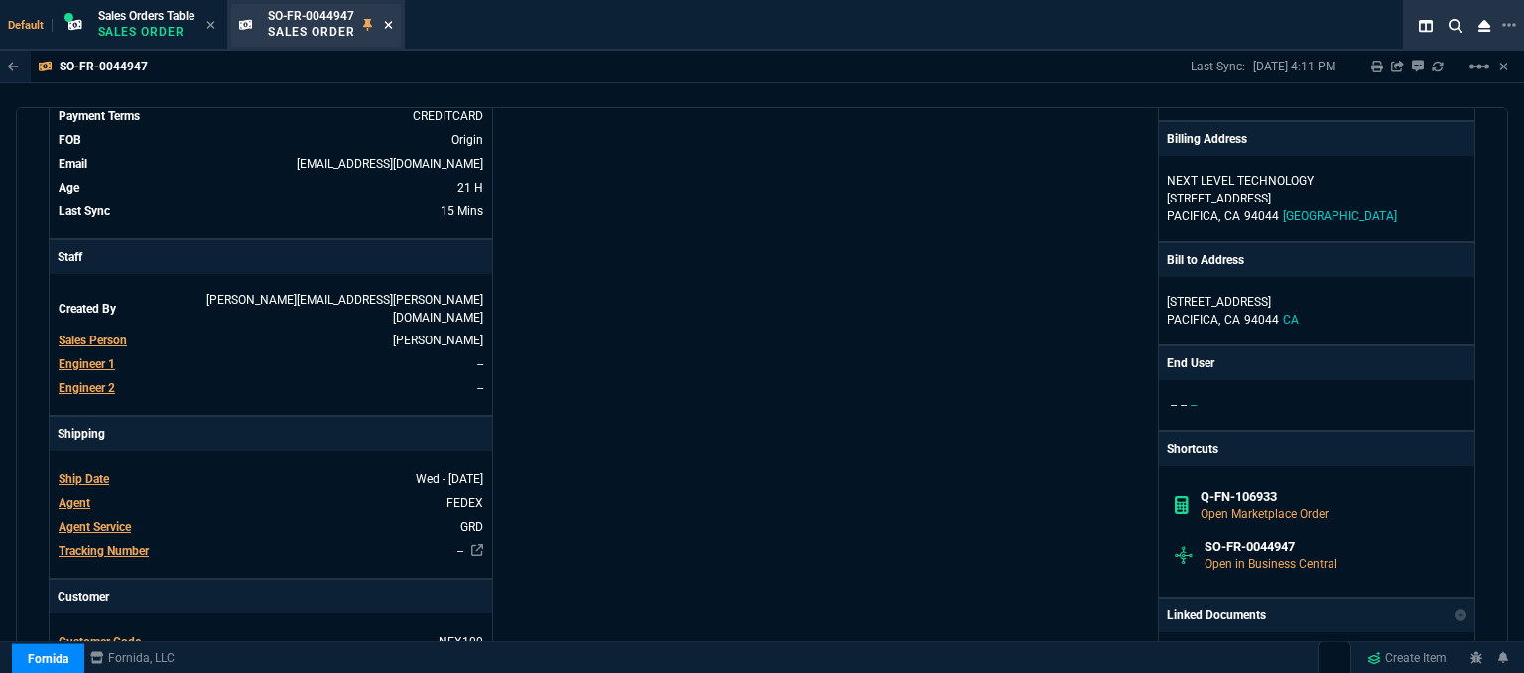
click at [389, 24] on icon at bounding box center [388, 25] width 9 height 12
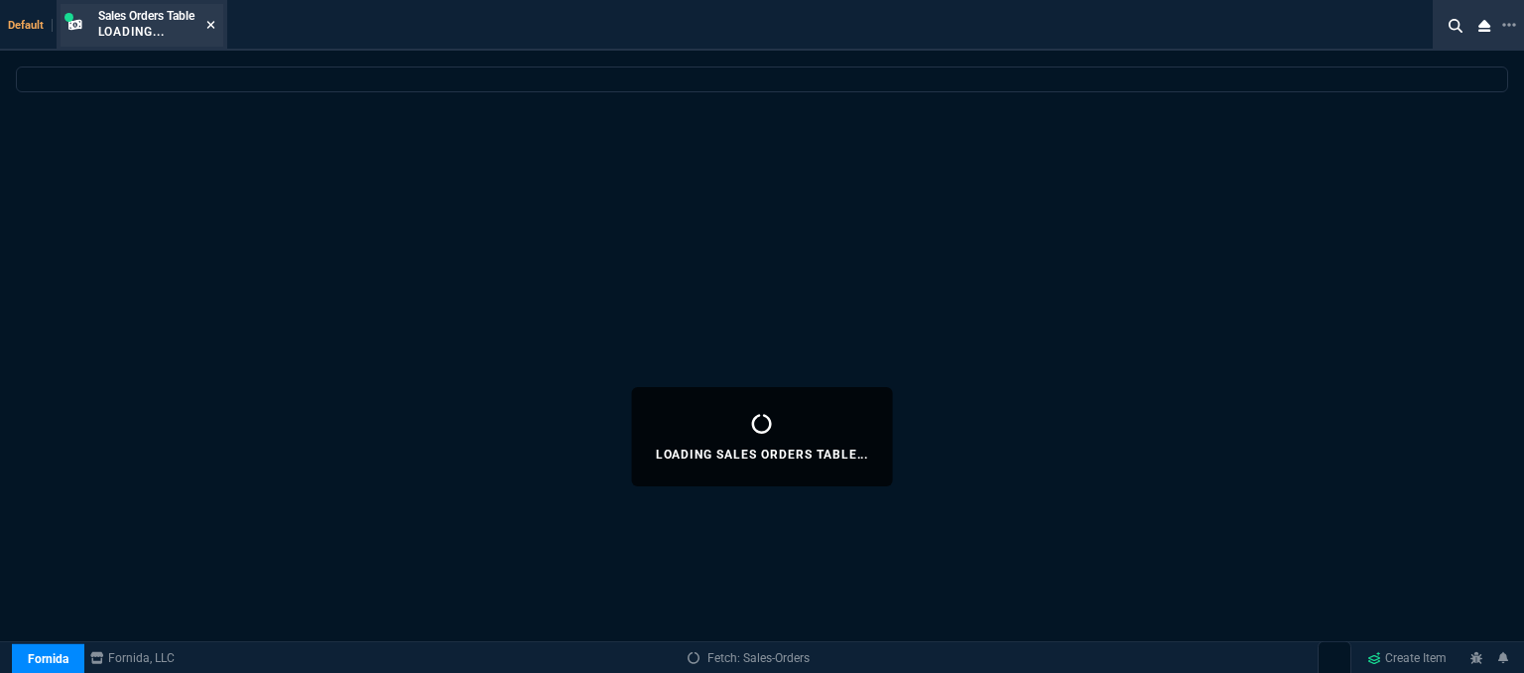
click at [214, 21] on icon at bounding box center [210, 25] width 9 height 12
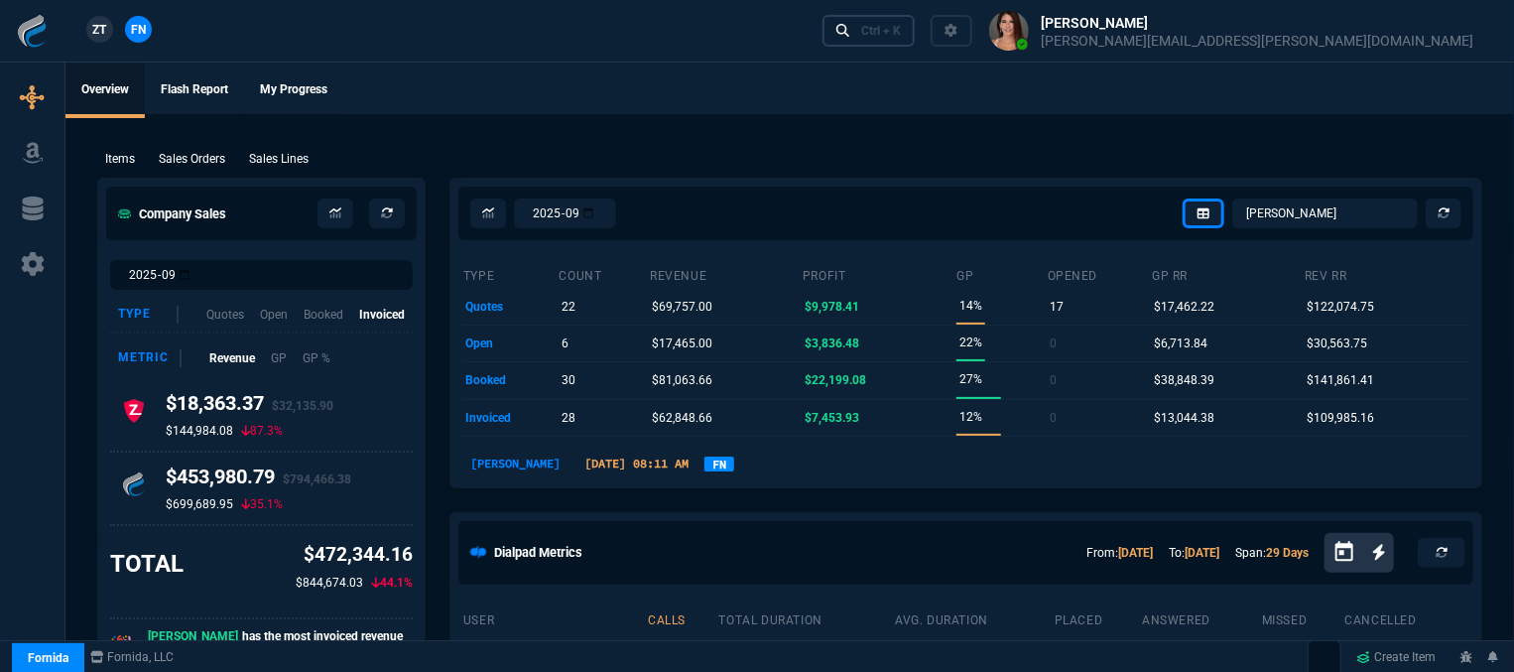
click at [916, 39] on link "Ctrl + K" at bounding box center [869, 30] width 93 height 31
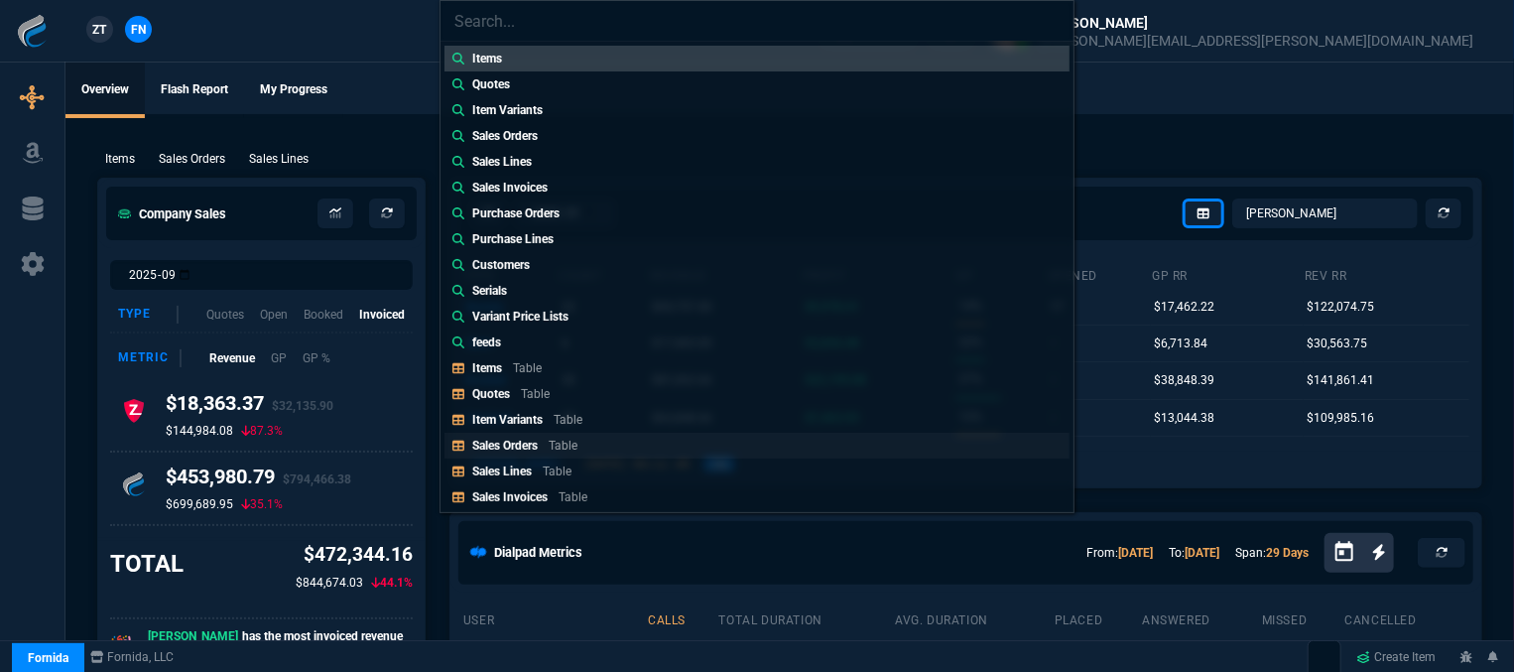
click at [601, 446] on link "Sales Orders Table" at bounding box center [757, 446] width 625 height 26
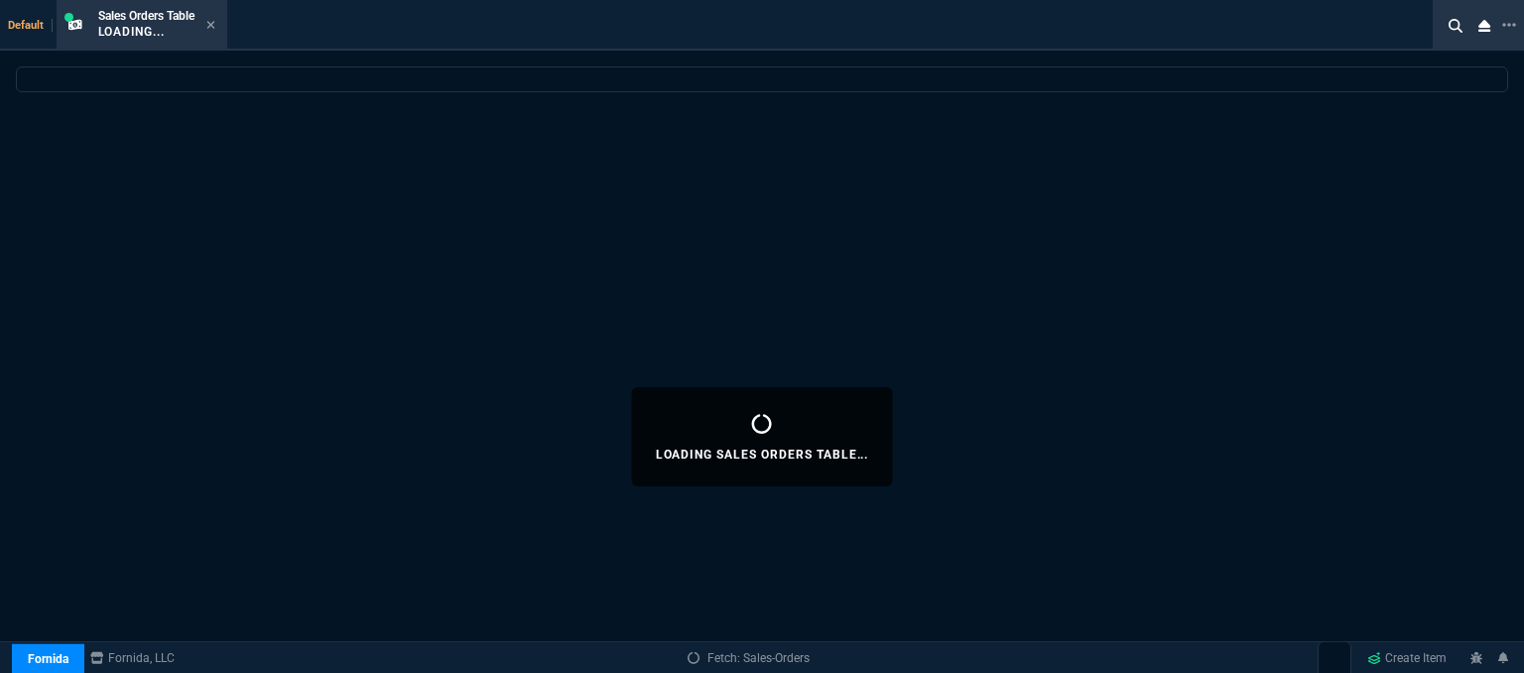
select select
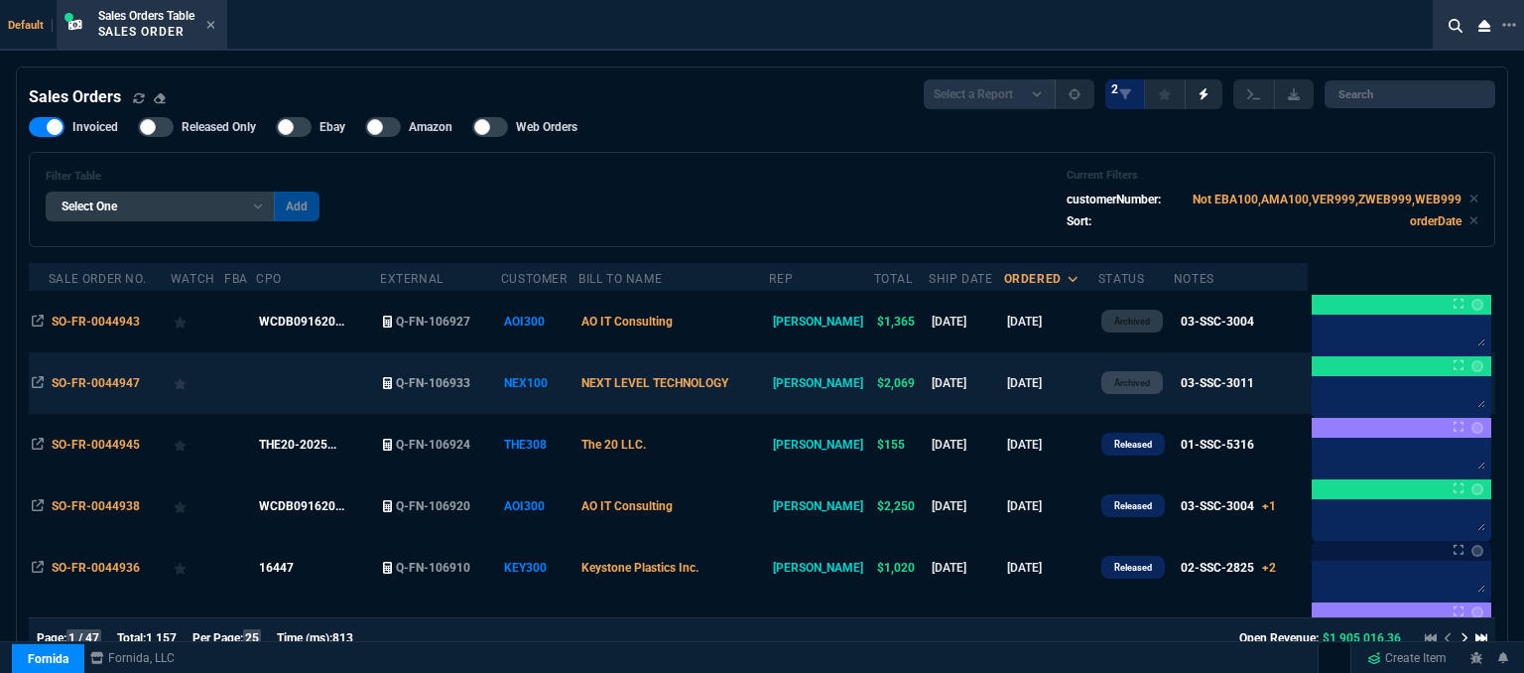
click at [769, 373] on td "NEXT LEVEL TECHNOLOGY" at bounding box center [674, 383] width 191 height 62
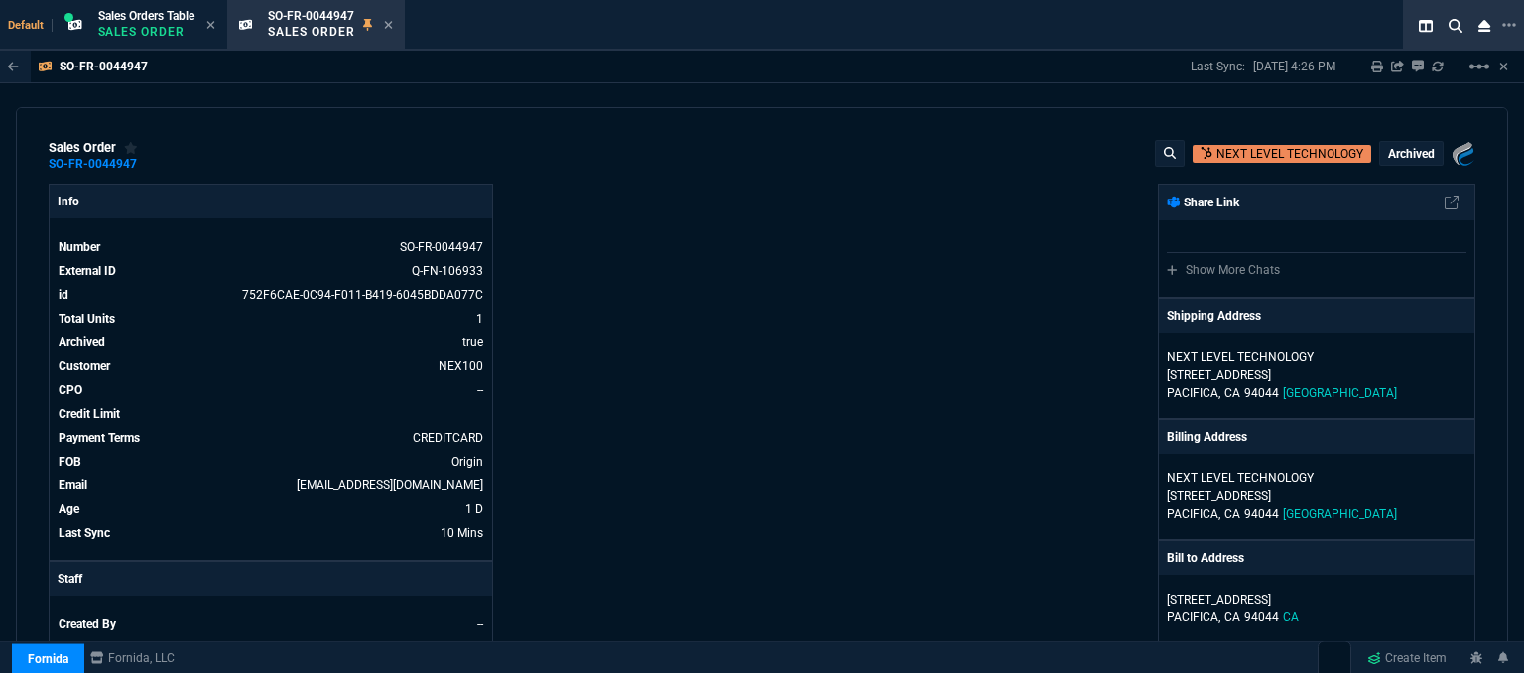
scroll to position [397, 0]
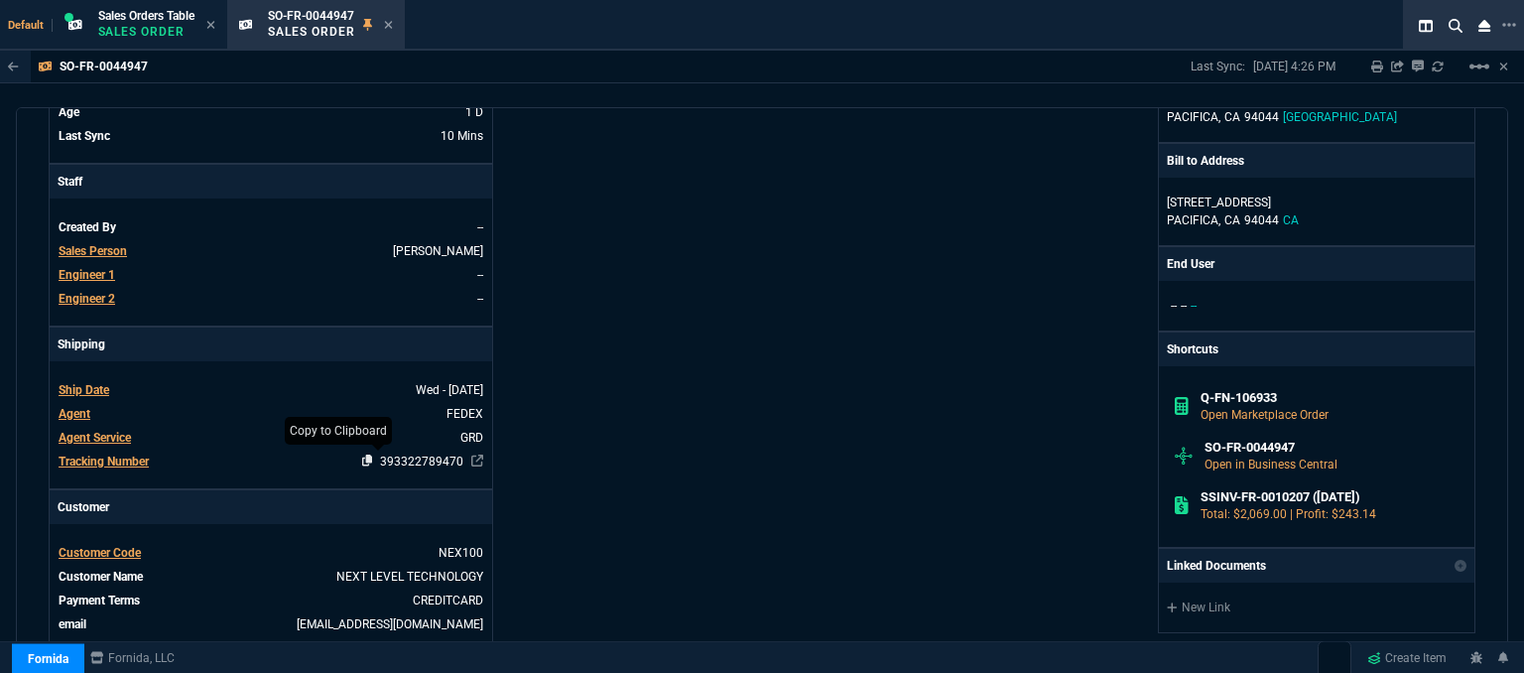
click at [362, 460] on icon at bounding box center [367, 461] width 11 height 12
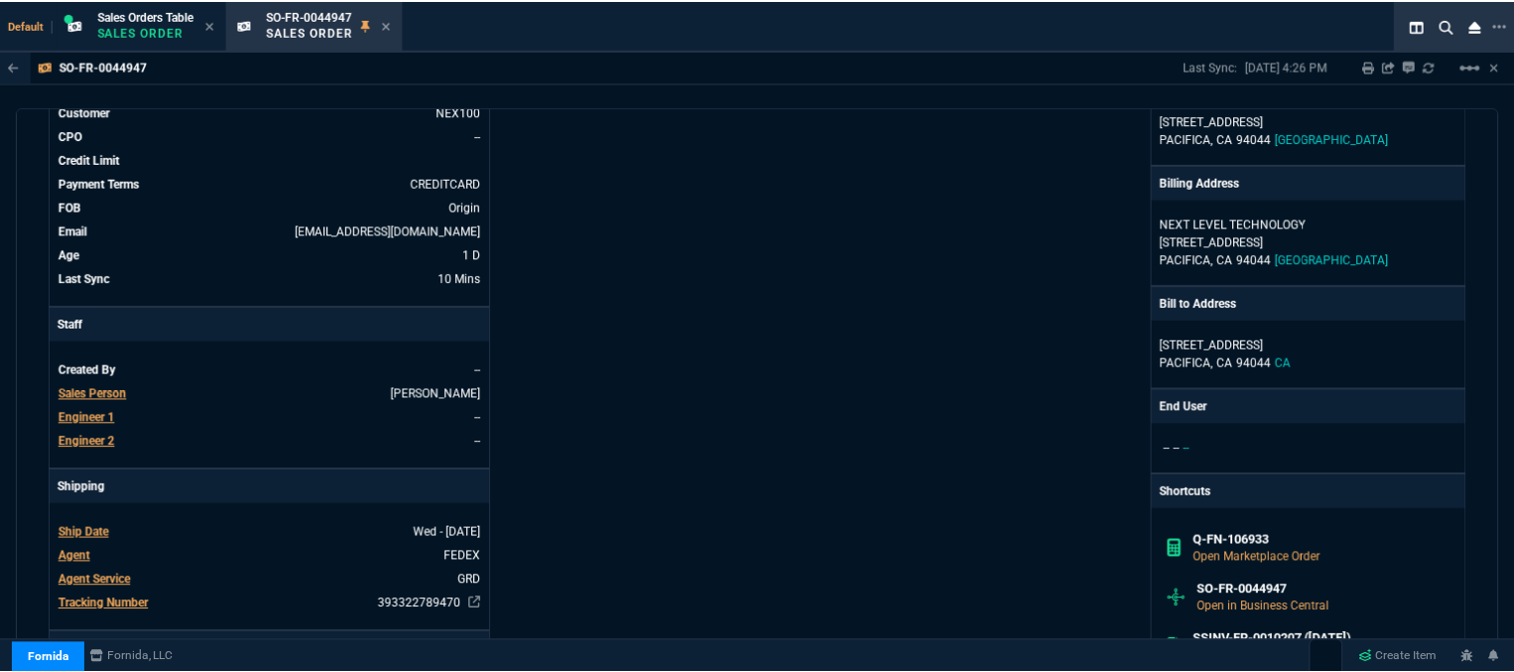
scroll to position [0, 0]
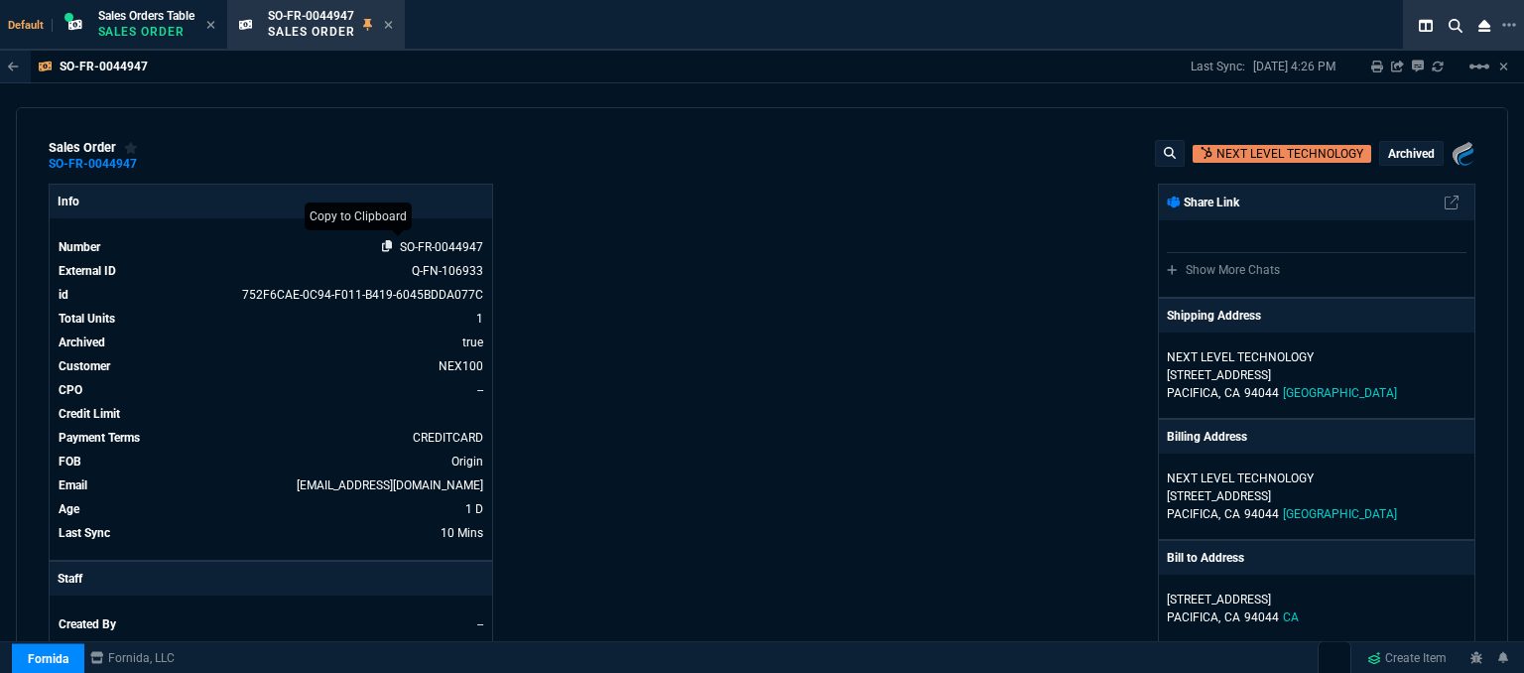
click at [382, 247] on icon at bounding box center [387, 246] width 11 height 12
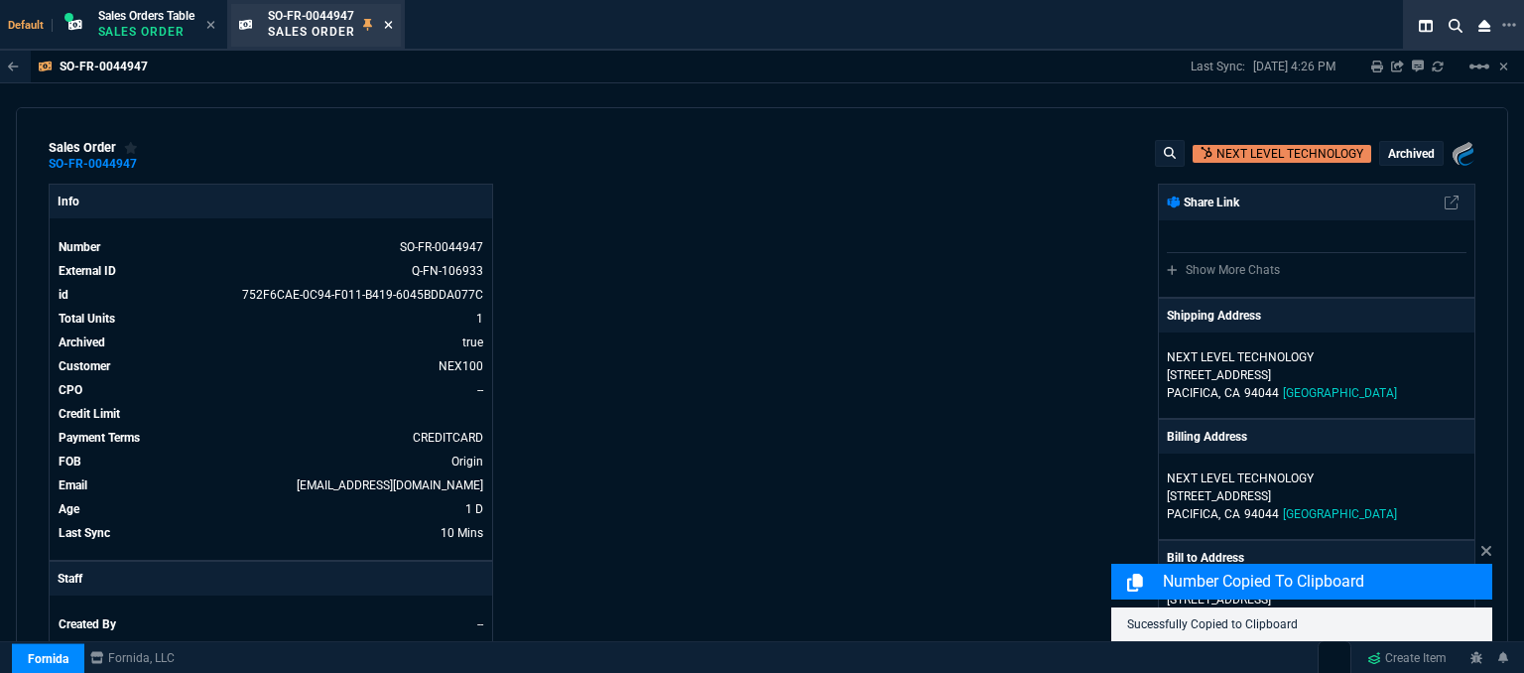
click at [390, 24] on icon at bounding box center [388, 25] width 8 height 8
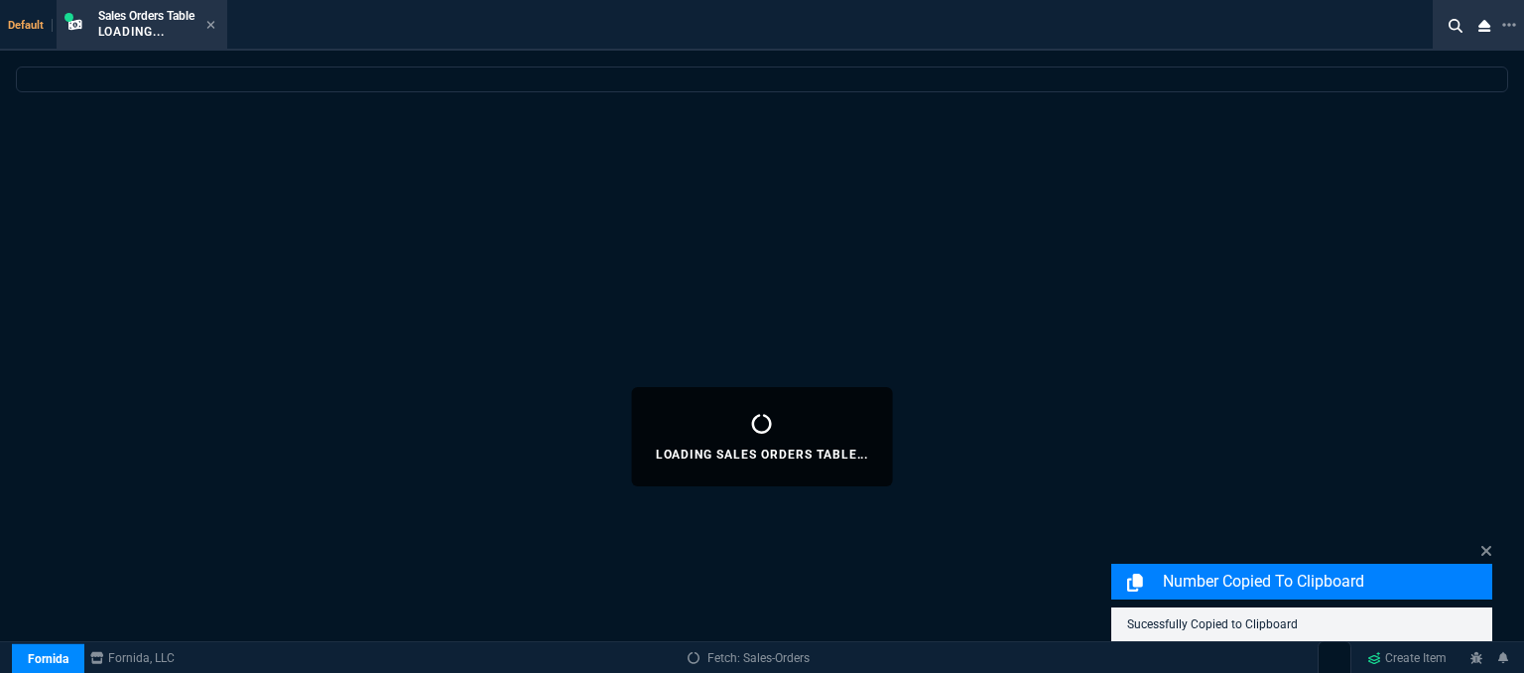
select select
